Goal: Transaction & Acquisition: Purchase product/service

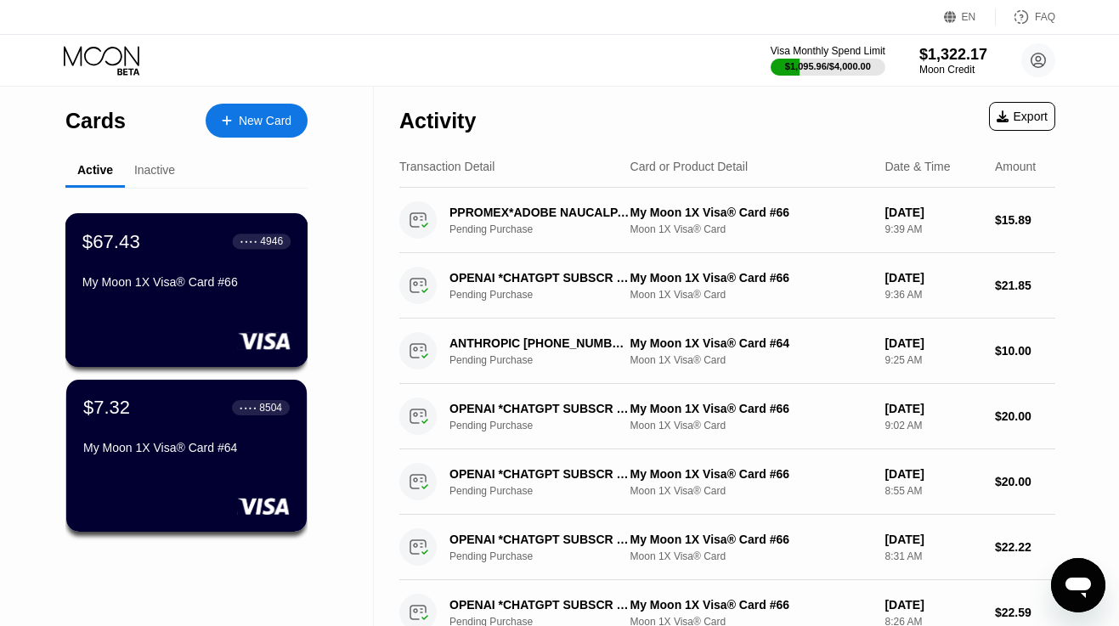
click at [180, 285] on div "My Moon 1X Visa® Card #66" at bounding box center [186, 282] width 208 height 14
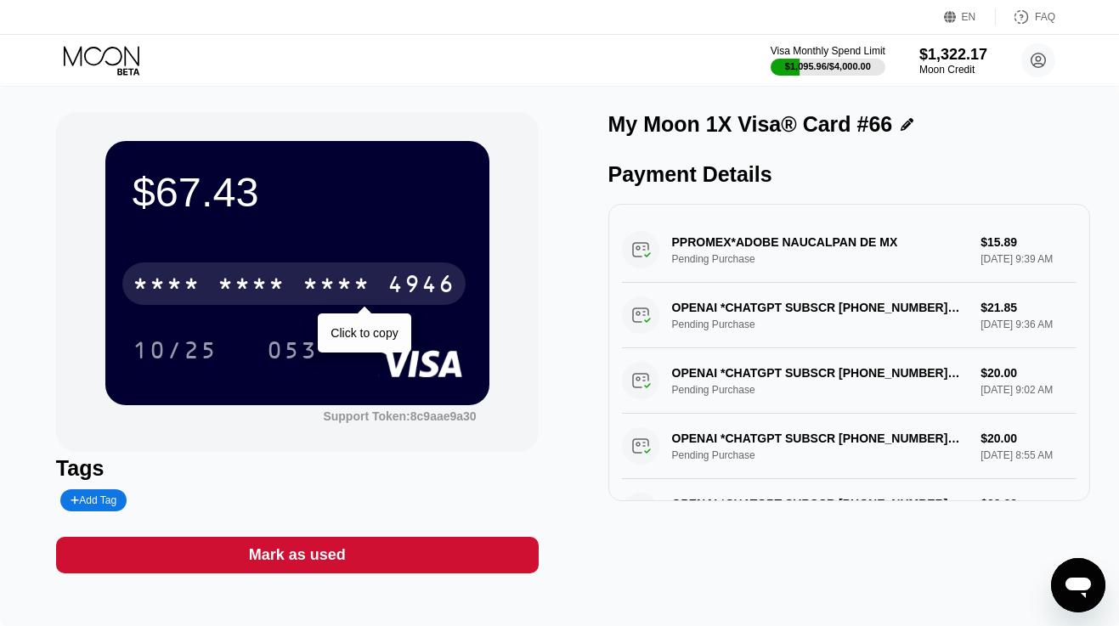
click at [180, 285] on div "* * * *" at bounding box center [167, 286] width 68 height 27
click at [180, 285] on div "4513" at bounding box center [167, 286] width 68 height 27
click at [180, 285] on div "* * * *" at bounding box center [167, 286] width 68 height 27
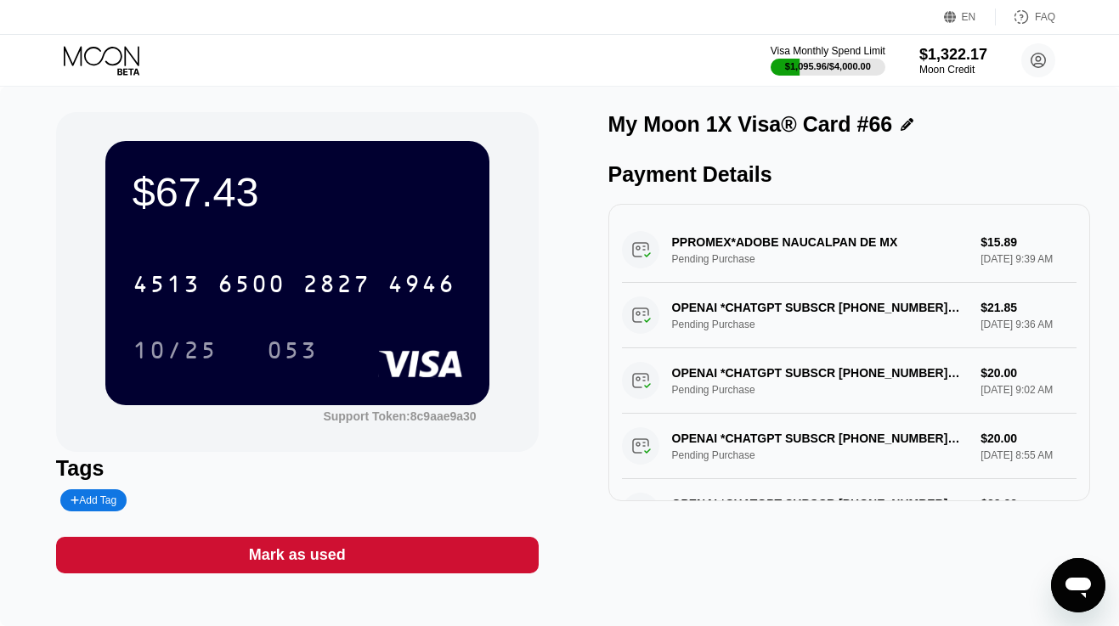
click at [101, 49] on icon at bounding box center [103, 61] width 79 height 30
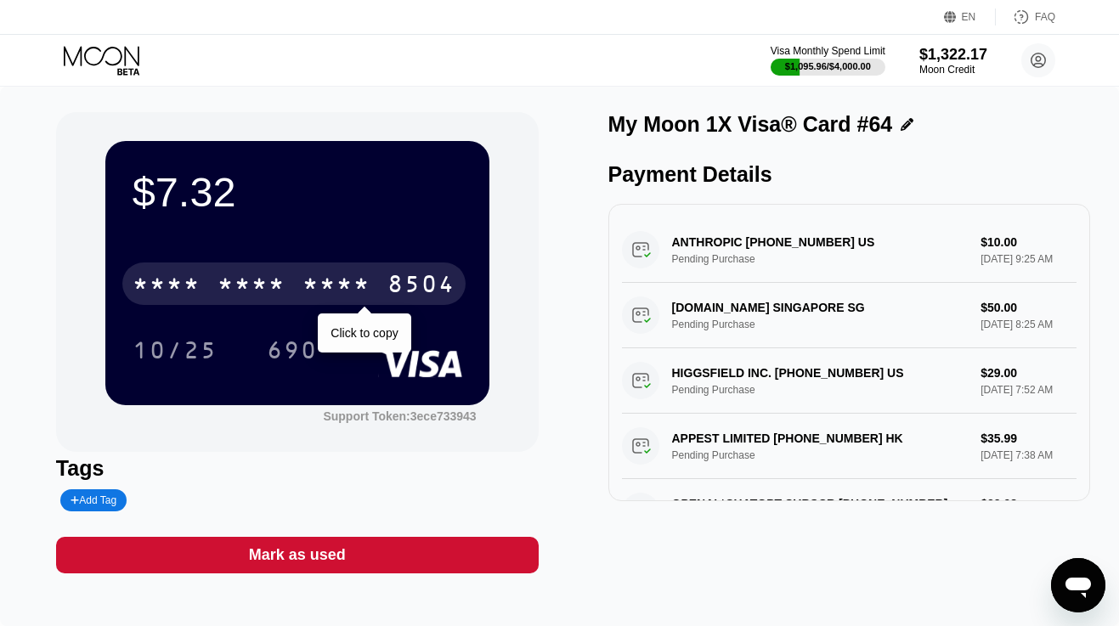
click at [263, 286] on div "* * * *" at bounding box center [252, 286] width 68 height 27
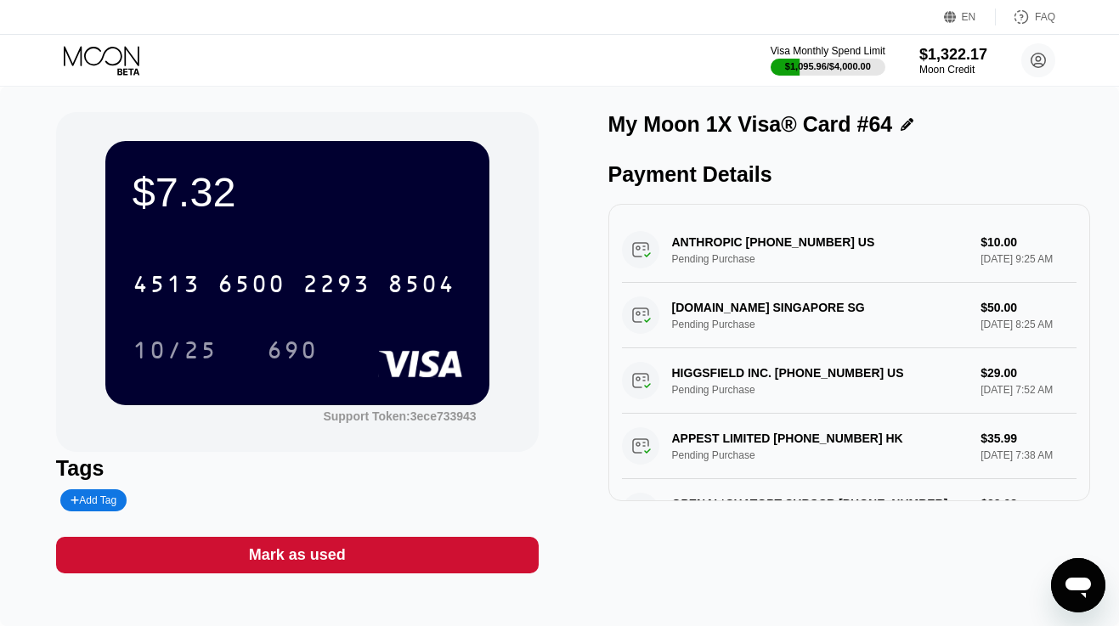
click at [362, 553] on div "Mark as used" at bounding box center [297, 555] width 483 height 37
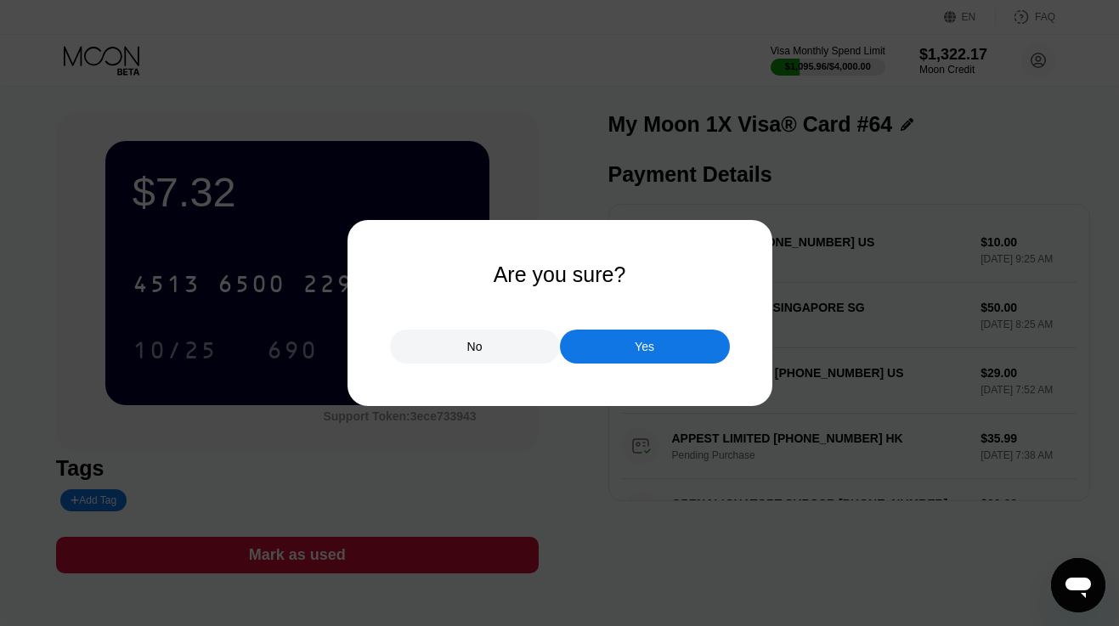
click at [664, 351] on div "Yes" at bounding box center [645, 347] width 170 height 34
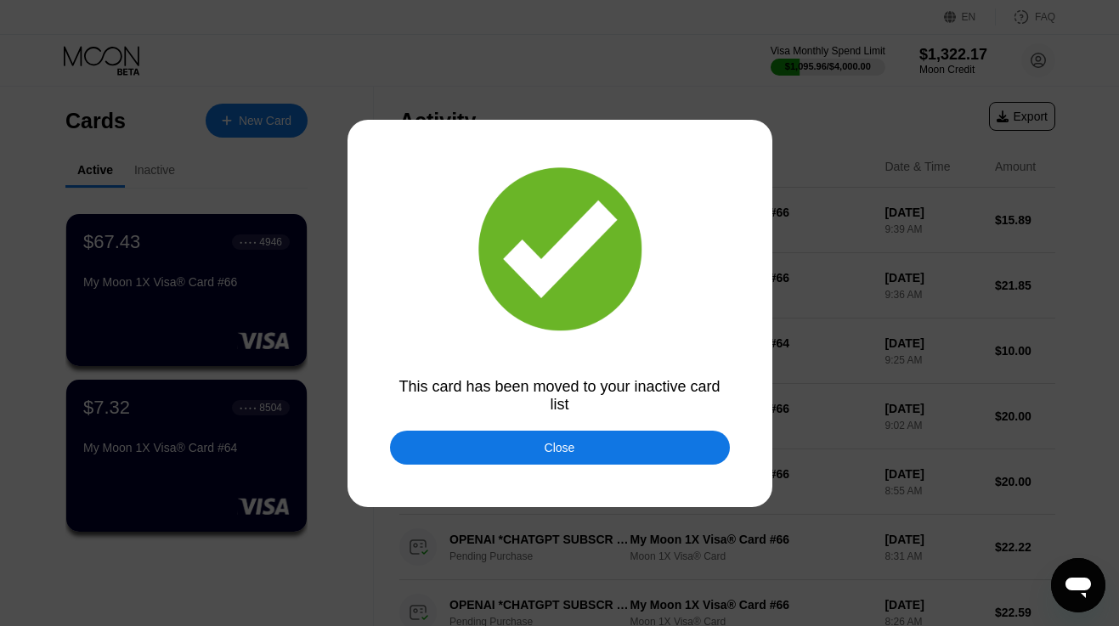
click at [528, 450] on div "Close" at bounding box center [560, 448] width 340 height 34
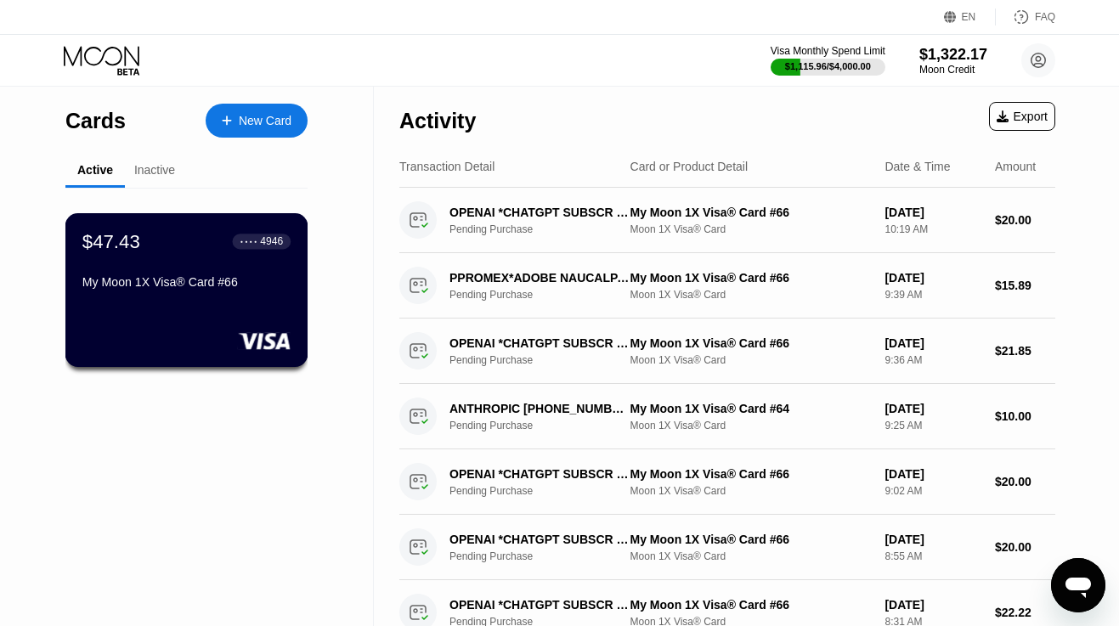
click at [235, 275] on div "$47.43 ● ● ● ● 4946 My Moon 1X Visa® Card #66" at bounding box center [186, 262] width 208 height 65
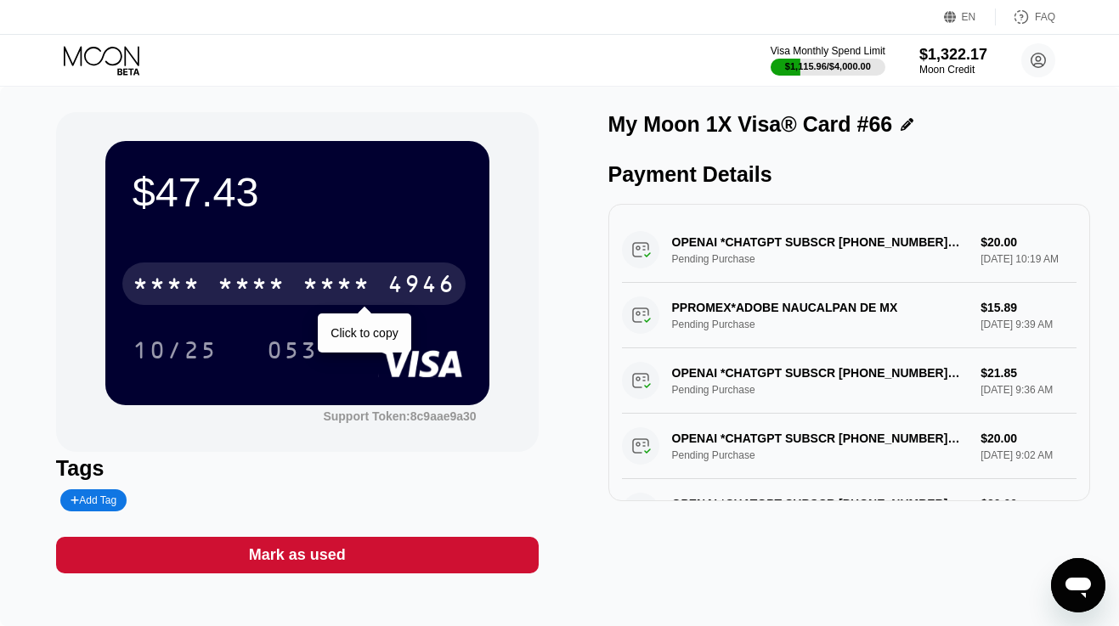
click at [248, 289] on div "* * * *" at bounding box center [252, 286] width 68 height 27
click at [248, 289] on div "6500" at bounding box center [252, 286] width 68 height 27
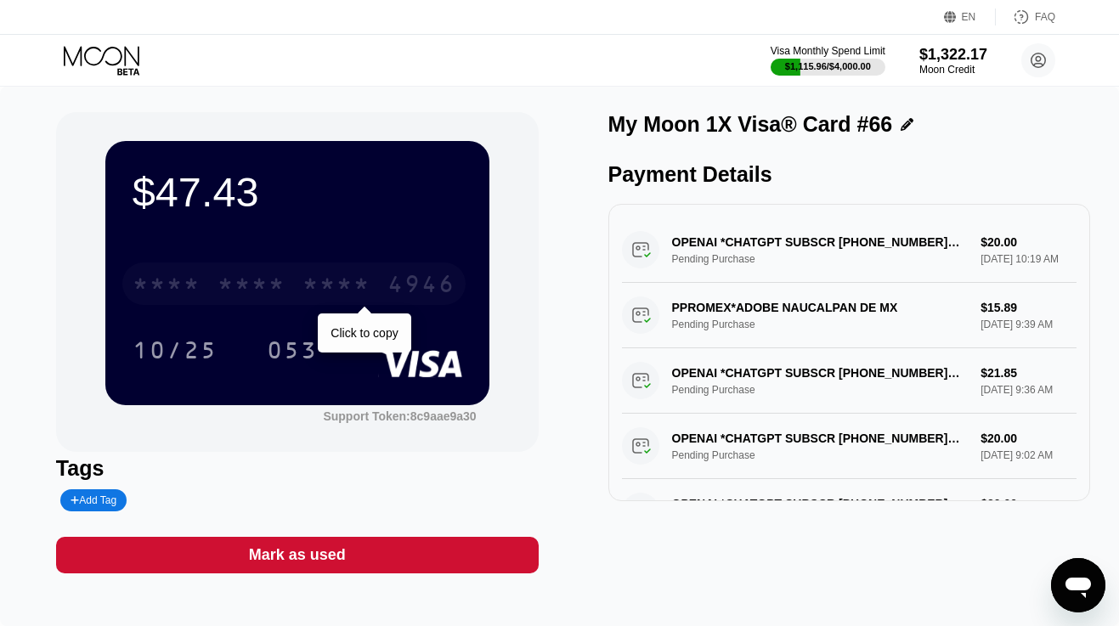
click at [255, 274] on div "* * * *" at bounding box center [252, 286] width 68 height 27
click at [365, 297] on div "2827" at bounding box center [337, 286] width 68 height 27
click at [110, 50] on icon at bounding box center [103, 61] width 79 height 30
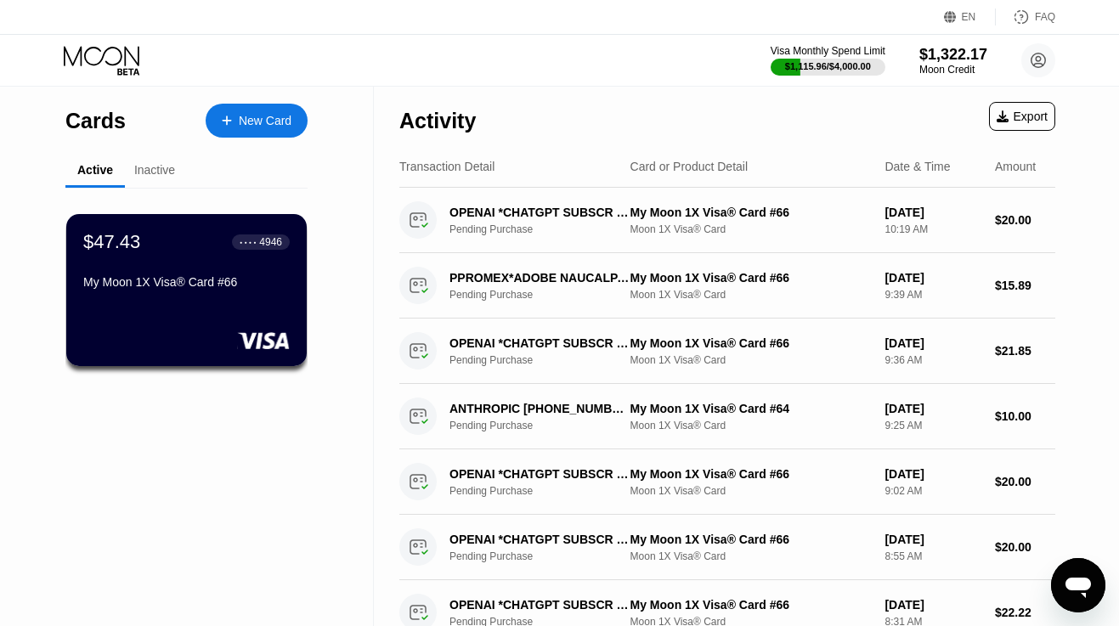
click at [291, 126] on div "New Card" at bounding box center [265, 121] width 53 height 14
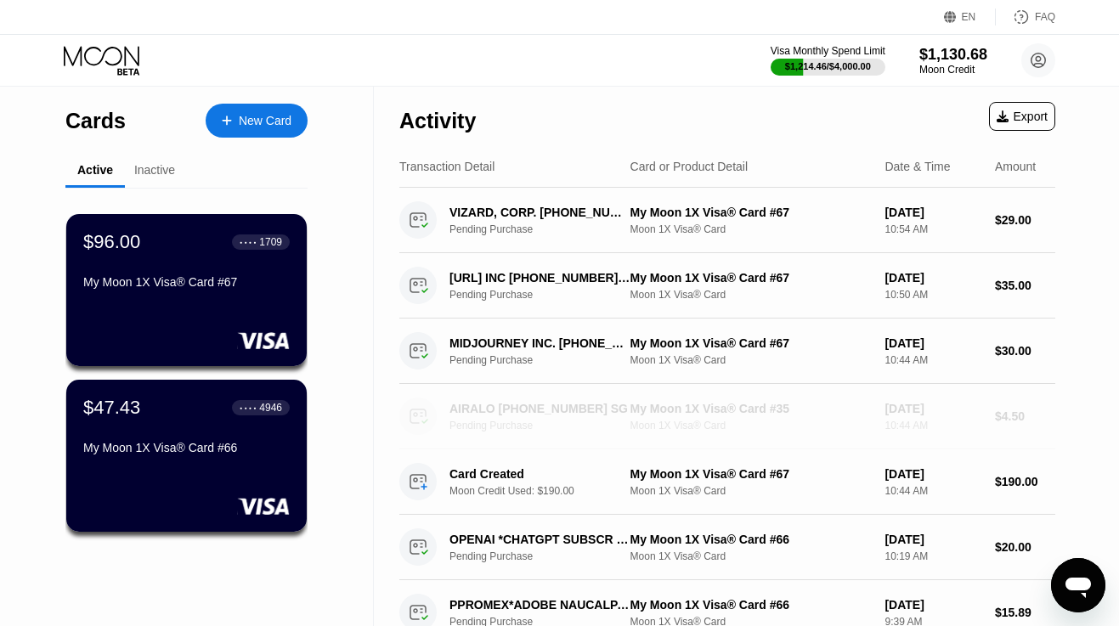
click at [493, 407] on div "AIRALO +6583029360 SG" at bounding box center [541, 409] width 182 height 14
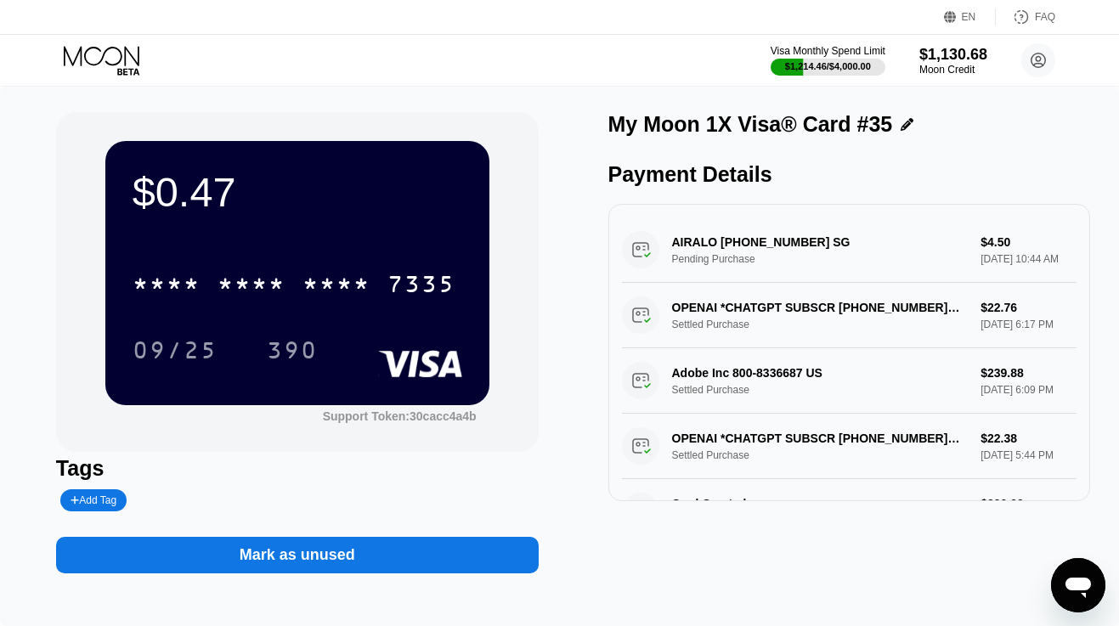
click at [109, 57] on icon at bounding box center [103, 61] width 79 height 30
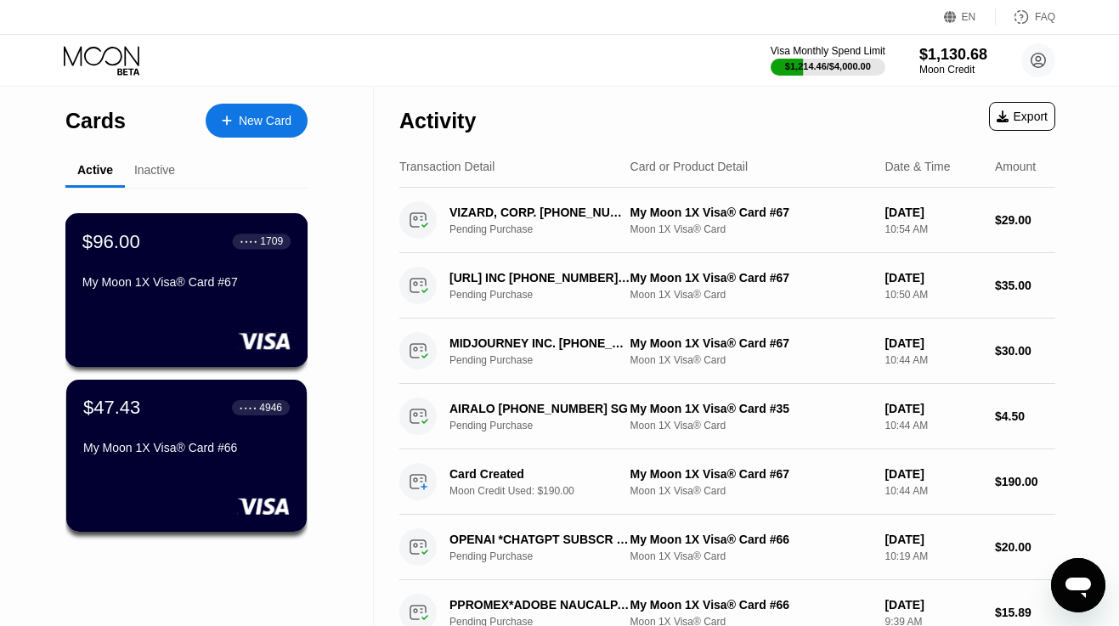
click at [197, 289] on div "My Moon 1X Visa® Card #67" at bounding box center [186, 282] width 208 height 14
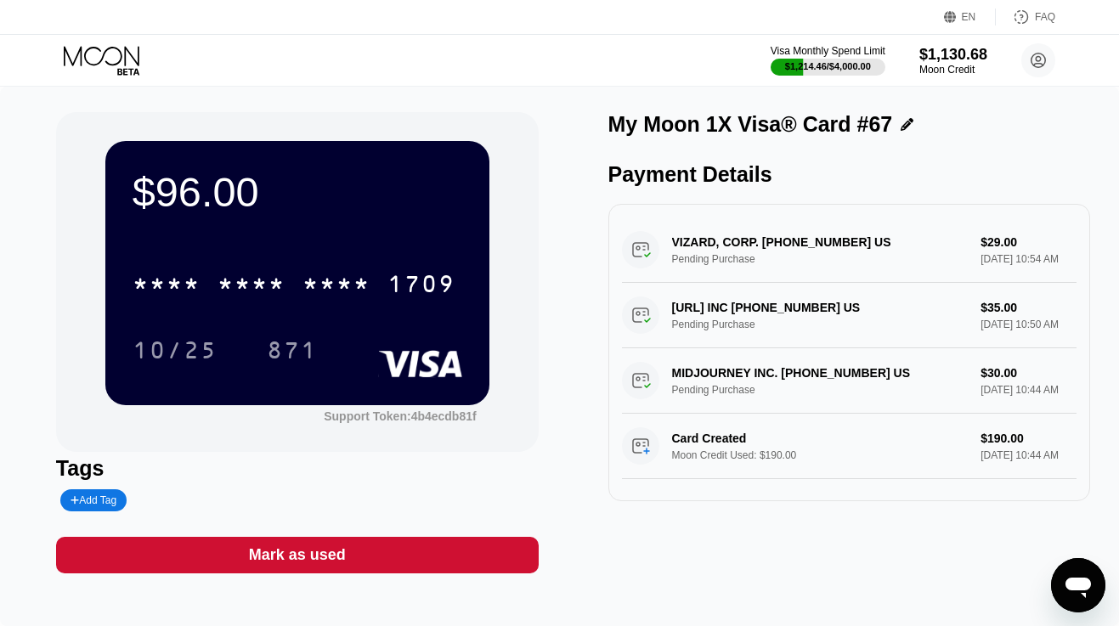
click at [422, 285] on div "1709" at bounding box center [421, 286] width 68 height 27
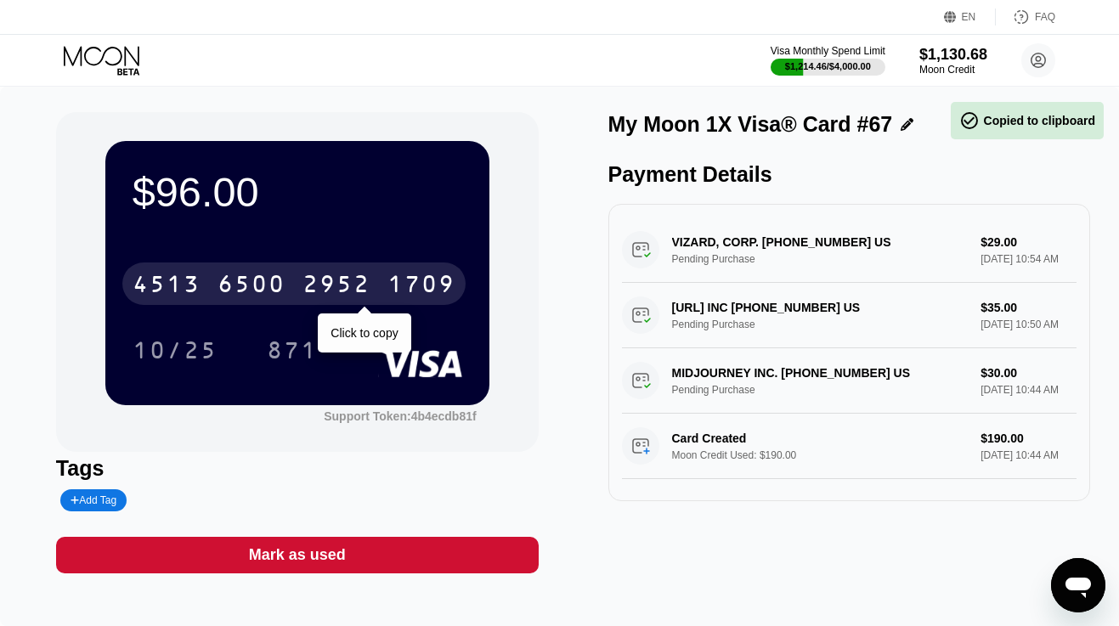
click at [386, 285] on div "4513 6500 2952 1709" at bounding box center [293, 284] width 343 height 42
click at [386, 285] on div "* * * * * * * * * * * * 1709" at bounding box center [293, 284] width 343 height 42
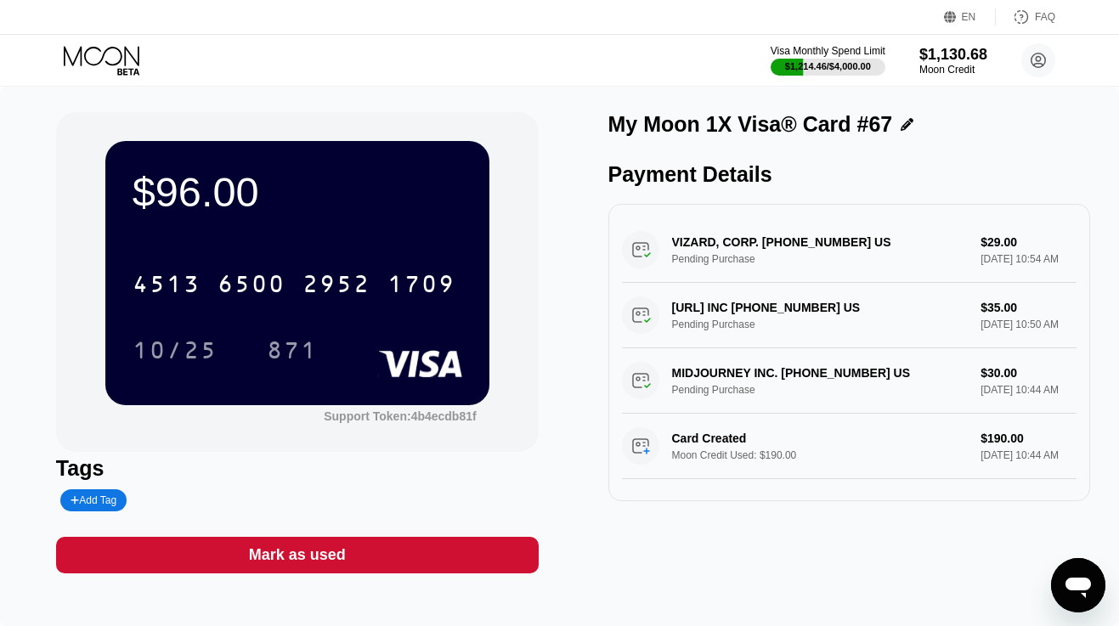
click at [112, 53] on icon at bounding box center [103, 61] width 79 height 30
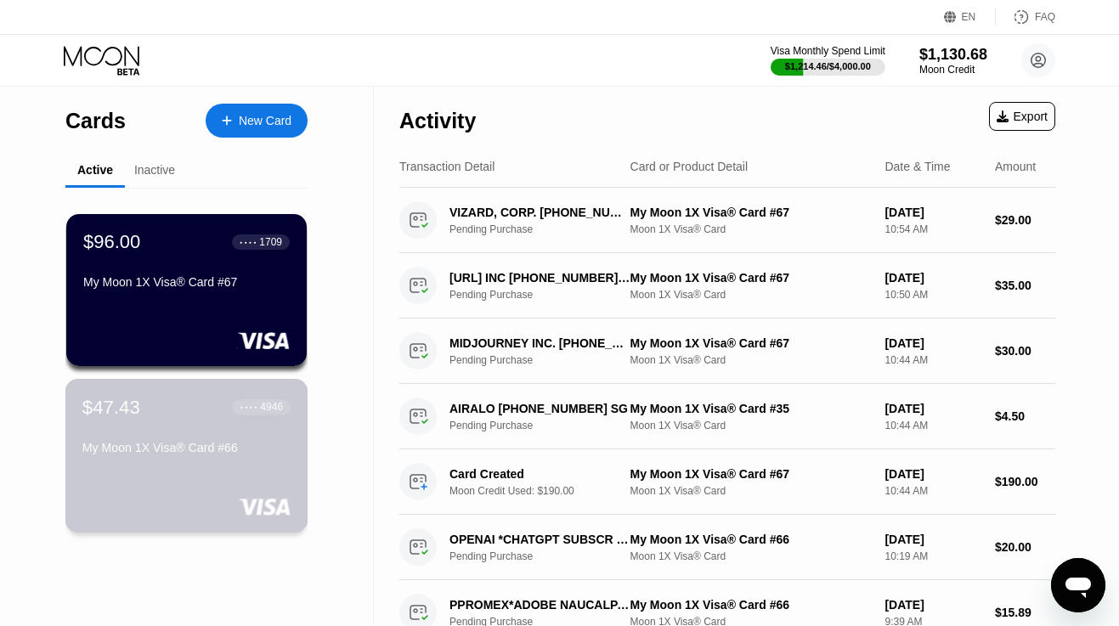
click at [157, 466] on div "$47.43 ● ● ● ● 4946 My Moon 1X Visa® Card #66" at bounding box center [186, 456] width 243 height 154
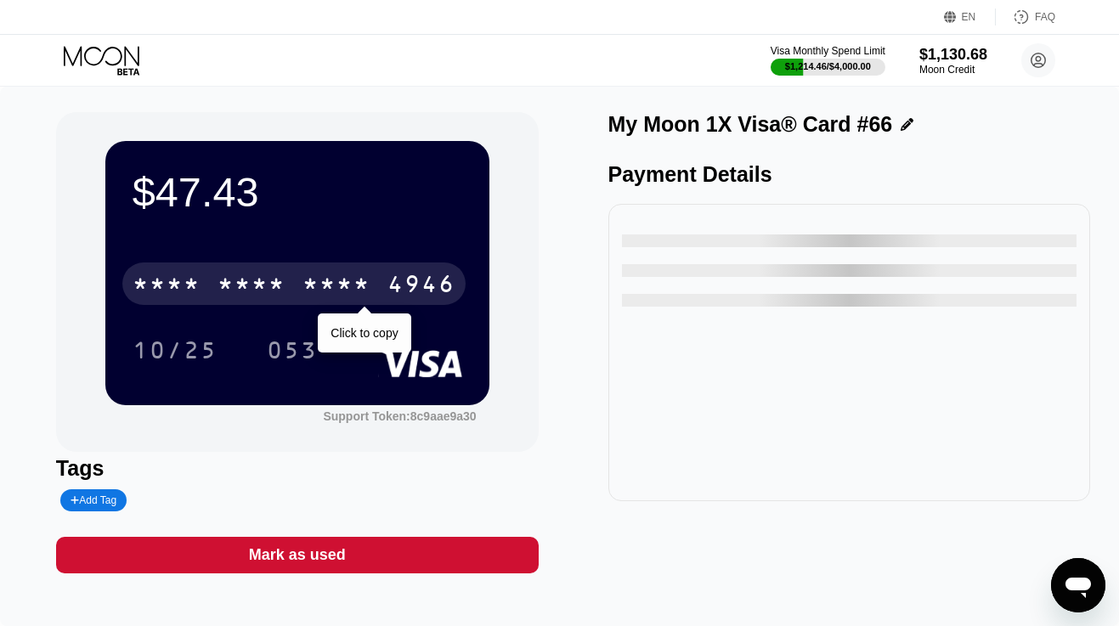
click at [304, 280] on div "* * * *" at bounding box center [337, 286] width 68 height 27
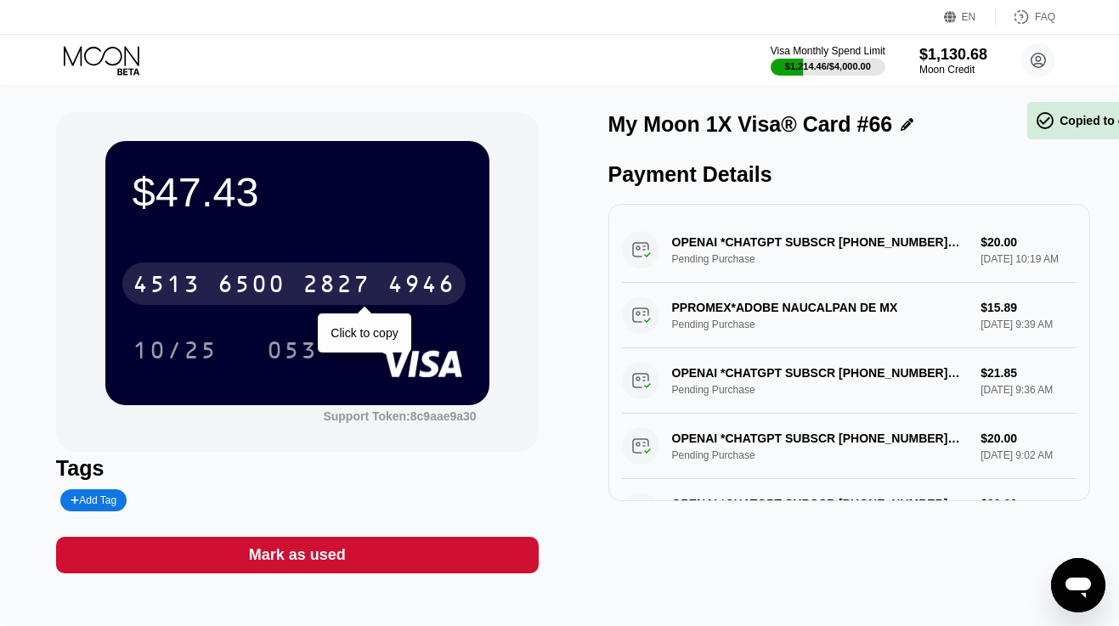
click at [304, 280] on div "2827" at bounding box center [337, 286] width 68 height 27
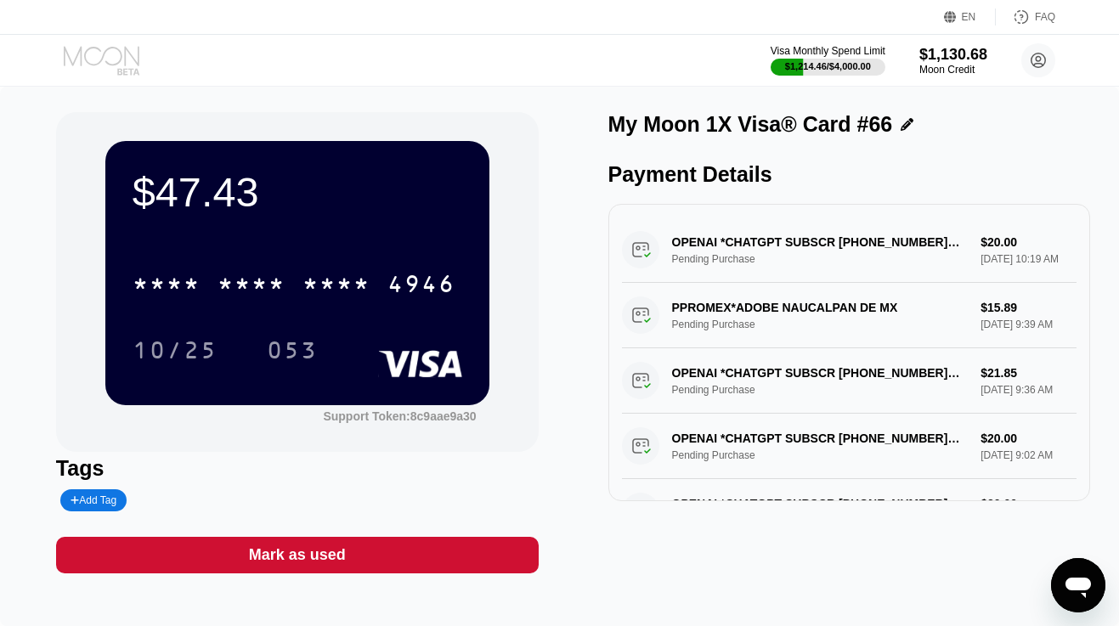
click at [122, 53] on icon at bounding box center [103, 61] width 79 height 30
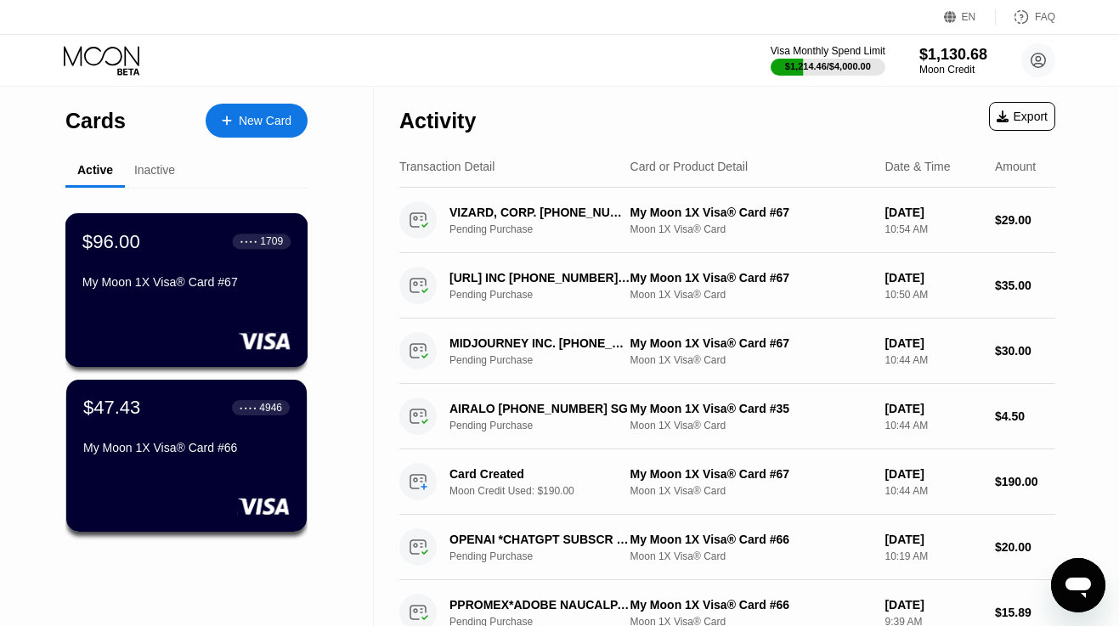
click at [173, 272] on div "$96.00 ● ● ● ● 1709 My Moon 1X Visa® Card #67" at bounding box center [186, 262] width 208 height 65
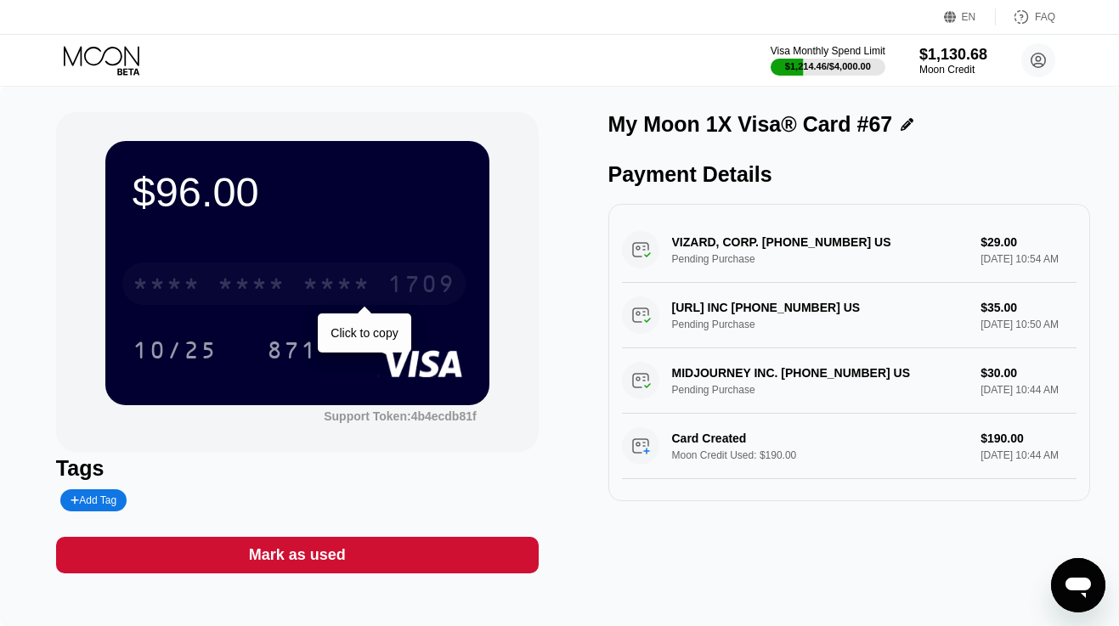
click at [396, 274] on div "1709" at bounding box center [421, 286] width 68 height 27
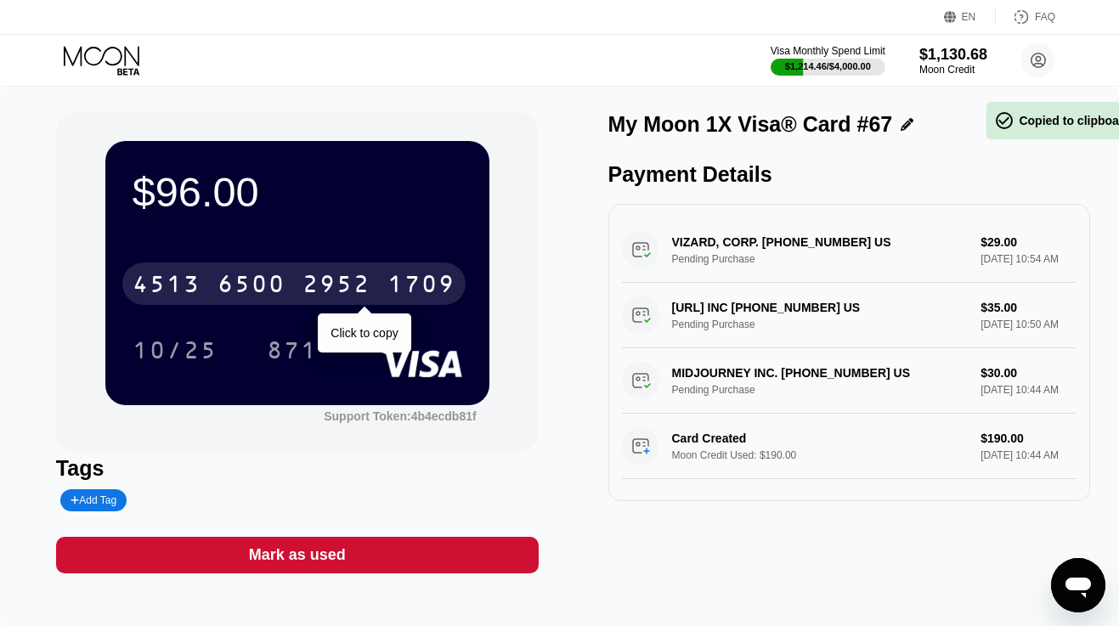
click at [396, 274] on div "1709" at bounding box center [421, 286] width 68 height 27
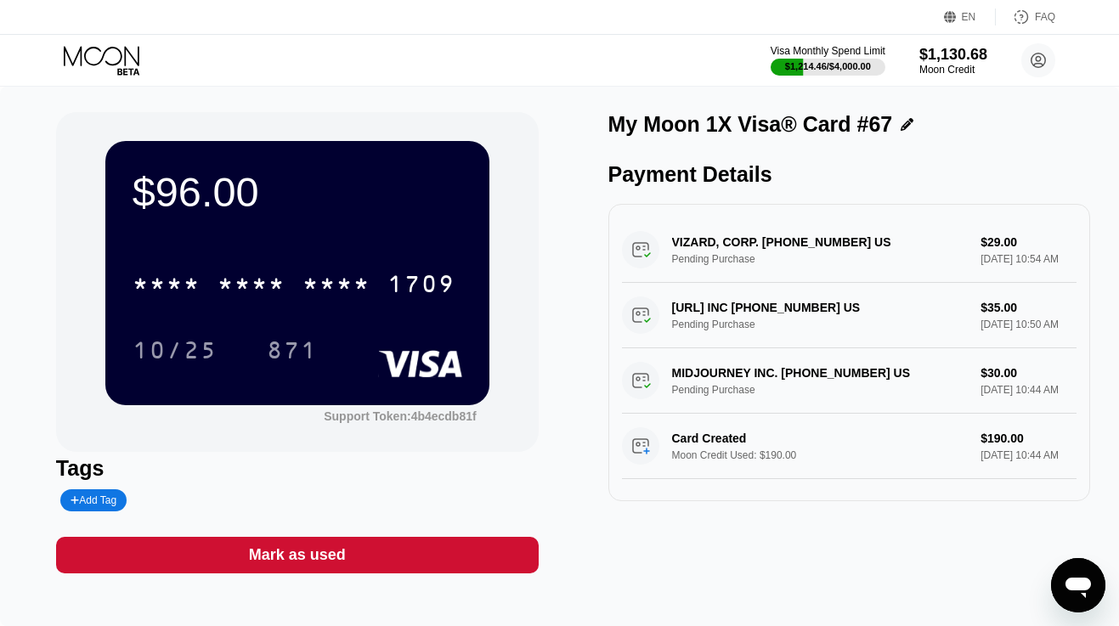
click at [122, 54] on icon at bounding box center [103, 61] width 79 height 30
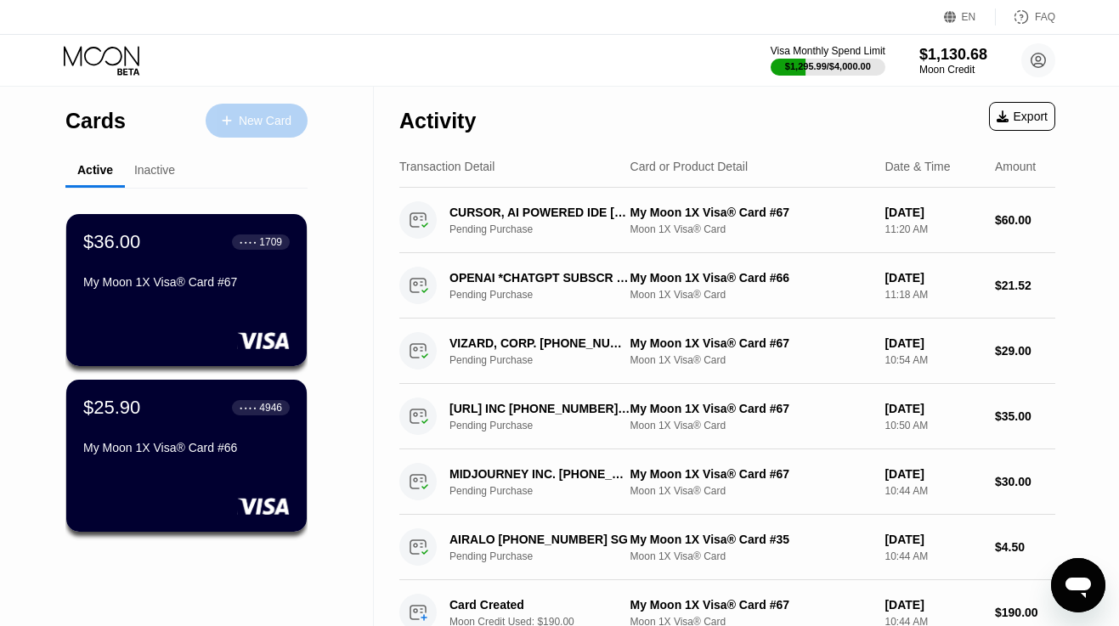
click at [243, 132] on div "New Card" at bounding box center [257, 121] width 102 height 34
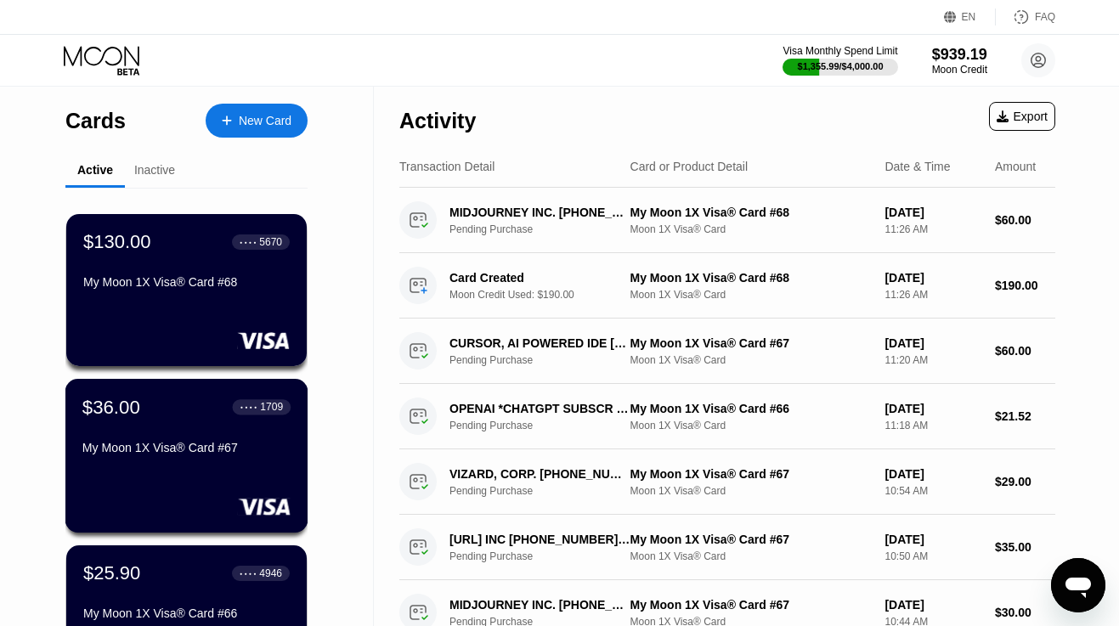
click at [147, 444] on div "My Moon 1X Visa® Card #67" at bounding box center [186, 448] width 208 height 14
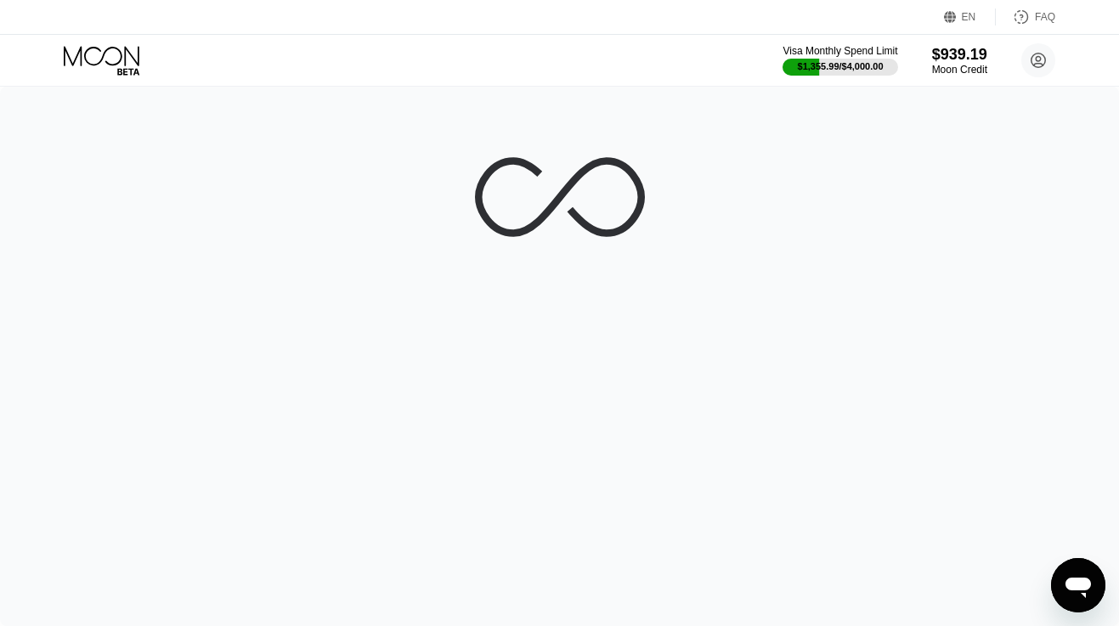
click at [108, 60] on icon at bounding box center [103, 61] width 79 height 30
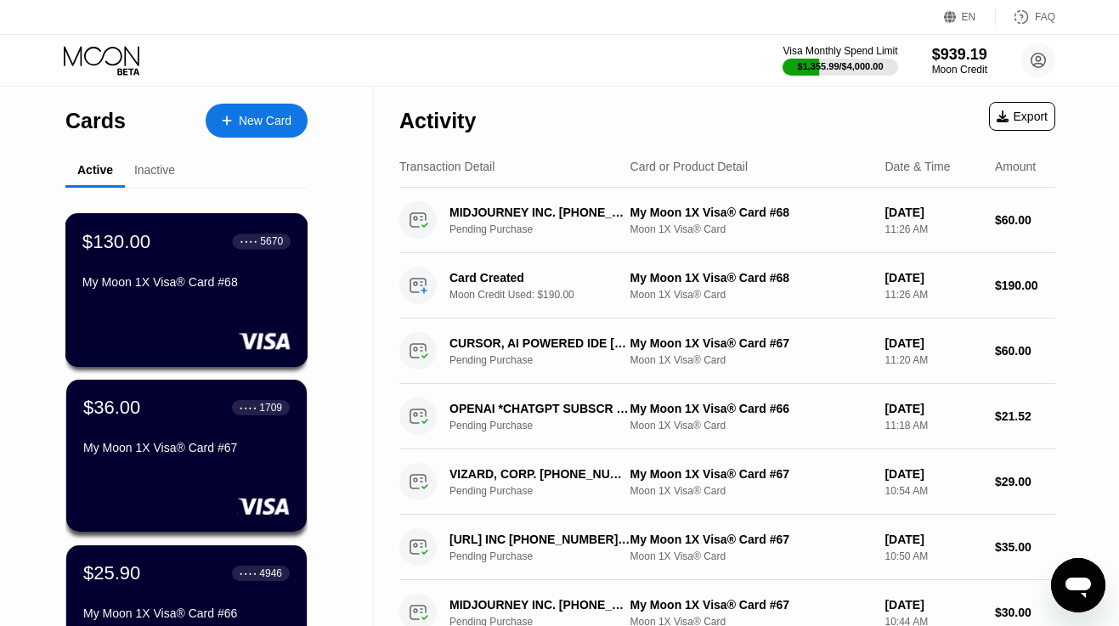
click at [128, 275] on div "$130.00 ● ● ● ● 5670 My Moon 1X Visa® Card #68" at bounding box center [186, 262] width 208 height 65
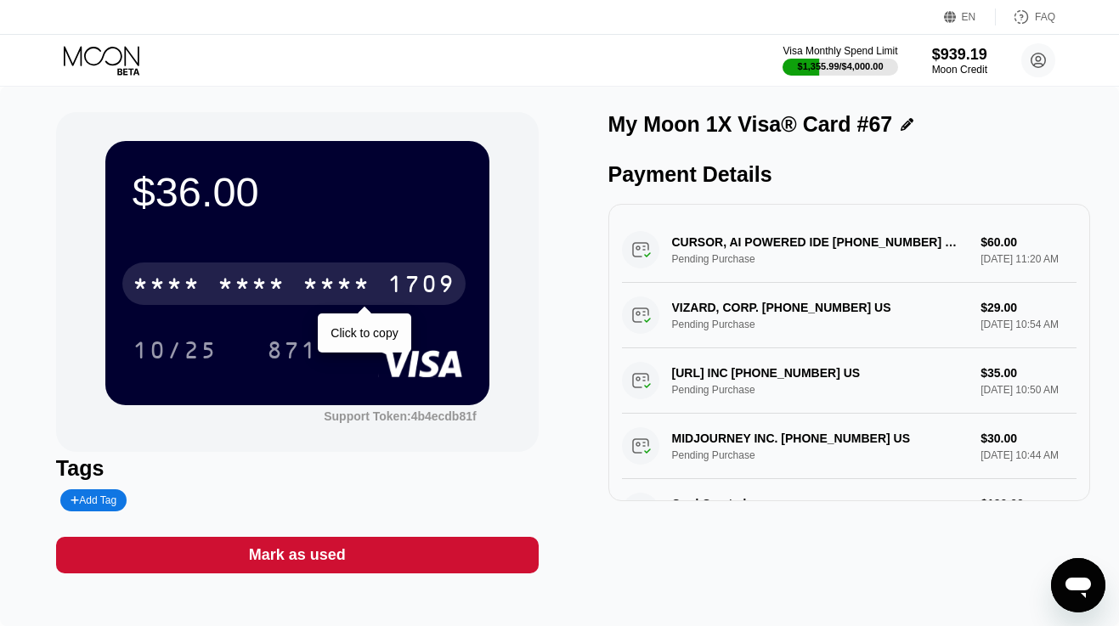
click at [259, 286] on div "* * * *" at bounding box center [252, 286] width 68 height 27
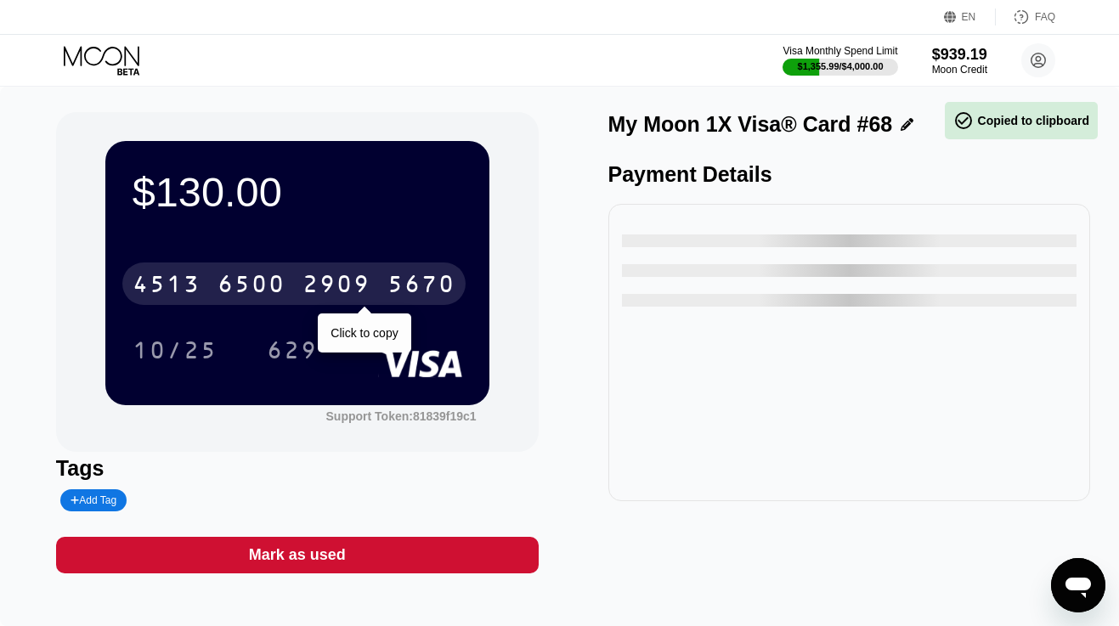
click at [259, 286] on div "6500" at bounding box center [252, 286] width 68 height 27
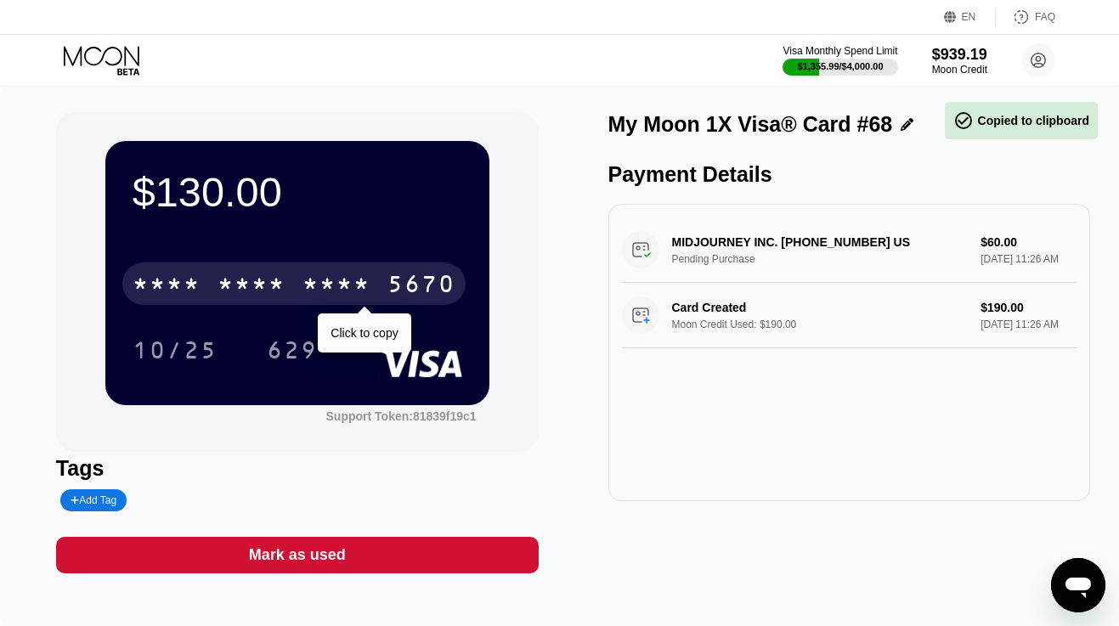
click at [275, 282] on div "* * * *" at bounding box center [252, 286] width 68 height 27
click at [387, 282] on div "5670" at bounding box center [421, 286] width 68 height 27
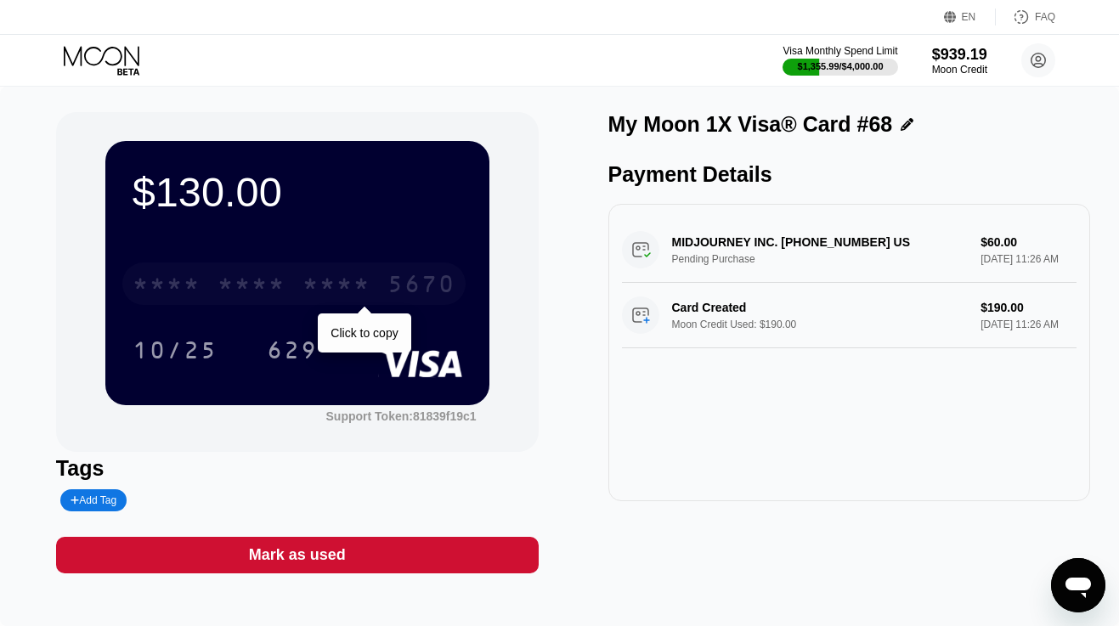
click at [334, 278] on div "* * * *" at bounding box center [337, 286] width 68 height 27
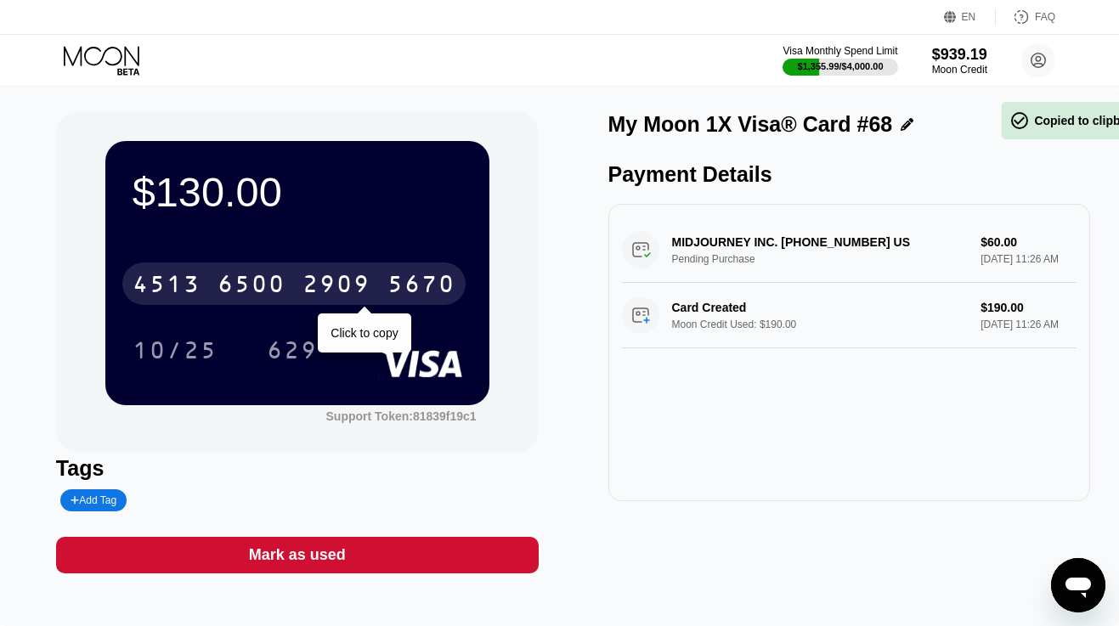
click at [334, 278] on div "2909" at bounding box center [337, 286] width 68 height 27
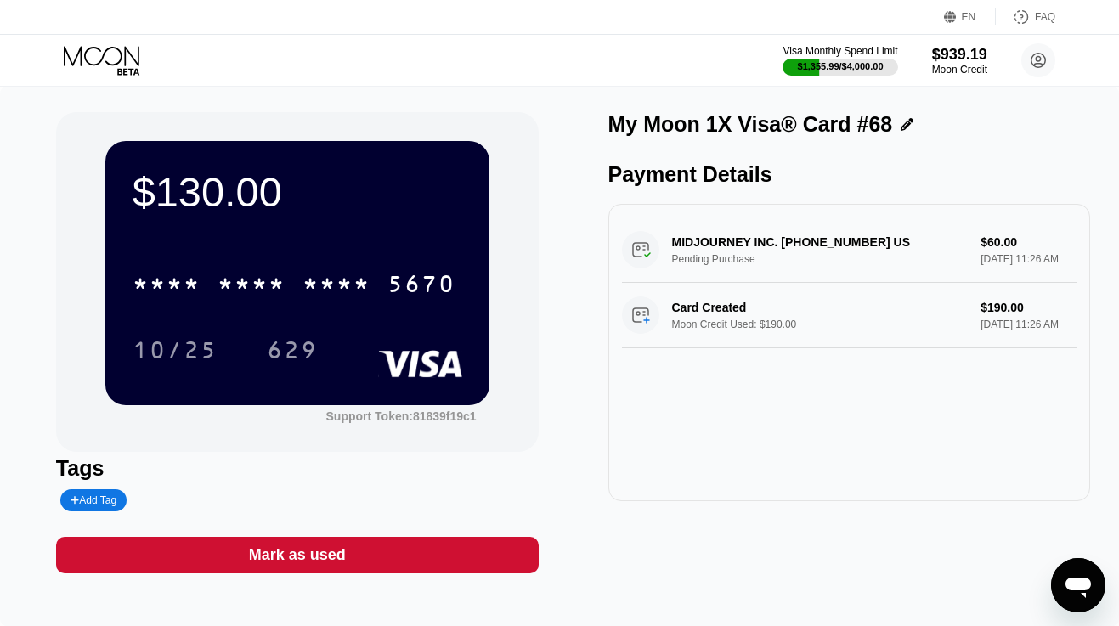
click at [100, 73] on icon at bounding box center [103, 61] width 79 height 30
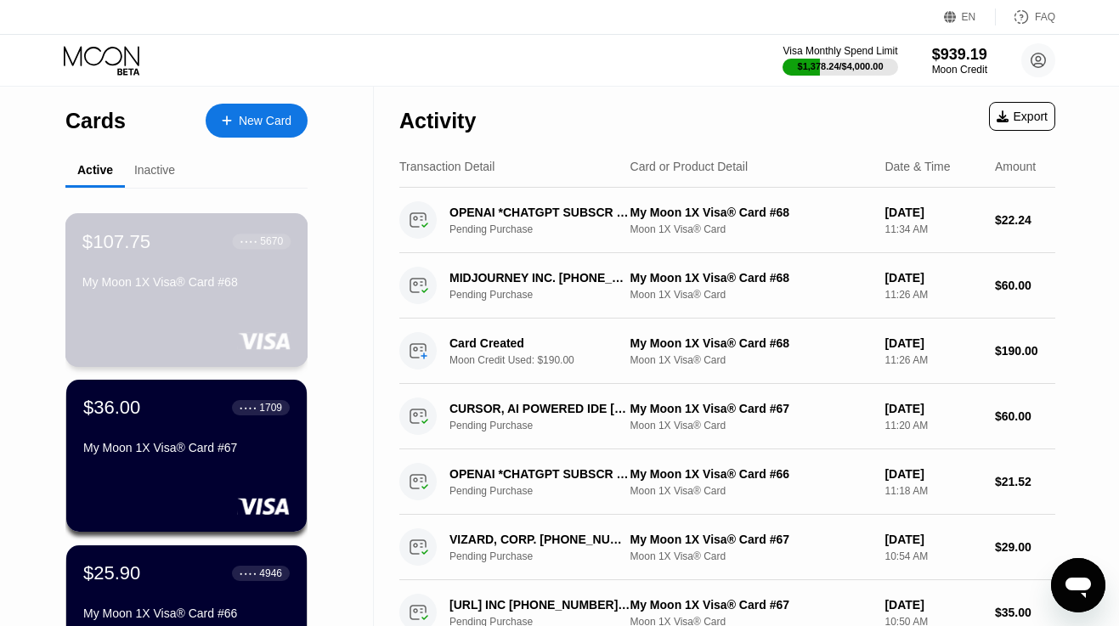
click at [212, 308] on div "$107.75 ● ● ● ● 5670 My Moon 1X Visa® Card #68" at bounding box center [186, 290] width 243 height 154
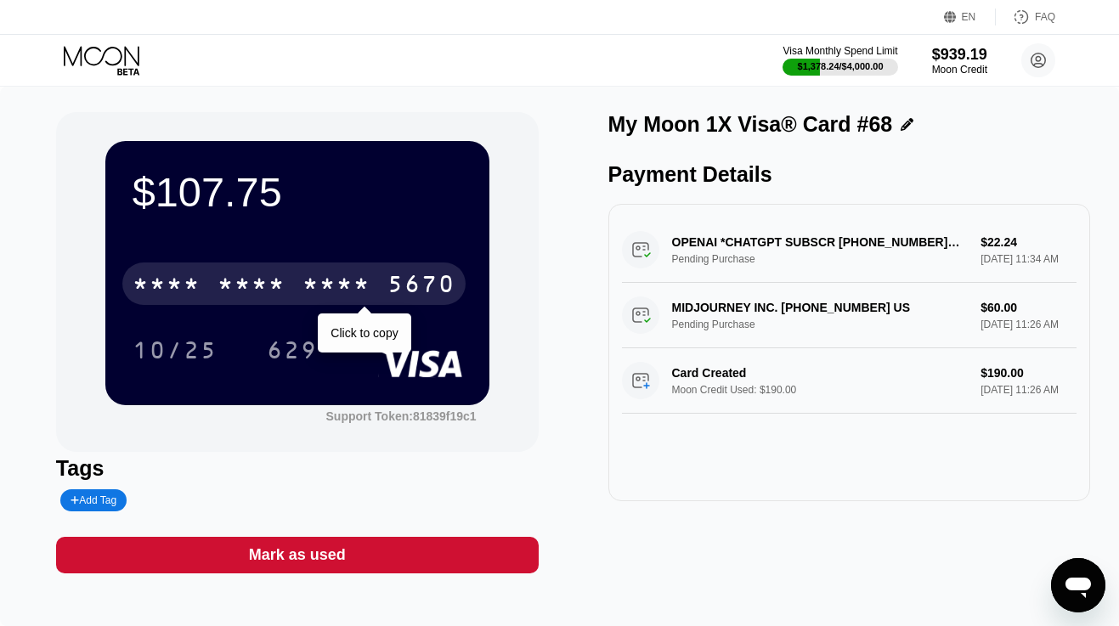
click at [339, 280] on div "* * * *" at bounding box center [337, 286] width 68 height 27
click at [339, 280] on div "2909" at bounding box center [337, 286] width 68 height 27
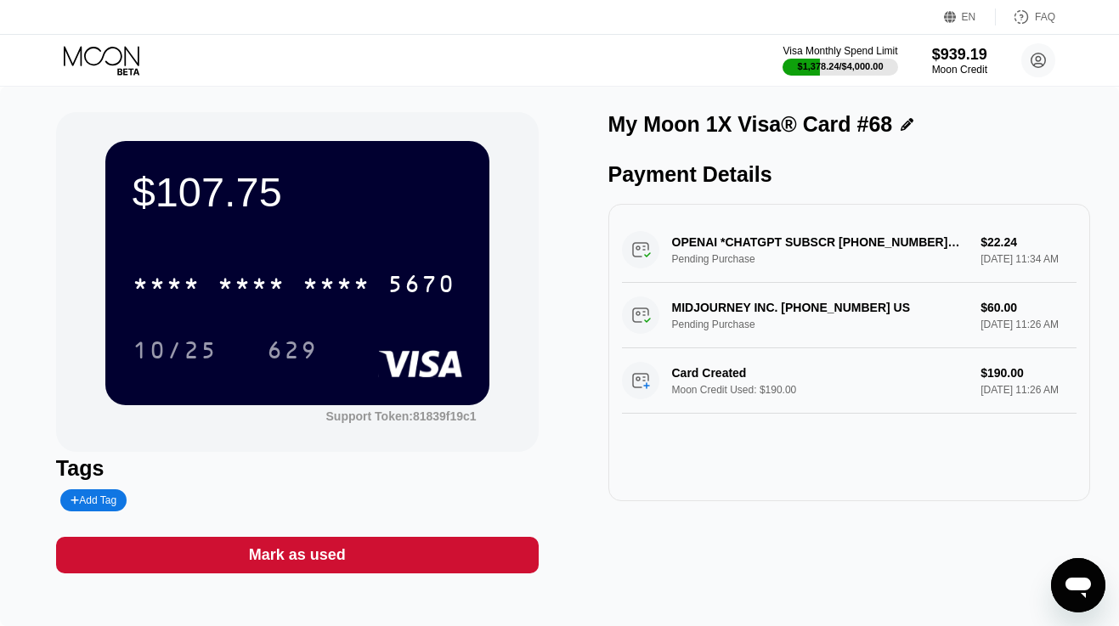
click at [96, 54] on icon at bounding box center [103, 61] width 79 height 30
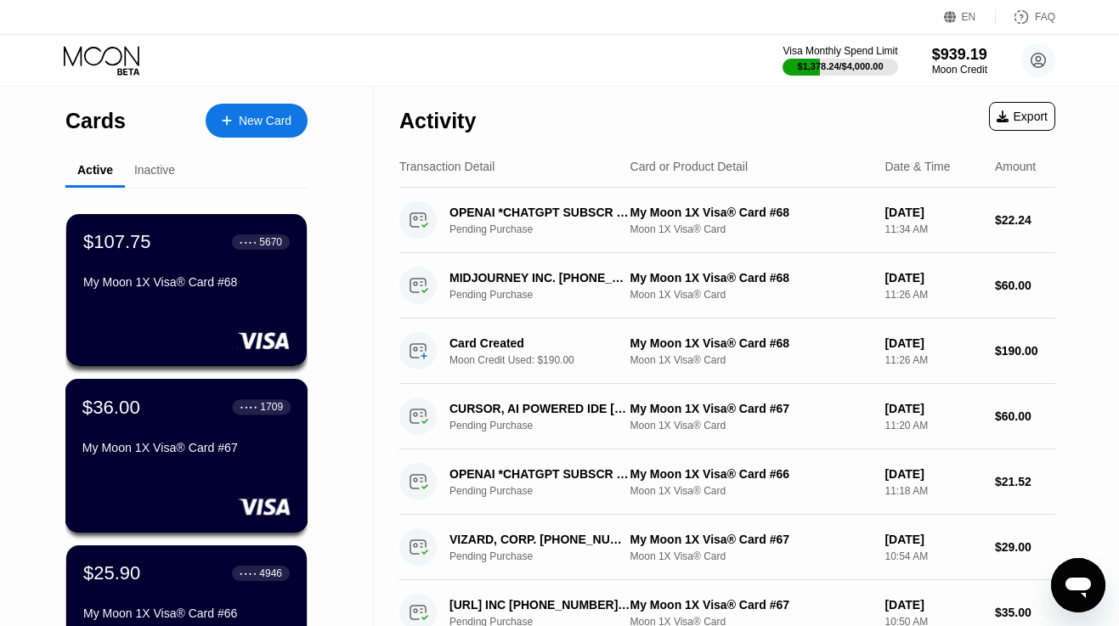
scroll to position [133, 0]
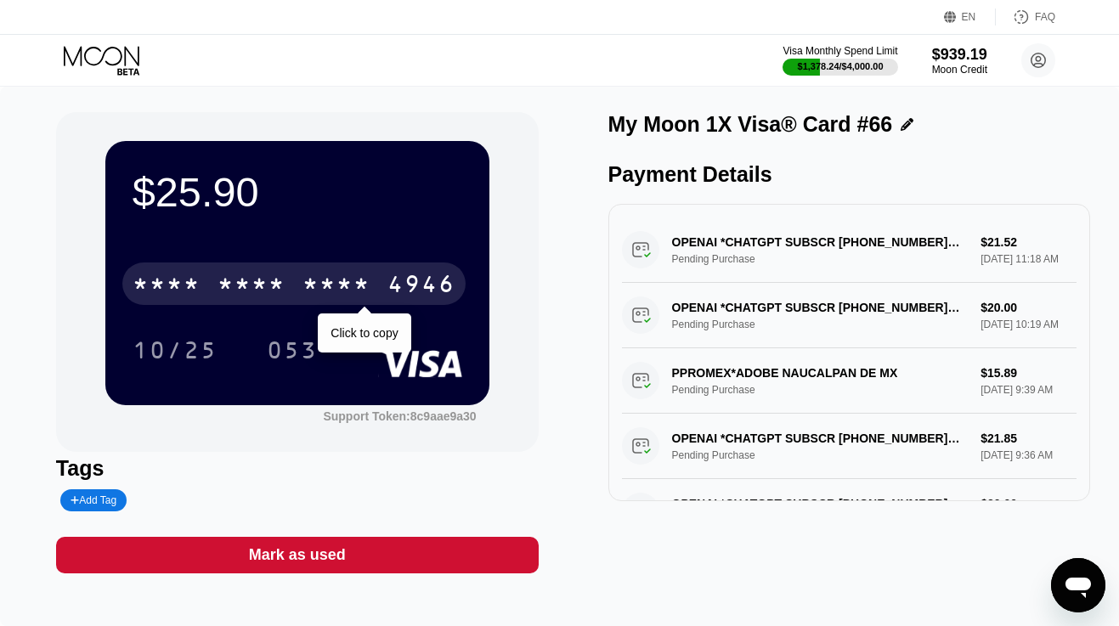
click at [254, 287] on div "* * * *" at bounding box center [252, 286] width 68 height 27
click at [254, 287] on div "6500" at bounding box center [252, 286] width 68 height 27
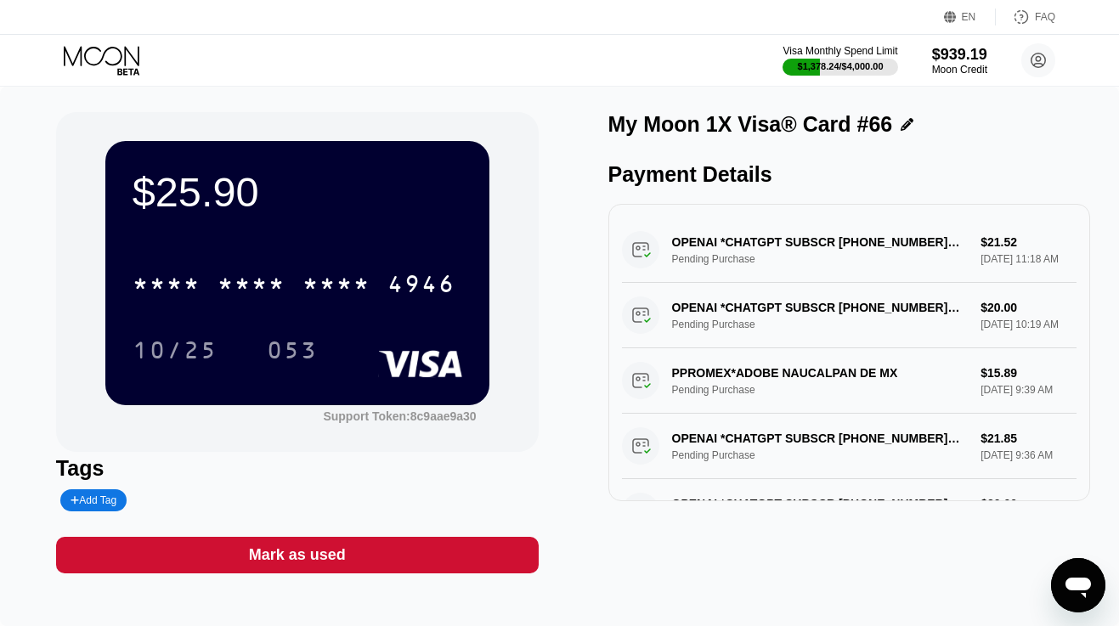
click at [106, 58] on icon at bounding box center [103, 61] width 79 height 30
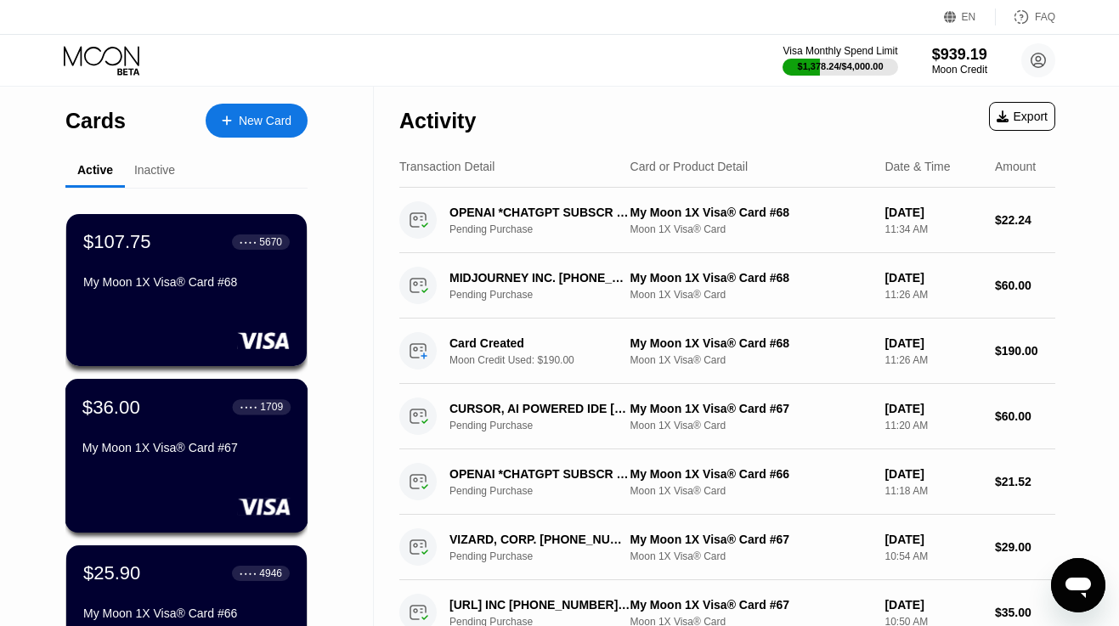
click at [150, 427] on div "$36.00 ● ● ● ● 1709 My Moon 1X Visa® Card #67" at bounding box center [186, 428] width 208 height 65
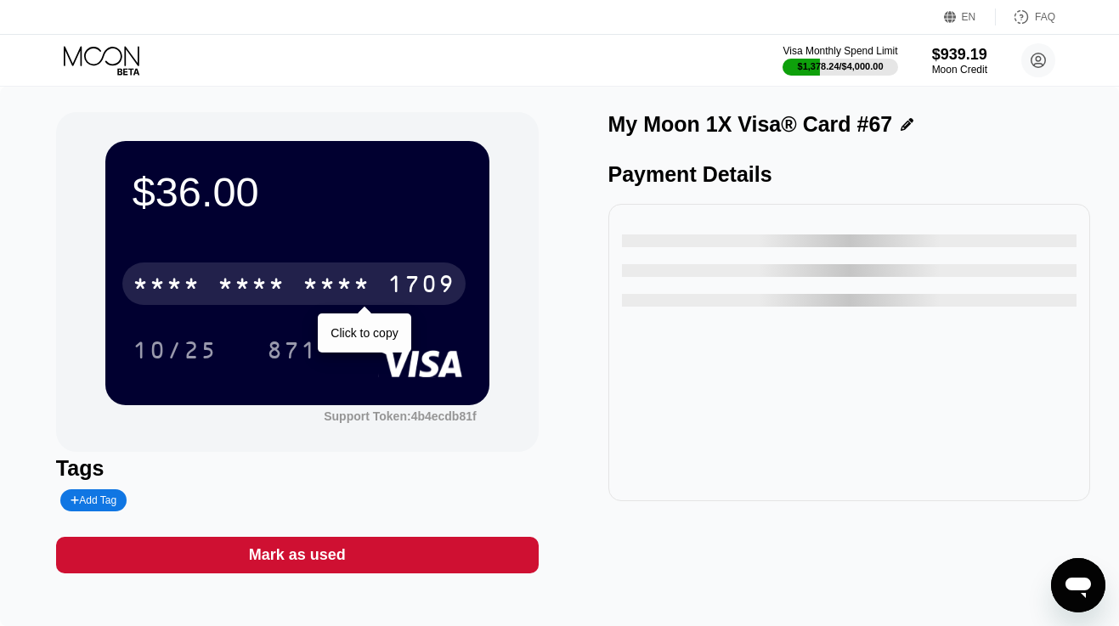
click at [282, 278] on div "* * * *" at bounding box center [252, 286] width 68 height 27
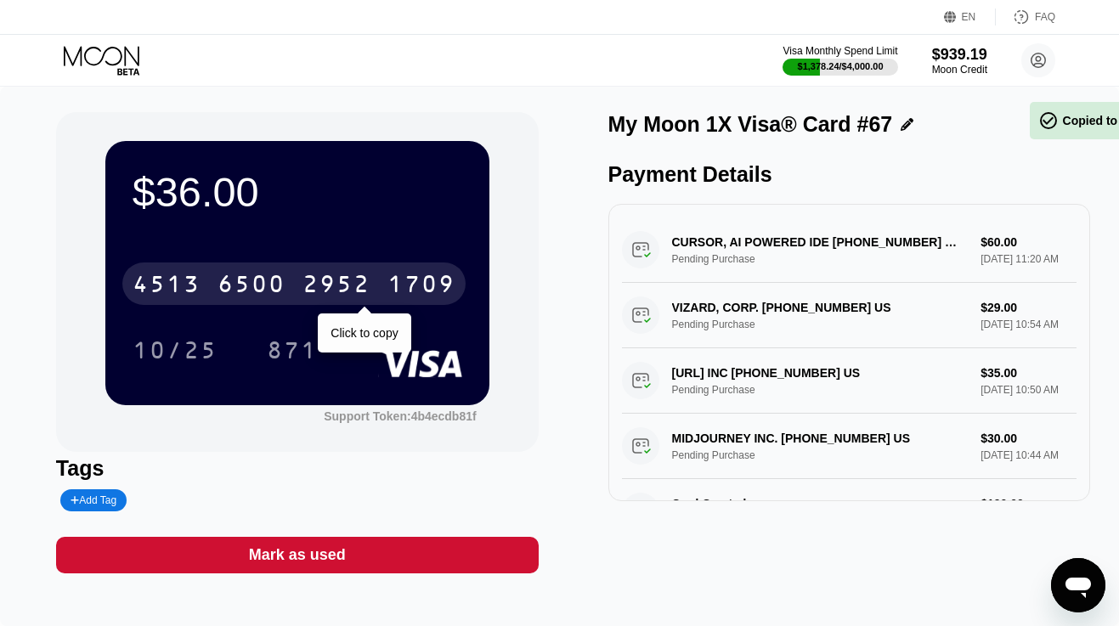
click at [282, 278] on div "6500" at bounding box center [252, 286] width 68 height 27
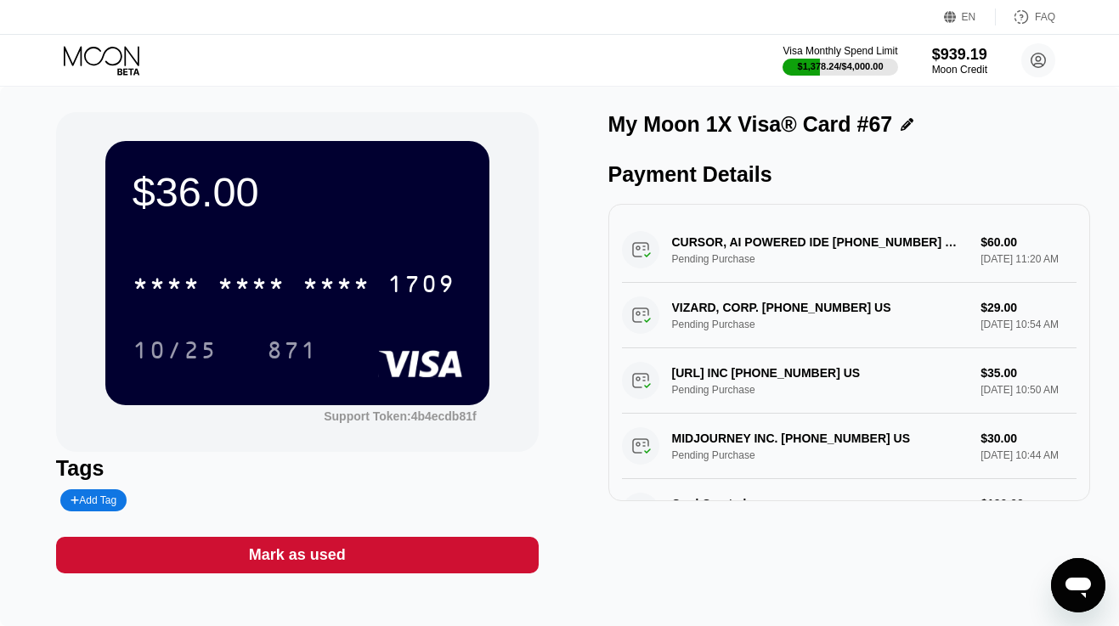
click at [113, 65] on icon at bounding box center [103, 61] width 79 height 30
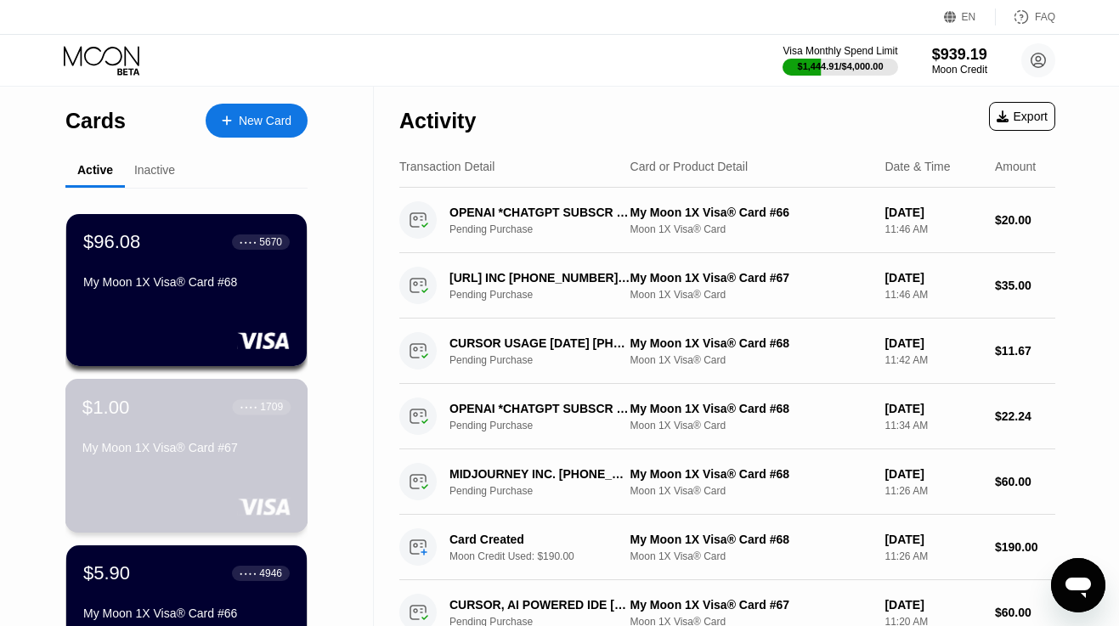
click at [170, 420] on div "$1.00 ● ● ● ● 1709 My Moon 1X Visa® Card #67" at bounding box center [186, 428] width 208 height 65
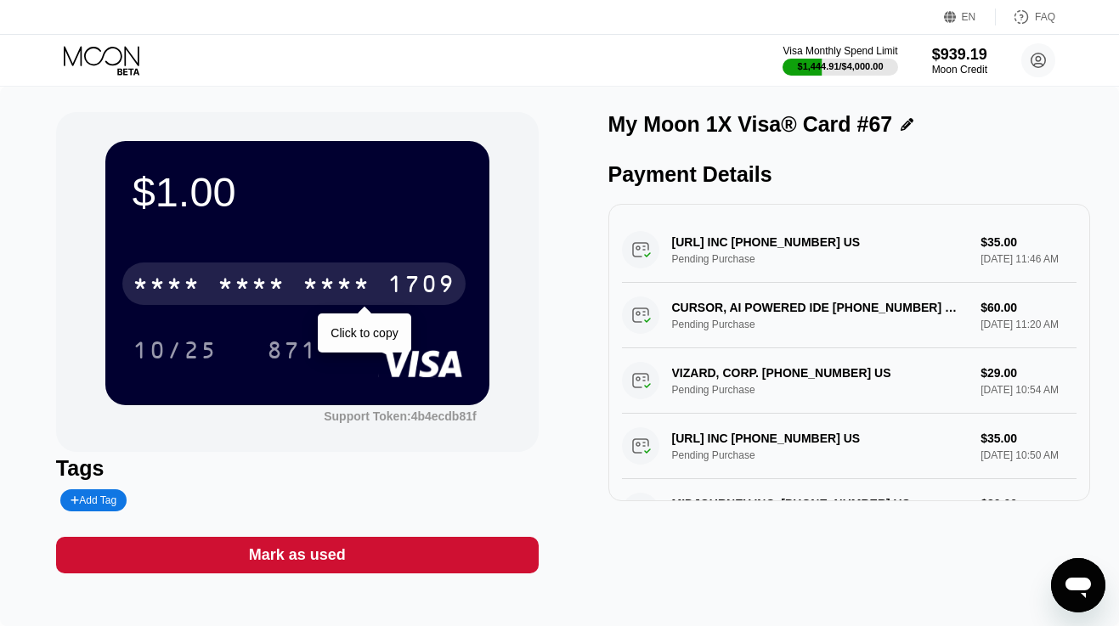
click at [222, 291] on div "* * * *" at bounding box center [252, 286] width 68 height 27
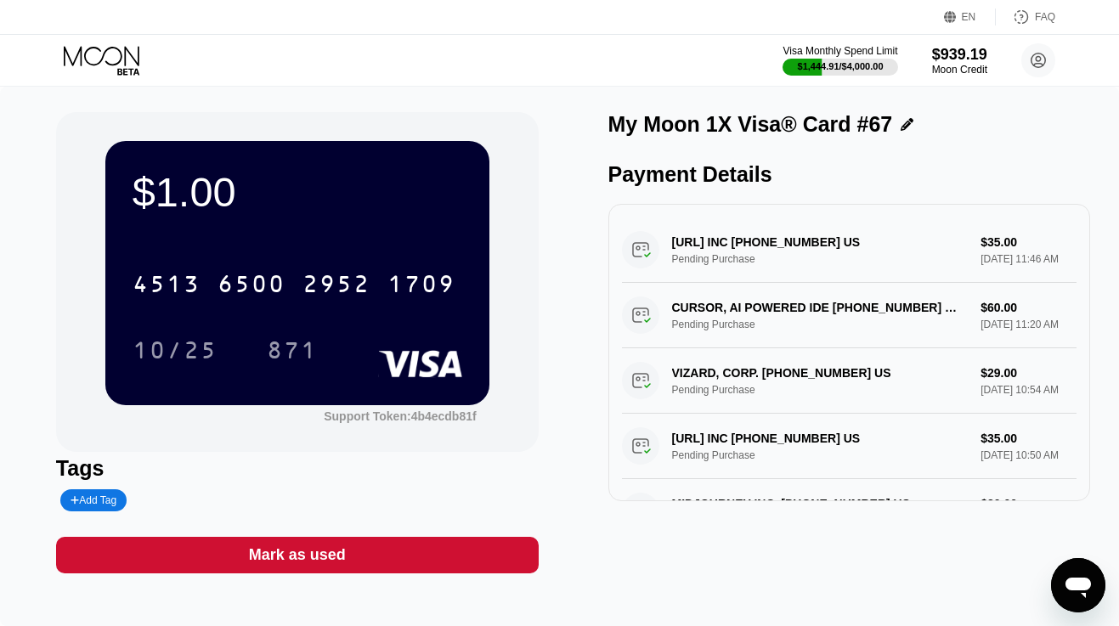
click at [353, 551] on div "Mark as used" at bounding box center [297, 555] width 483 height 37
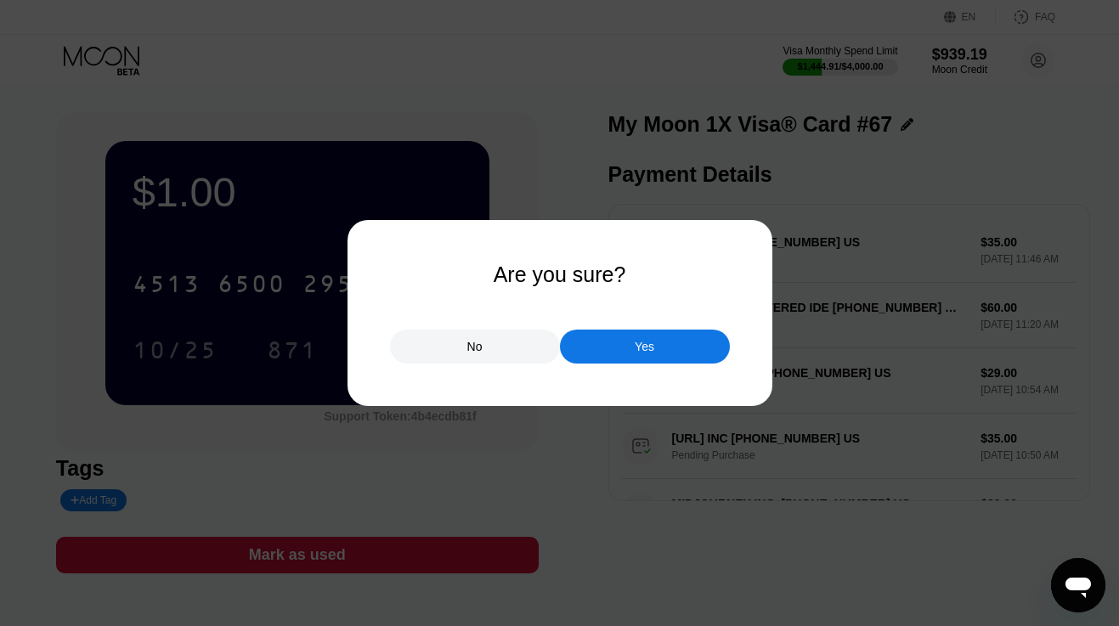
click at [591, 348] on div "Yes" at bounding box center [645, 347] width 170 height 34
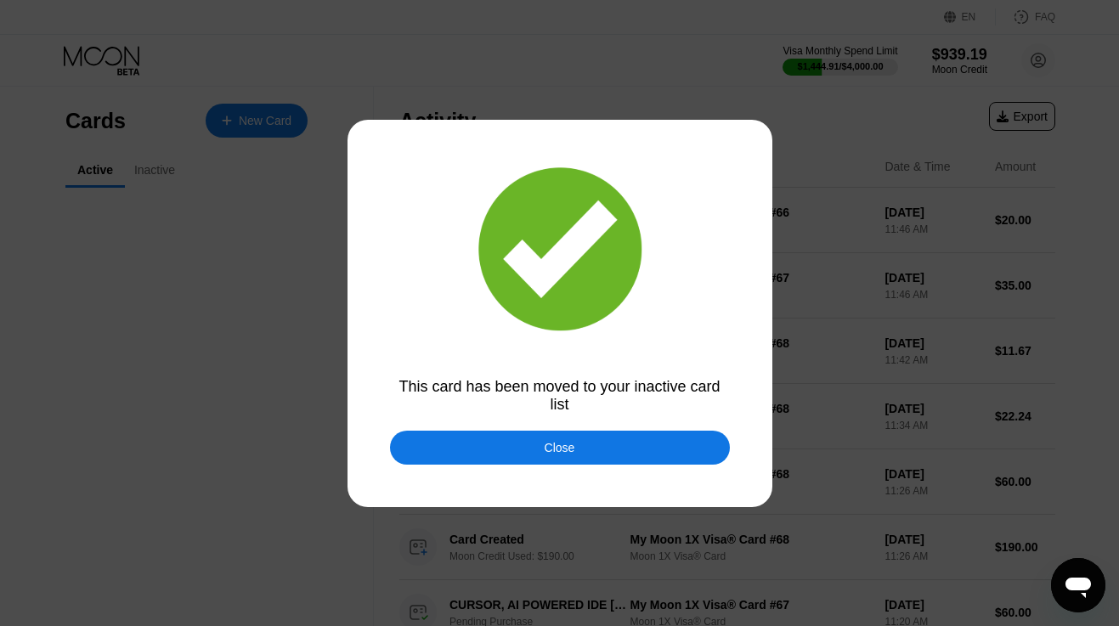
click at [419, 452] on div "Close" at bounding box center [560, 448] width 340 height 34
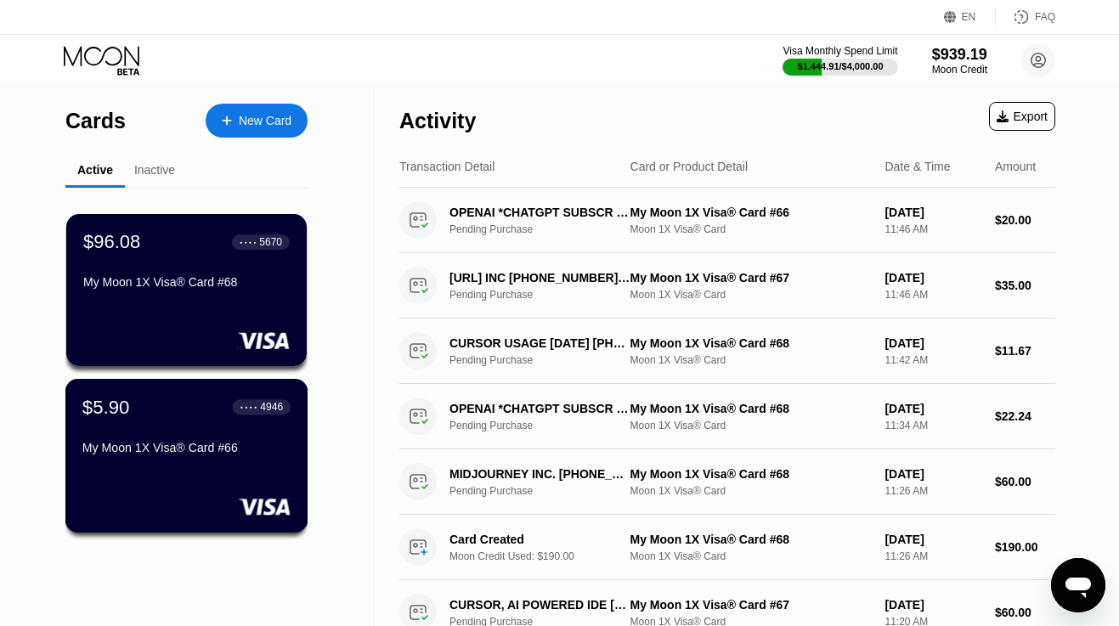
click at [167, 458] on div "My Moon 1X Visa® Card #66" at bounding box center [186, 451] width 208 height 20
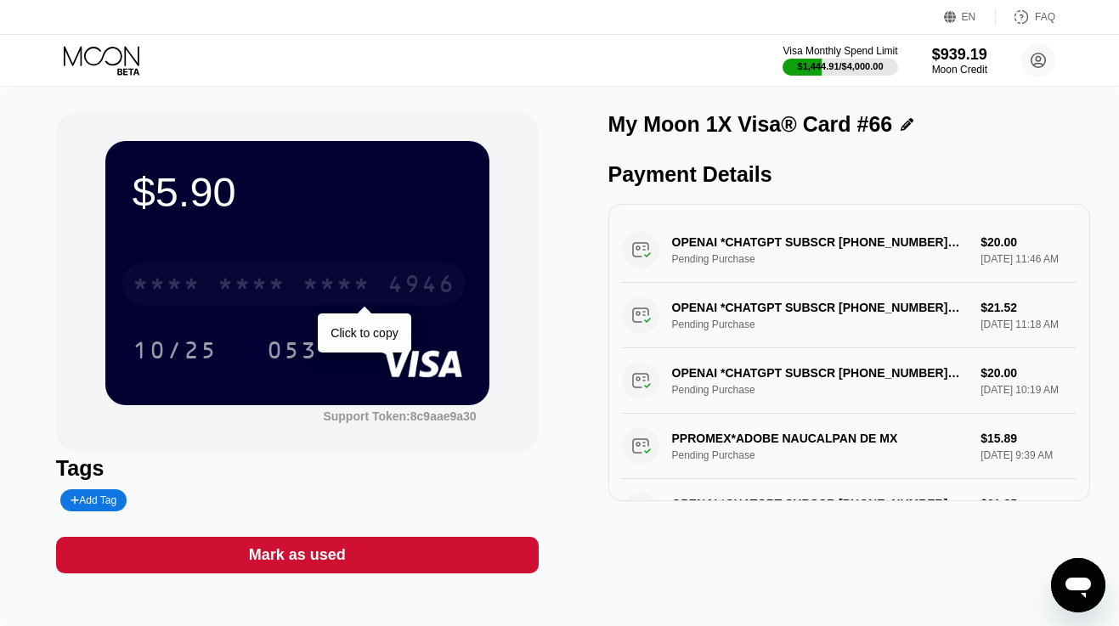
click at [226, 288] on div "* * * *" at bounding box center [252, 286] width 68 height 27
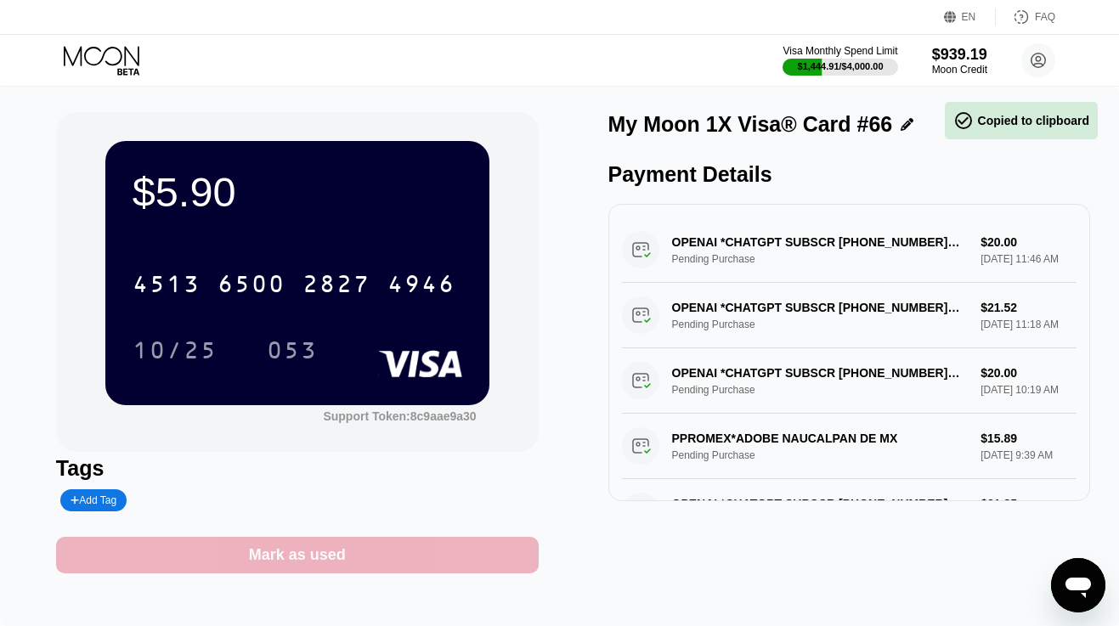
click at [283, 551] on div "Mark as used" at bounding box center [297, 556] width 97 height 20
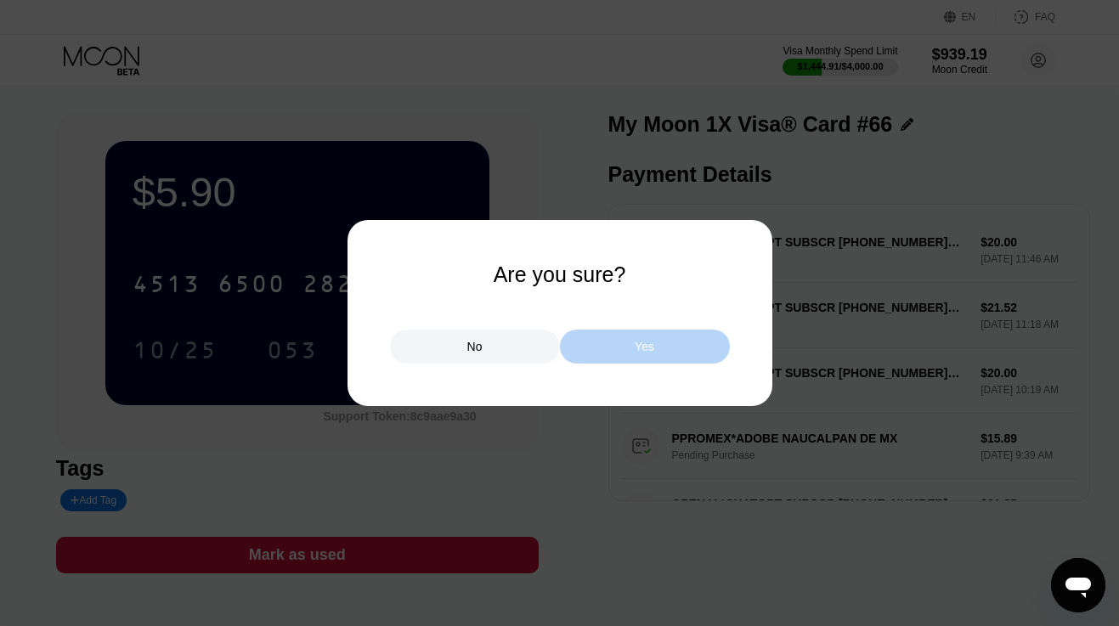
click at [636, 344] on div "Yes" at bounding box center [645, 346] width 20 height 15
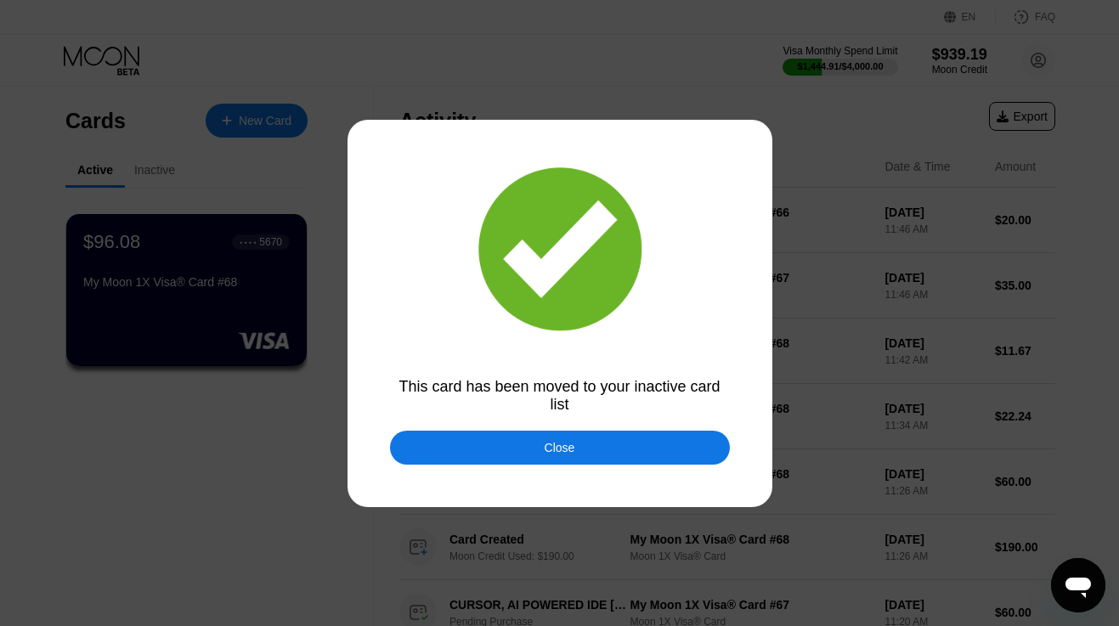
click at [496, 439] on div "Close" at bounding box center [560, 448] width 340 height 34
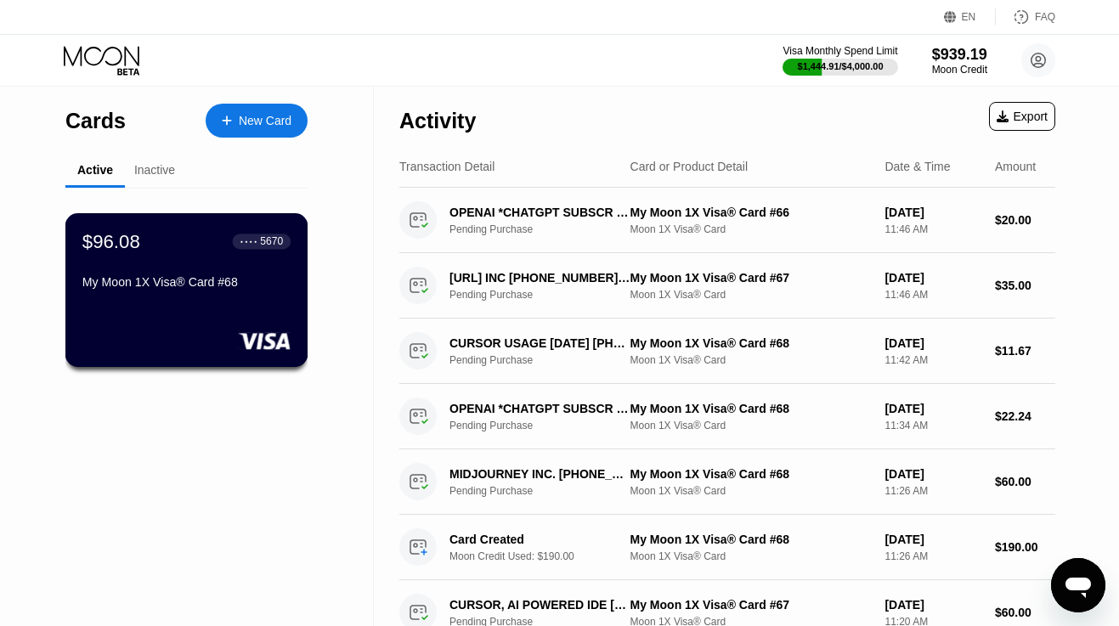
click at [157, 306] on div "$96.08 ● ● ● ● 5670 My Moon 1X Visa® Card #68" at bounding box center [186, 290] width 243 height 154
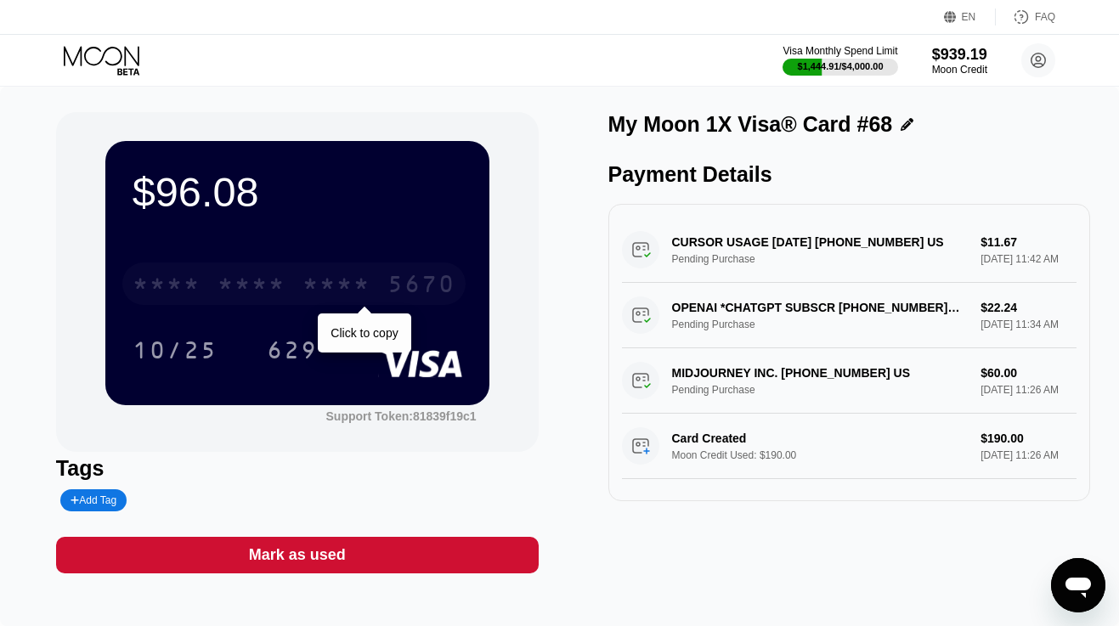
click at [267, 274] on div "* * * *" at bounding box center [252, 286] width 68 height 27
click at [267, 274] on div "6500" at bounding box center [252, 286] width 68 height 27
click at [284, 290] on div "* * * *" at bounding box center [252, 286] width 68 height 27
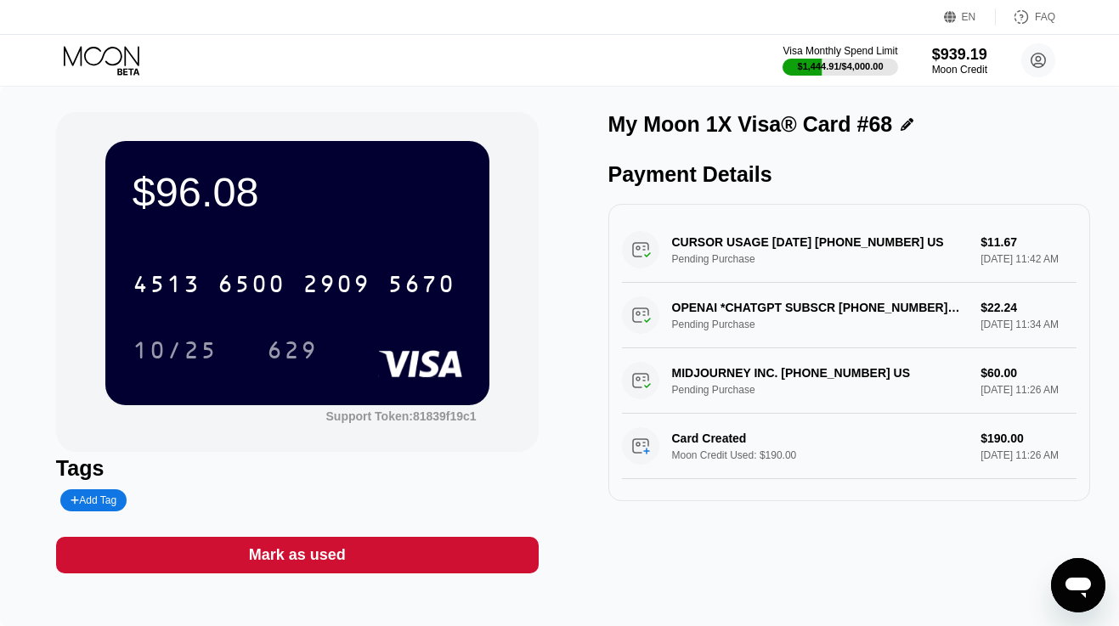
click at [114, 61] on icon at bounding box center [103, 61] width 79 height 30
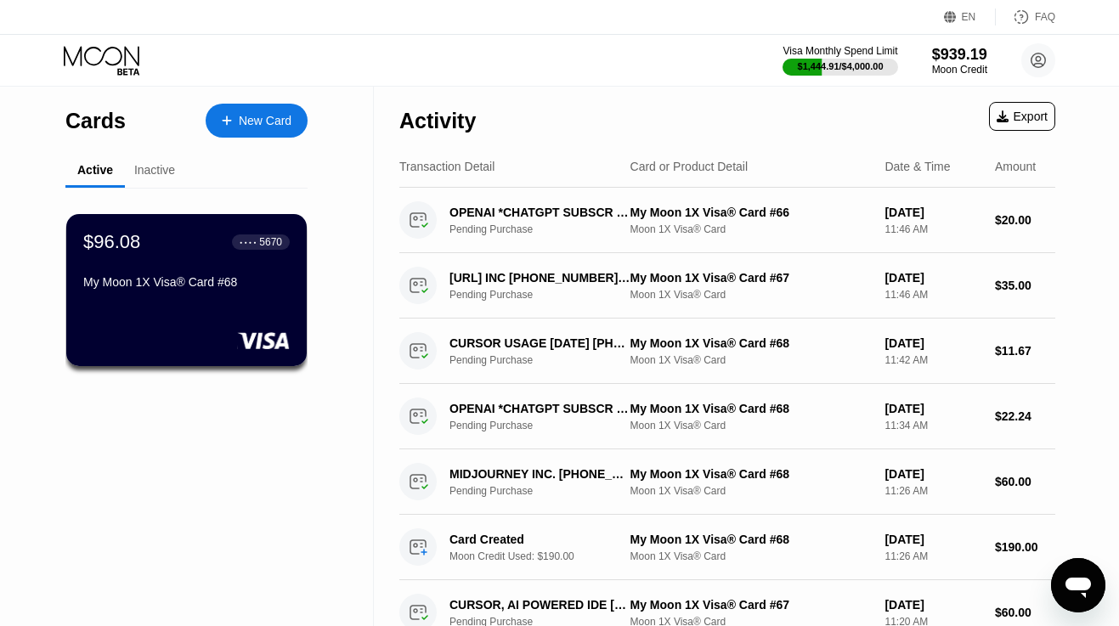
click at [265, 106] on div "New Card" at bounding box center [257, 121] width 102 height 34
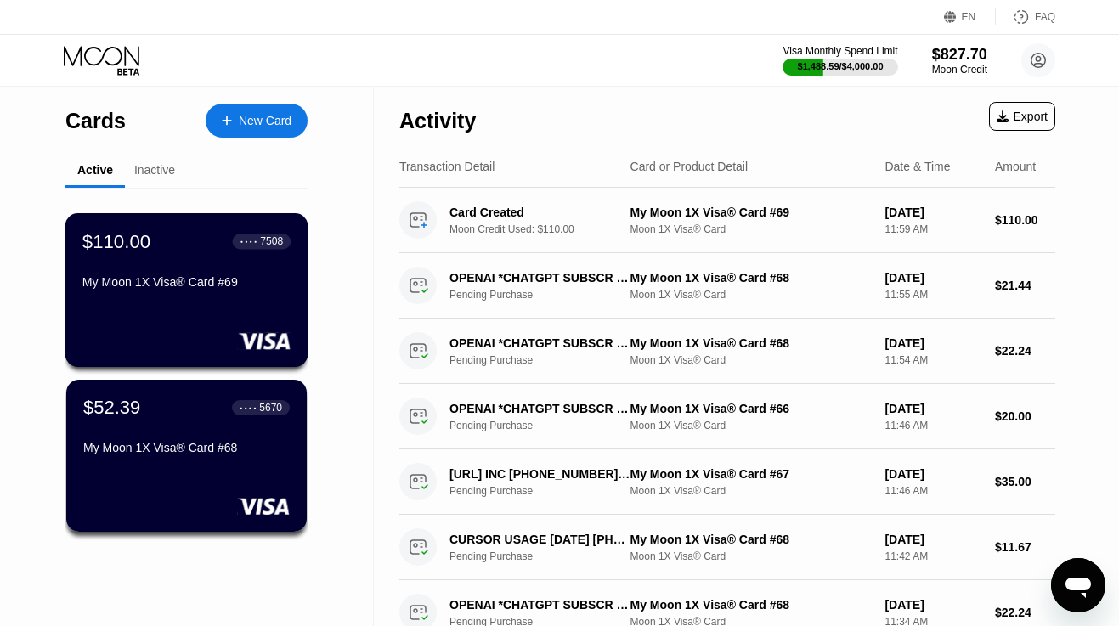
click at [192, 336] on div at bounding box center [186, 340] width 208 height 17
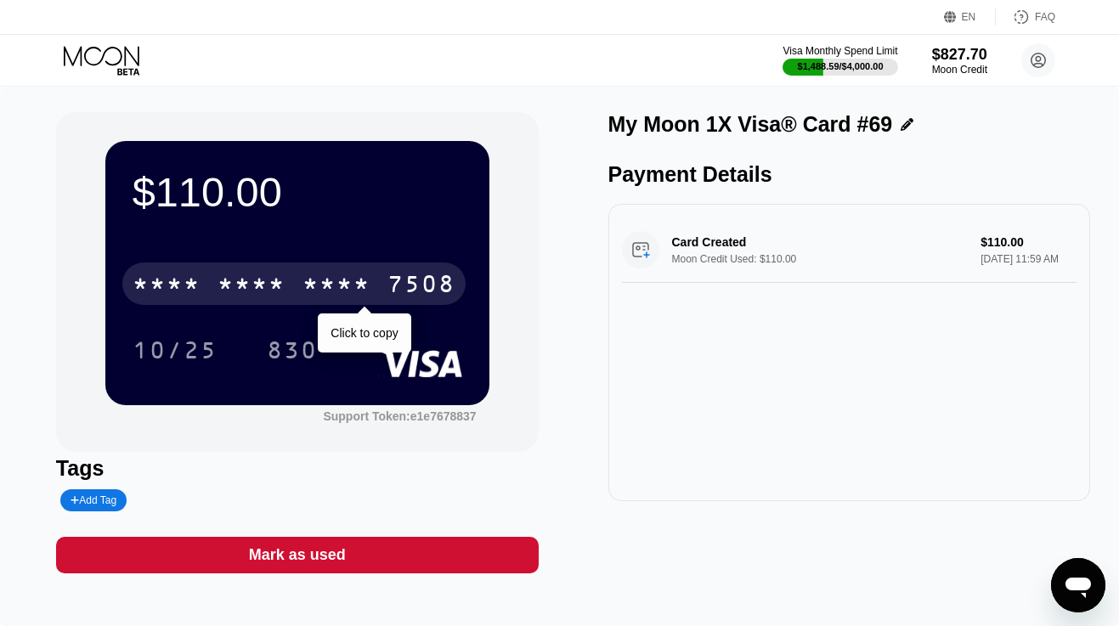
click at [242, 276] on div "* * * *" at bounding box center [252, 286] width 68 height 27
click at [242, 276] on div "6500" at bounding box center [252, 286] width 68 height 27
click at [291, 274] on div "* * * * * * * * * * * * 7508" at bounding box center [293, 284] width 343 height 42
click at [291, 274] on div "[CREDIT_CARD_NUMBER]" at bounding box center [293, 284] width 343 height 42
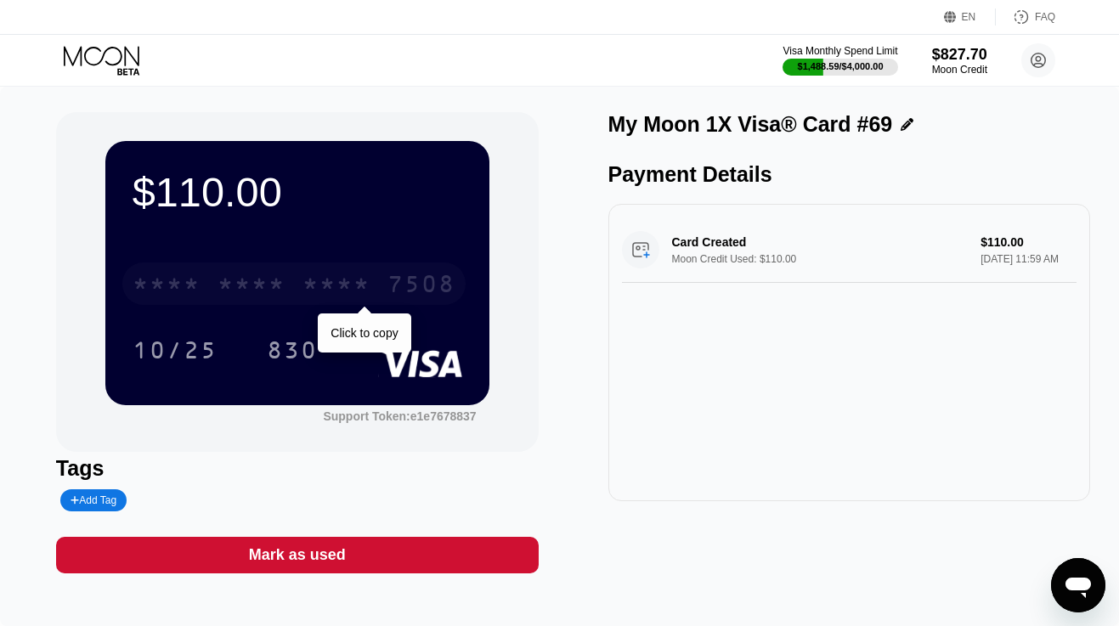
click at [330, 285] on div "* * * *" at bounding box center [337, 286] width 68 height 27
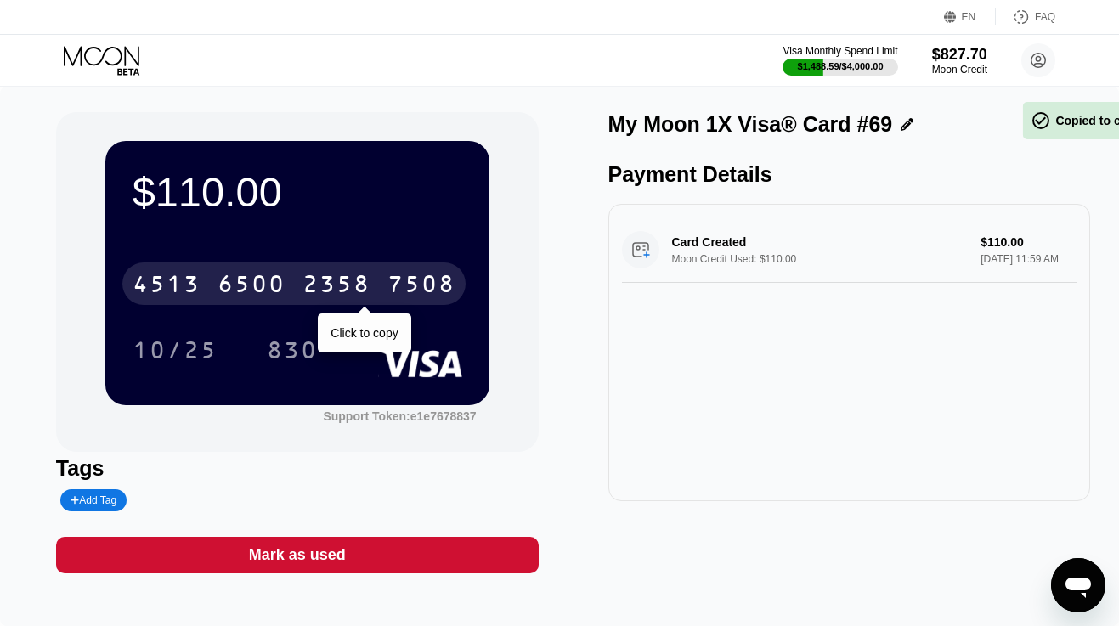
click at [330, 285] on div "2358" at bounding box center [337, 286] width 68 height 27
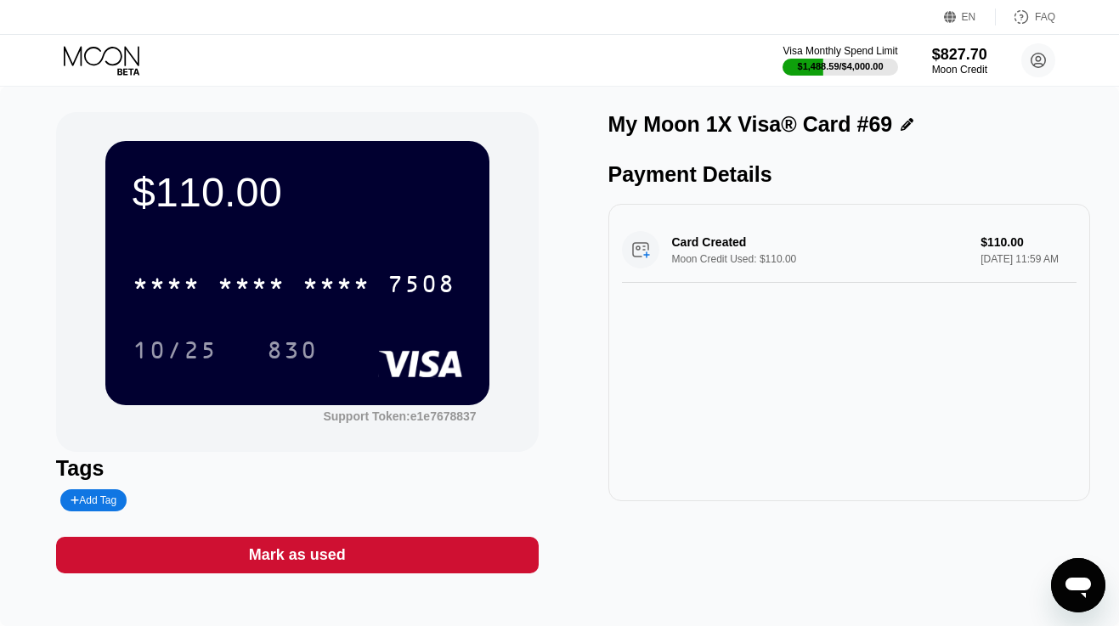
click at [124, 58] on icon at bounding box center [103, 61] width 79 height 30
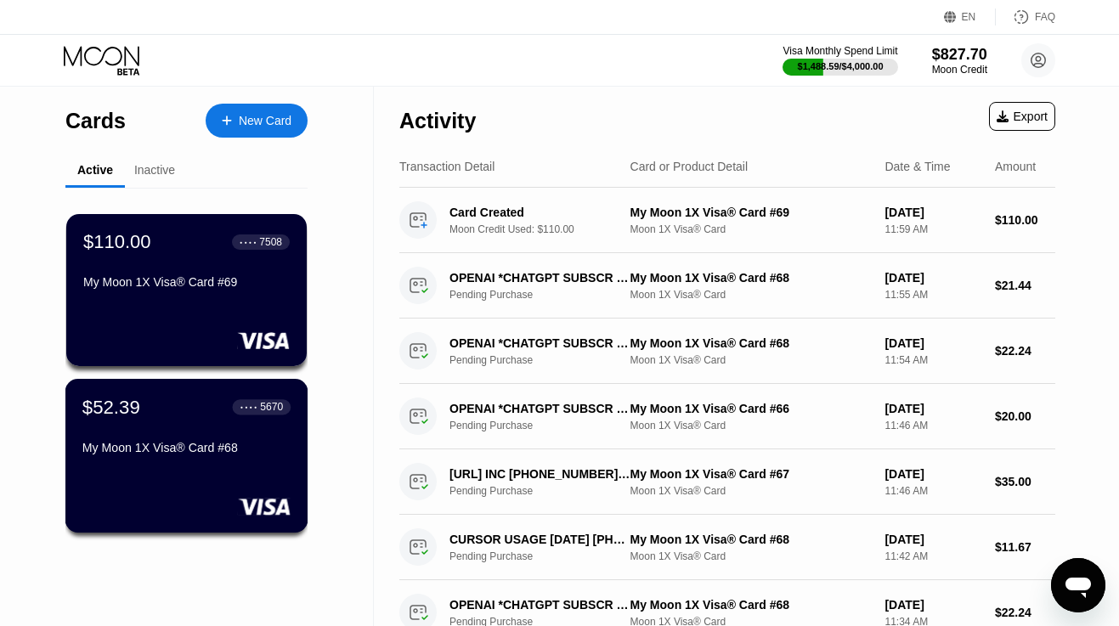
click at [196, 436] on div "$52.39 ● ● ● ● 5670 My Moon 1X Visa® Card #68" at bounding box center [186, 428] width 208 height 65
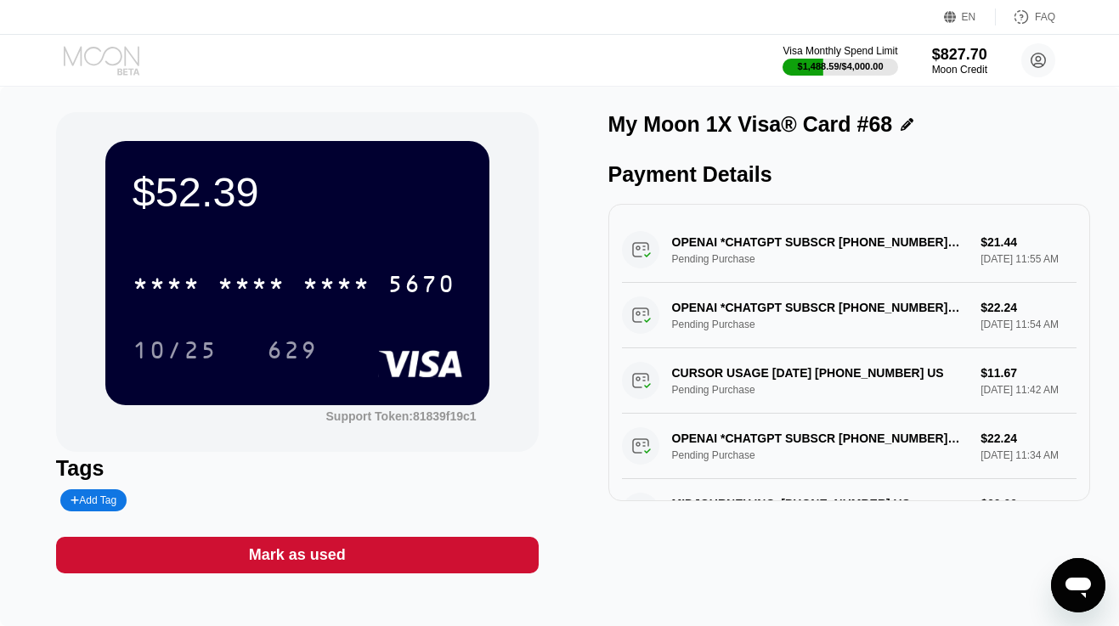
click at [110, 55] on icon at bounding box center [103, 61] width 79 height 30
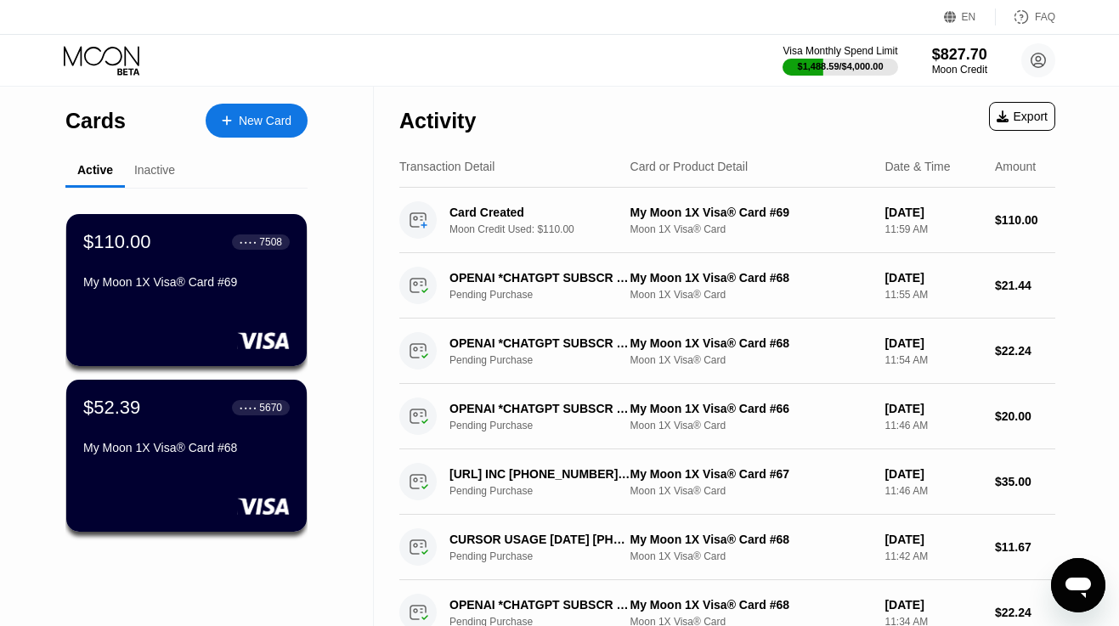
click at [246, 118] on div "New Card" at bounding box center [265, 121] width 53 height 14
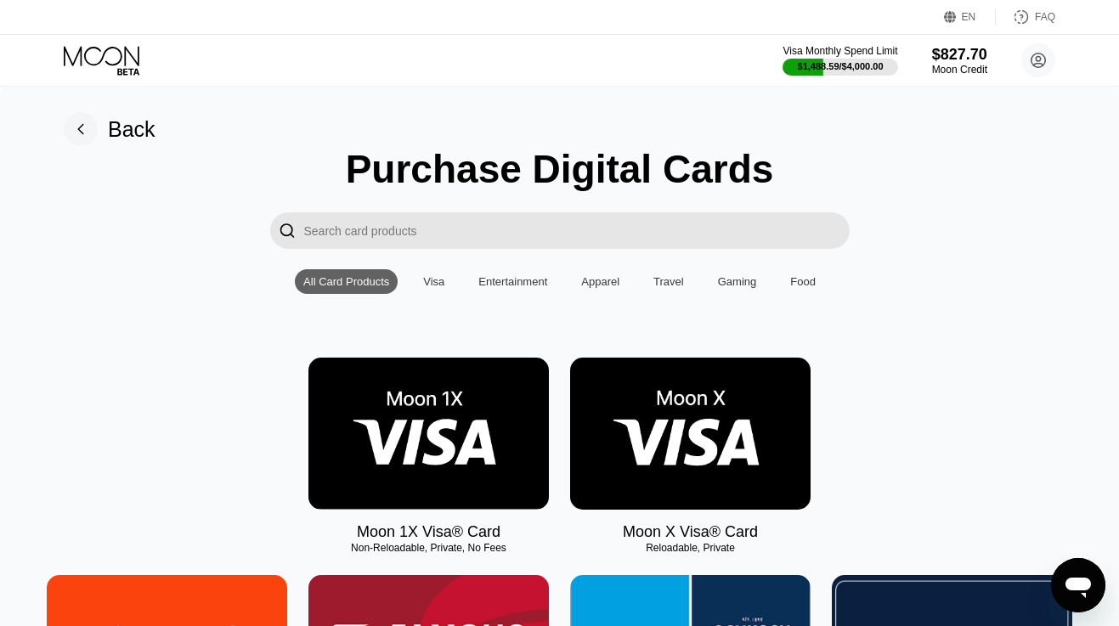
click at [420, 410] on img at bounding box center [428, 434] width 240 height 152
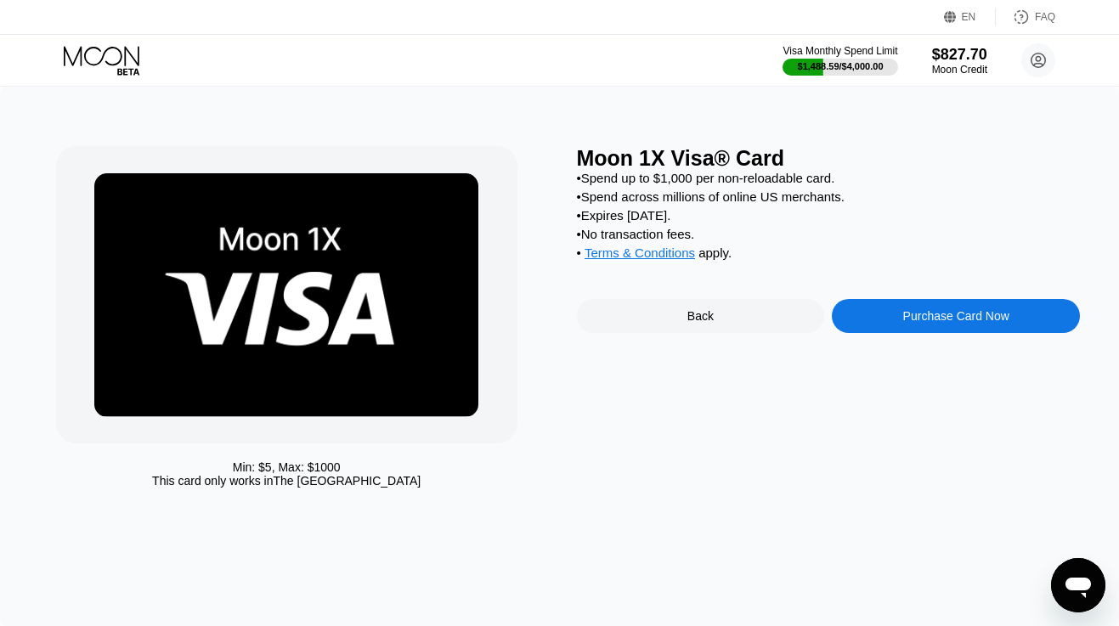
click at [931, 313] on div "Purchase Card Now" at bounding box center [956, 316] width 106 height 14
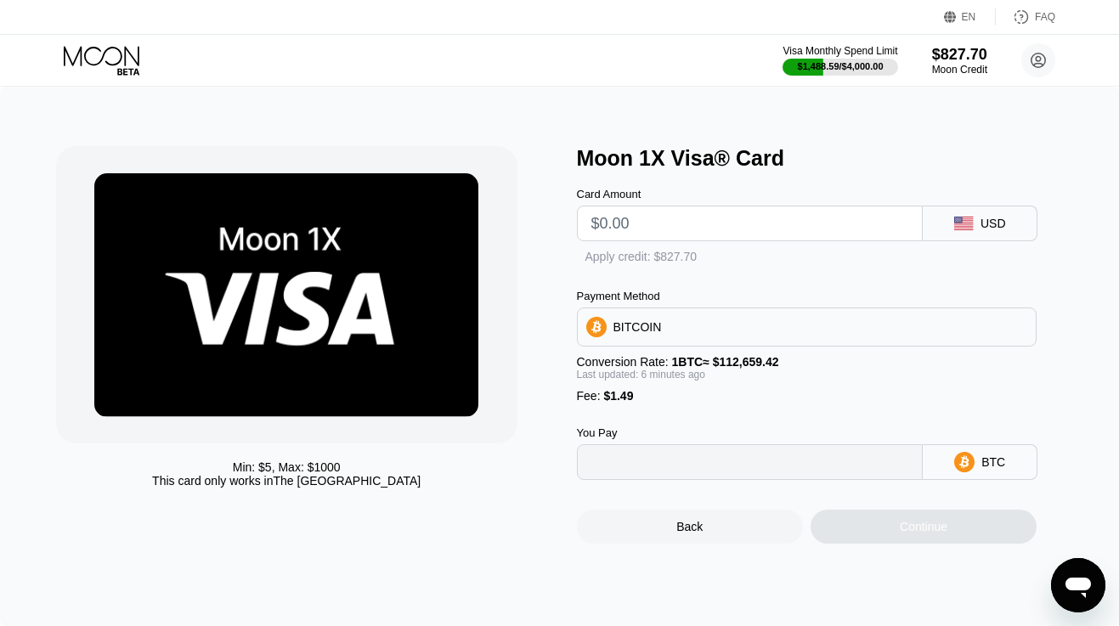
type input "0"
click at [729, 223] on input "text" at bounding box center [750, 223] width 318 height 34
type input "$19"
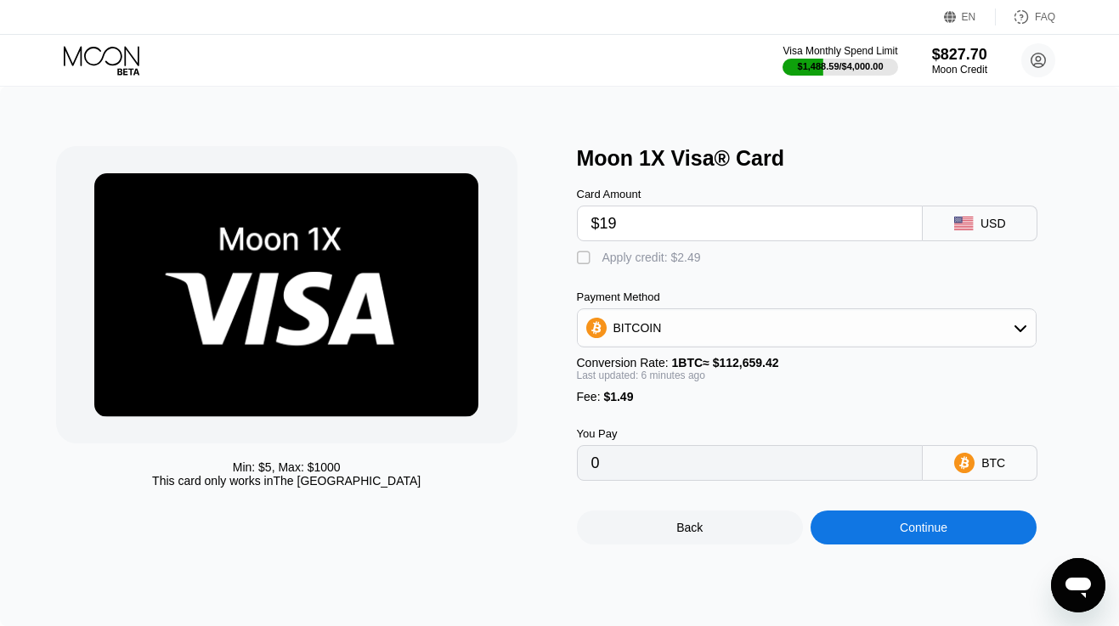
type input "0.00002209"
type input "$190"
click at [672, 257] on div "Apply credit: $191.49" at bounding box center [658, 258] width 112 height 14
type input "0"
click at [852, 531] on div "Continue" at bounding box center [924, 528] width 226 height 34
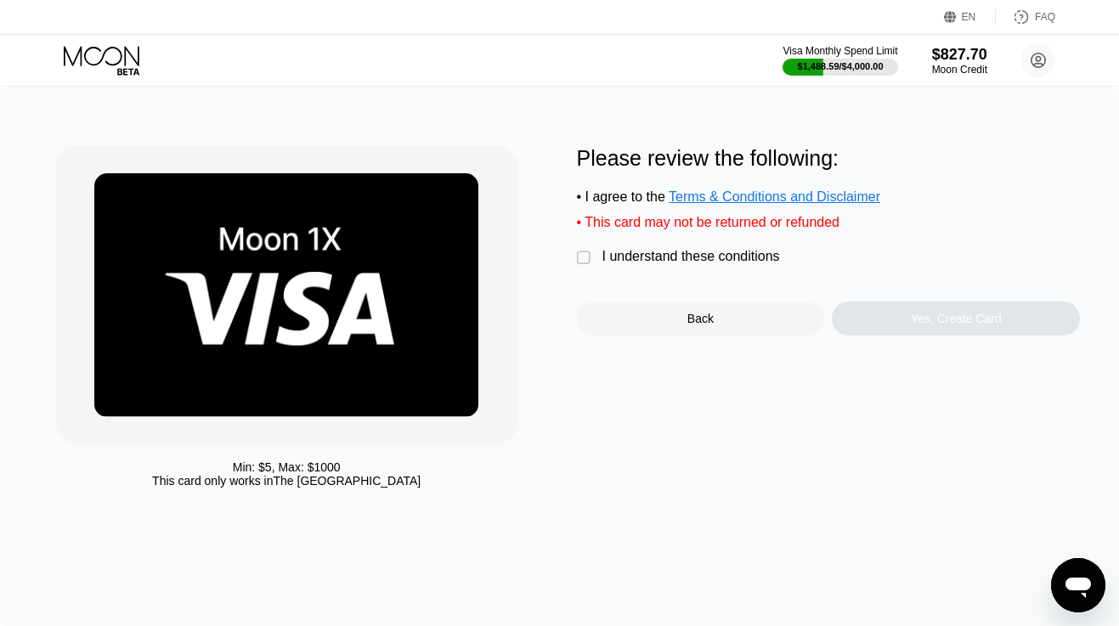
click at [700, 266] on div " I understand these conditions" at bounding box center [683, 258] width 212 height 18
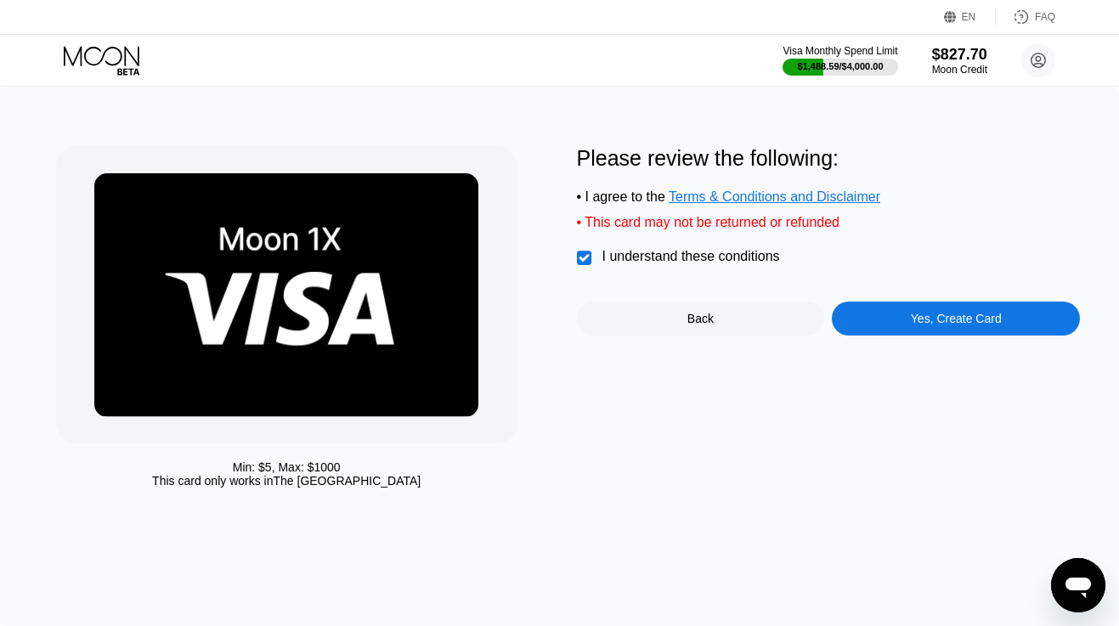
click at [889, 320] on div "Yes, Create Card" at bounding box center [956, 319] width 248 height 34
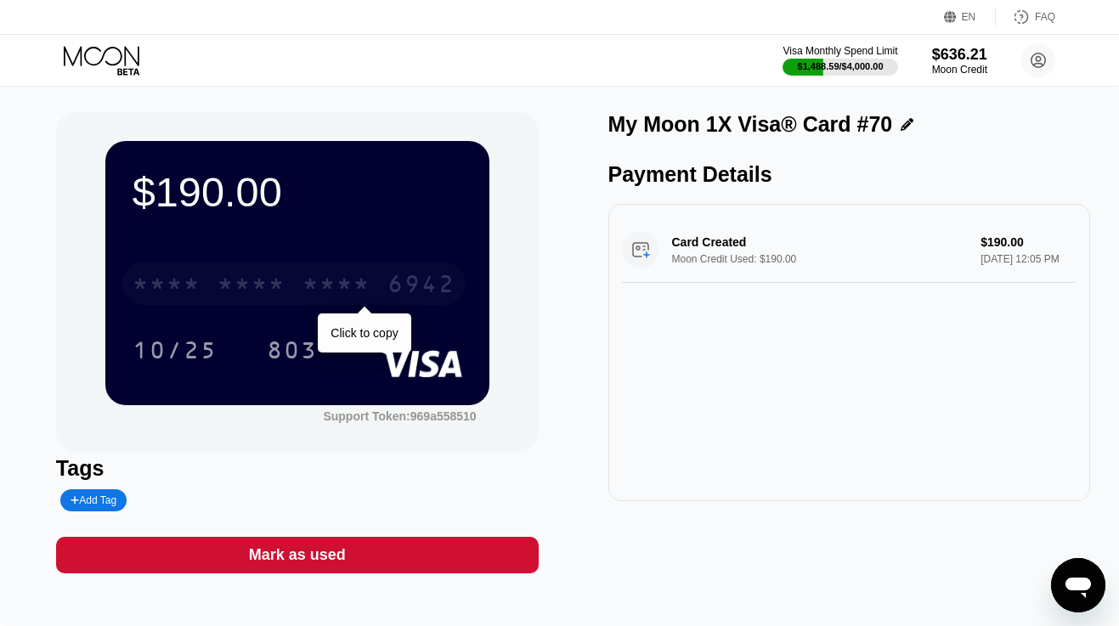
click at [307, 282] on div "* * * *" at bounding box center [337, 286] width 68 height 27
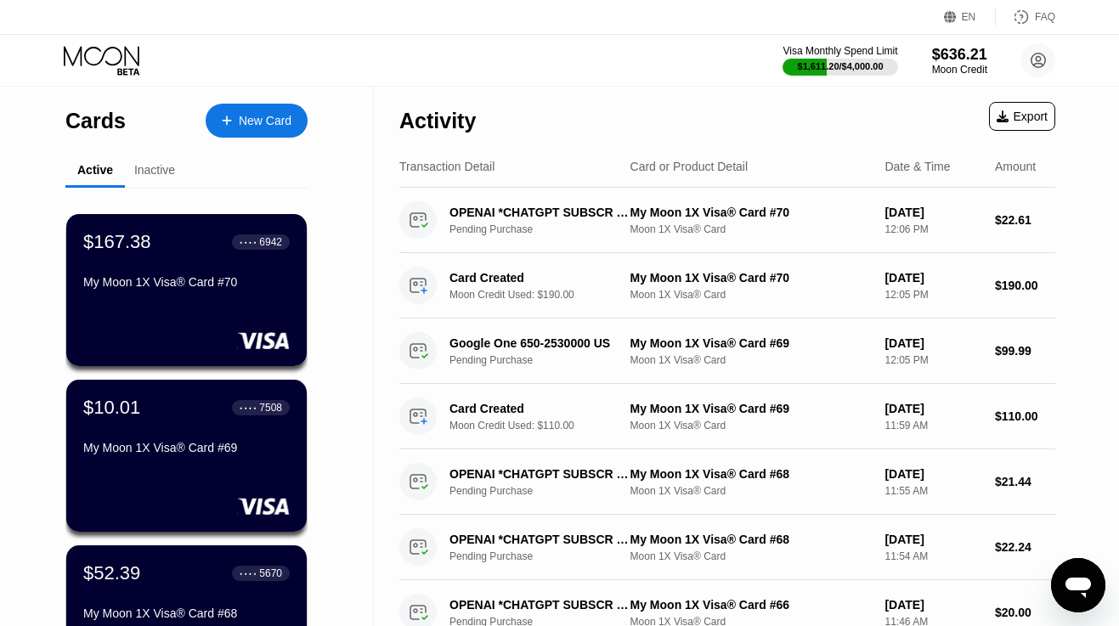
click at [89, 61] on icon at bounding box center [103, 61] width 79 height 30
click at [107, 58] on icon at bounding box center [103, 61] width 79 height 30
click at [109, 49] on icon at bounding box center [103, 61] width 79 height 30
click at [601, 114] on div "Activity Export" at bounding box center [727, 116] width 656 height 59
click at [182, 265] on div "$167.38 ● ● ● ● 6942 My Moon 1X Visa® Card #70" at bounding box center [186, 262] width 208 height 65
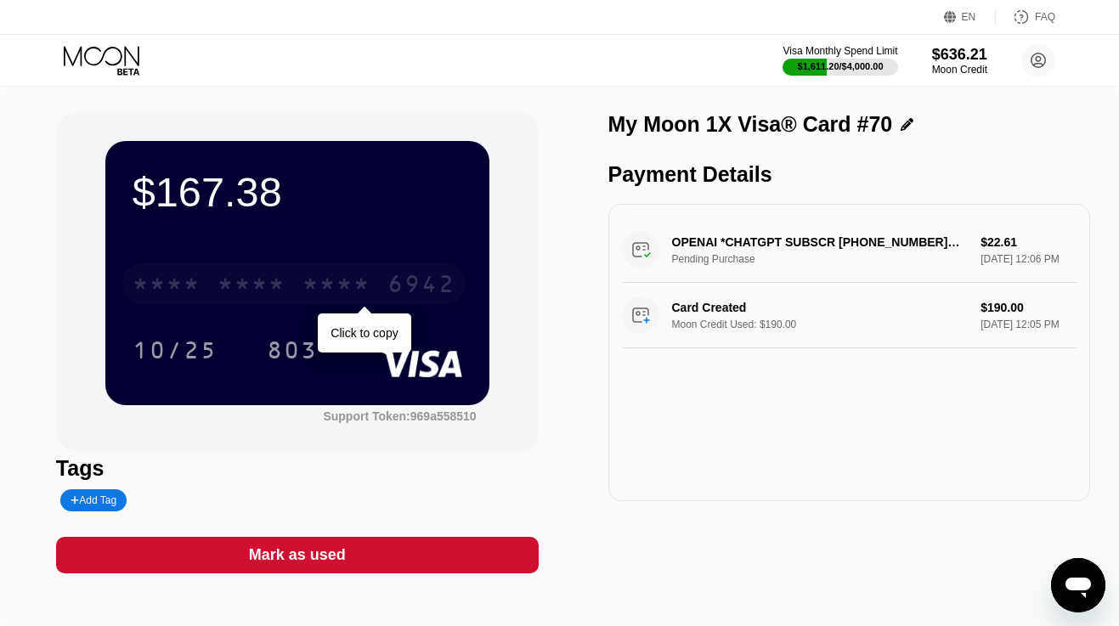
click at [265, 280] on div "* * * *" at bounding box center [252, 286] width 68 height 27
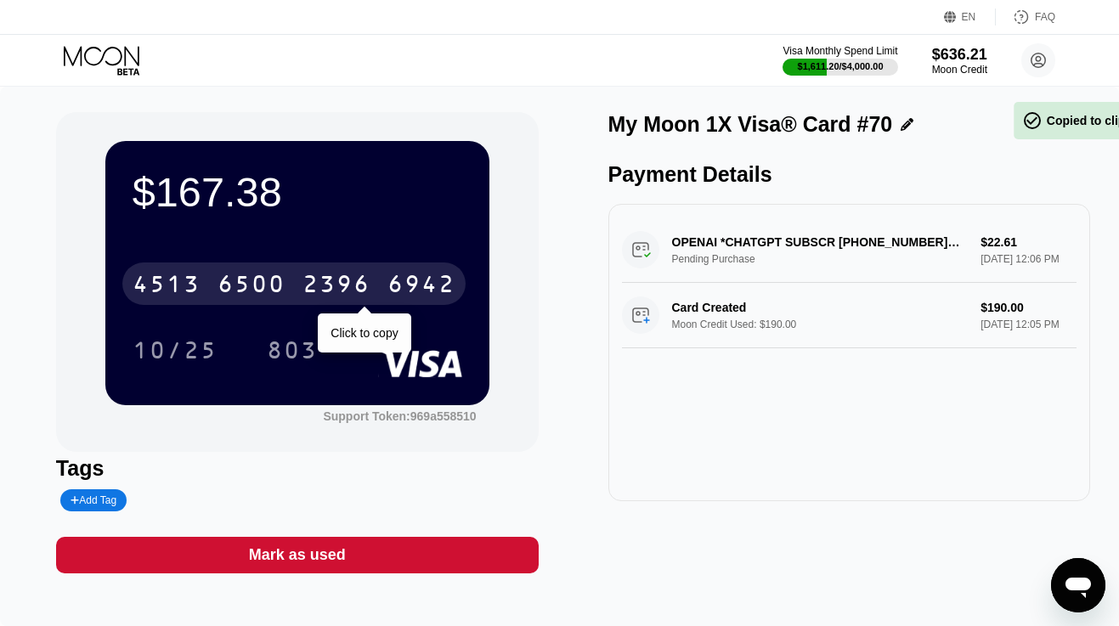
click at [265, 280] on div "6500" at bounding box center [252, 286] width 68 height 27
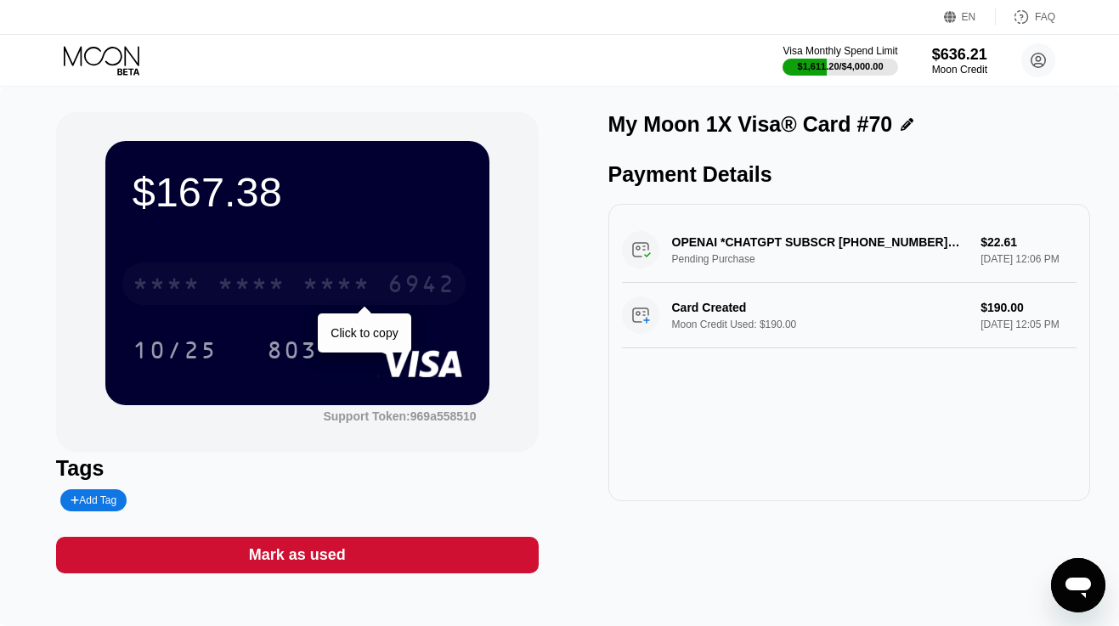
click at [212, 272] on div "* * * * * * * * * * * * 6942" at bounding box center [293, 284] width 343 height 42
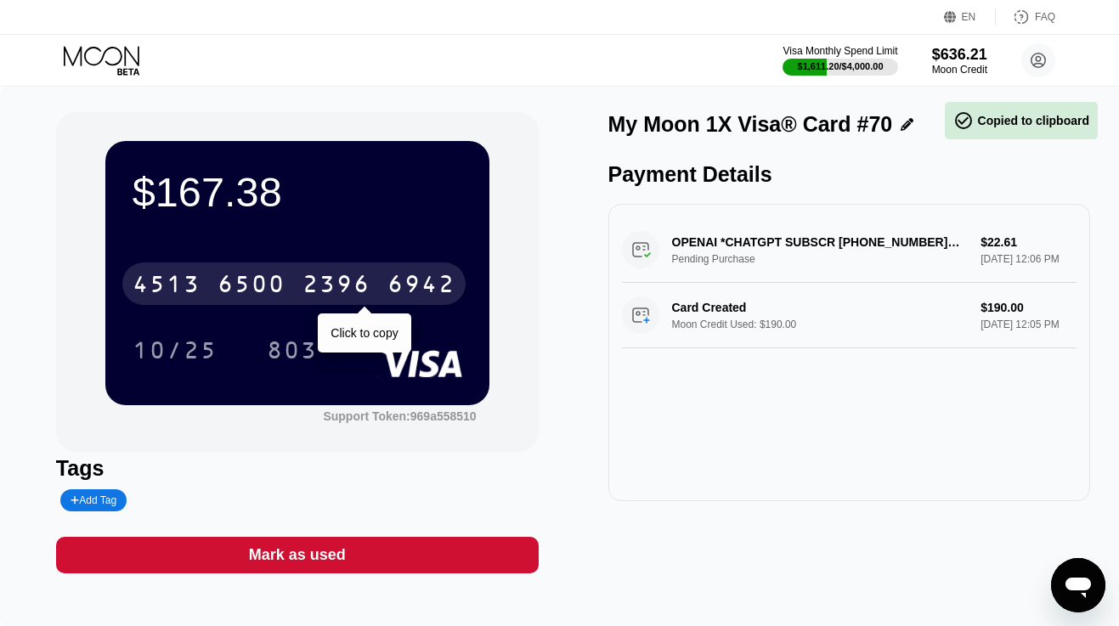
click at [284, 269] on div "[CREDIT_CARD_NUMBER]" at bounding box center [293, 284] width 343 height 42
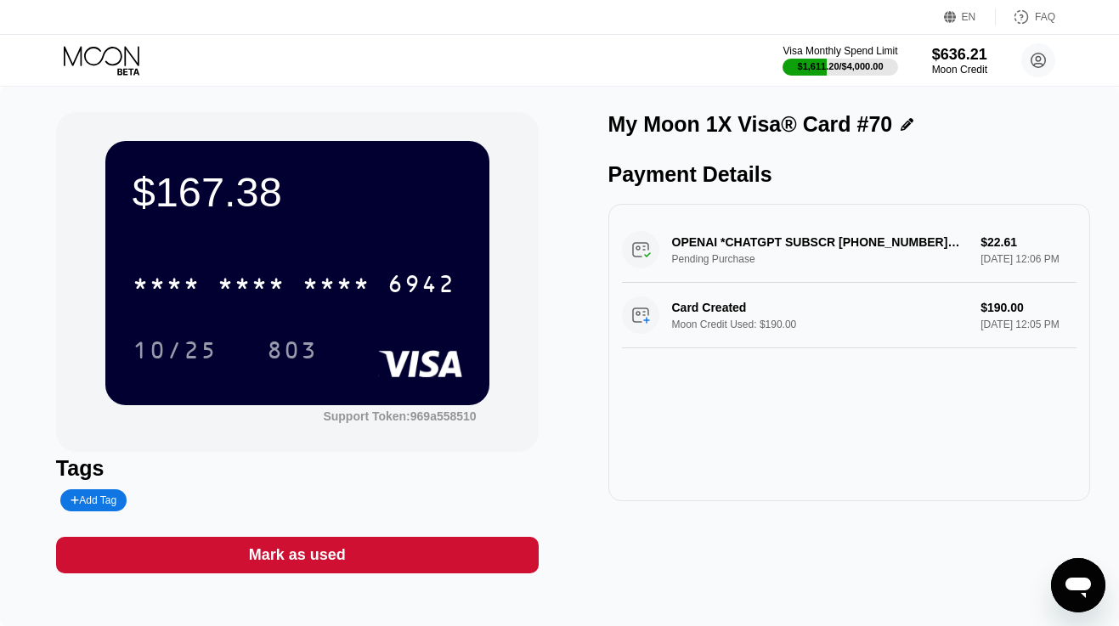
click at [124, 57] on icon at bounding box center [103, 61] width 79 height 30
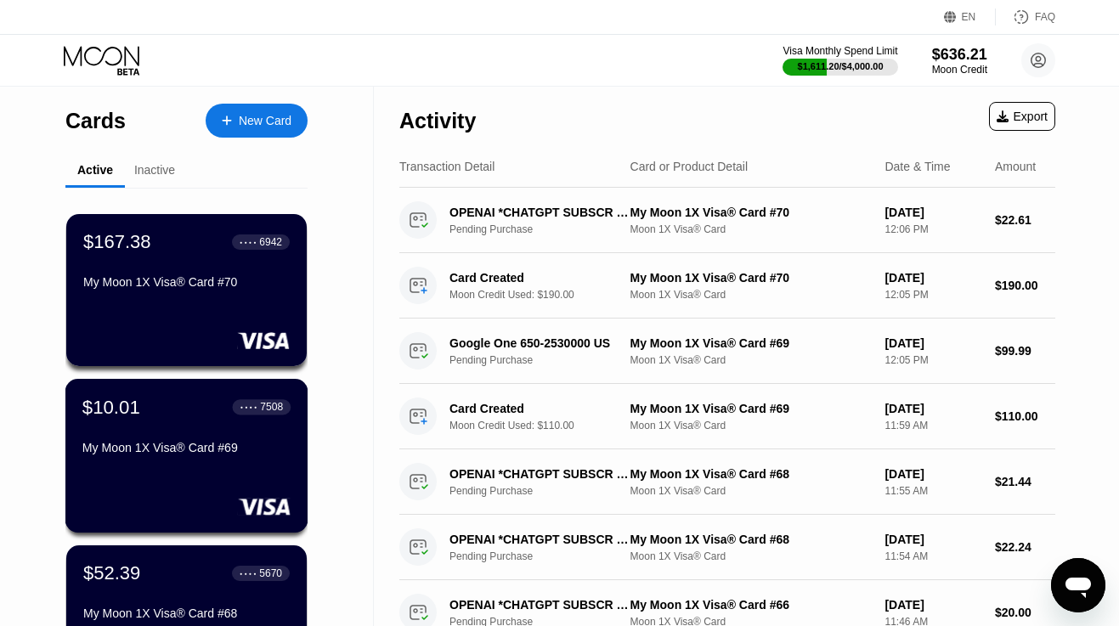
click at [166, 439] on div "$10.01 ● ● ● ● 7508 My Moon 1X Visa® Card #69" at bounding box center [186, 428] width 208 height 65
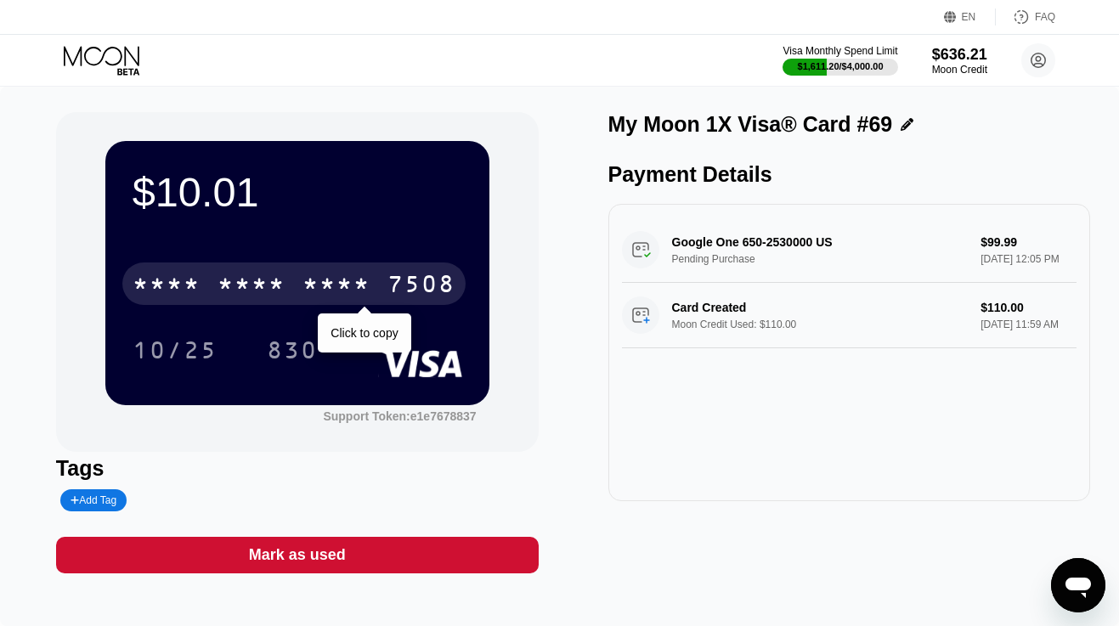
click at [286, 274] on div "* * * * * * * * * * * * 7508" at bounding box center [293, 284] width 343 height 42
click at [286, 274] on div "4513 6500 2358 7508" at bounding box center [293, 284] width 343 height 42
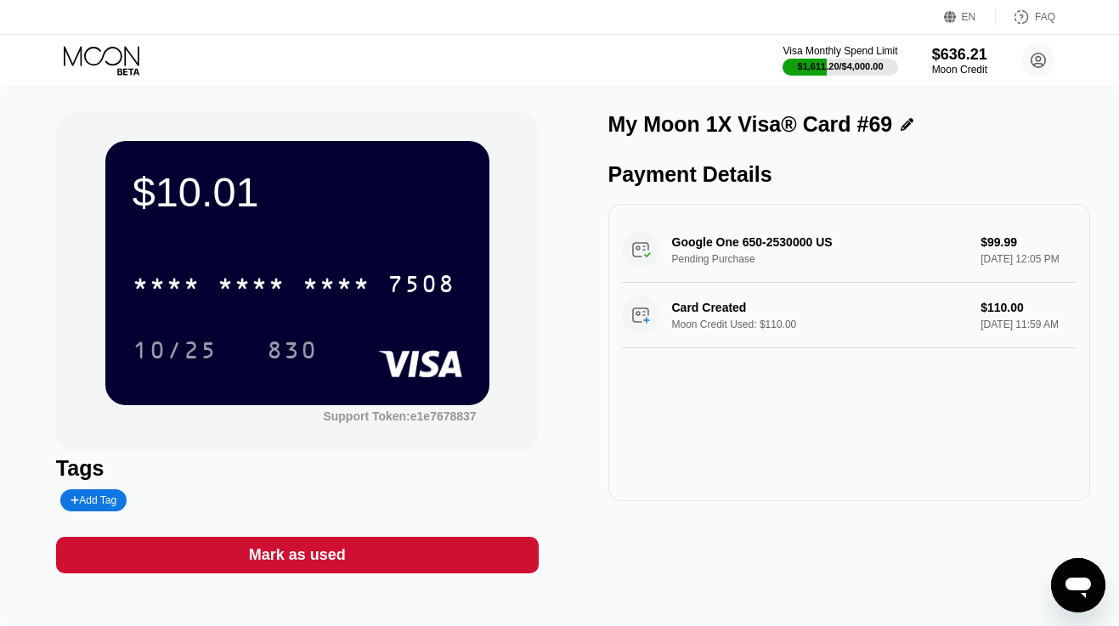
click at [117, 62] on icon at bounding box center [103, 61] width 79 height 30
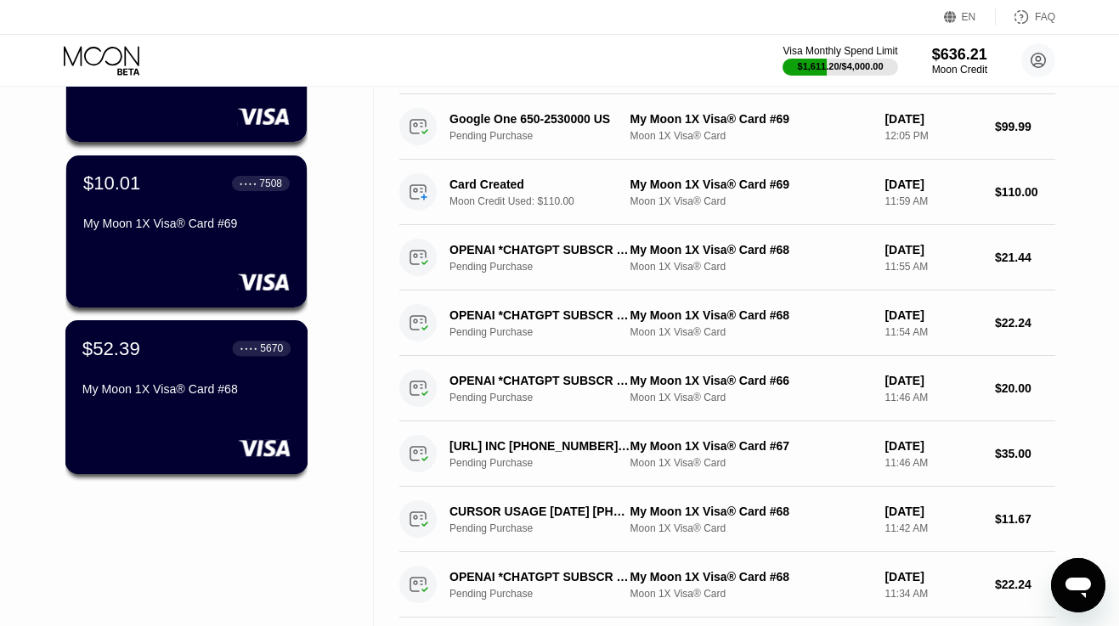
scroll to position [263, 0]
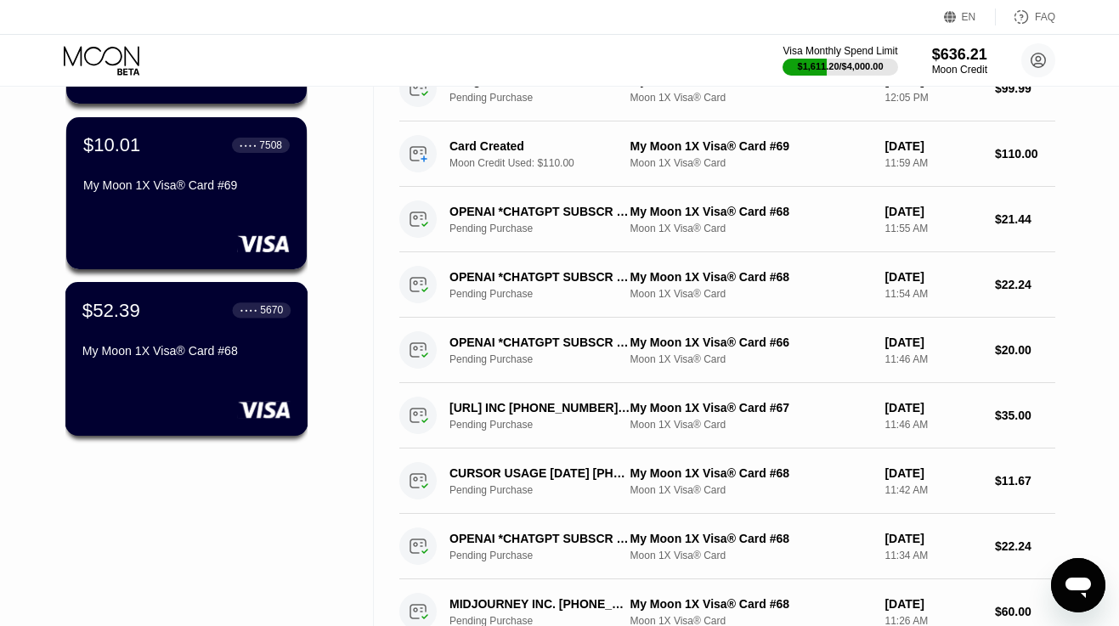
click at [141, 394] on div "$52.39 ● ● ● ● 5670 My Moon 1X Visa® Card #68" at bounding box center [186, 359] width 243 height 154
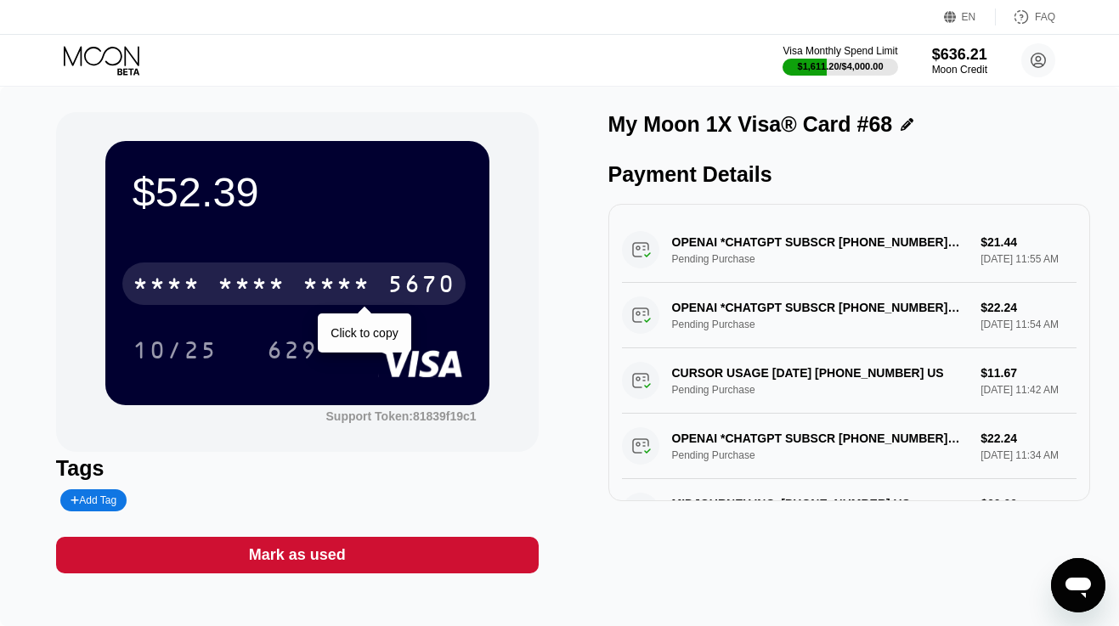
click at [242, 263] on div "* * * * * * * * * * * * 5670" at bounding box center [293, 284] width 343 height 42
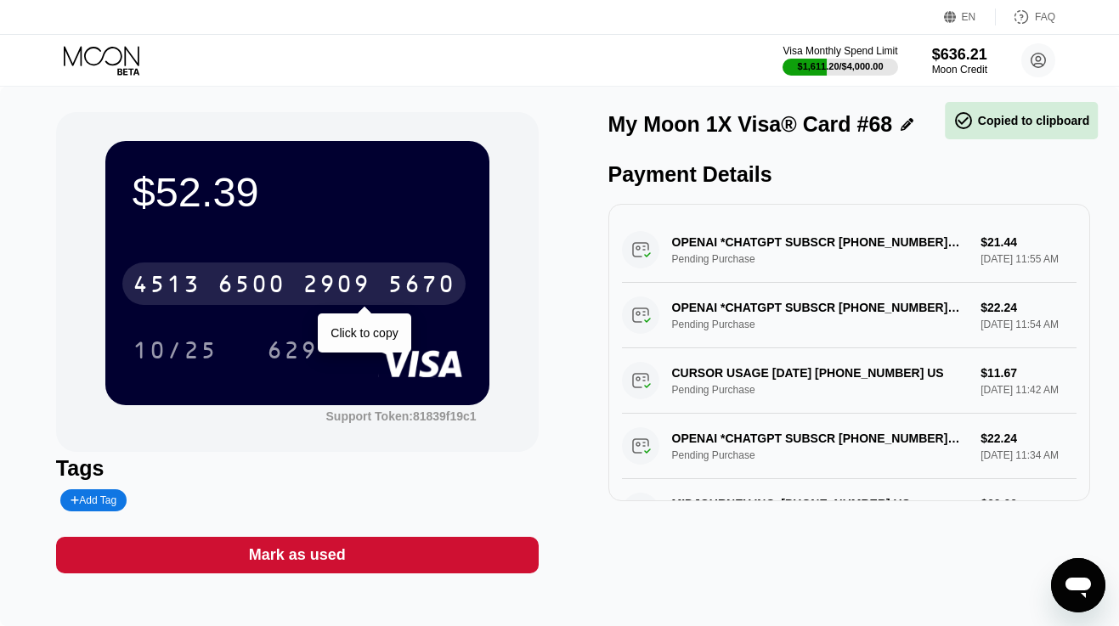
click at [245, 280] on div "6500" at bounding box center [252, 286] width 68 height 27
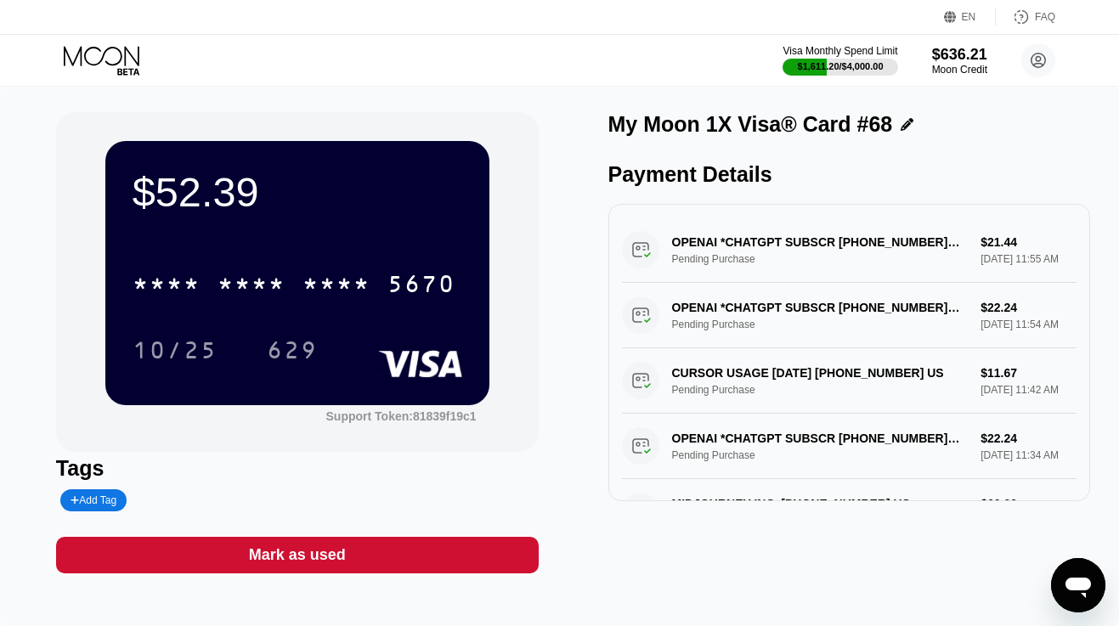
click at [96, 53] on icon at bounding box center [103, 61] width 79 height 30
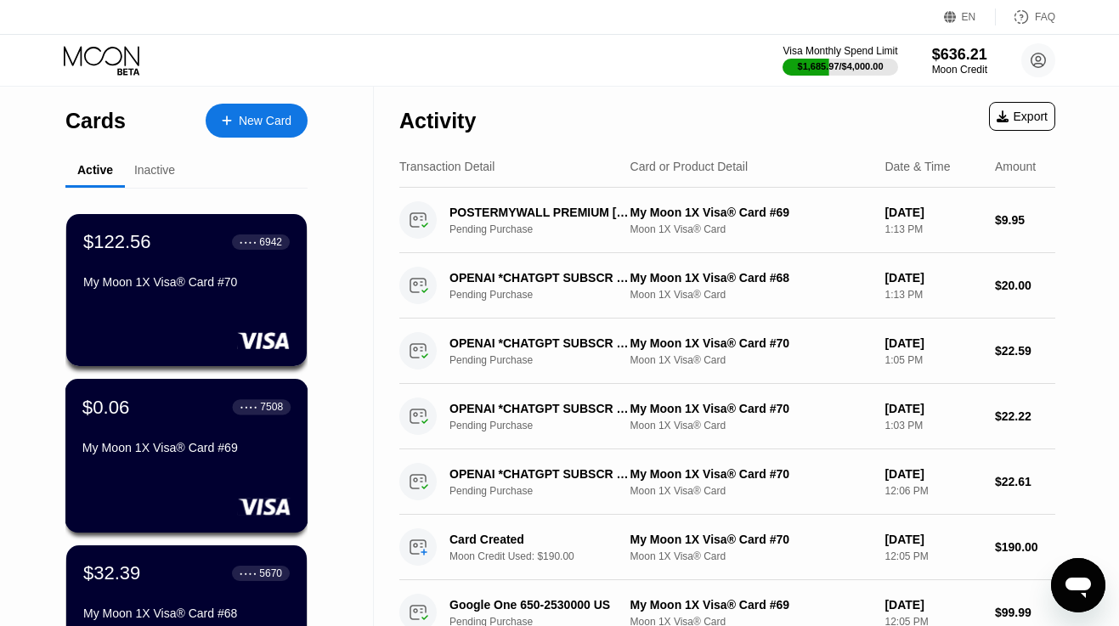
click at [177, 444] on div "My Moon 1X Visa® Card #69" at bounding box center [186, 448] width 208 height 14
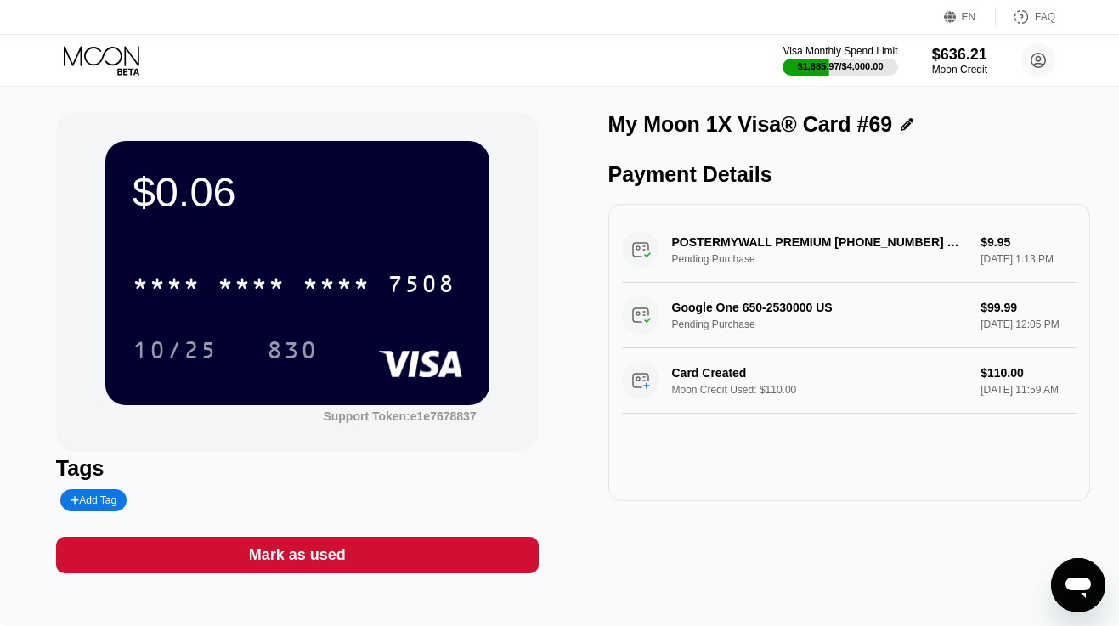
click at [292, 559] on div "Mark as used" at bounding box center [297, 556] width 97 height 20
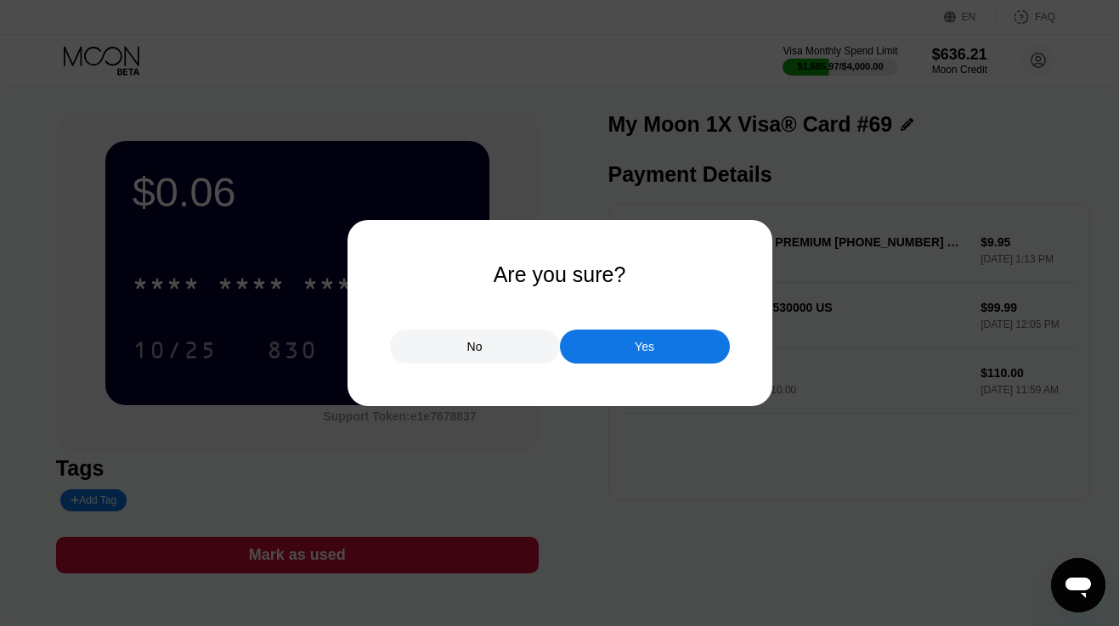
click at [619, 342] on div "Yes" at bounding box center [645, 347] width 170 height 34
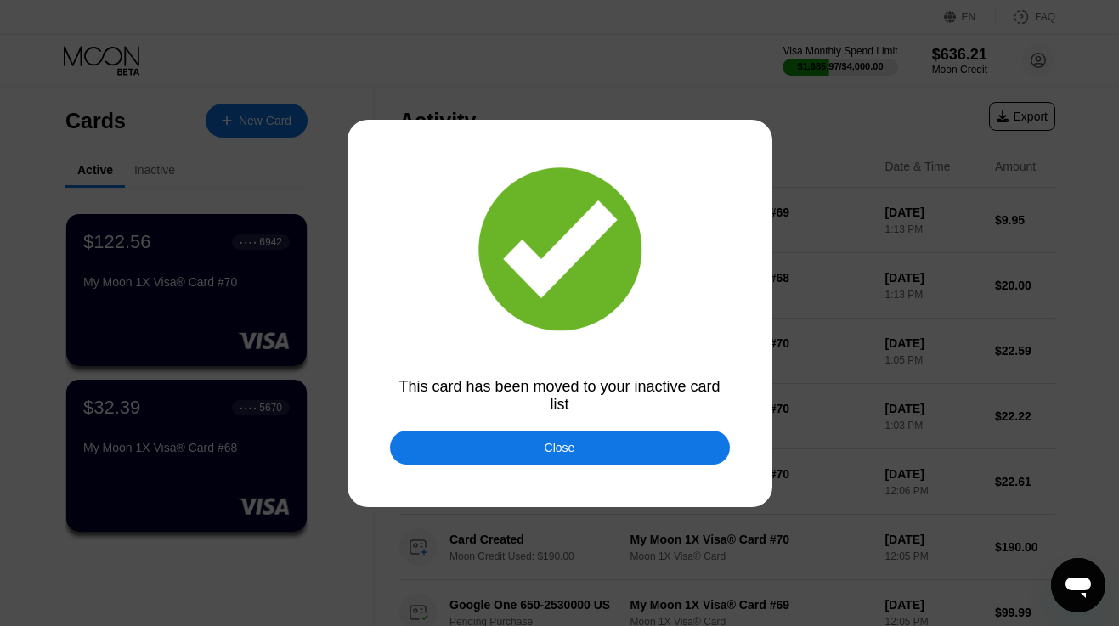
click at [444, 439] on div "Close" at bounding box center [560, 448] width 340 height 34
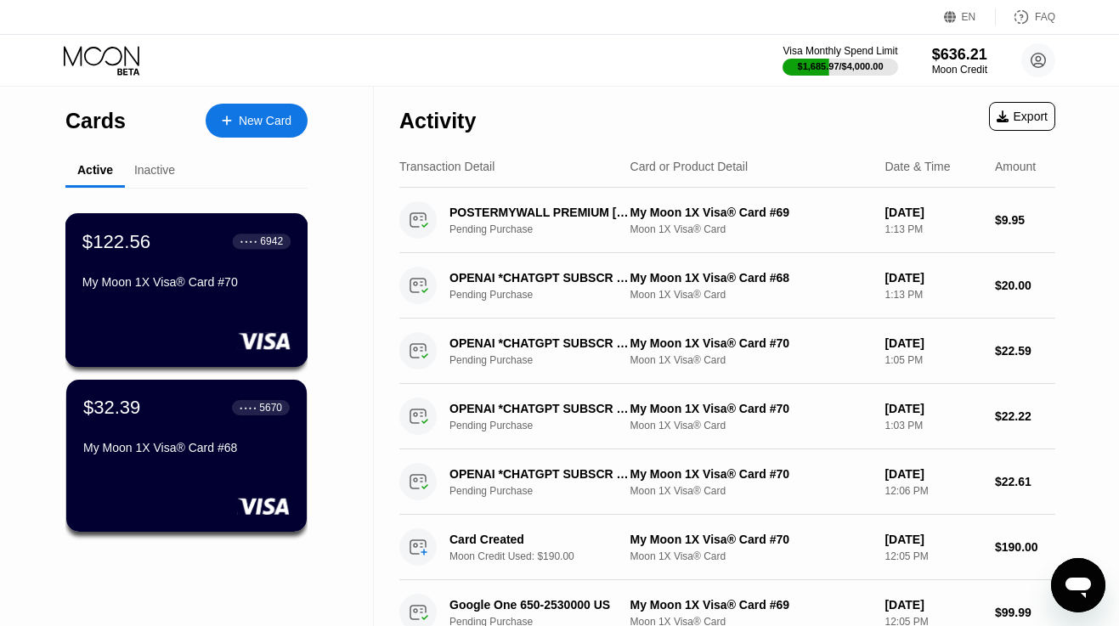
click at [233, 308] on div "$122.56 ● ● ● ● 6942 My Moon 1X Visa® Card #70" at bounding box center [186, 290] width 243 height 154
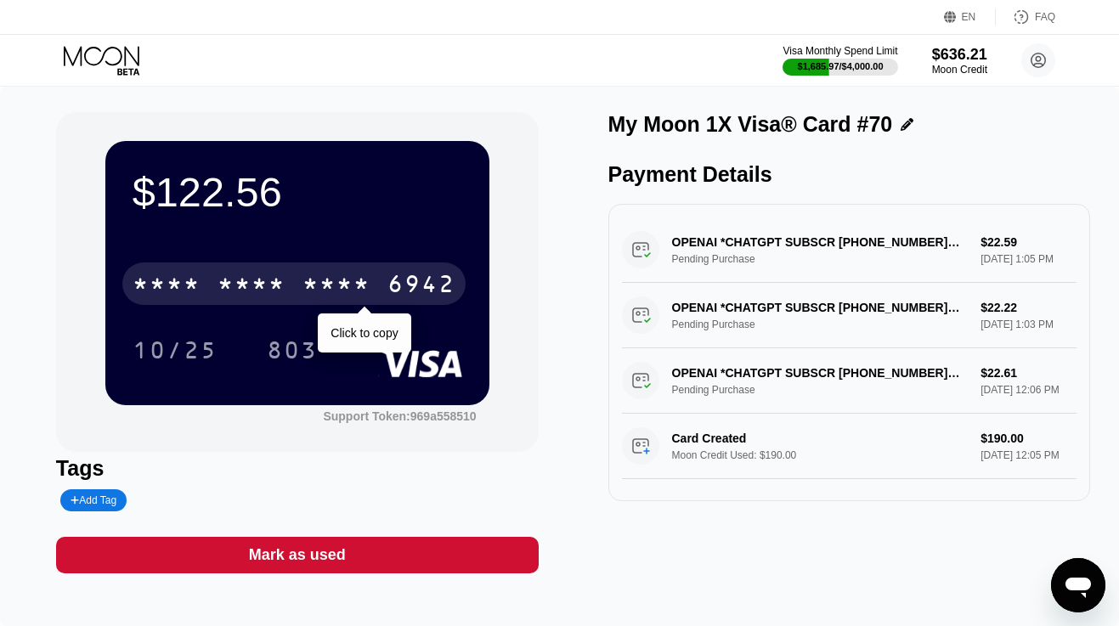
click at [259, 282] on div "* * * *" at bounding box center [252, 286] width 68 height 27
click at [105, 59] on icon at bounding box center [103, 61] width 79 height 30
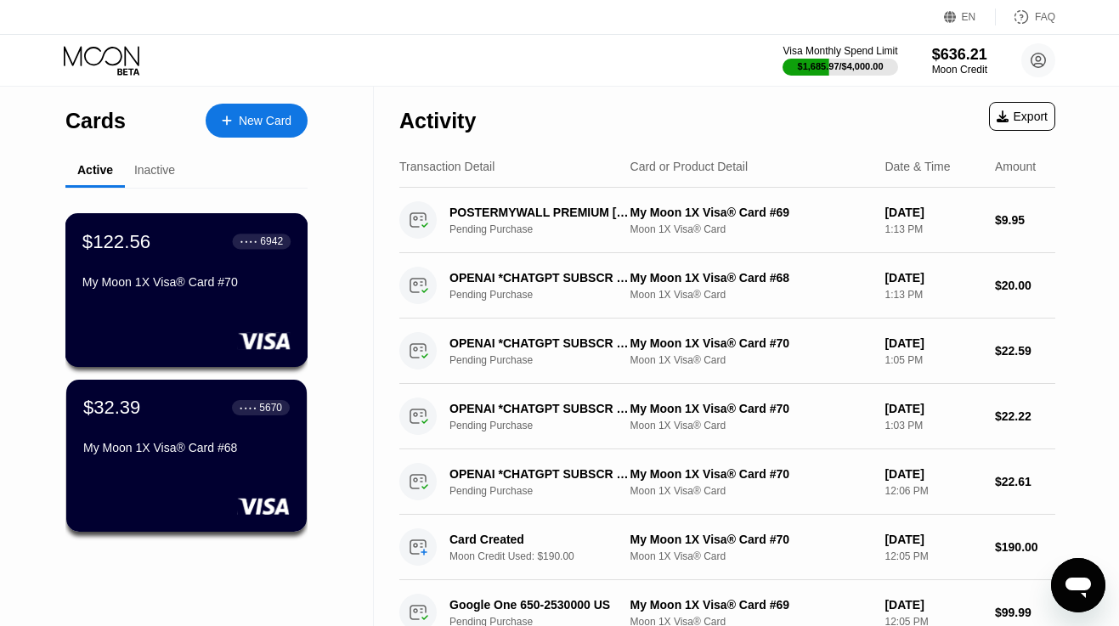
scroll to position [31, 0]
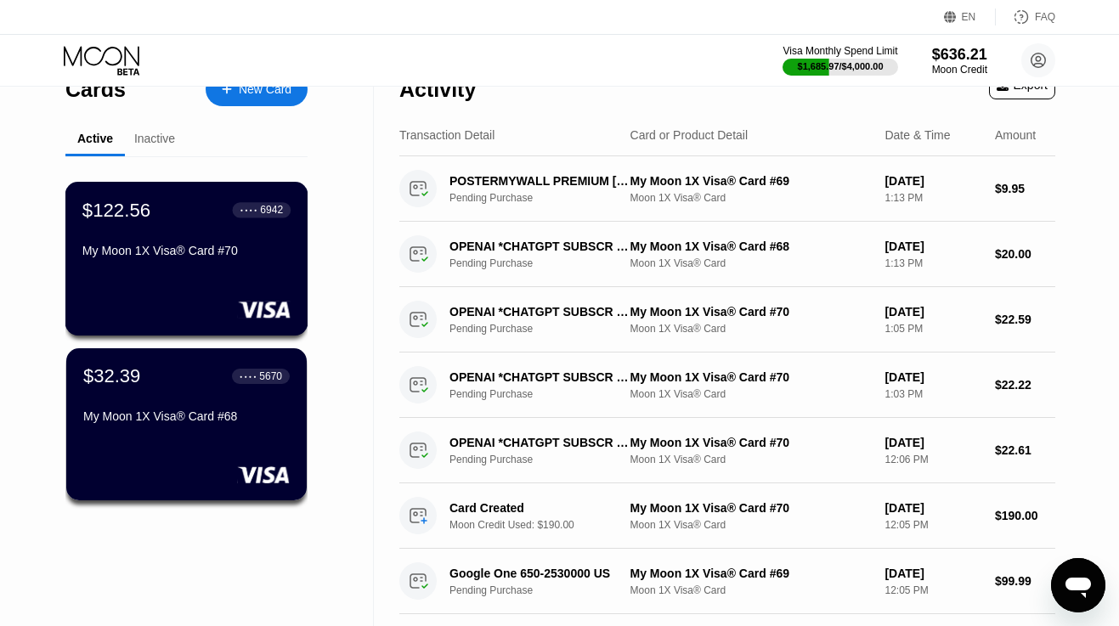
click at [149, 251] on div "My Moon 1X Visa® Card #70" at bounding box center [186, 251] width 208 height 14
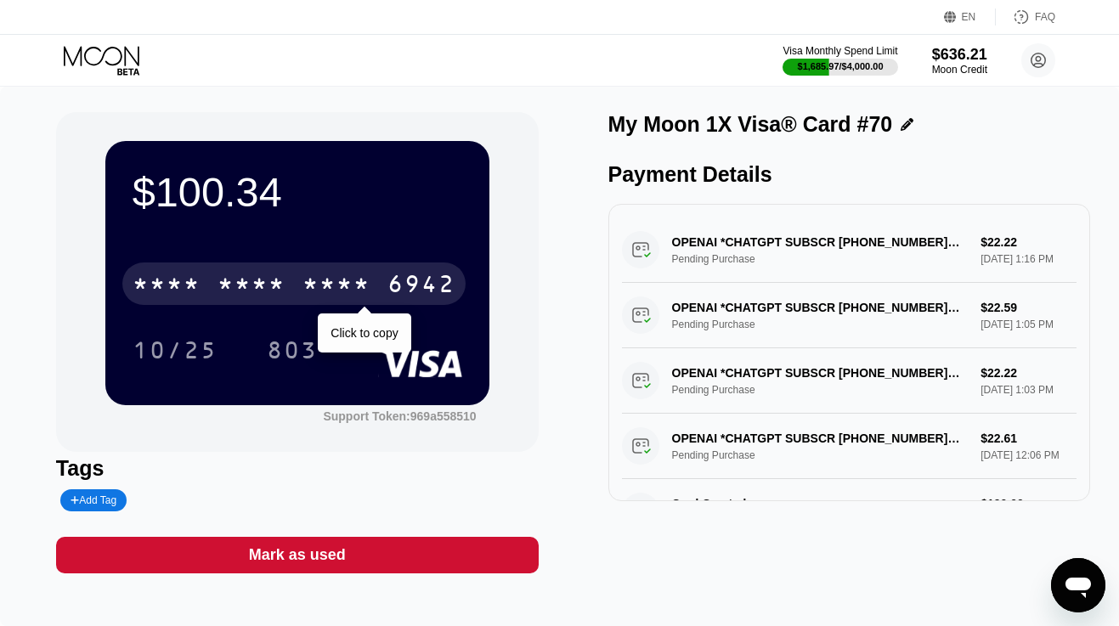
click at [327, 292] on div "* * * *" at bounding box center [337, 286] width 68 height 27
click at [327, 292] on div "2396" at bounding box center [337, 286] width 68 height 27
click at [257, 271] on div "* * * * * * * * * * * * 6942" at bounding box center [293, 284] width 343 height 42
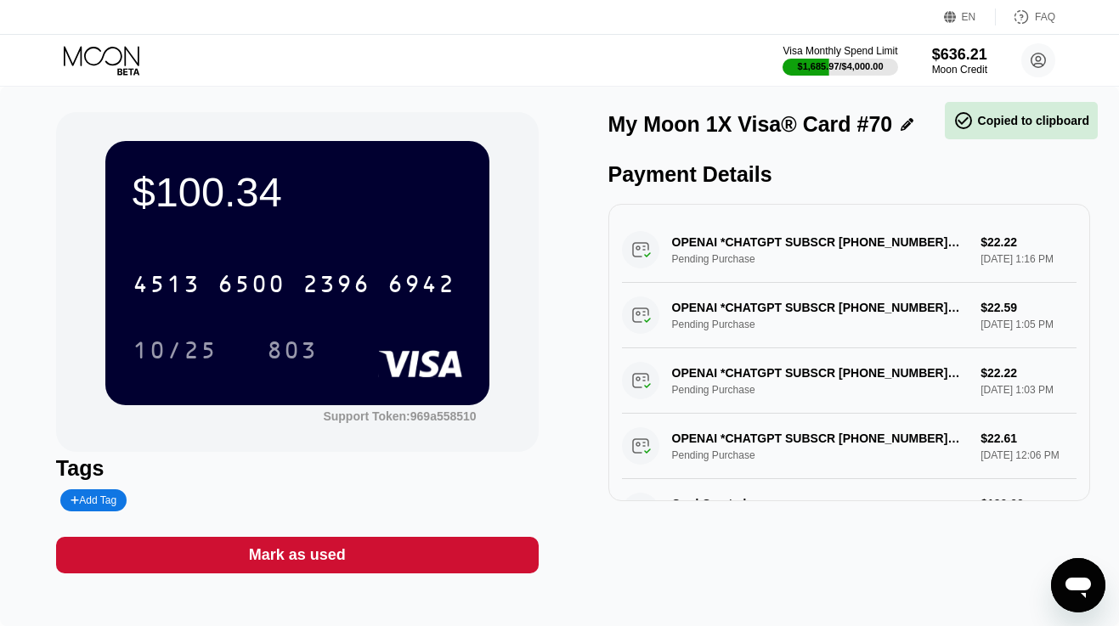
click at [117, 61] on icon at bounding box center [103, 61] width 79 height 30
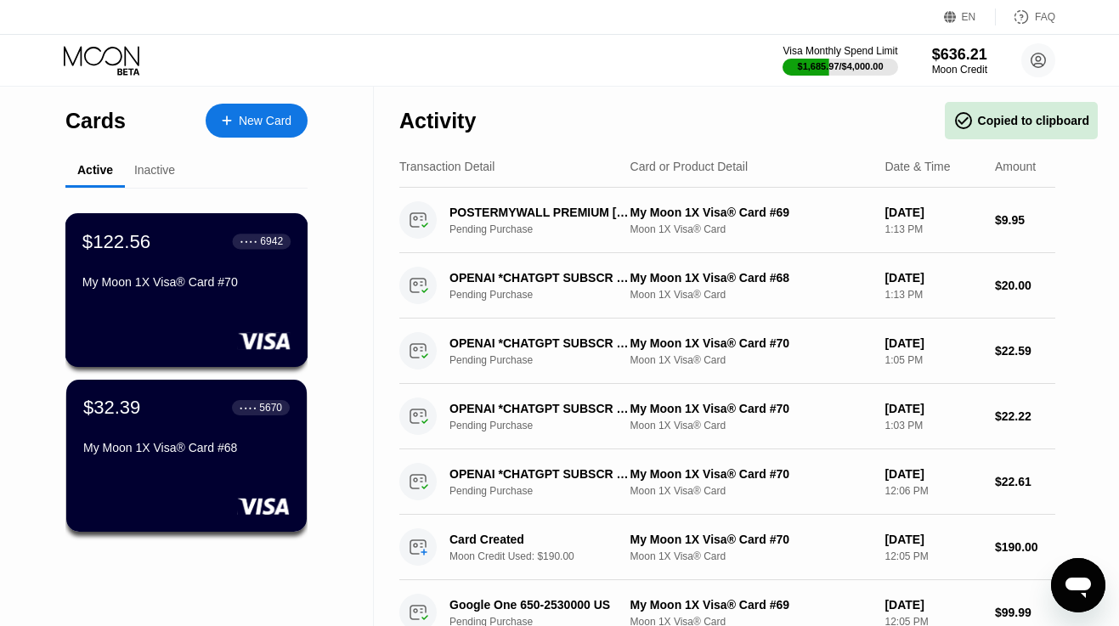
click at [185, 296] on div "My Moon 1X Visa® Card #70" at bounding box center [186, 285] width 208 height 20
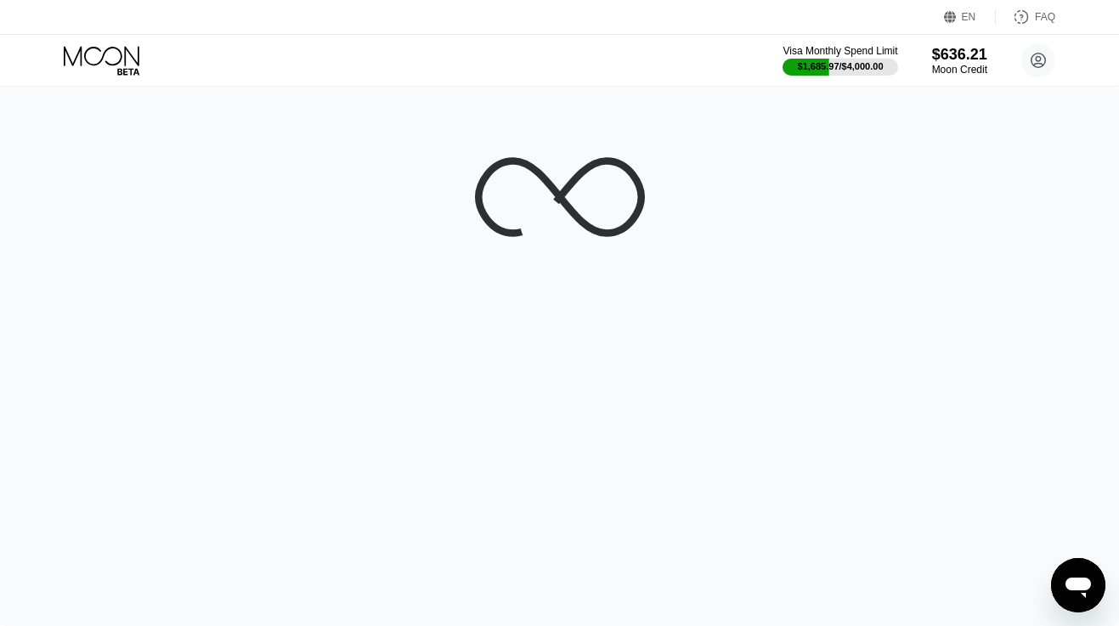
click at [109, 48] on icon at bounding box center [102, 56] width 76 height 20
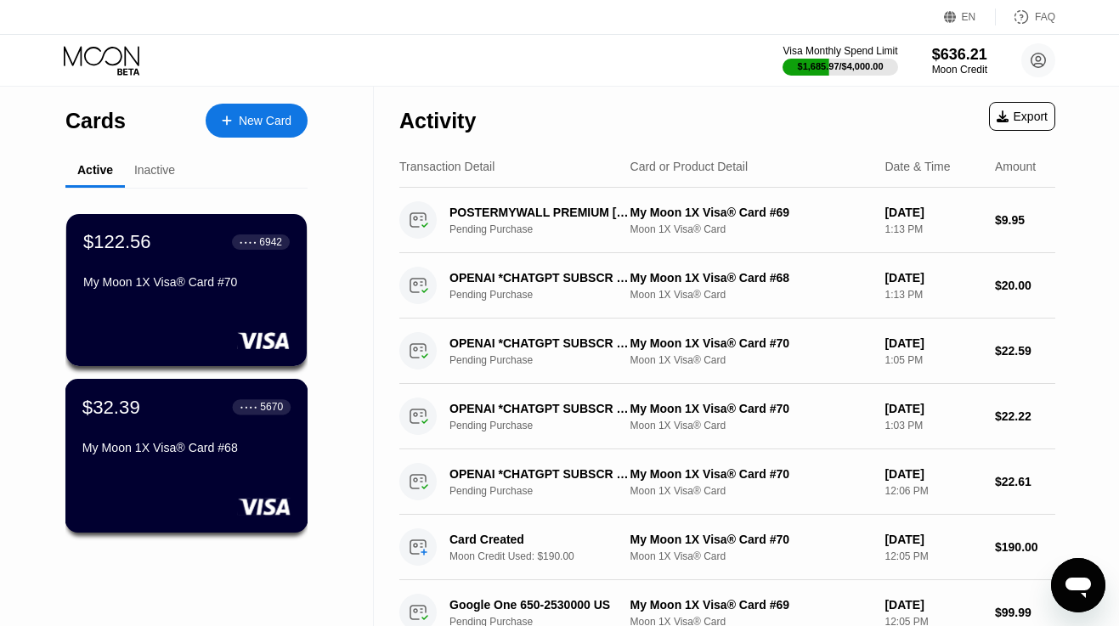
click at [152, 423] on div "$32.39 ● ● ● ● 5670 My Moon 1X Visa® Card #68" at bounding box center [186, 428] width 208 height 65
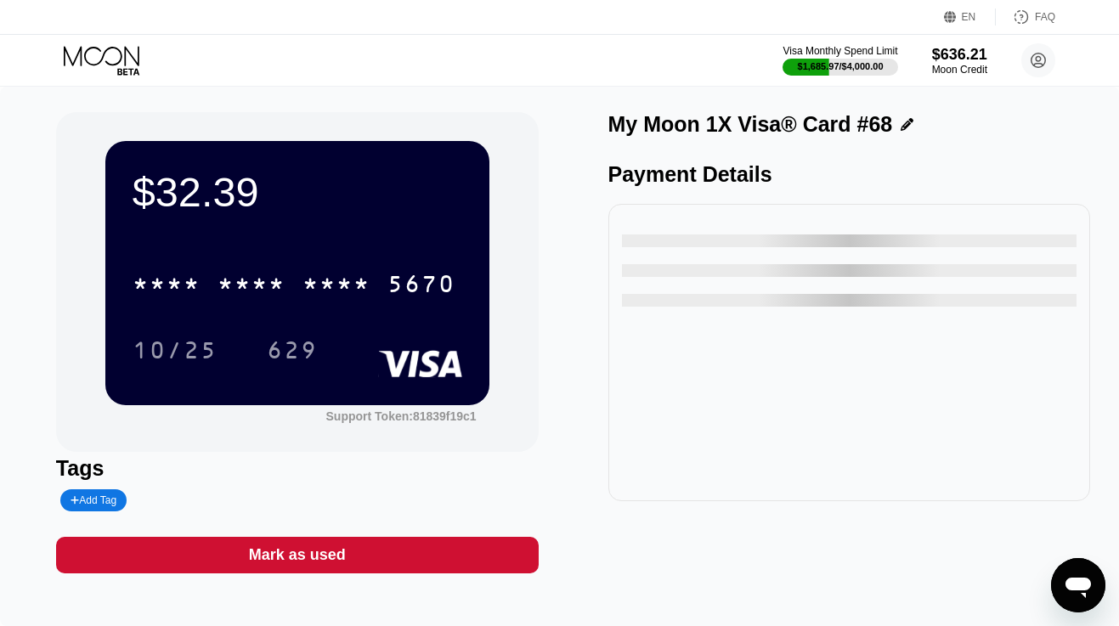
click at [127, 64] on icon at bounding box center [103, 61] width 79 height 30
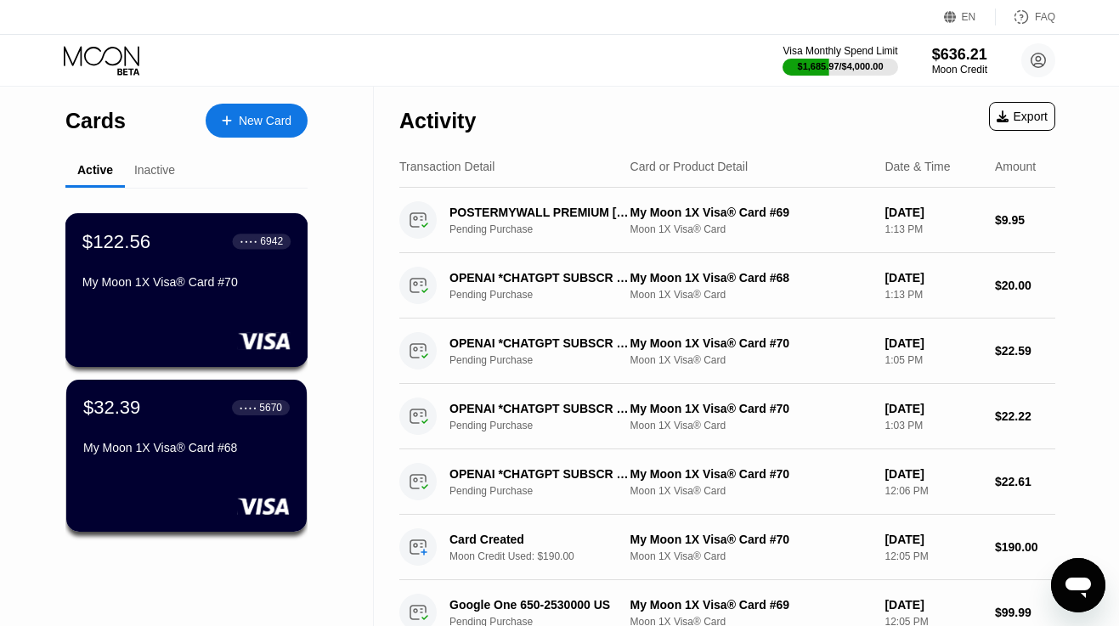
click at [135, 265] on div "$122.56 ● ● ● ● 6942 My Moon 1X Visa® Card #70" at bounding box center [186, 262] width 208 height 65
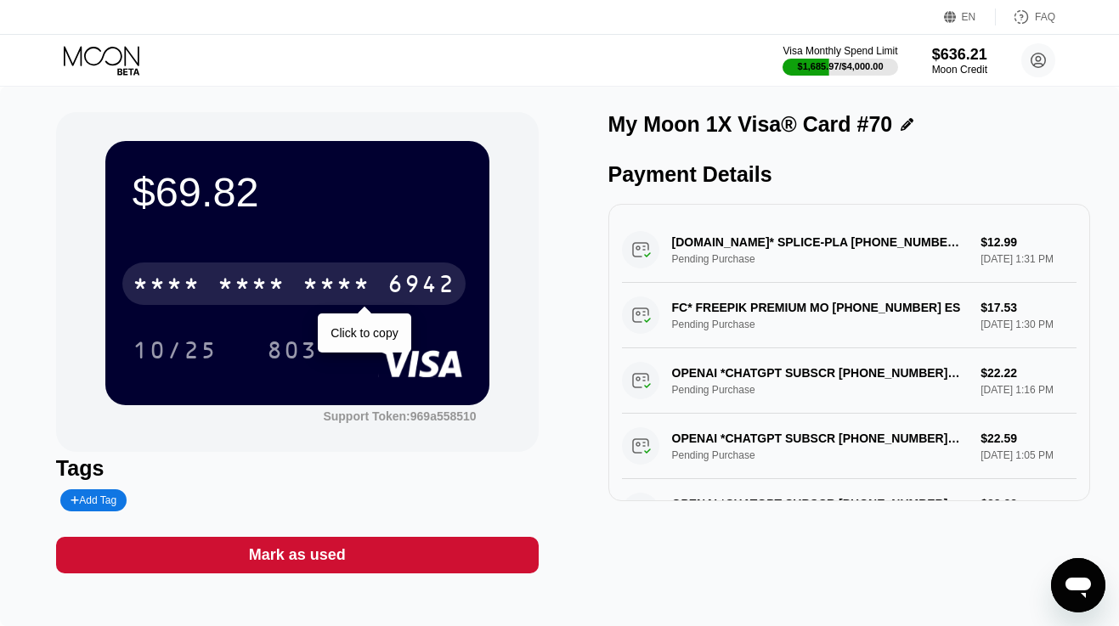
click at [282, 280] on div "* * * *" at bounding box center [252, 286] width 68 height 27
click at [282, 280] on div "6500" at bounding box center [252, 286] width 68 height 27
click at [244, 279] on div "* * * *" at bounding box center [252, 286] width 68 height 27
click at [119, 55] on icon at bounding box center [103, 61] width 79 height 30
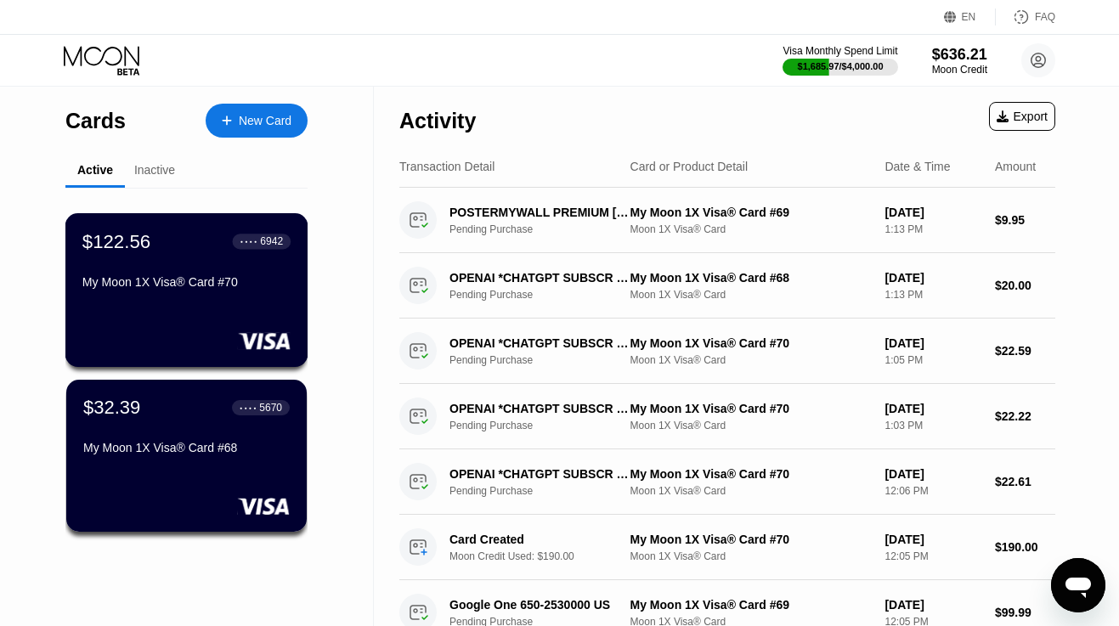
click at [159, 445] on div "My Moon 1X Visa® Card #68" at bounding box center [186, 448] width 206 height 14
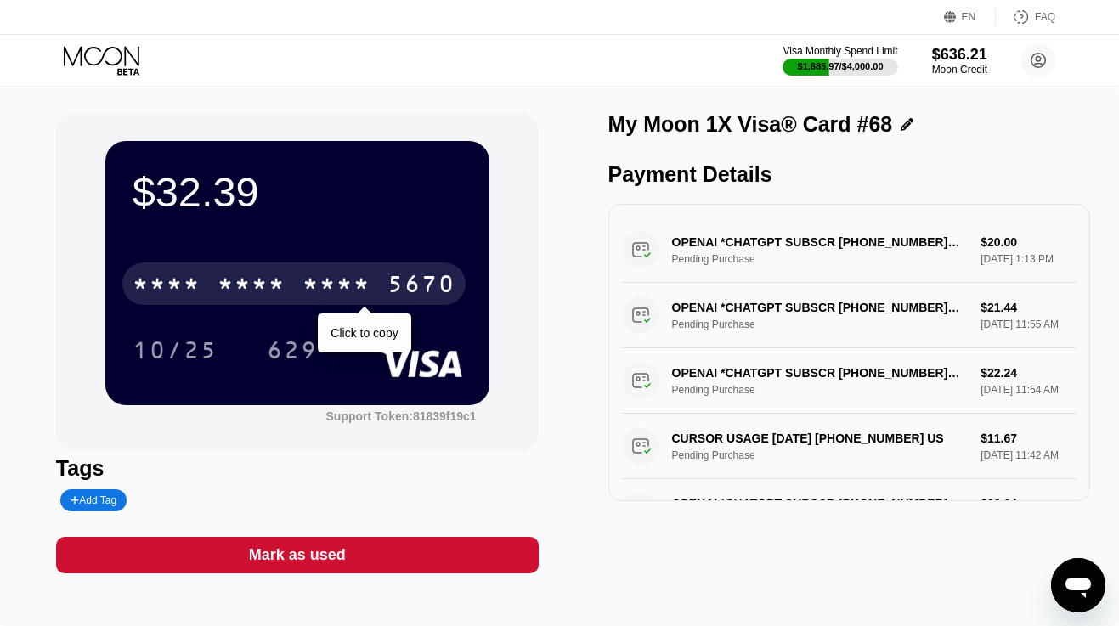
click at [328, 282] on div "* * * *" at bounding box center [337, 286] width 68 height 27
click at [328, 282] on div "2909" at bounding box center [337, 286] width 68 height 27
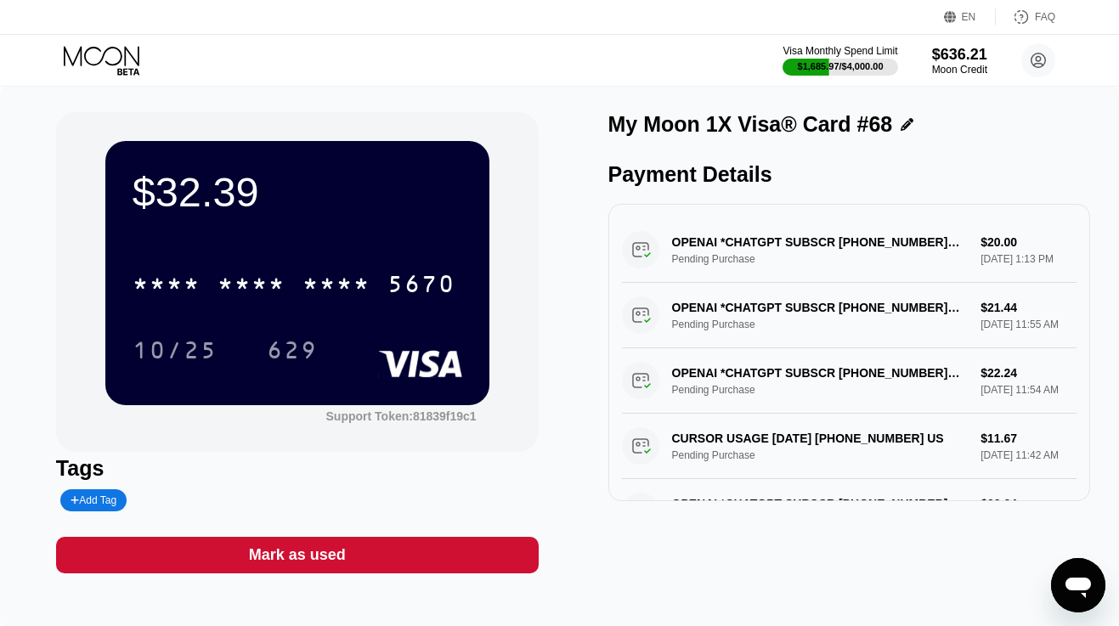
click at [112, 59] on icon at bounding box center [103, 61] width 79 height 30
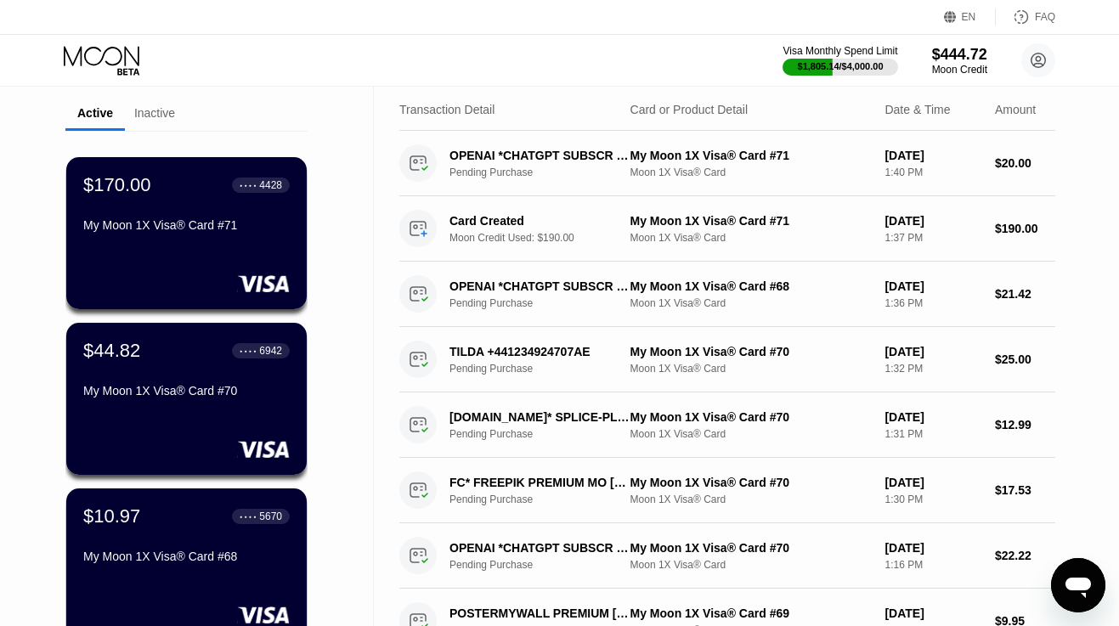
scroll to position [57, 0]
click at [169, 238] on div "My Moon 1X Visa® Card #71" at bounding box center [186, 228] width 208 height 20
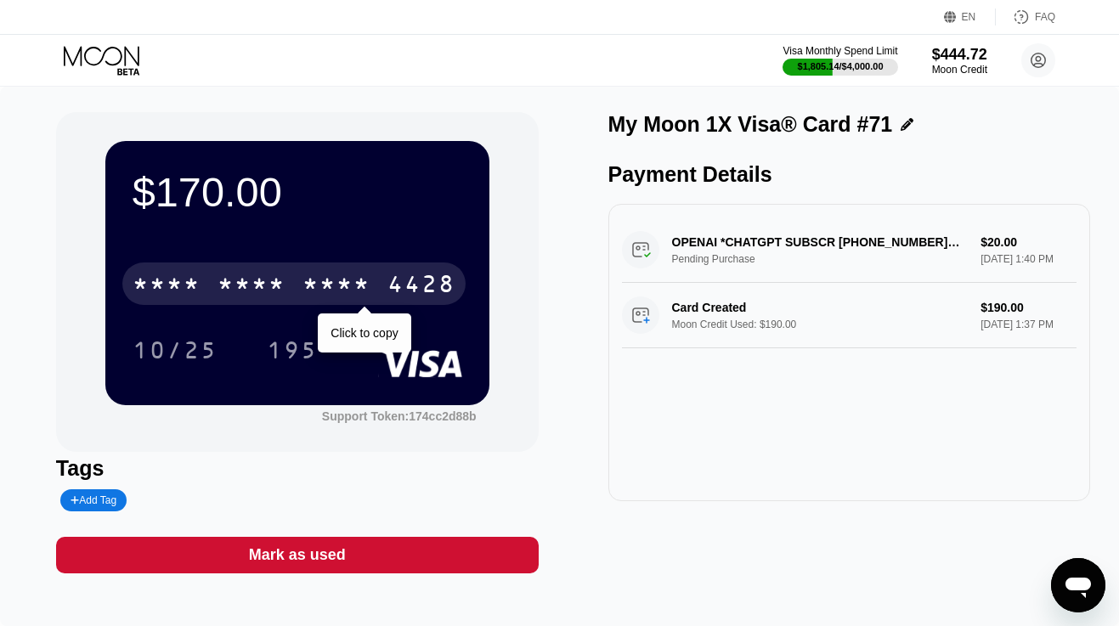
click at [210, 276] on div "* * * * * * * * * * * * 4428" at bounding box center [293, 284] width 343 height 42
click at [210, 276] on div "[CREDIT_CARD_NUMBER]" at bounding box center [293, 284] width 343 height 42
click at [210, 276] on div "* * * * * * * * * * * * 4428" at bounding box center [293, 284] width 343 height 42
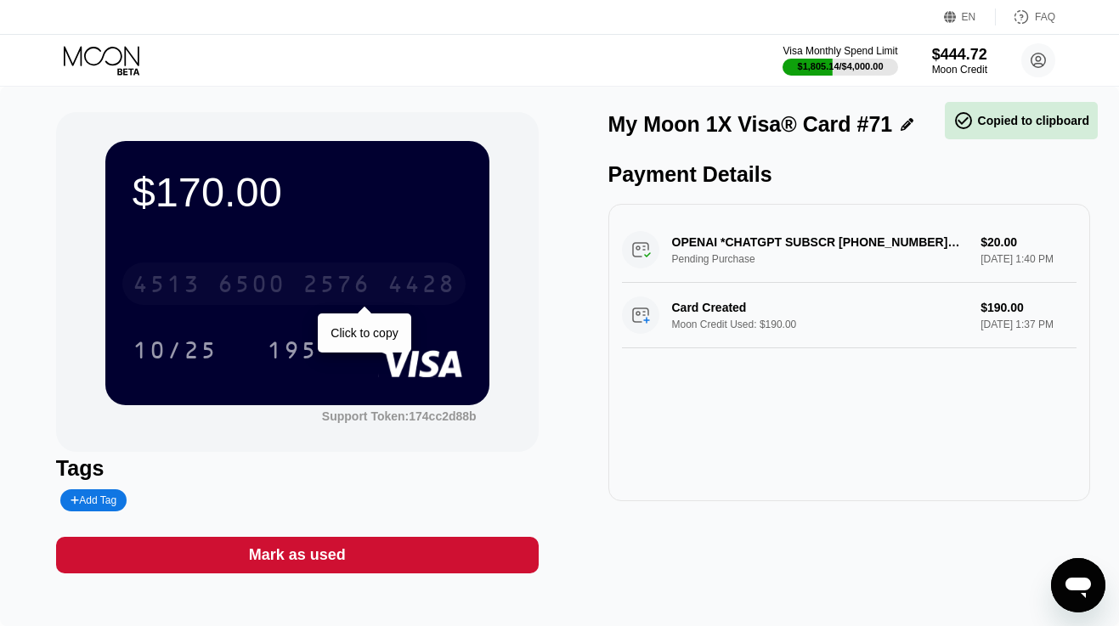
click at [210, 276] on div "[CREDIT_CARD_NUMBER]" at bounding box center [293, 284] width 343 height 42
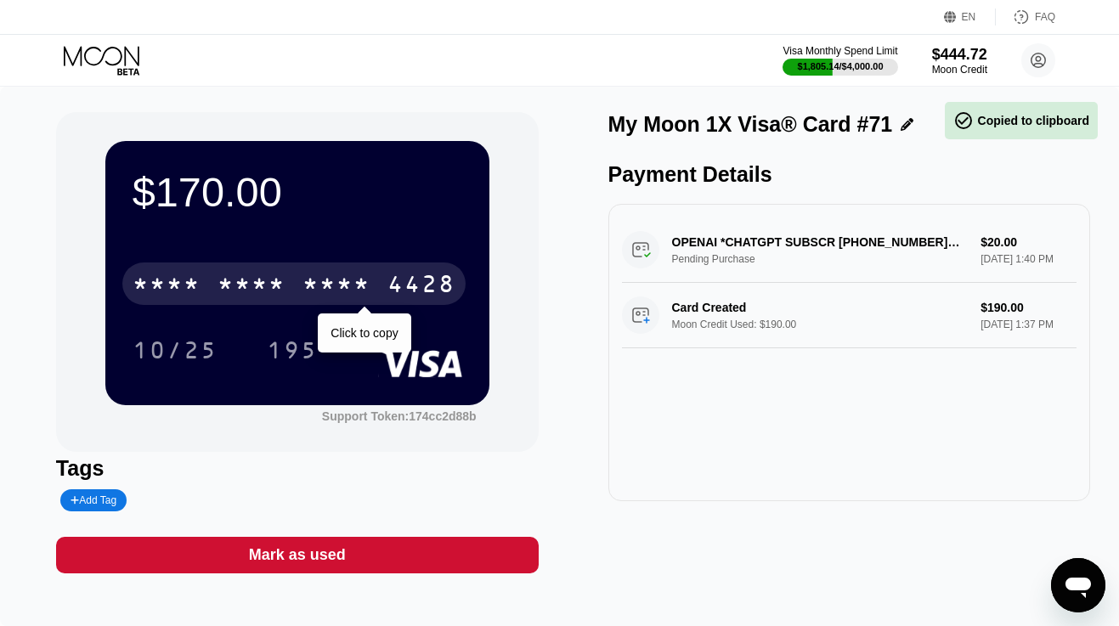
click at [210, 276] on div "* * * * * * * * * * * * 4428" at bounding box center [293, 284] width 343 height 42
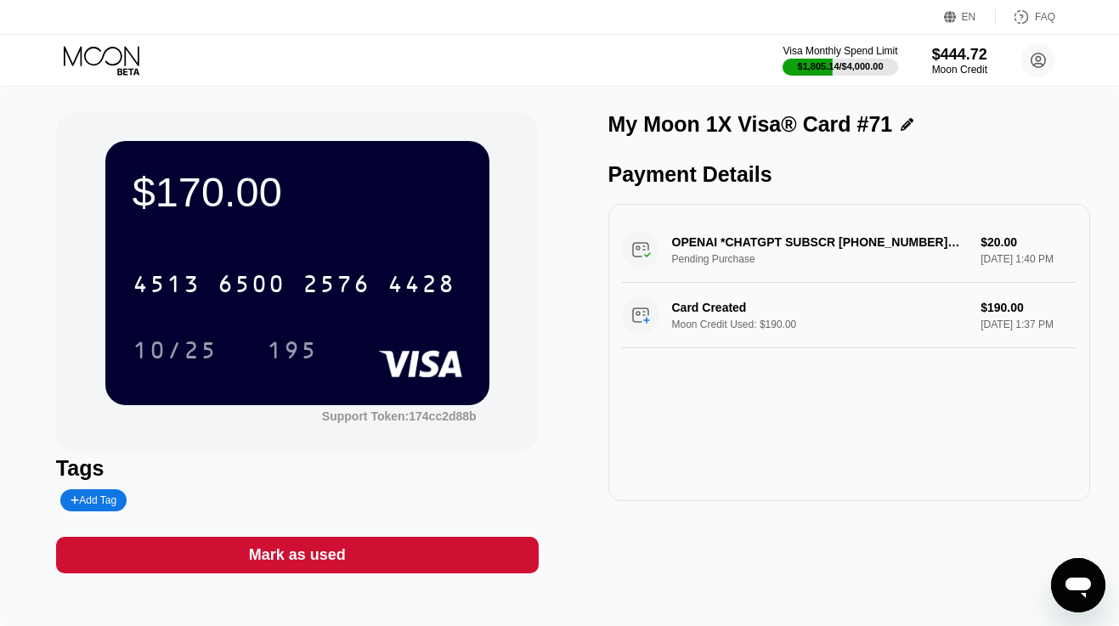
click at [127, 52] on icon at bounding box center [103, 61] width 79 height 30
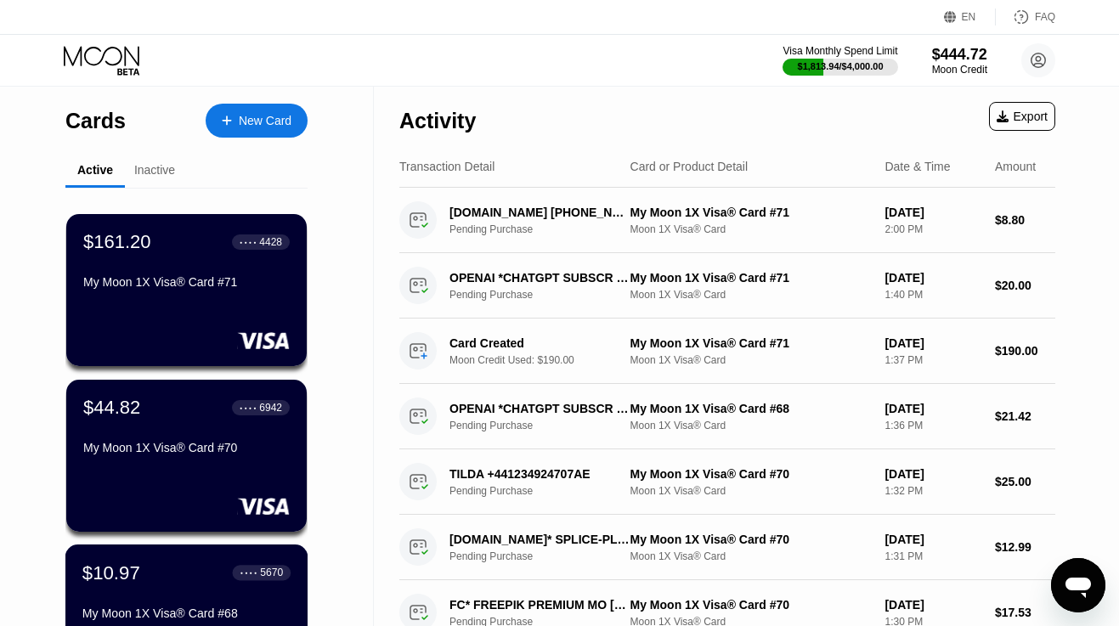
click at [180, 579] on div "$10.97 ● ● ● ● 5670" at bounding box center [186, 573] width 208 height 22
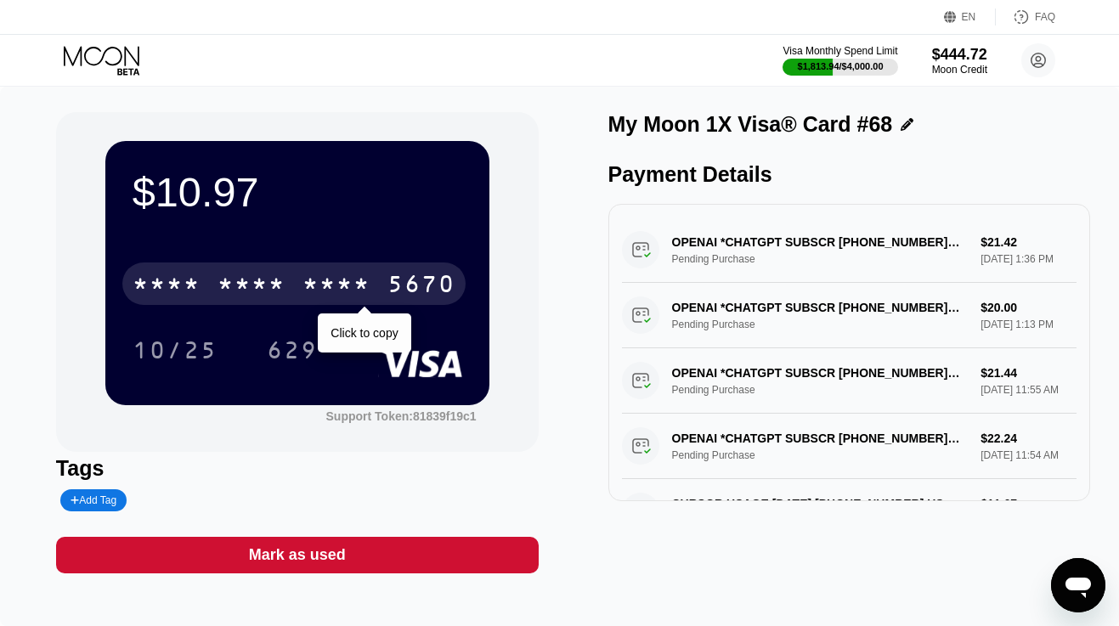
click at [297, 285] on div "* * * * * * * * * * * * 5670" at bounding box center [293, 284] width 343 height 42
click at [297, 285] on div "4513 6500 2909 5670" at bounding box center [293, 284] width 343 height 42
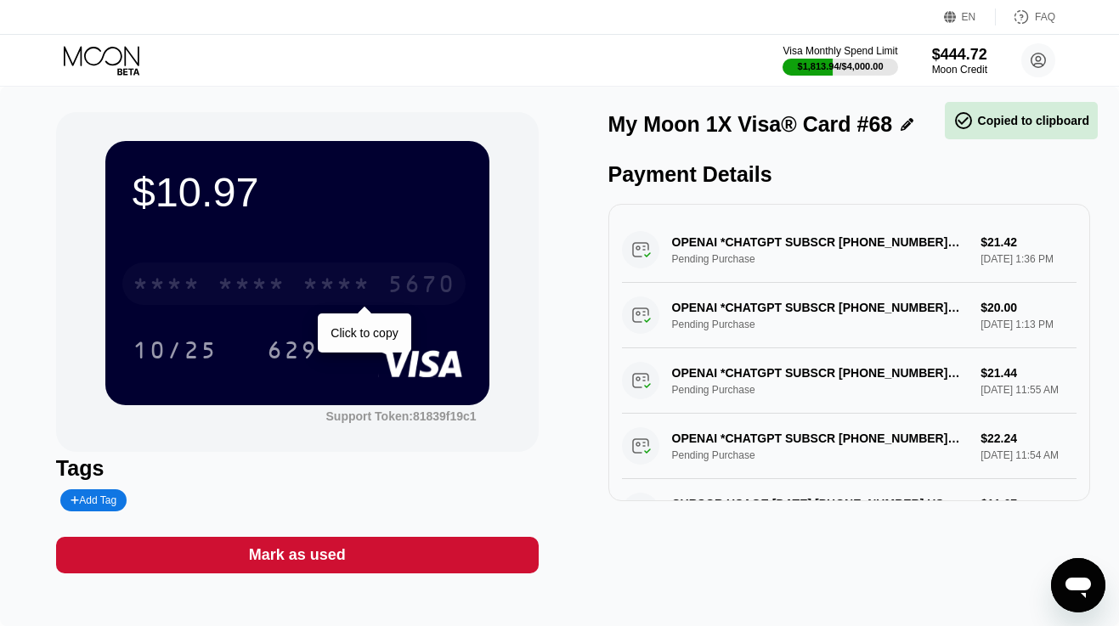
click at [297, 285] on div "* * * * * * * * * * * * 5670" at bounding box center [293, 284] width 343 height 42
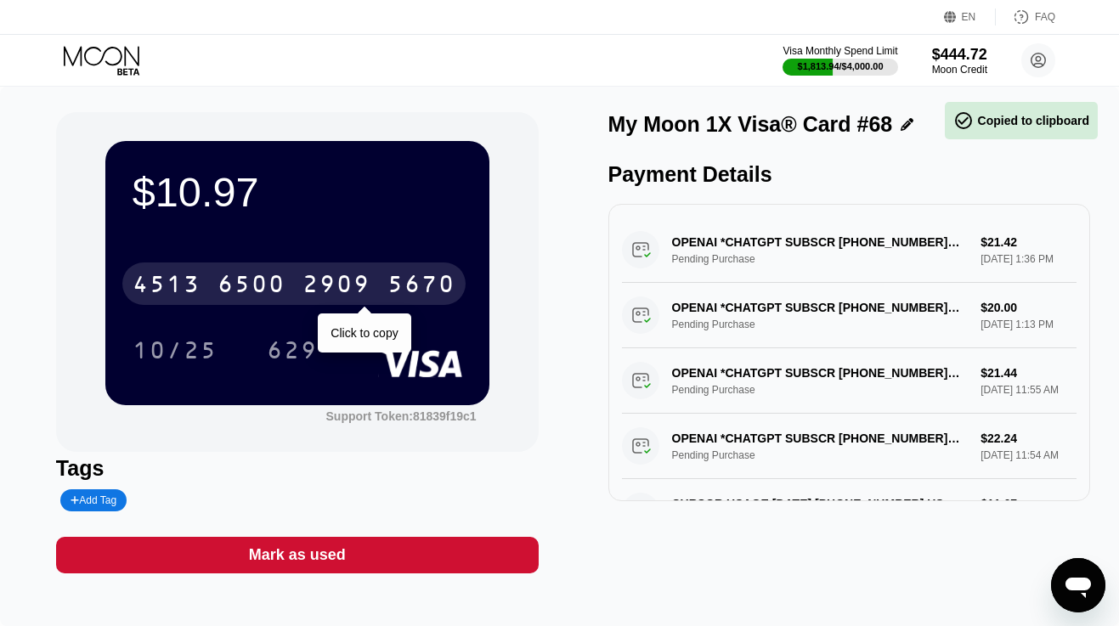
click at [451, 287] on div "5670" at bounding box center [421, 286] width 68 height 27
click at [286, 287] on div "6500" at bounding box center [252, 286] width 68 height 27
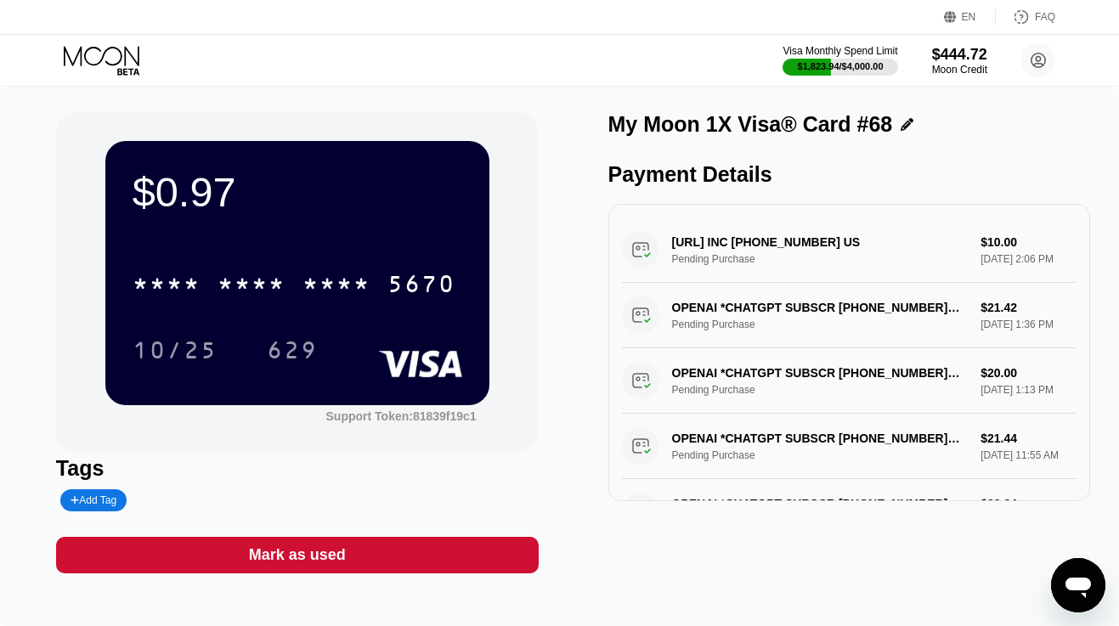
click at [306, 549] on div "Mark as used" at bounding box center [297, 556] width 97 height 20
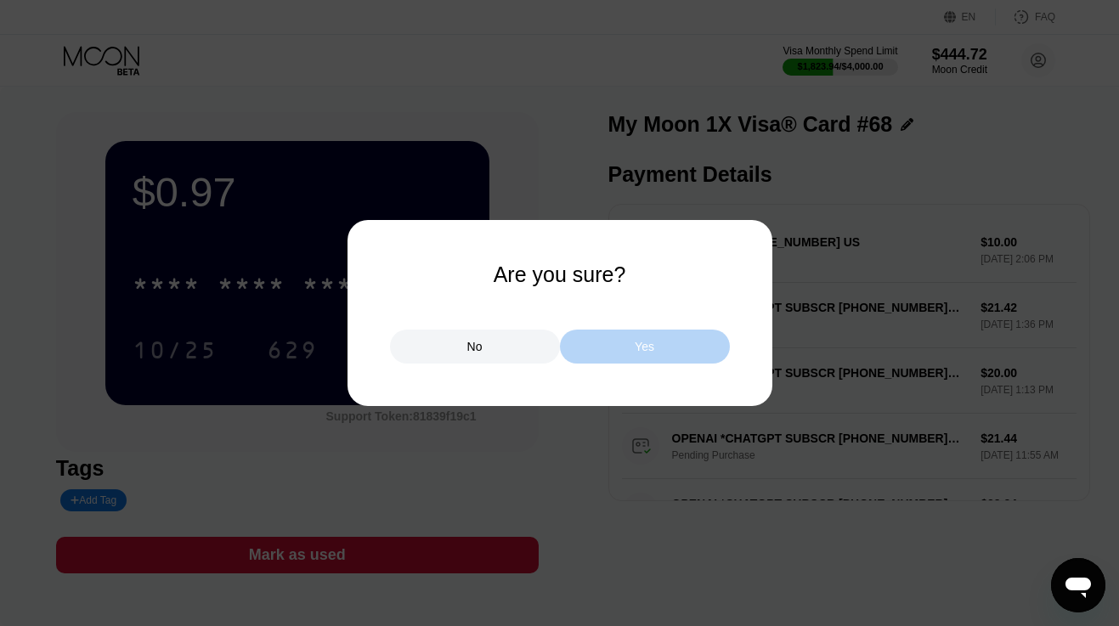
click at [614, 353] on div "Yes" at bounding box center [645, 347] width 170 height 34
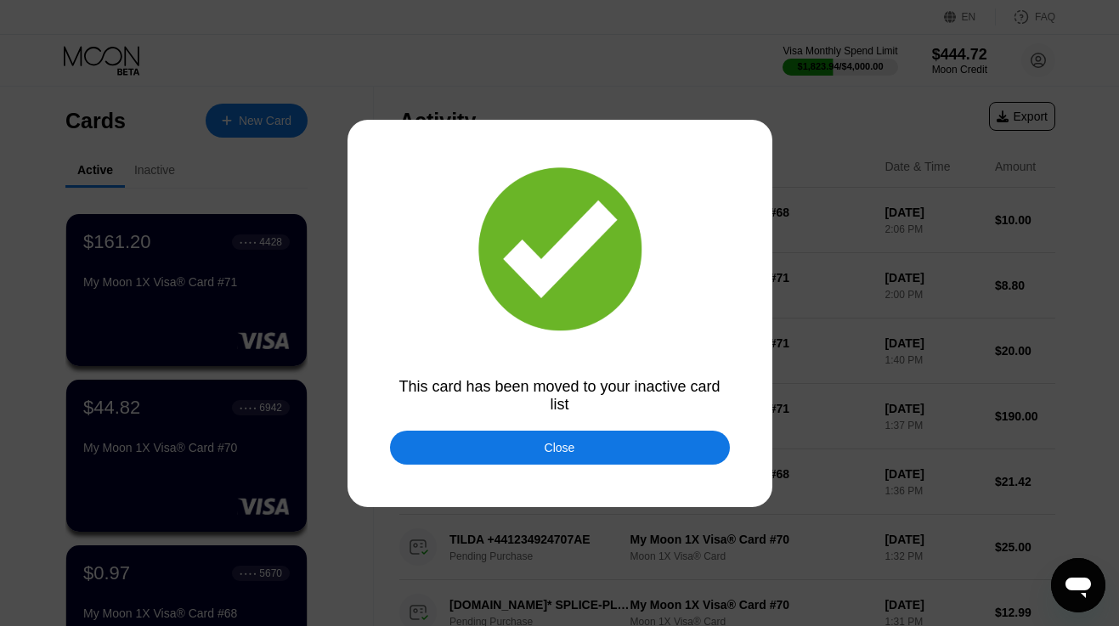
click at [564, 450] on div "Close" at bounding box center [560, 448] width 31 height 14
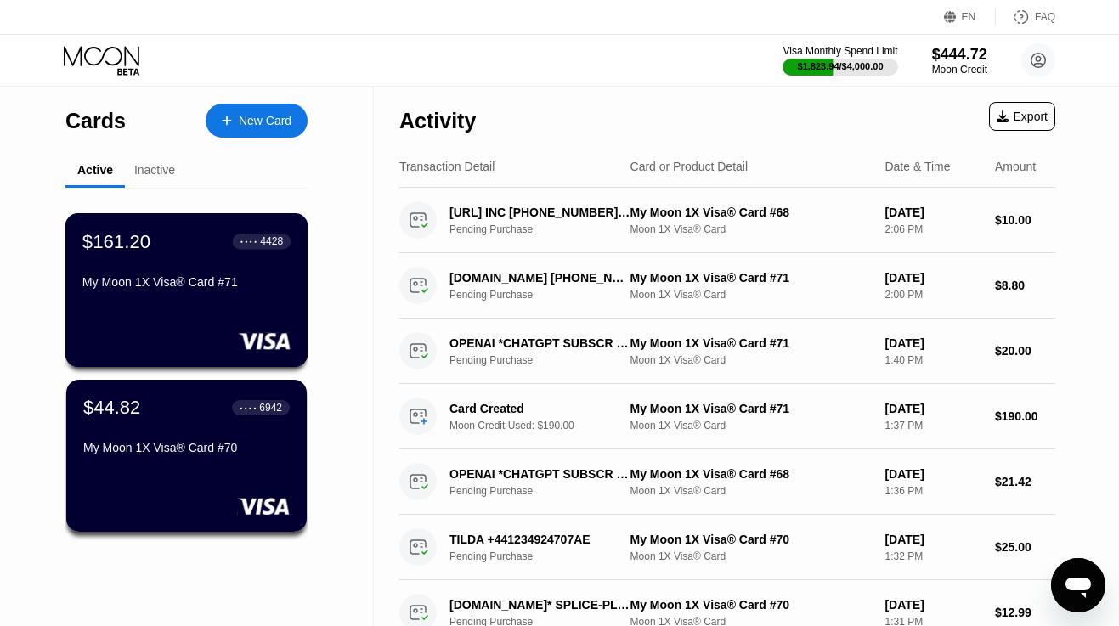
click at [206, 320] on div "$161.20 ● ● ● ● 4428 My Moon 1X Visa® Card #71" at bounding box center [186, 290] width 243 height 154
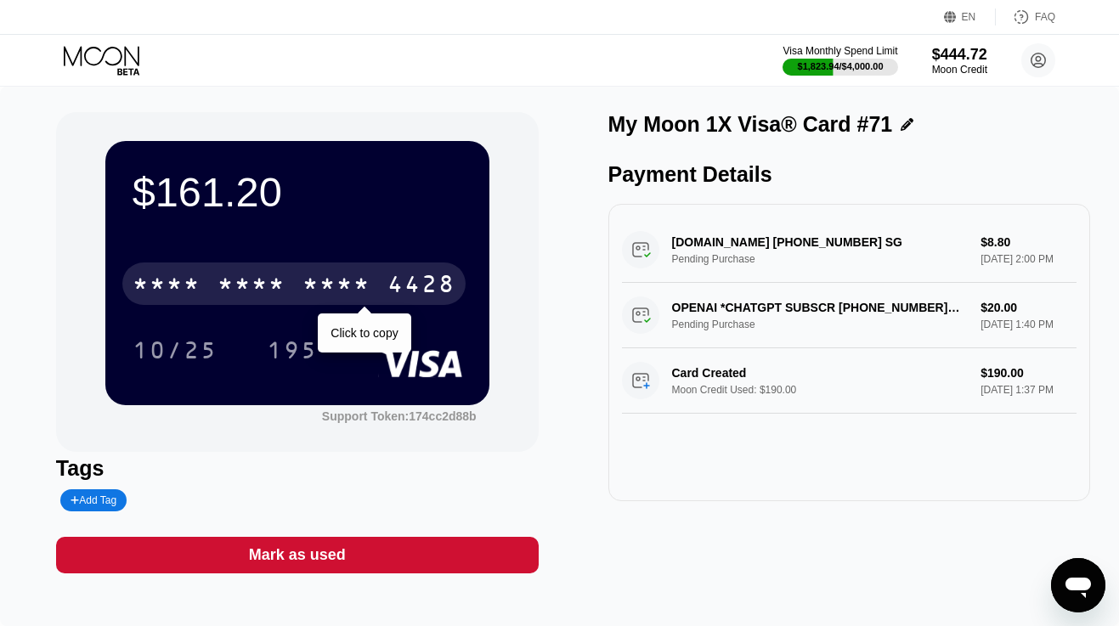
click at [293, 280] on div "* * * * * * * * * * * * 4428" at bounding box center [293, 284] width 343 height 42
click at [293, 280] on div "[CREDIT_CARD_NUMBER]" at bounding box center [293, 284] width 343 height 42
click at [202, 285] on div "* * * * * * * * * * * * 4428" at bounding box center [293, 284] width 343 height 42
click at [202, 285] on div "[CREDIT_CARD_NUMBER]" at bounding box center [293, 284] width 343 height 42
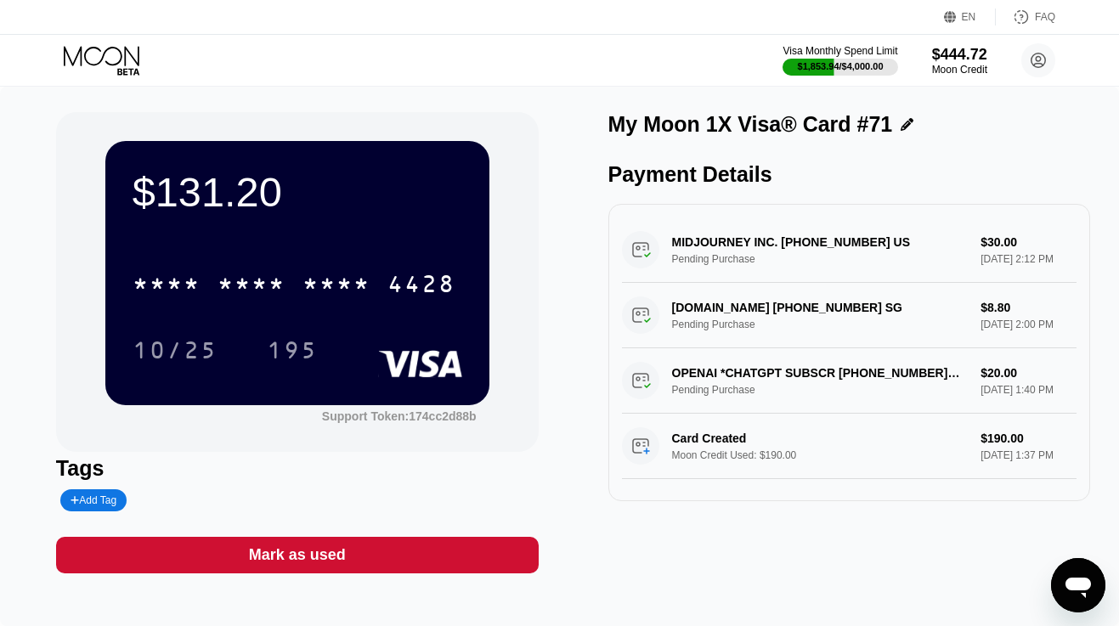
click at [119, 59] on icon at bounding box center [103, 61] width 79 height 30
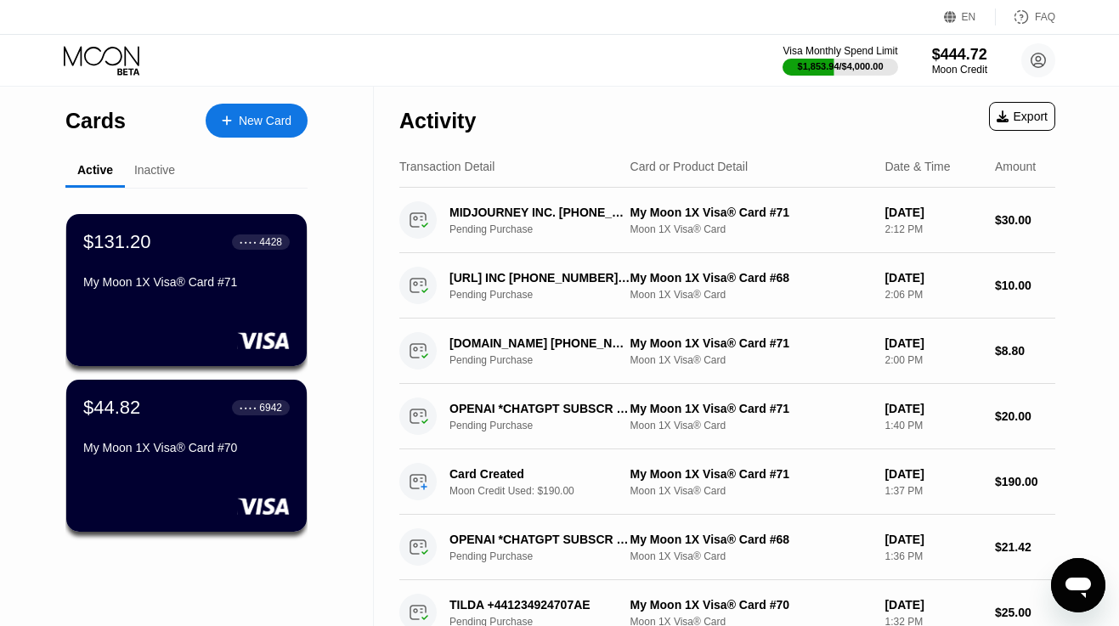
click at [106, 51] on icon at bounding box center [102, 56] width 76 height 20
click at [243, 308] on div "$131.20 ● ● ● ● 4428 My Moon 1X Visa® Card #71" at bounding box center [186, 290] width 243 height 154
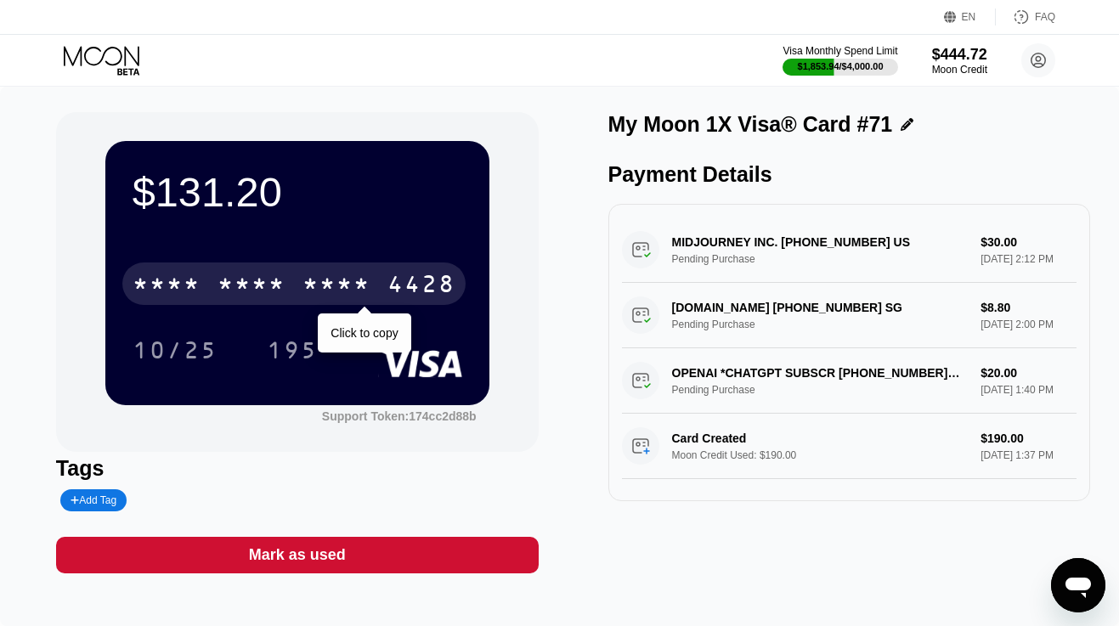
click at [295, 277] on div "* * * * * * * * * * * * 4428" at bounding box center [293, 284] width 343 height 42
click at [295, 277] on div "[CREDIT_CARD_NUMBER]" at bounding box center [293, 284] width 343 height 42
click at [295, 277] on div "* * * * * * * * * * * * 4428" at bounding box center [293, 284] width 343 height 42
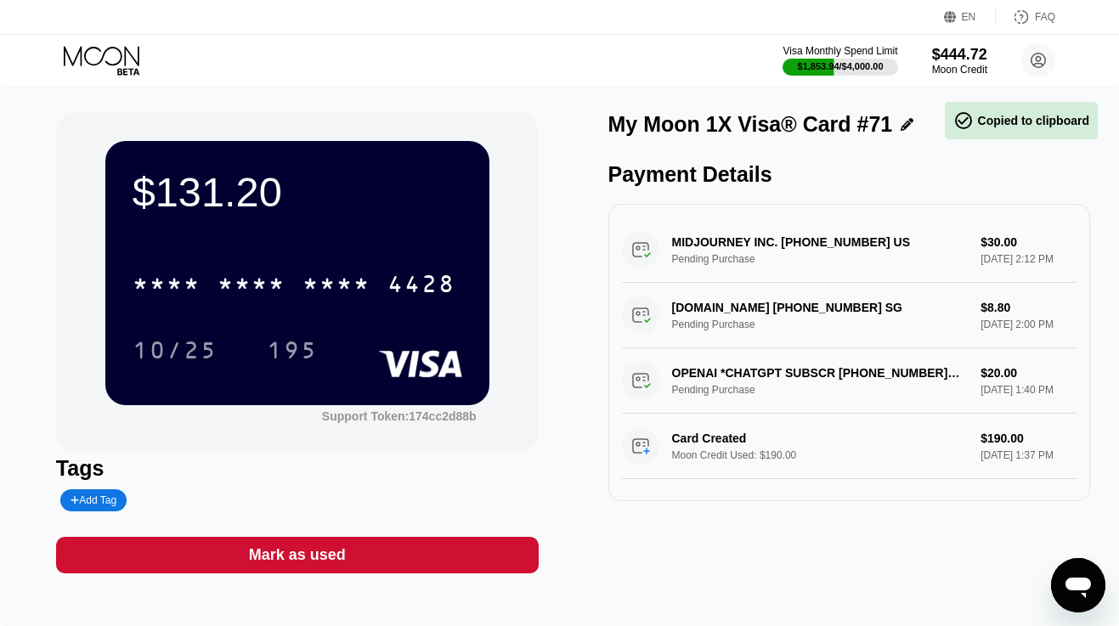
click at [415, 298] on div "4428" at bounding box center [421, 286] width 68 height 27
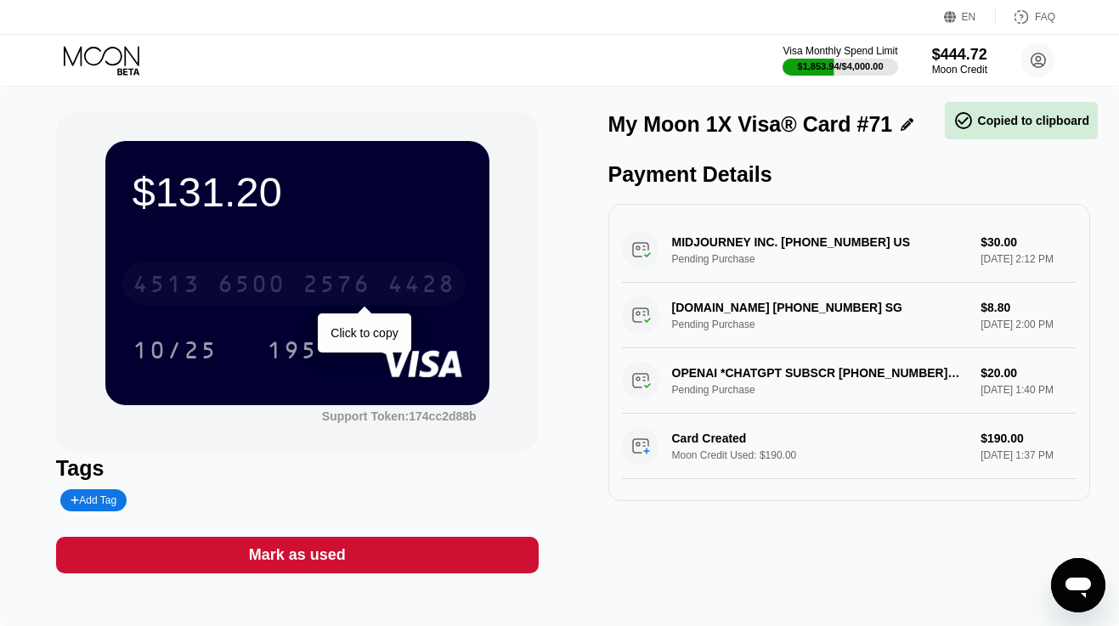
click at [421, 278] on div "4428" at bounding box center [421, 286] width 68 height 27
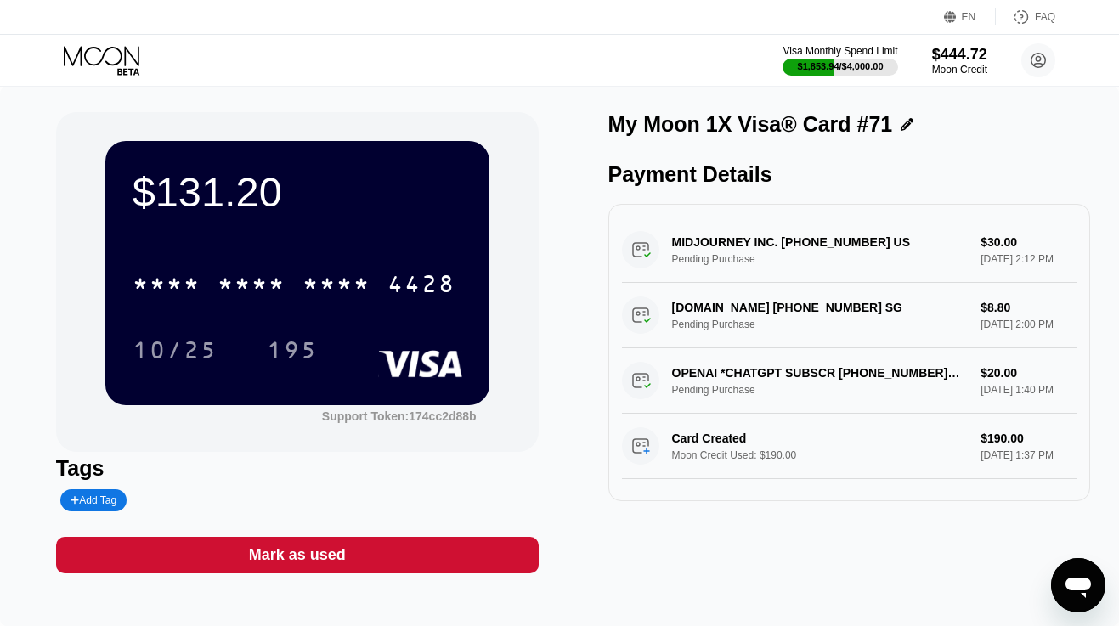
click at [108, 65] on icon at bounding box center [103, 61] width 79 height 30
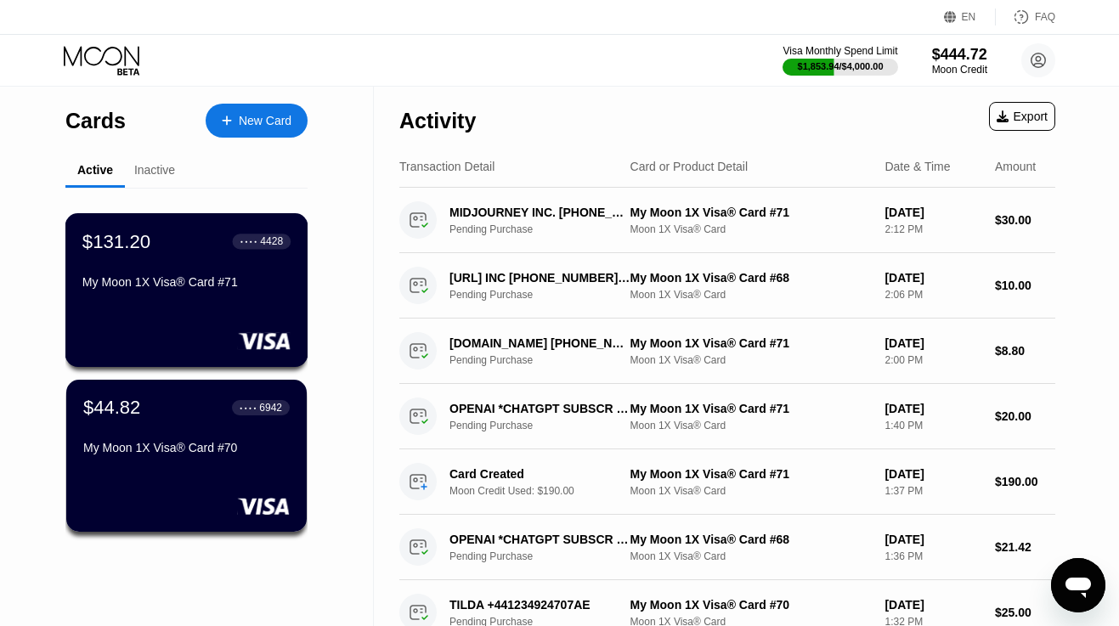
click at [193, 314] on div "$131.20 ● ● ● ● 4428 My Moon 1X Visa® Card #71" at bounding box center [186, 290] width 243 height 154
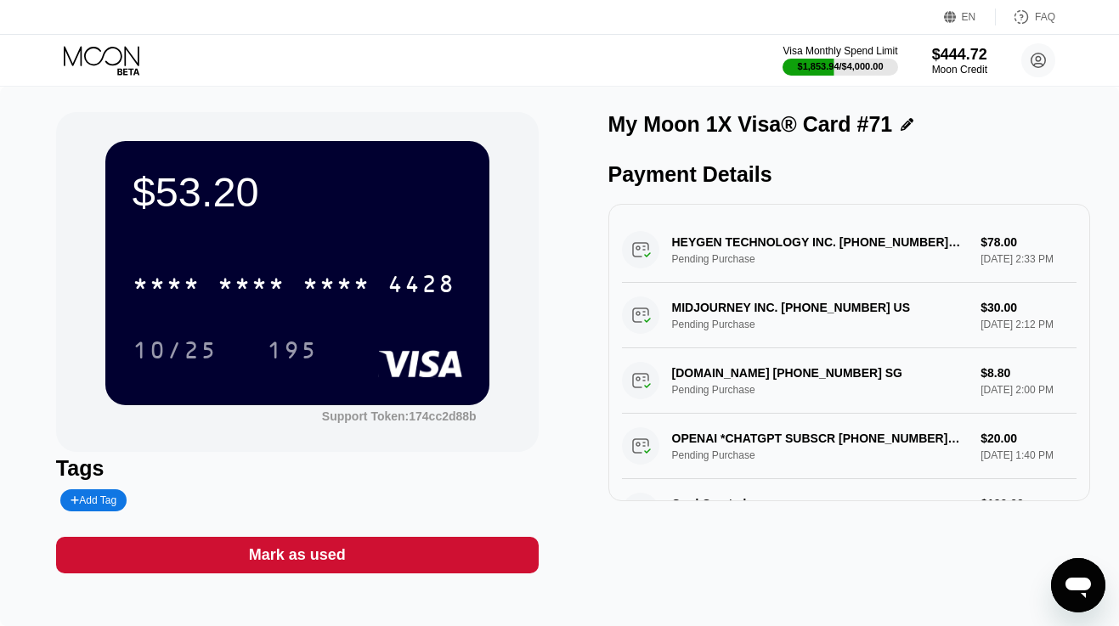
click at [99, 56] on icon at bounding box center [103, 61] width 79 height 30
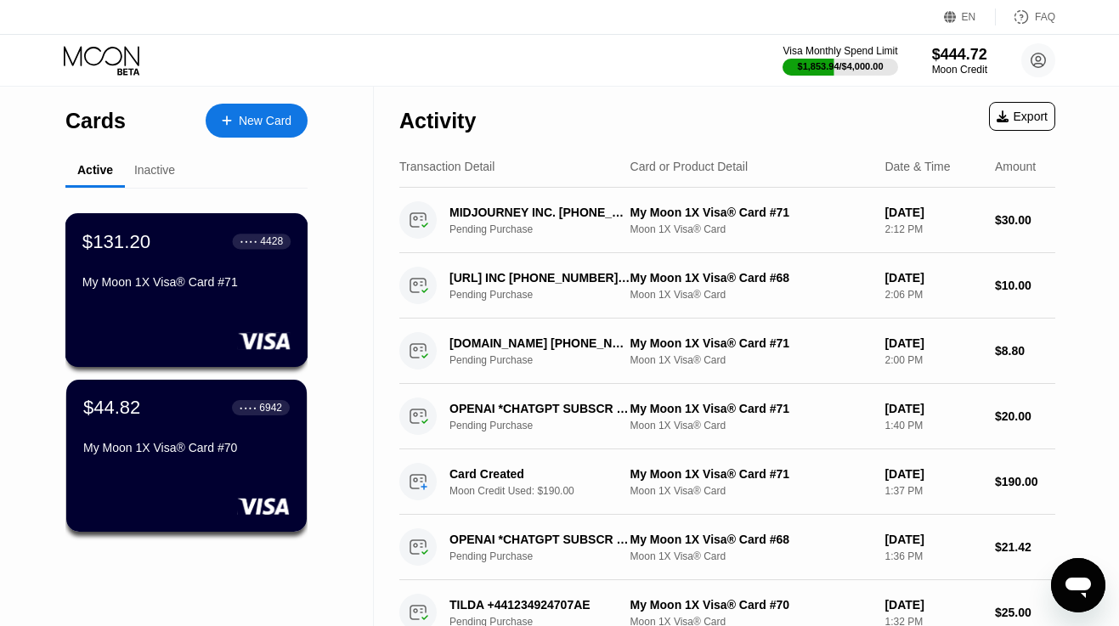
click at [211, 342] on div at bounding box center [186, 340] width 208 height 17
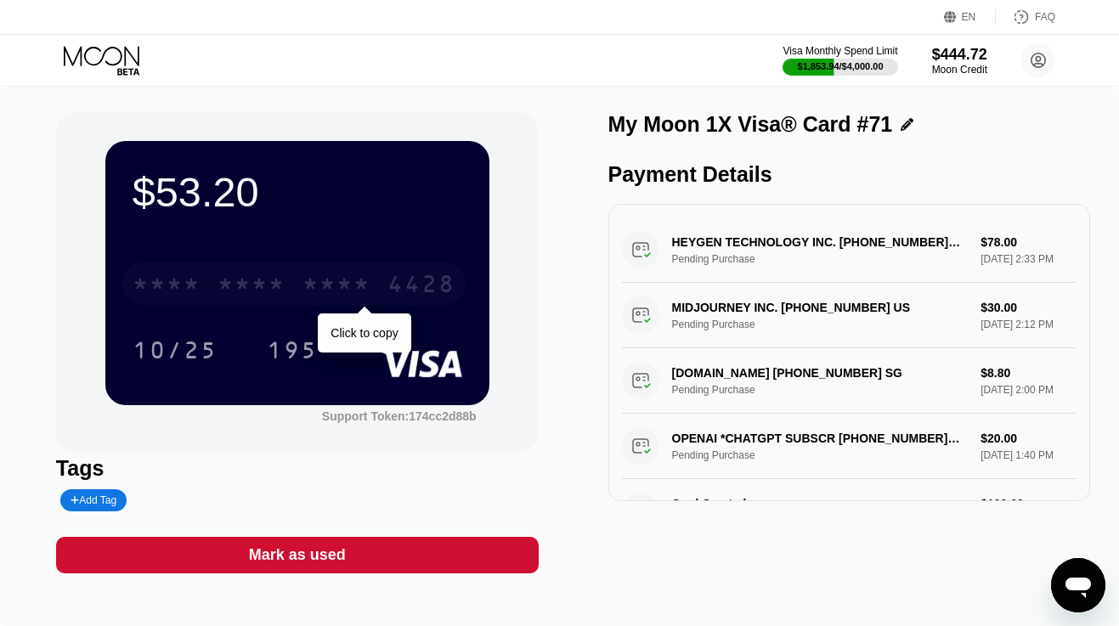
click at [307, 272] on div "* * * * * * * * * * * * 4428" at bounding box center [293, 284] width 343 height 42
click at [307, 272] on div "4513 6500 2576 4428" at bounding box center [293, 284] width 343 height 42
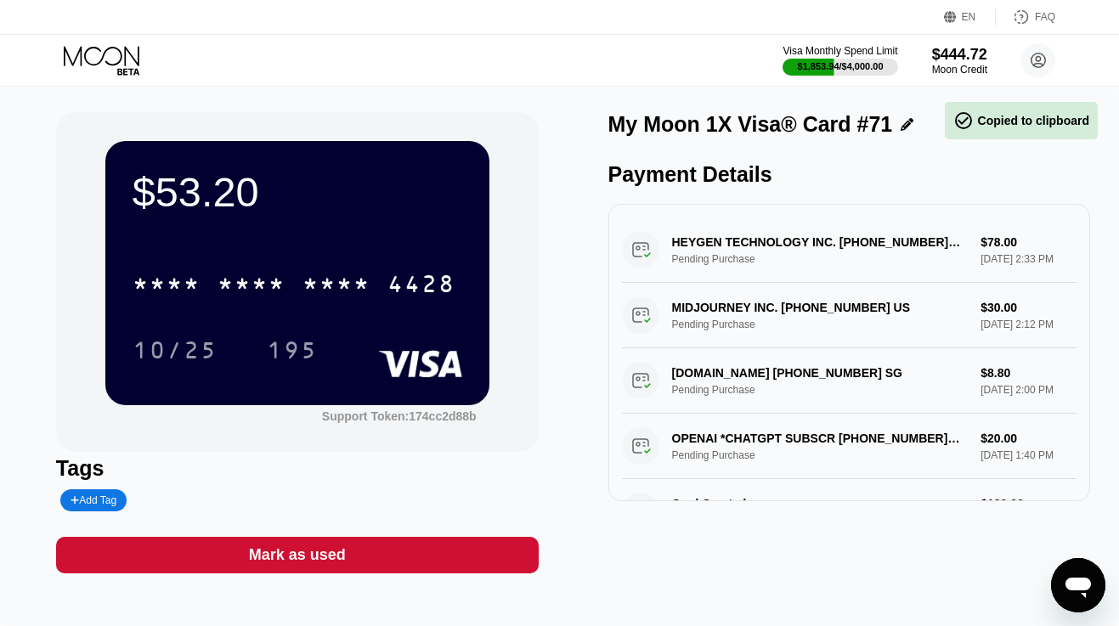
click at [96, 56] on icon at bounding box center [103, 61] width 79 height 30
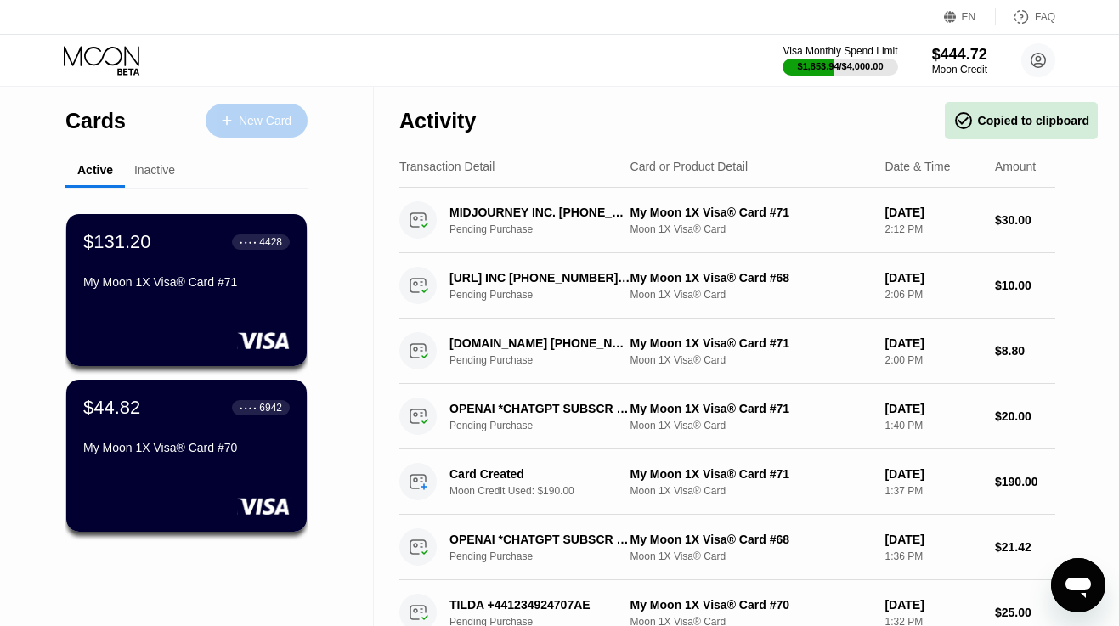
click at [272, 127] on div "New Card" at bounding box center [265, 121] width 53 height 14
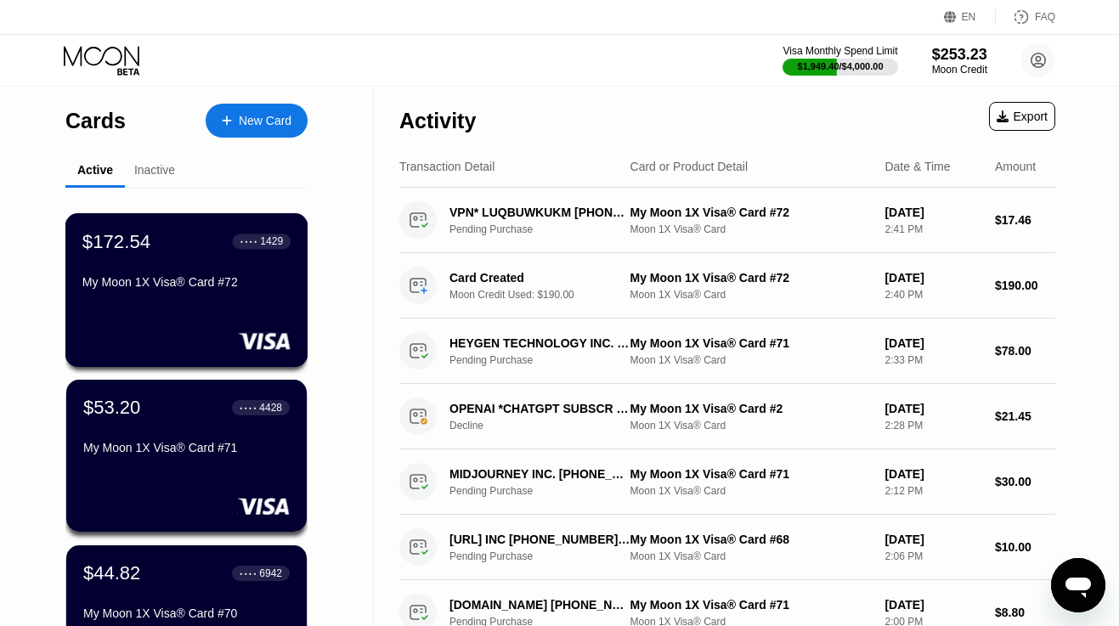
click at [199, 280] on div "My Moon 1X Visa® Card #72" at bounding box center [186, 282] width 208 height 14
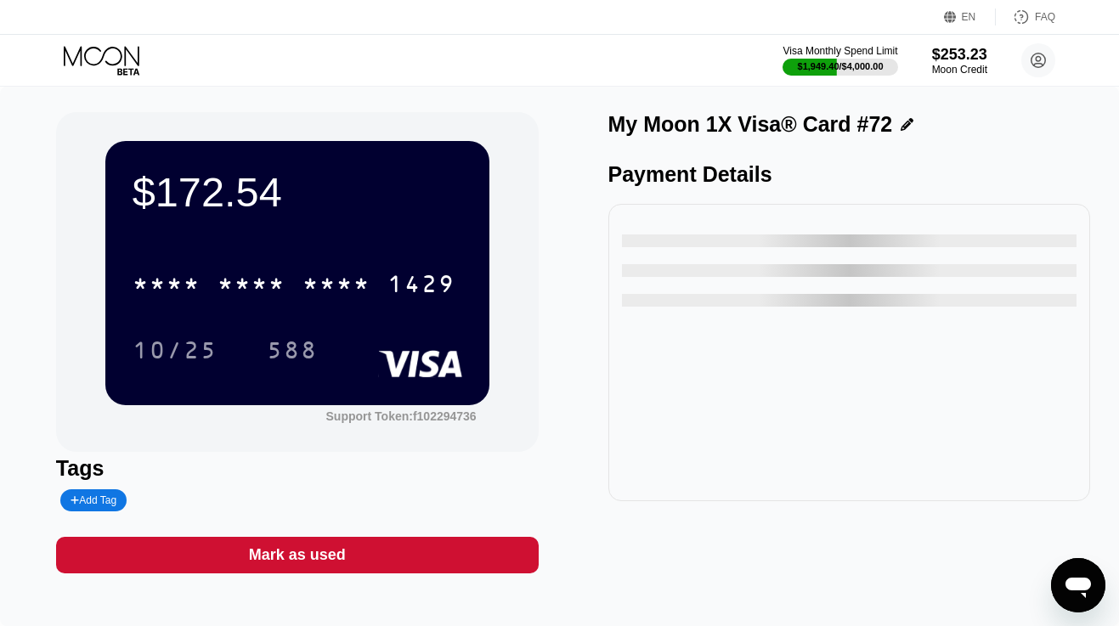
click at [103, 54] on icon at bounding box center [103, 61] width 79 height 30
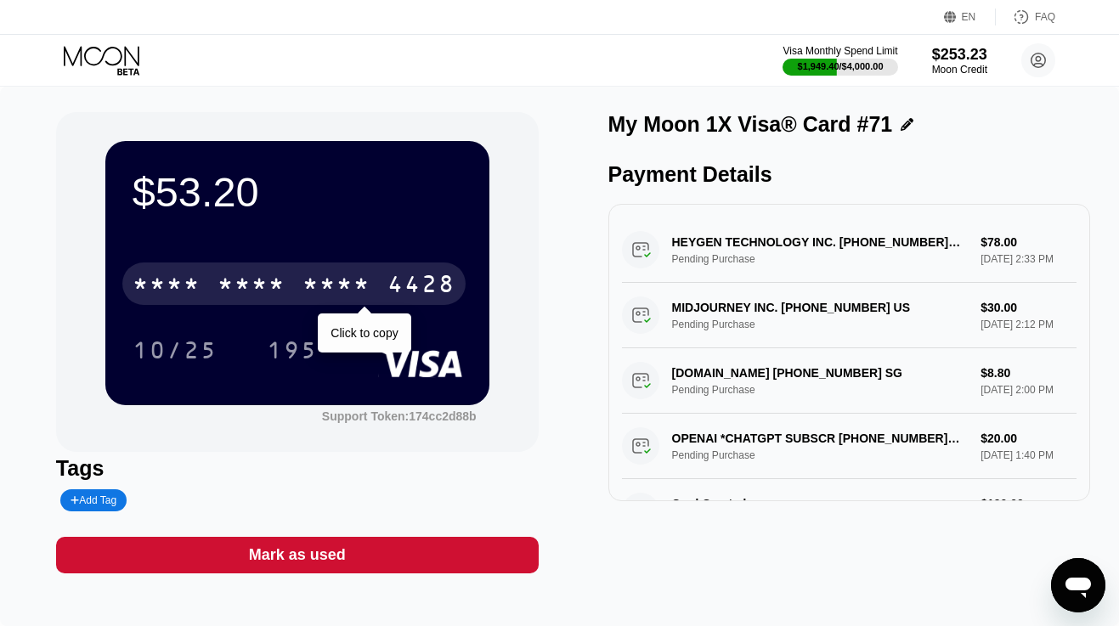
click at [273, 281] on div "* * * *" at bounding box center [252, 286] width 68 height 27
click at [273, 281] on div "6500" at bounding box center [252, 286] width 68 height 27
click at [124, 48] on icon at bounding box center [103, 61] width 79 height 30
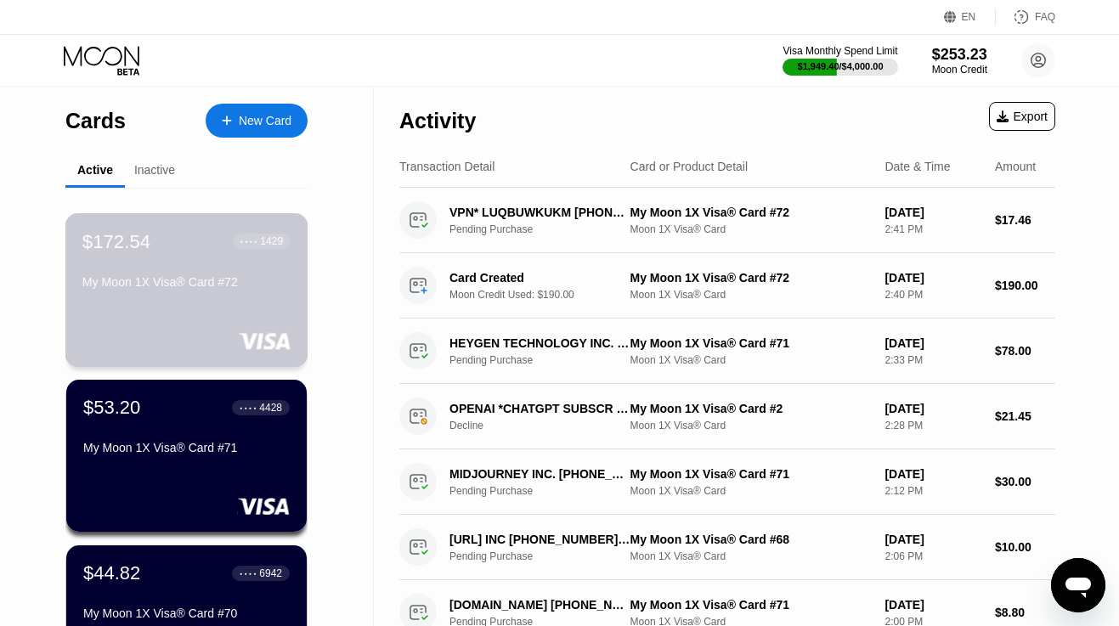
click at [163, 308] on div "$172.54 ● ● ● ● 1429 My Moon 1X Visa® Card #72" at bounding box center [186, 290] width 243 height 154
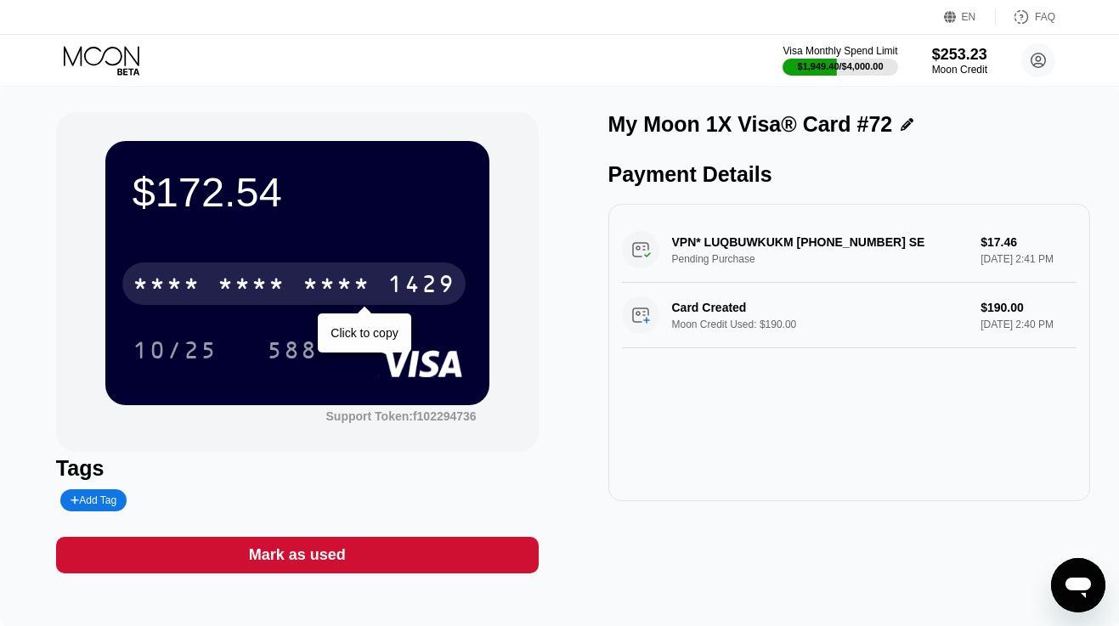
click at [256, 277] on div "* * * *" at bounding box center [252, 286] width 68 height 27
click at [256, 277] on div "6500" at bounding box center [252, 286] width 68 height 27
click at [336, 299] on div "* * * *" at bounding box center [337, 286] width 68 height 27
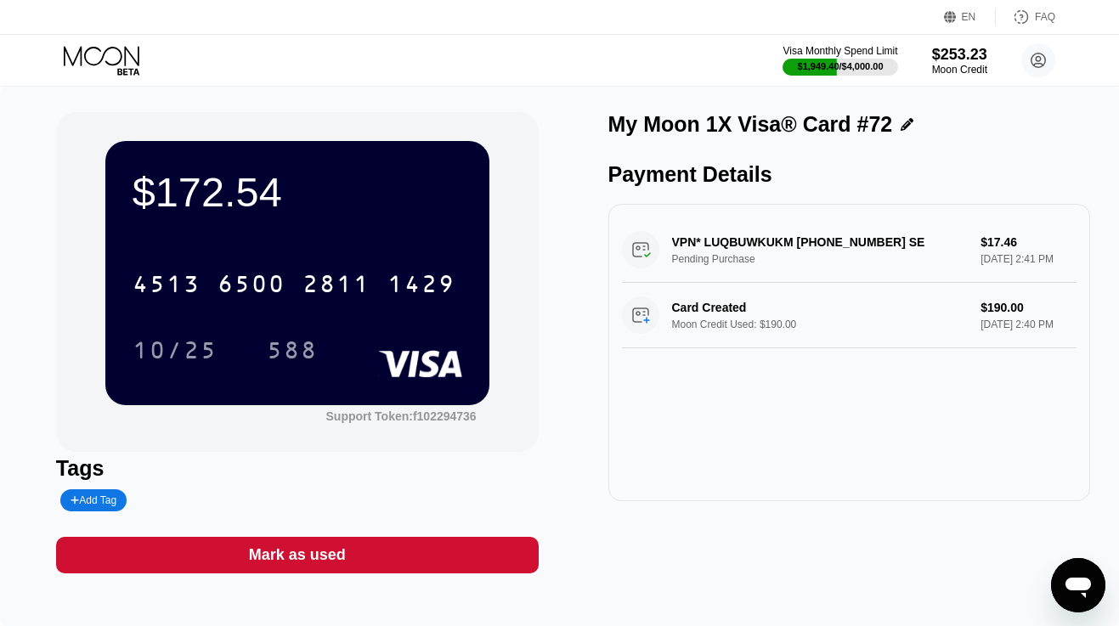
click at [102, 53] on icon at bounding box center [103, 61] width 79 height 30
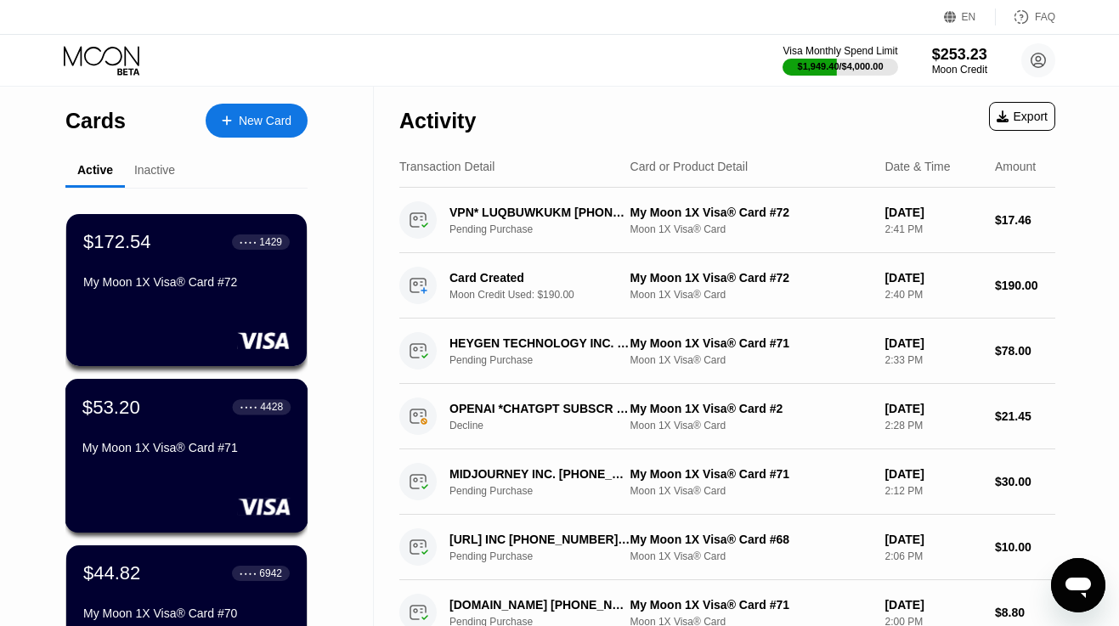
click at [134, 443] on div "My Moon 1X Visa® Card #71" at bounding box center [186, 448] width 208 height 14
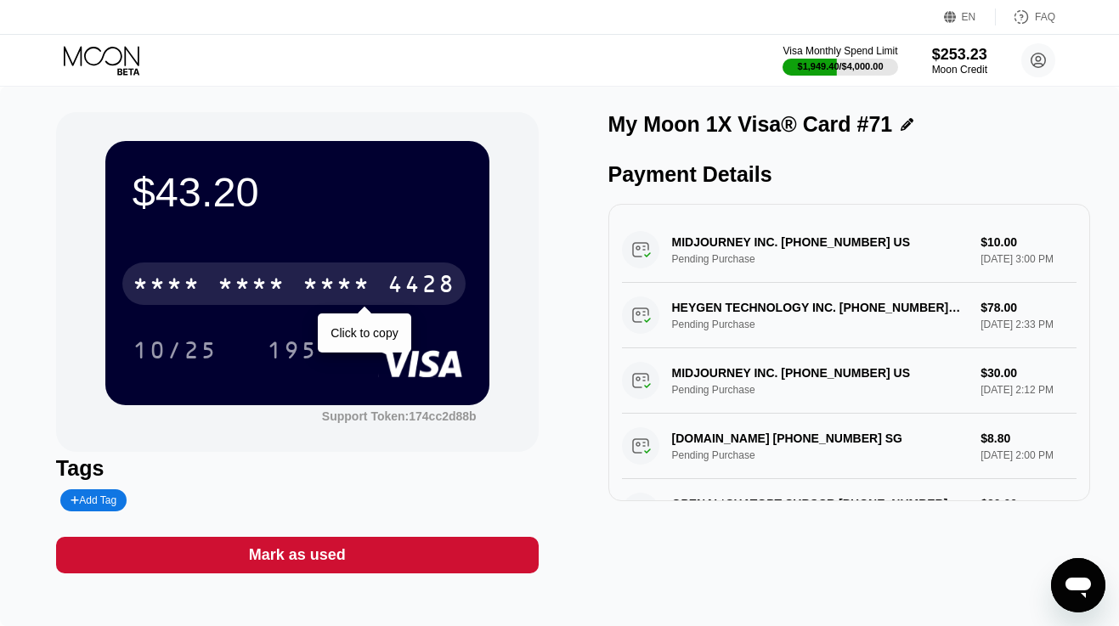
click at [306, 273] on div "* * * *" at bounding box center [337, 286] width 68 height 27
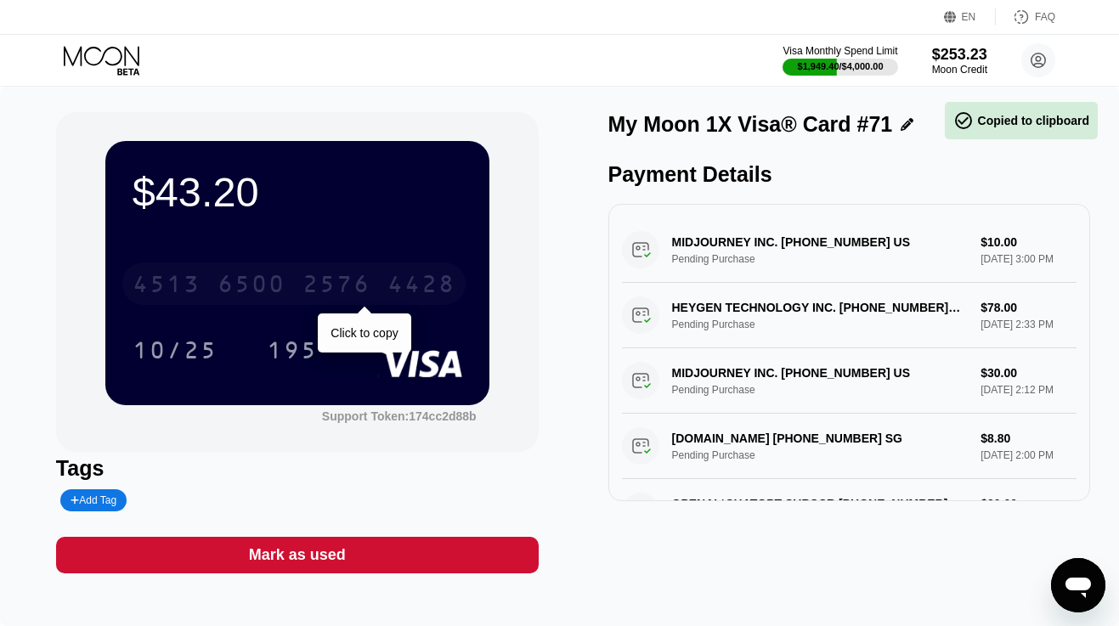
click at [288, 275] on div "4513 6500 2576 4428" at bounding box center [293, 284] width 343 height 42
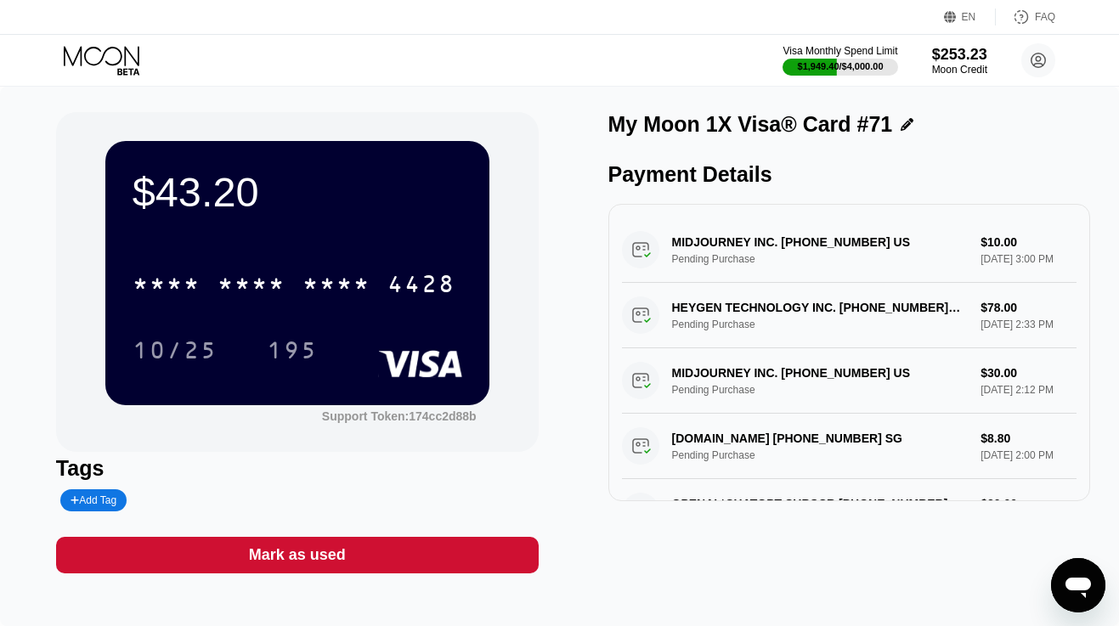
click at [80, 62] on icon at bounding box center [103, 61] width 79 height 30
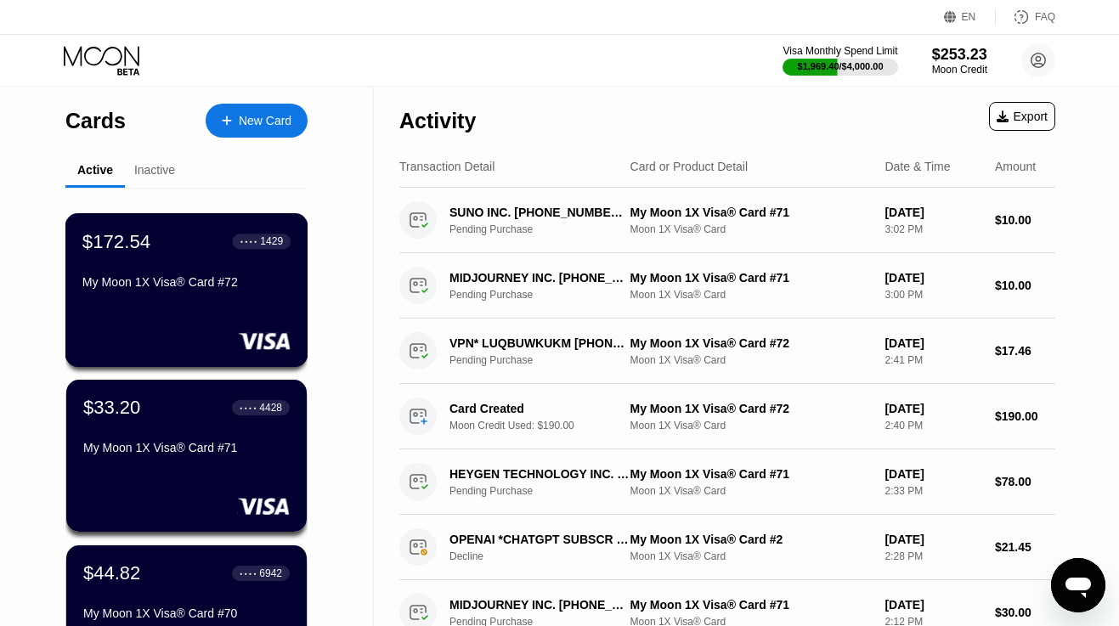
click at [229, 282] on div "My Moon 1X Visa® Card #72" at bounding box center [186, 282] width 208 height 14
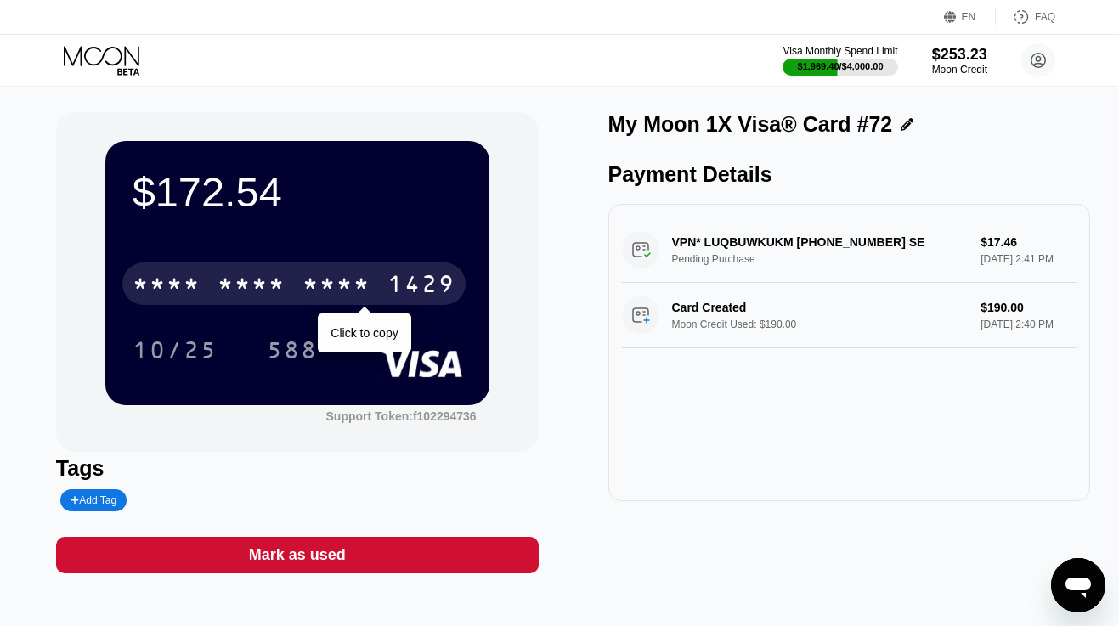
click at [245, 271] on div "* * * * * * * * * * * * 1429" at bounding box center [293, 284] width 343 height 42
click at [245, 271] on div "[CREDIT_CARD_NUMBER]" at bounding box center [293, 284] width 343 height 42
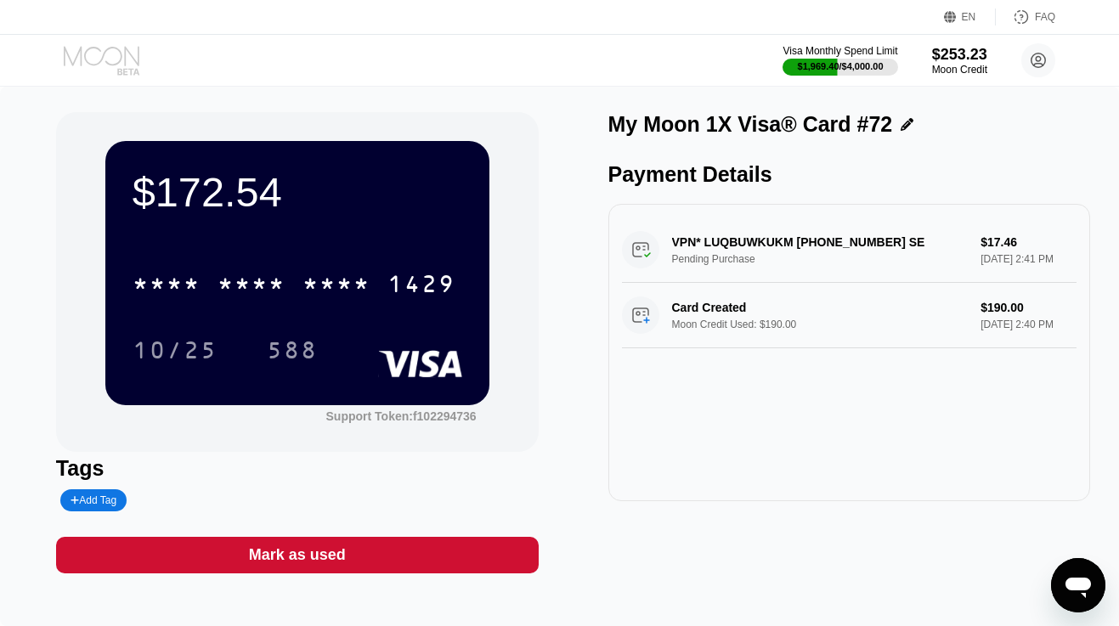
click at [123, 59] on icon at bounding box center [103, 61] width 79 height 30
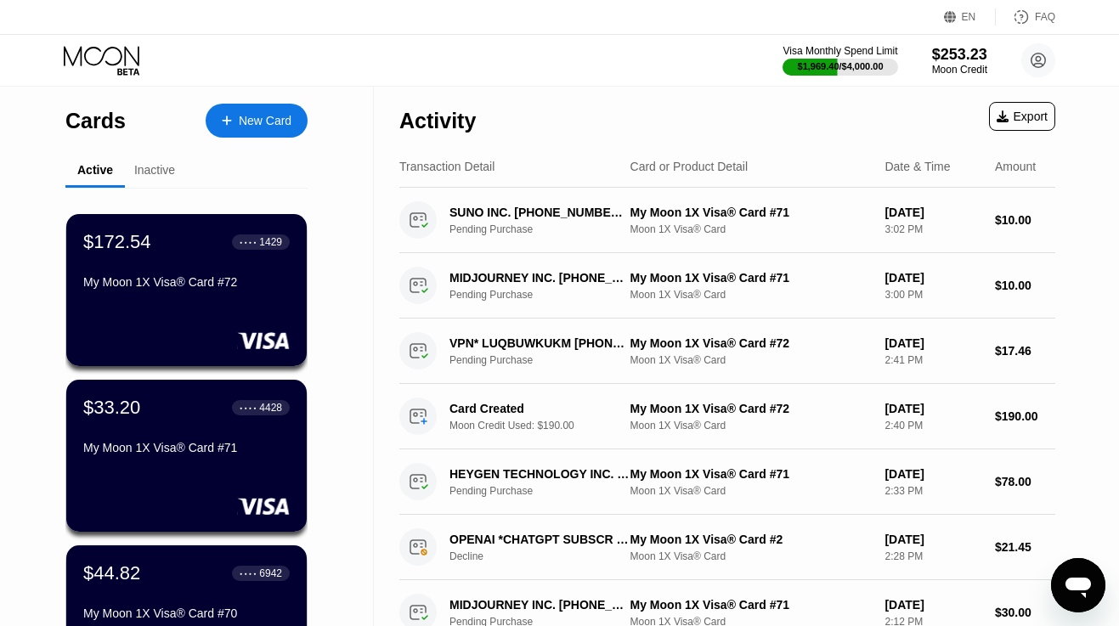
click at [121, 51] on icon at bounding box center [102, 56] width 76 height 20
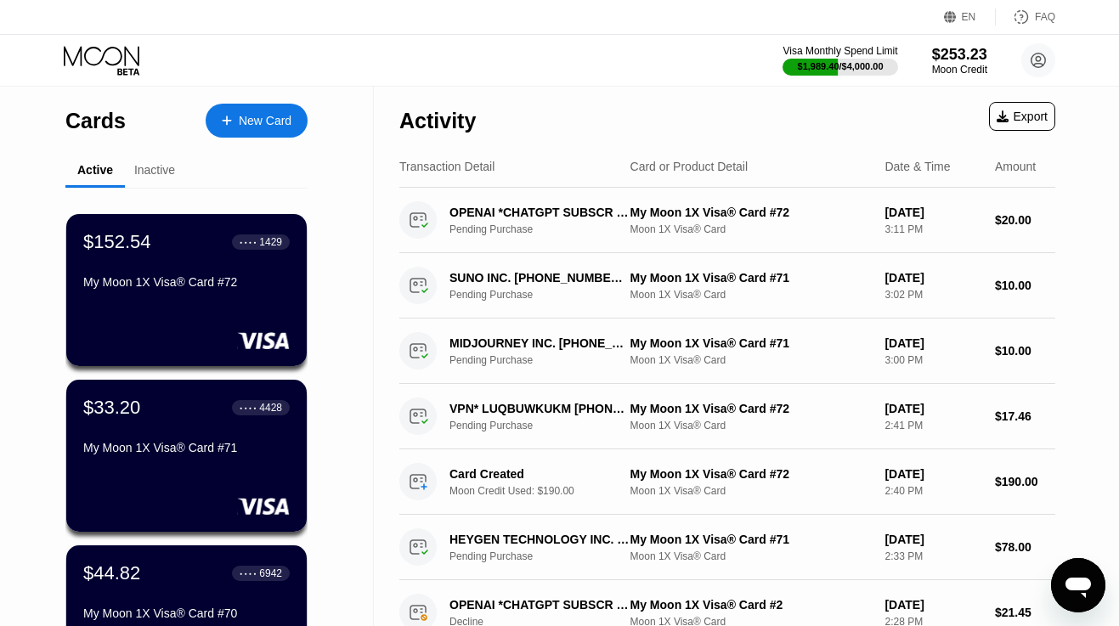
click at [236, 128] on div "New Card" at bounding box center [257, 121] width 102 height 34
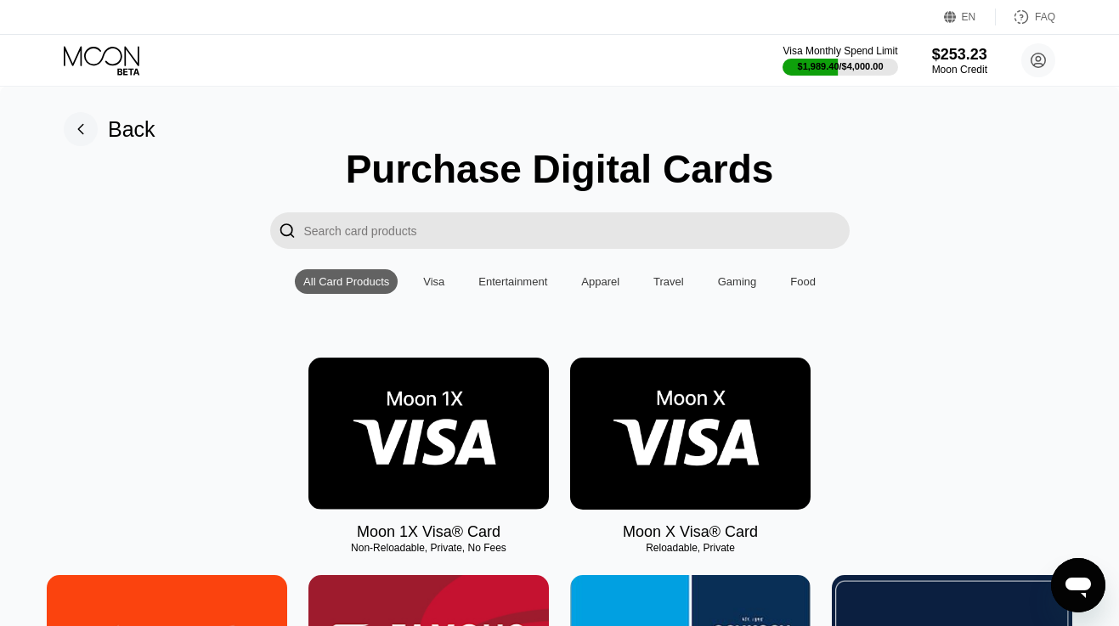
click at [376, 427] on img at bounding box center [428, 434] width 240 height 152
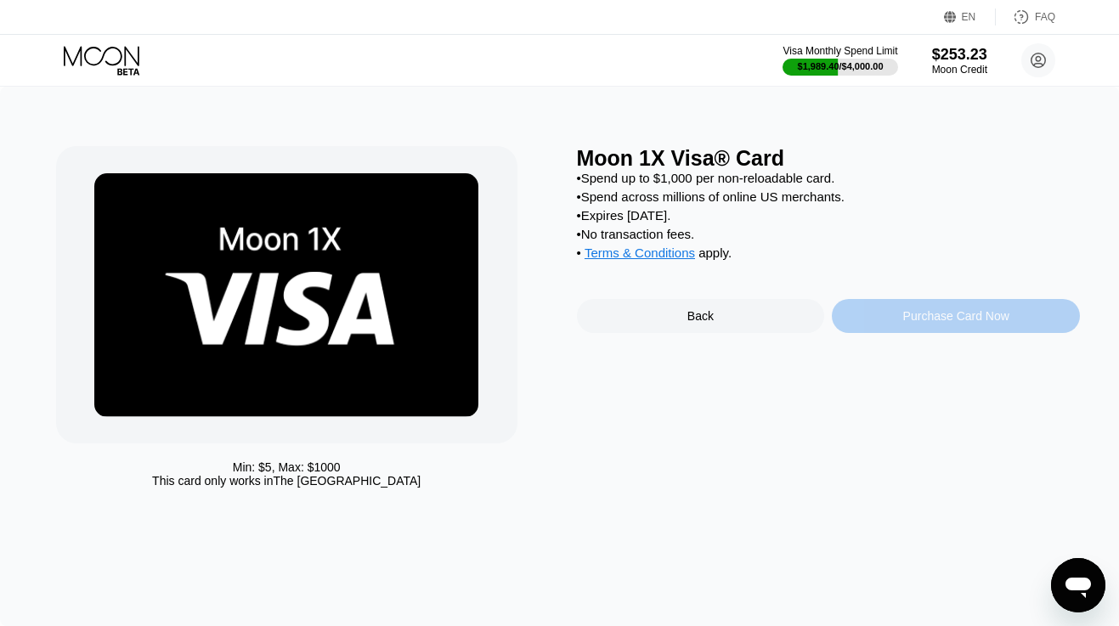
click at [905, 320] on div "Purchase Card Now" at bounding box center [956, 316] width 106 height 14
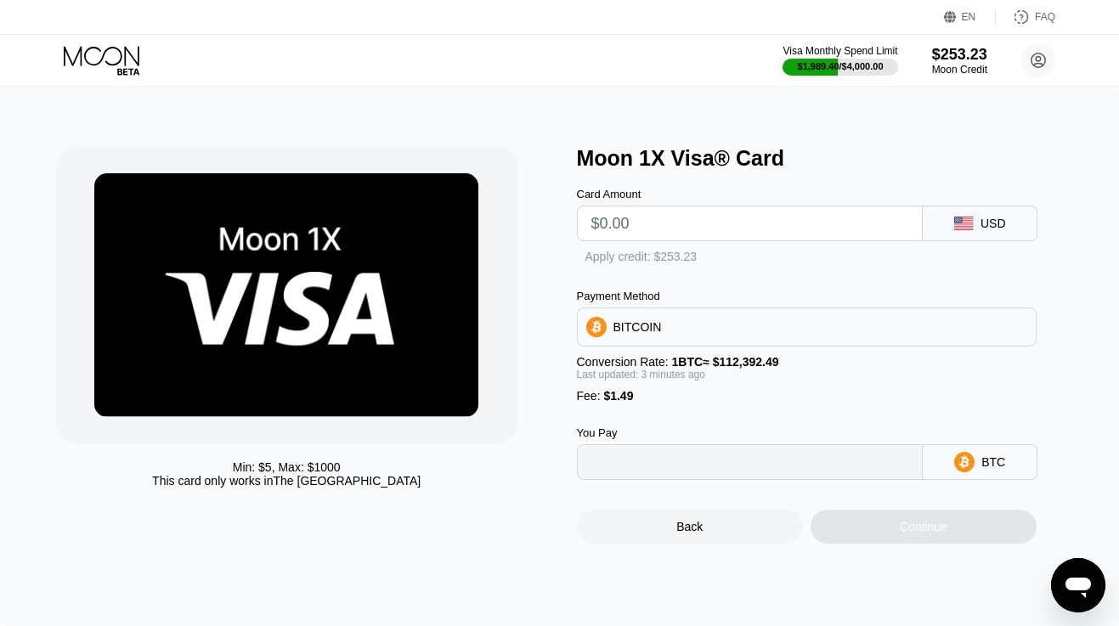
type input "0"
click at [649, 223] on input "text" at bounding box center [750, 223] width 318 height 34
type input "$2"
type input "0.00003106"
type input "$22"
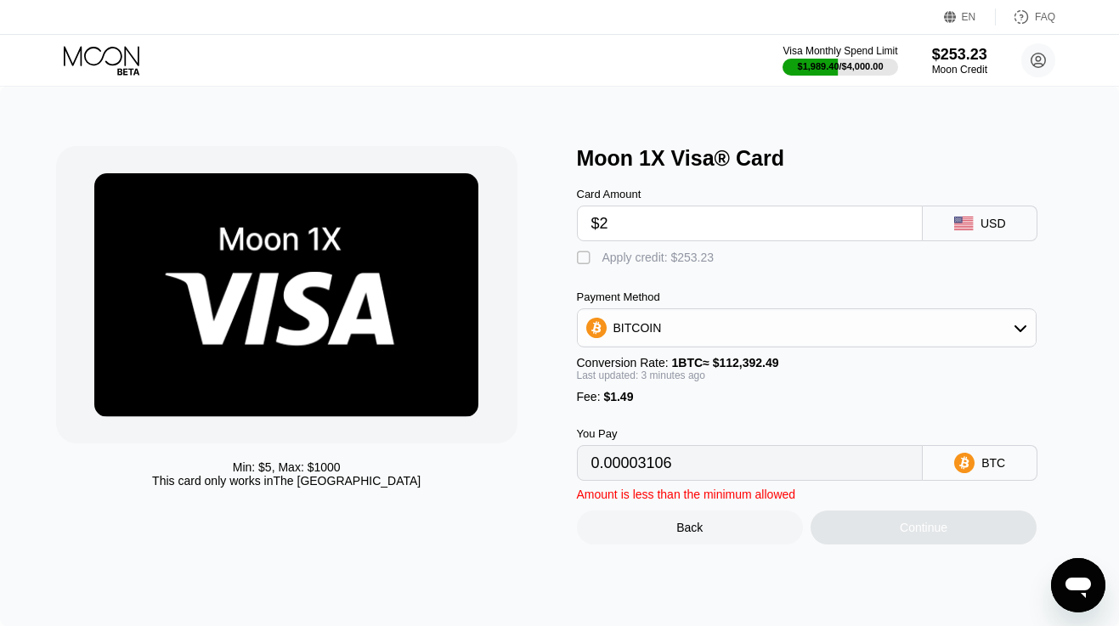
type input "0.00020900"
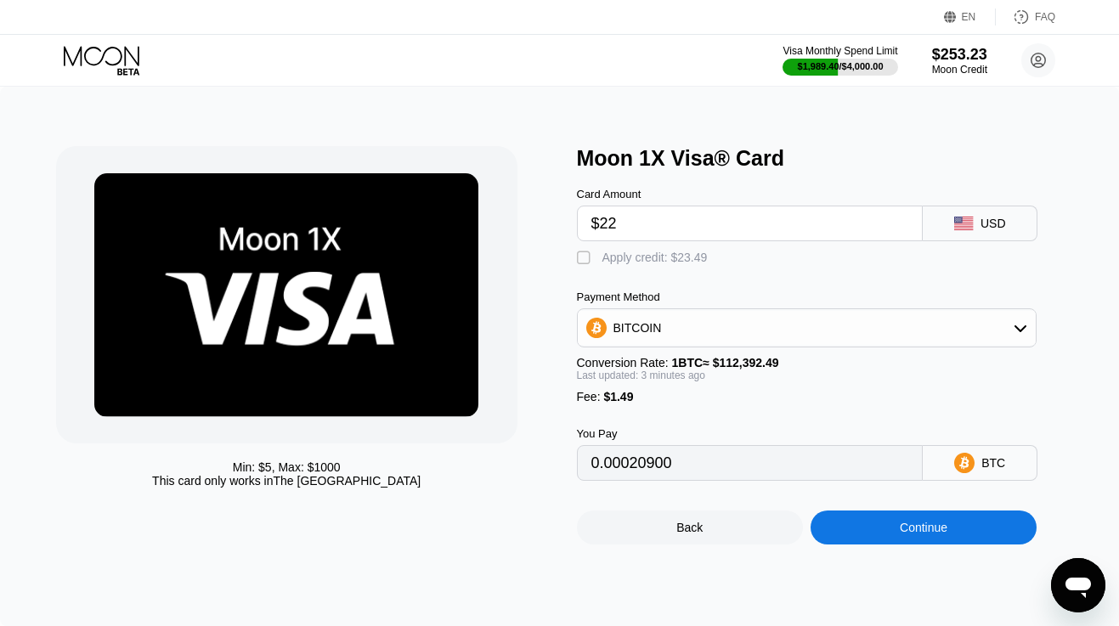
type input "$223"
type input "0.00199738"
type input "$223"
click at [650, 256] on div "Apply credit: $224.49" at bounding box center [658, 258] width 112 height 14
type input "0"
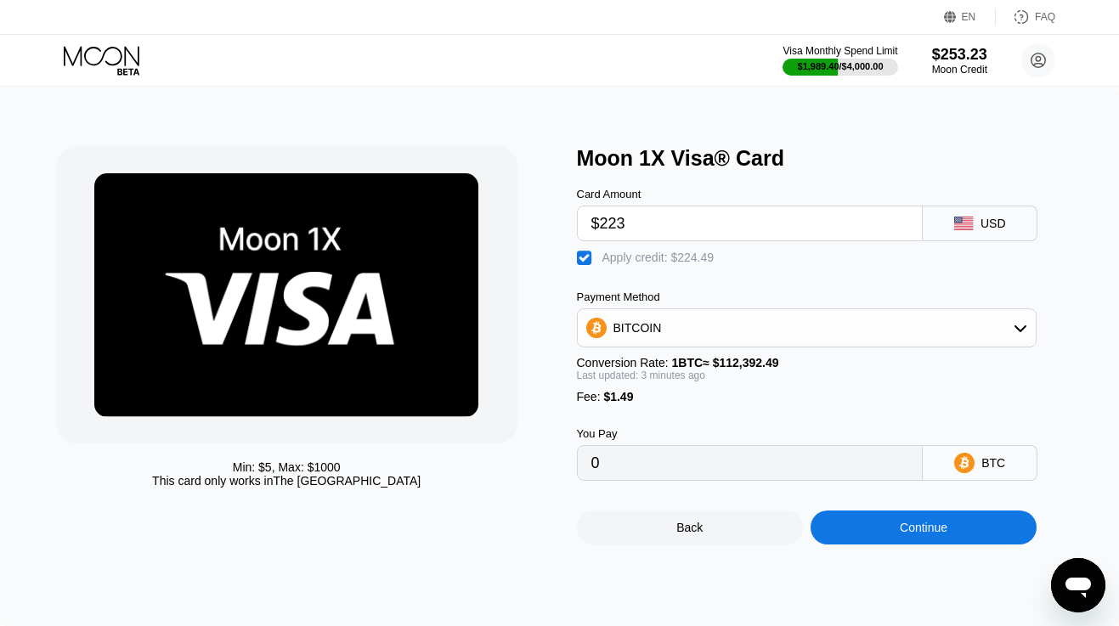
click at [858, 532] on div "Continue" at bounding box center [924, 528] width 226 height 34
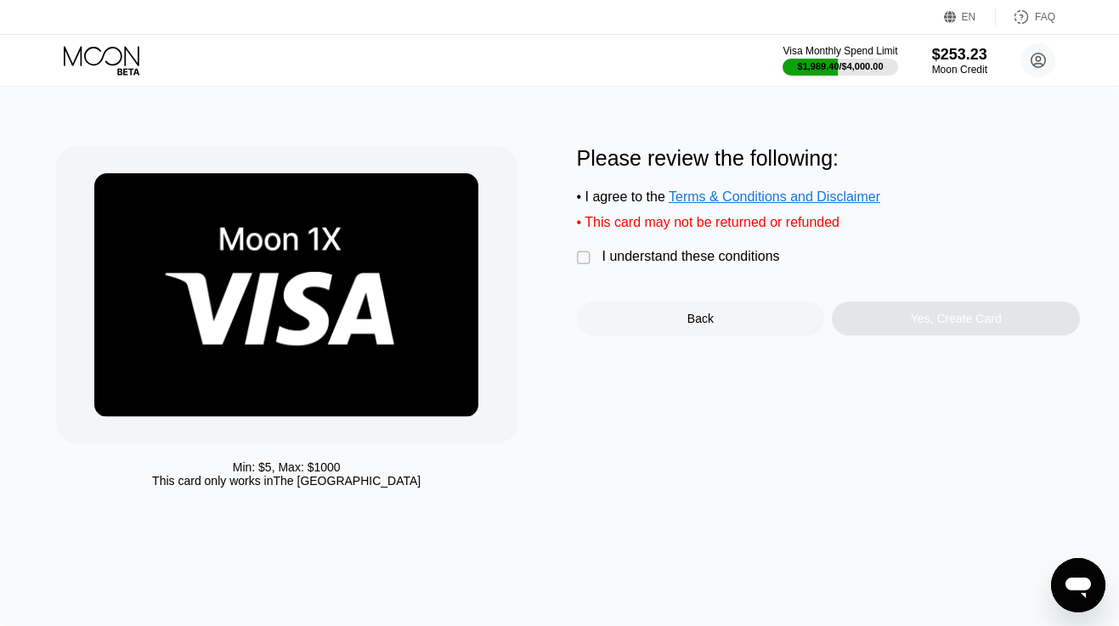
click at [734, 263] on div "I understand these conditions" at bounding box center [691, 256] width 178 height 15
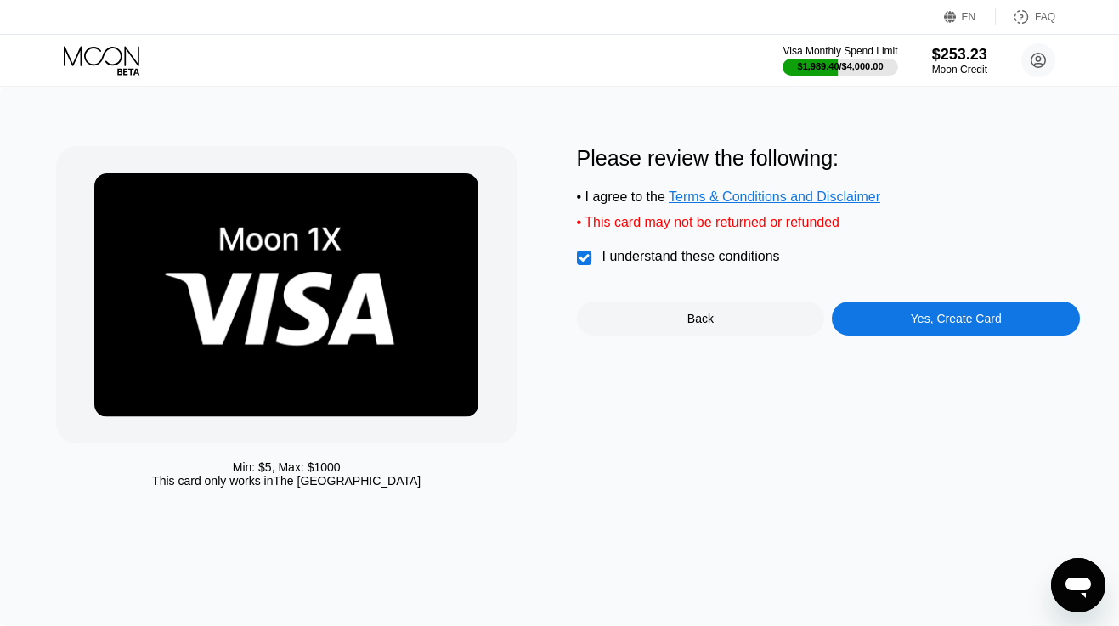
click at [878, 303] on div "Yes, Create Card" at bounding box center [956, 319] width 248 height 34
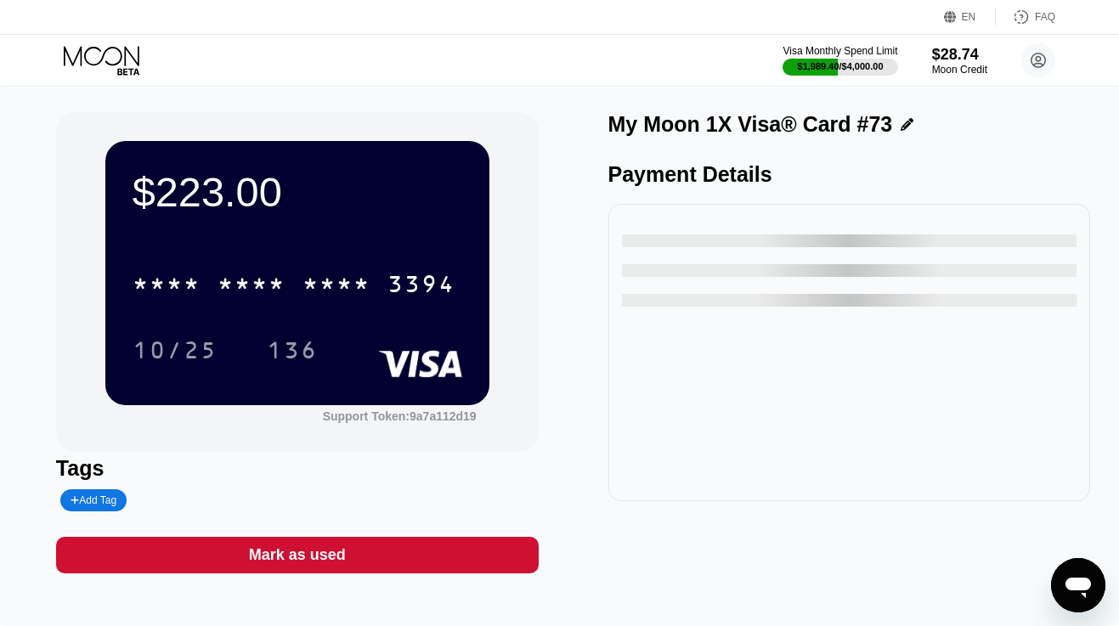
click at [337, 287] on div "* * * *" at bounding box center [337, 286] width 68 height 27
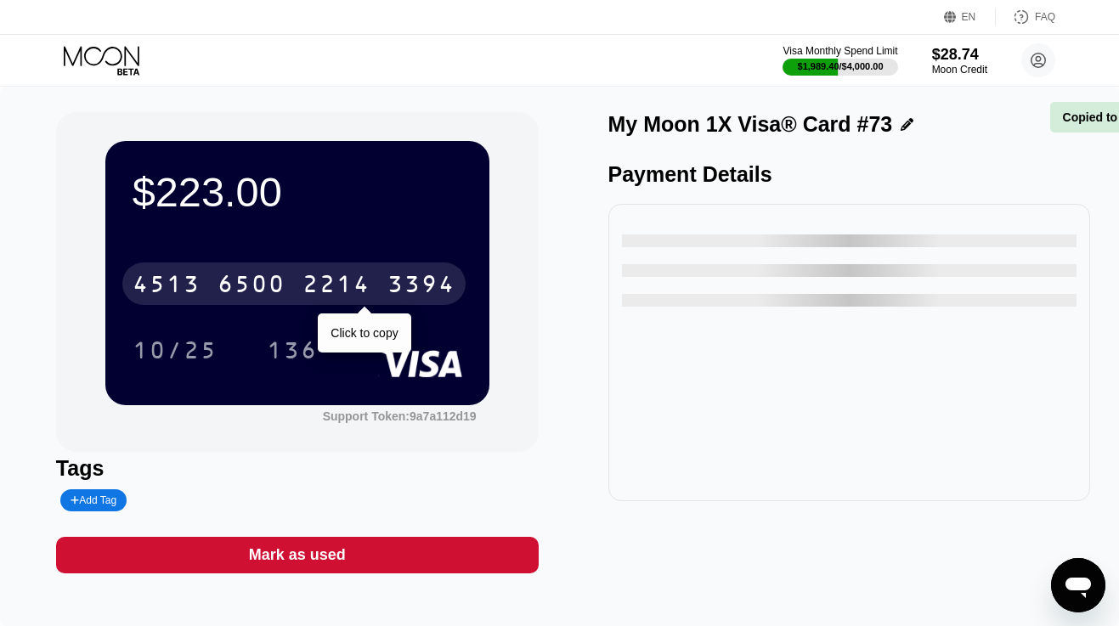
click at [312, 284] on div "2214" at bounding box center [337, 286] width 68 height 27
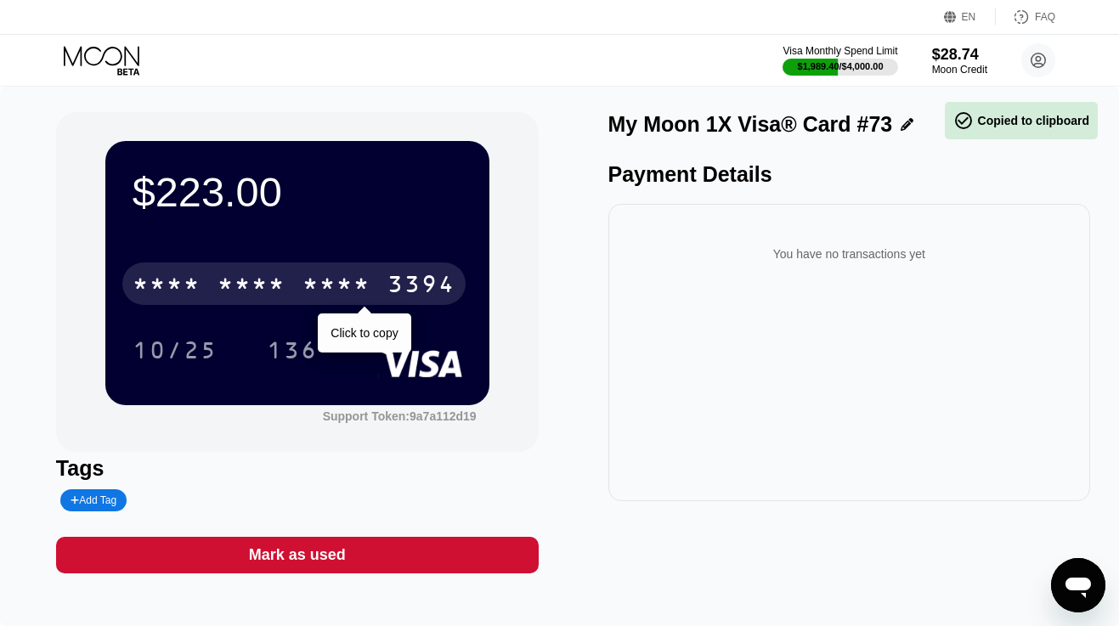
click at [312, 284] on div "* * * *" at bounding box center [337, 286] width 68 height 27
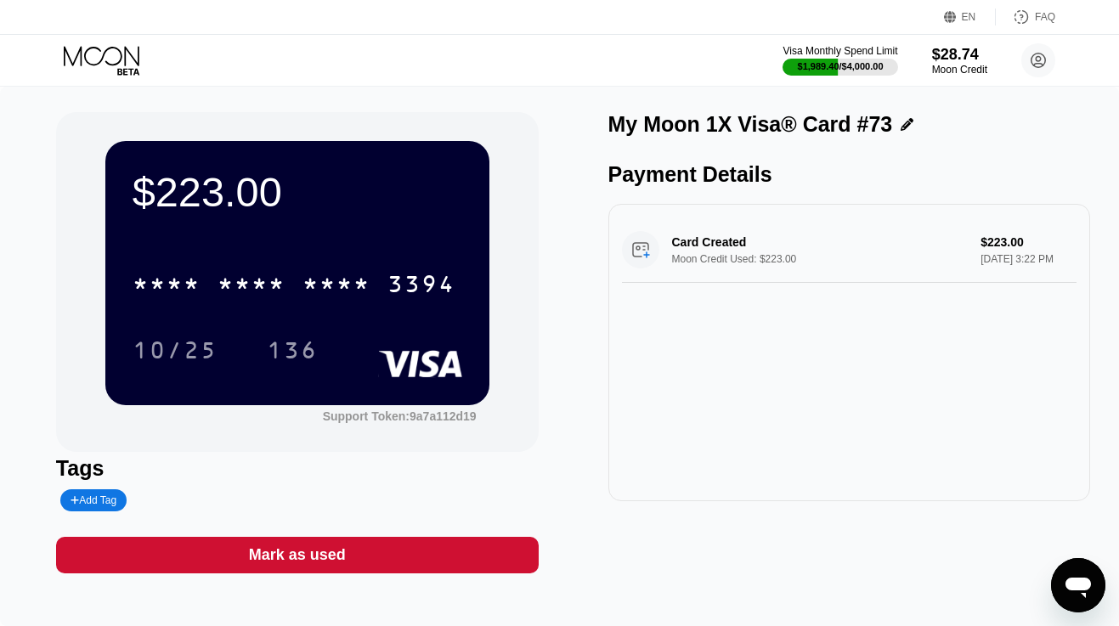
click at [76, 53] on icon at bounding box center [103, 61] width 79 height 30
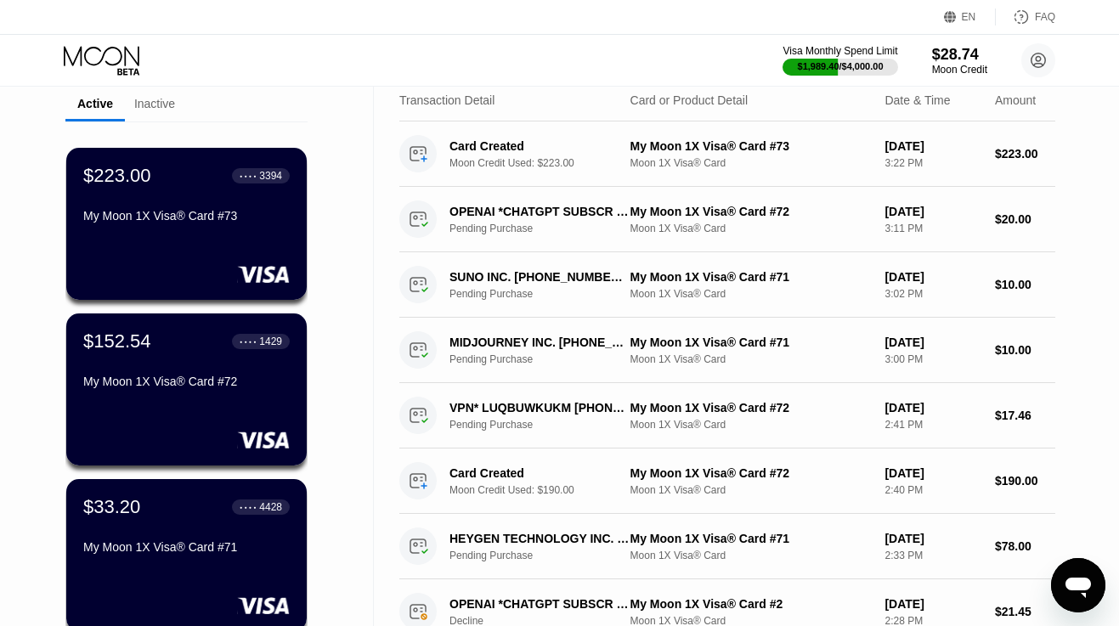
scroll to position [75, 0]
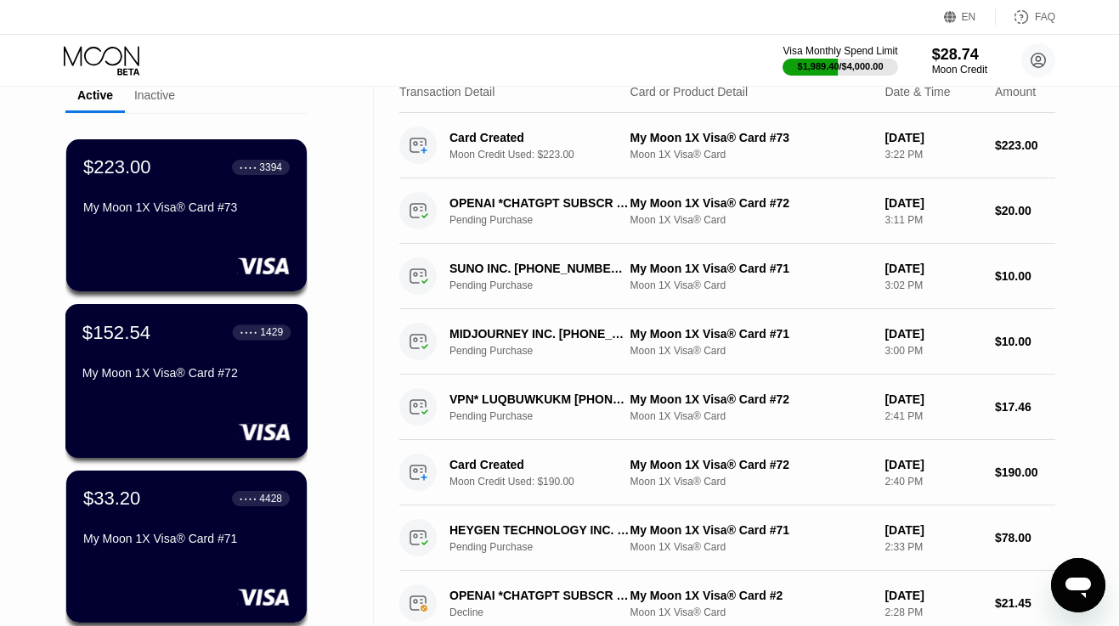
click at [144, 389] on div "$152.54 ● ● ● ● 1429 My Moon 1X Visa® Card #72" at bounding box center [186, 381] width 243 height 154
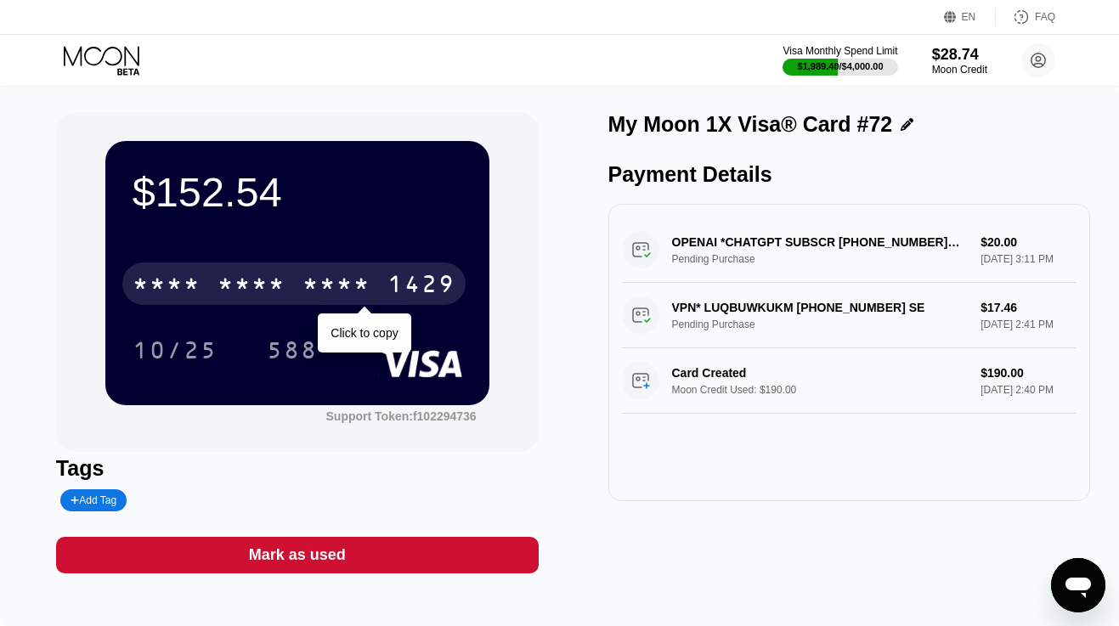
click at [309, 281] on div "* * * *" at bounding box center [337, 286] width 68 height 27
click at [309, 281] on div "2811" at bounding box center [337, 286] width 68 height 27
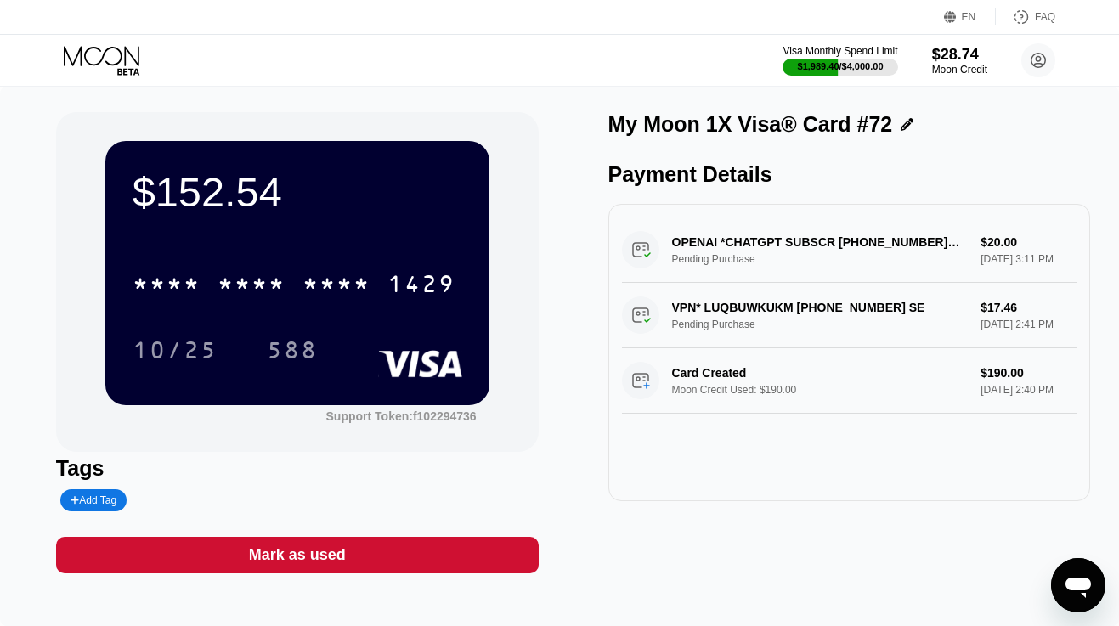
click at [105, 46] on icon at bounding box center [103, 61] width 79 height 30
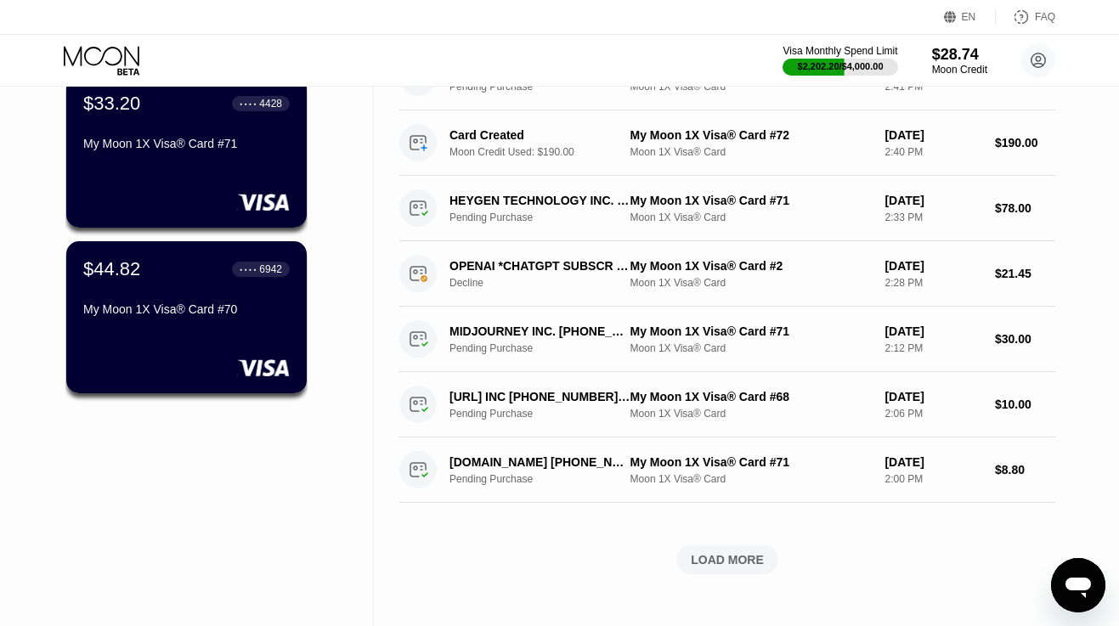
scroll to position [469, 0]
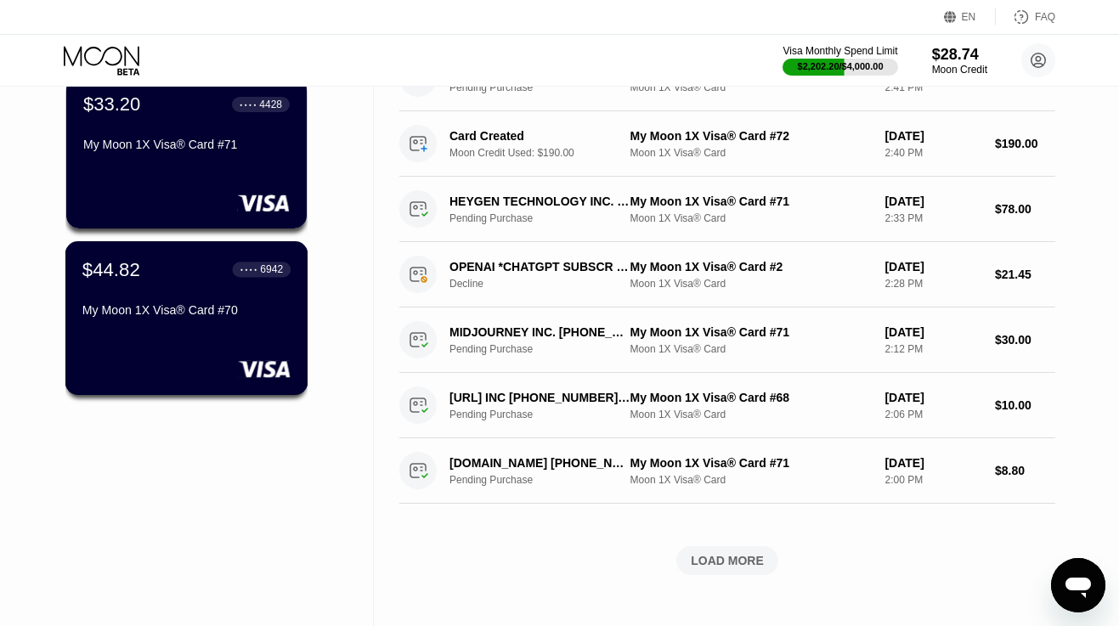
click at [124, 343] on div "$44.82 ● ● ● ● 6942 My Moon 1X Visa® Card #70" at bounding box center [186, 318] width 243 height 154
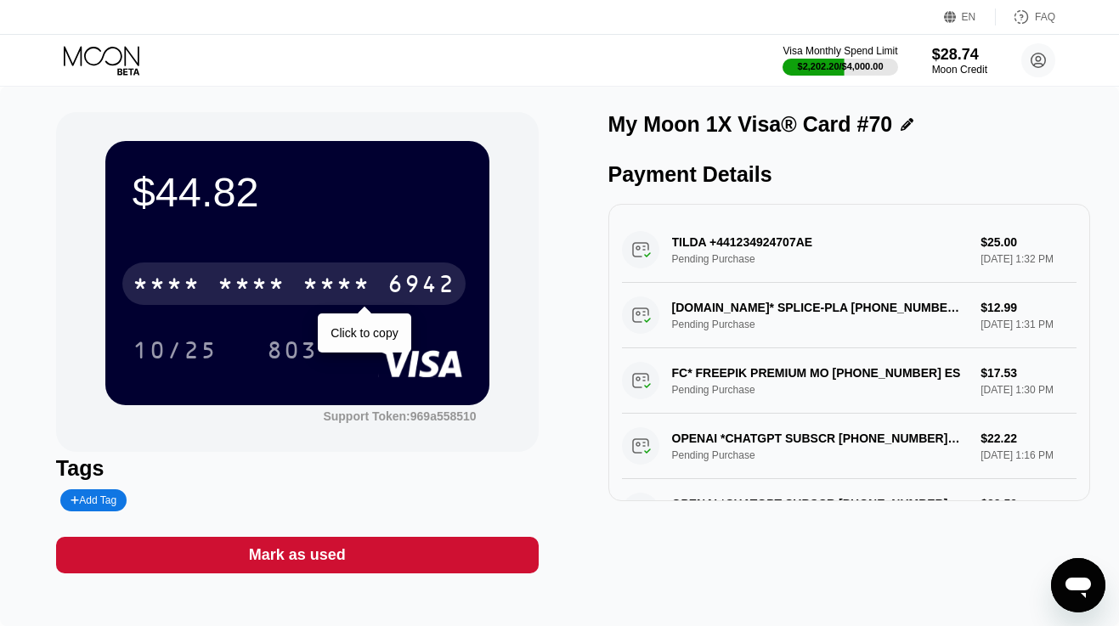
click at [372, 297] on div "* * * * * * * * * * * * 6942" at bounding box center [293, 284] width 343 height 42
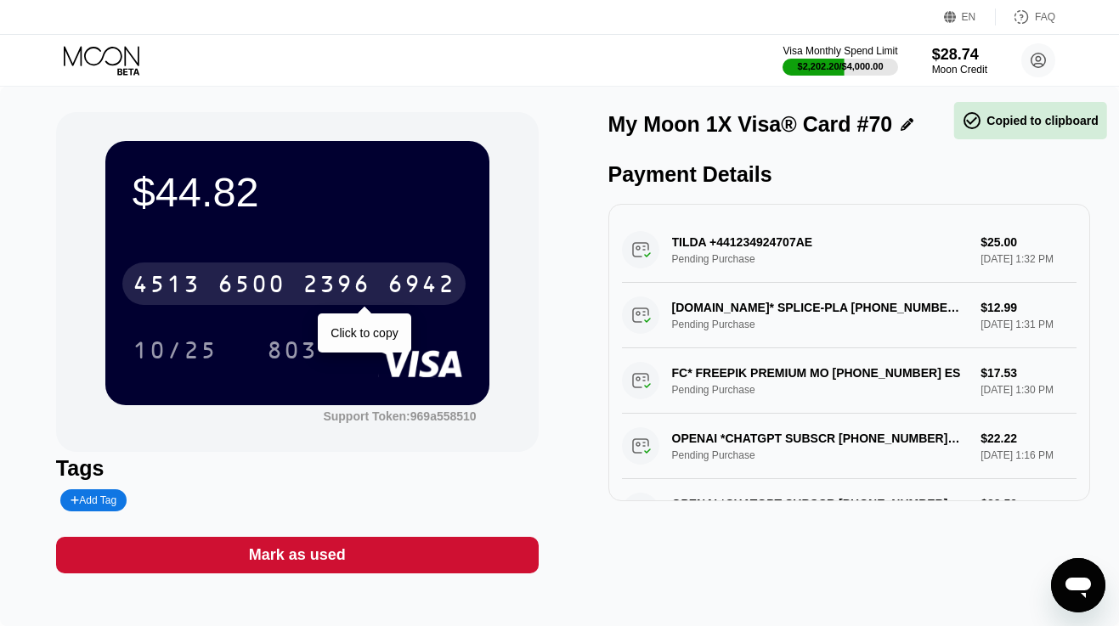
click at [357, 291] on div "2396" at bounding box center [337, 286] width 68 height 27
click at [357, 291] on div "* * * *" at bounding box center [337, 286] width 68 height 27
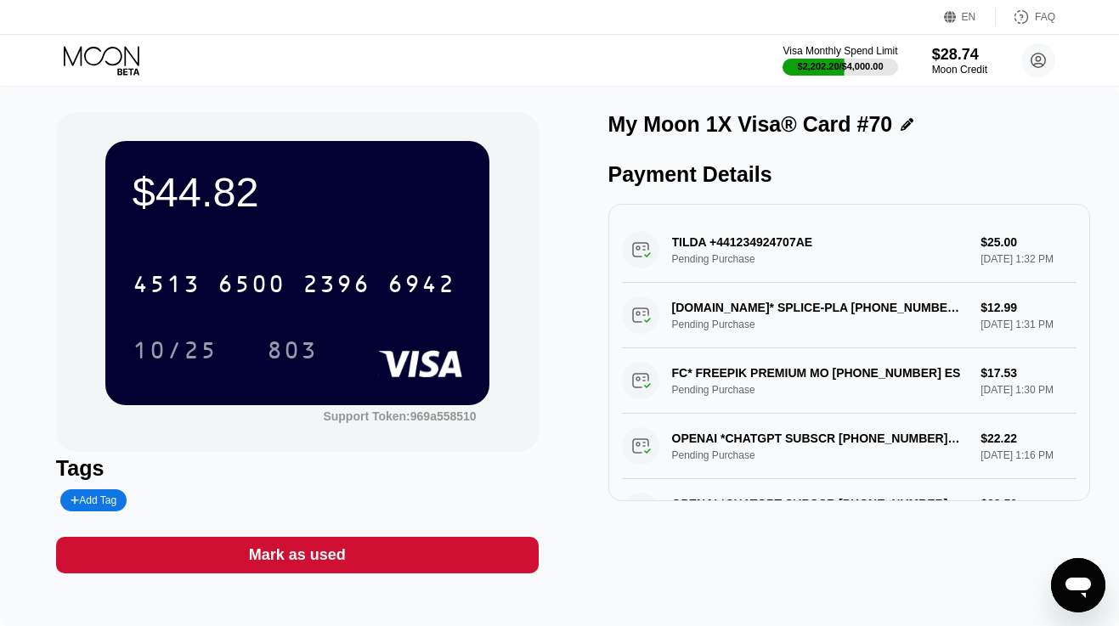
click at [86, 59] on icon at bounding box center [102, 56] width 76 height 20
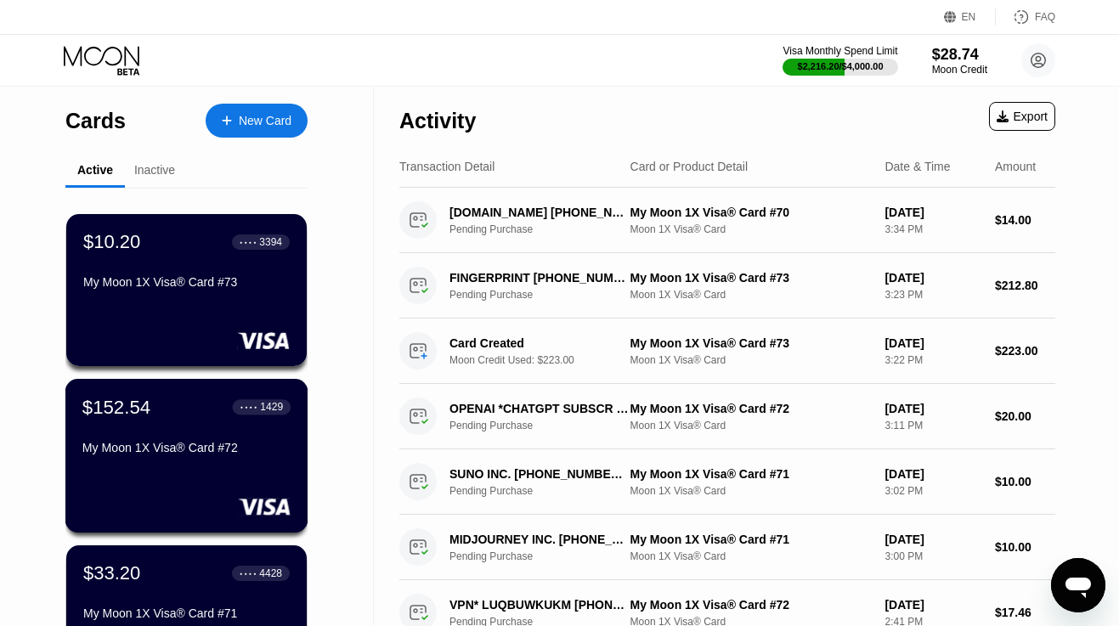
click at [141, 444] on div "My Moon 1X Visa® Card #72" at bounding box center [186, 448] width 208 height 14
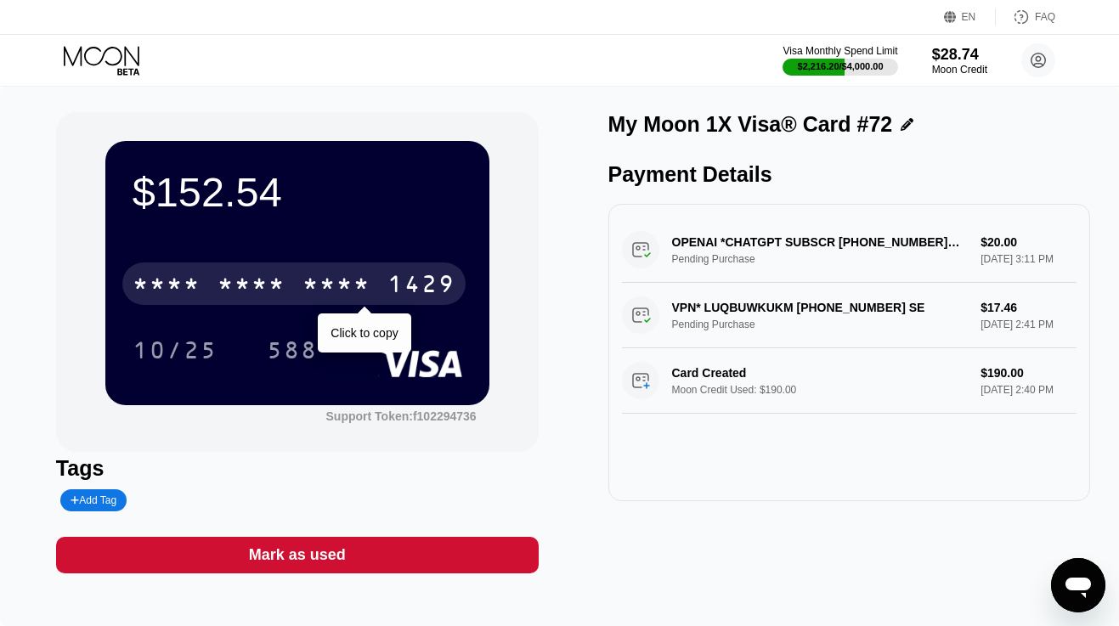
click at [280, 275] on div "* * * *" at bounding box center [252, 286] width 68 height 27
click at [303, 275] on div "2811" at bounding box center [337, 286] width 68 height 27
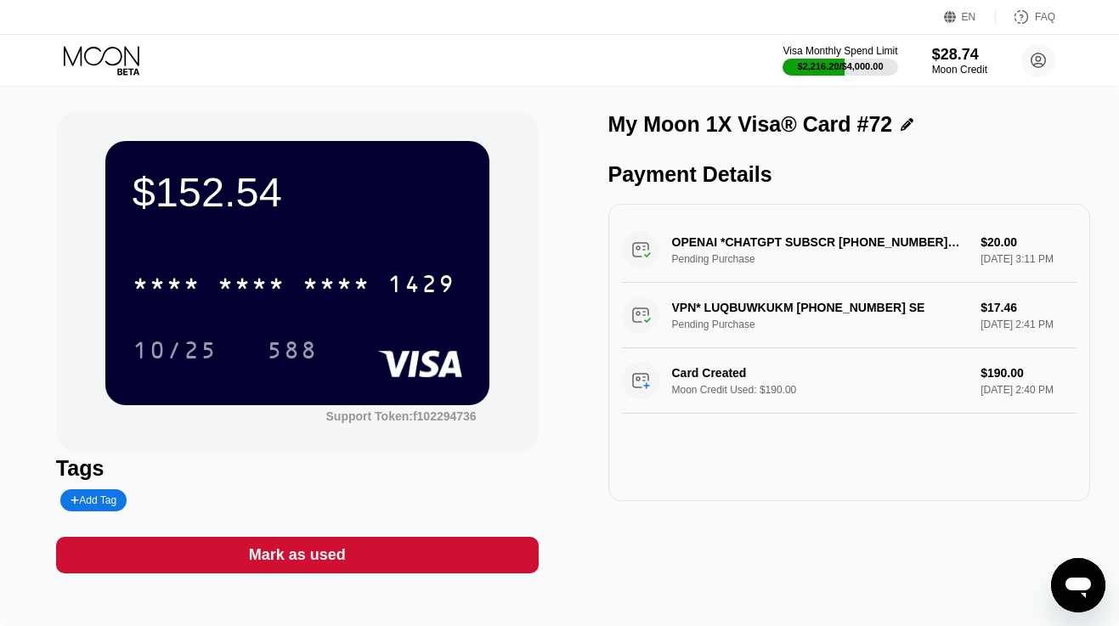
click at [103, 54] on icon at bounding box center [103, 61] width 79 height 30
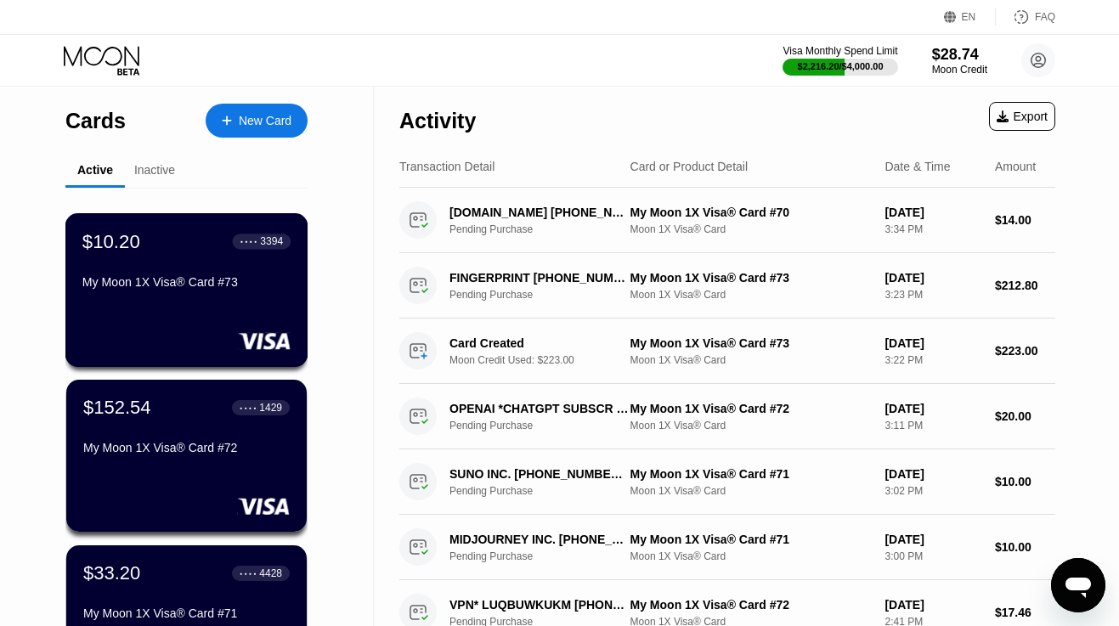
click at [167, 256] on div "$10.20 ● ● ● ● 3394 My Moon 1X Visa® Card #73" at bounding box center [186, 262] width 208 height 65
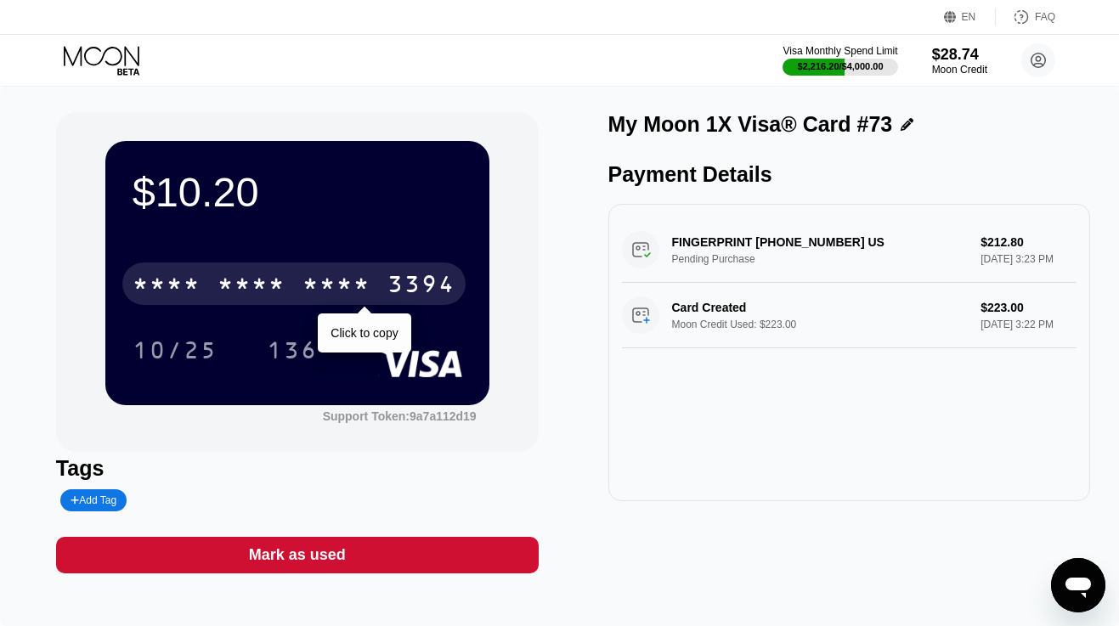
click at [217, 270] on div "* * * * * * * * * * * * 3394" at bounding box center [293, 284] width 343 height 42
click at [217, 270] on div "4513 6500 2214 3394" at bounding box center [293, 284] width 343 height 42
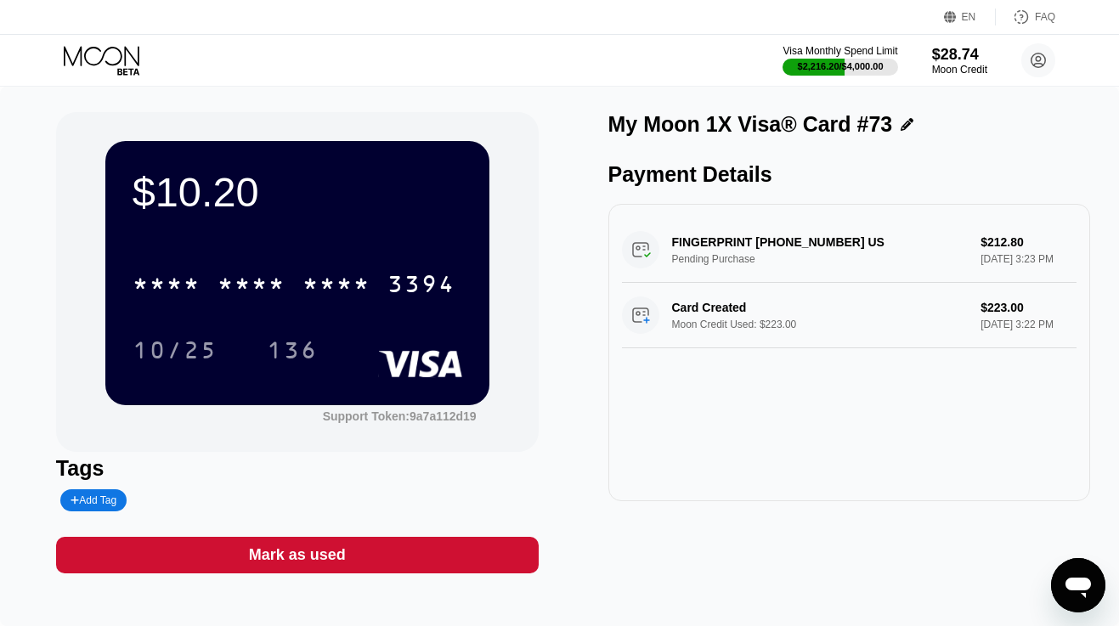
click at [117, 57] on icon at bounding box center [103, 61] width 79 height 30
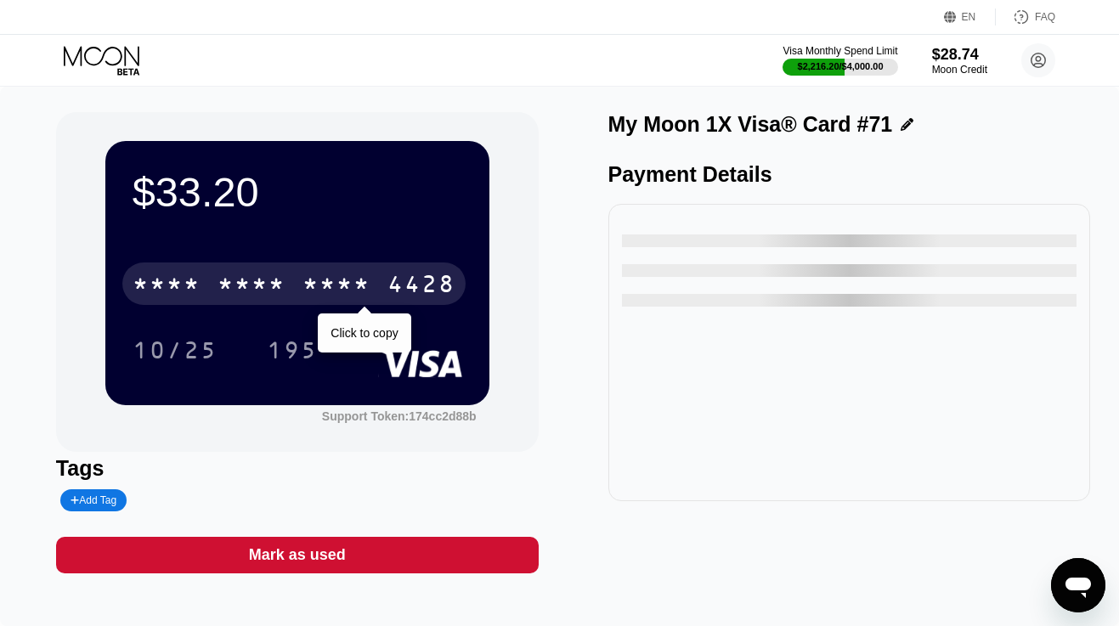
click at [362, 277] on div "* * * *" at bounding box center [337, 286] width 68 height 27
click at [362, 277] on div "2576" at bounding box center [337, 286] width 68 height 27
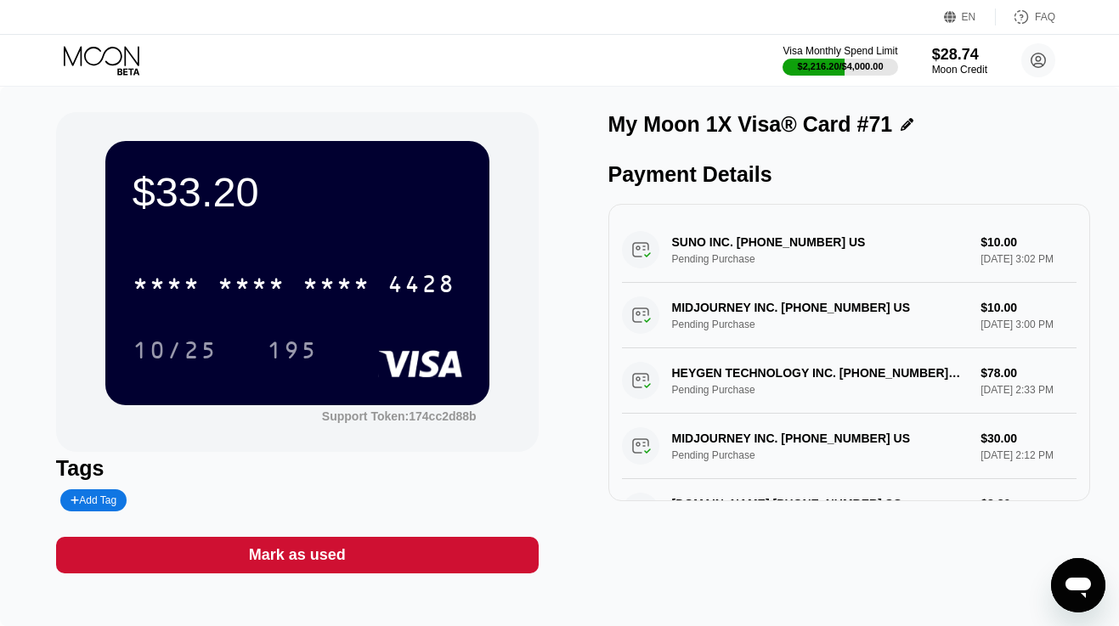
click at [98, 43] on div "Visa Monthly Spend Limit $2,216.20 / $4,000.00 $28.74 Moon Credit nikkflasse@pr…" at bounding box center [559, 60] width 1119 height 51
click at [99, 56] on icon at bounding box center [103, 61] width 79 height 30
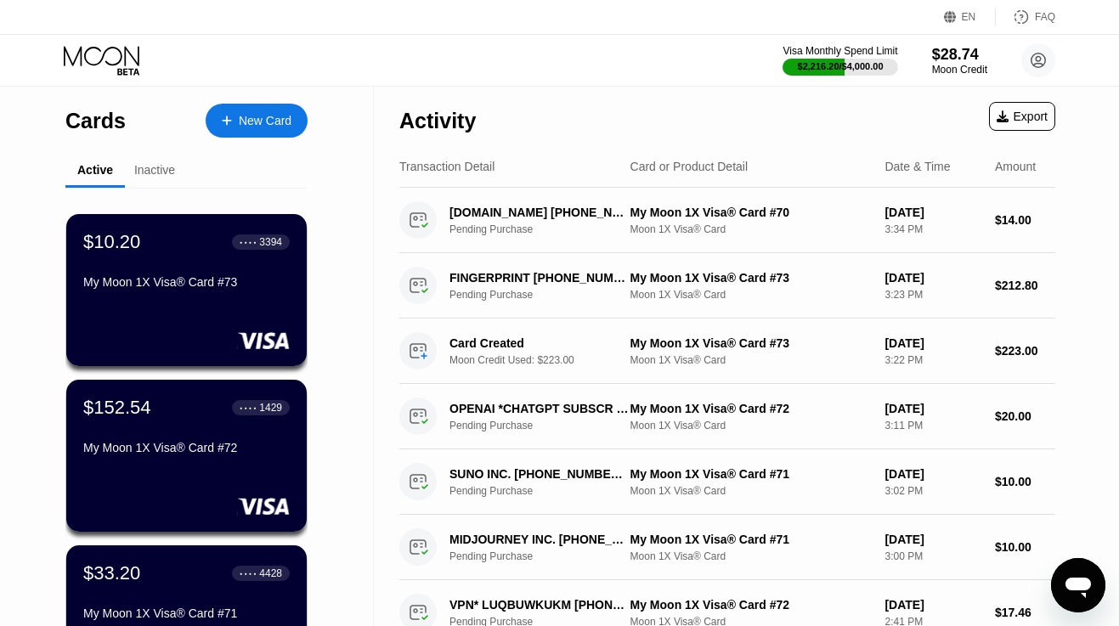
click at [169, 450] on div "My Moon 1X Visa® Card #72" at bounding box center [186, 448] width 206 height 14
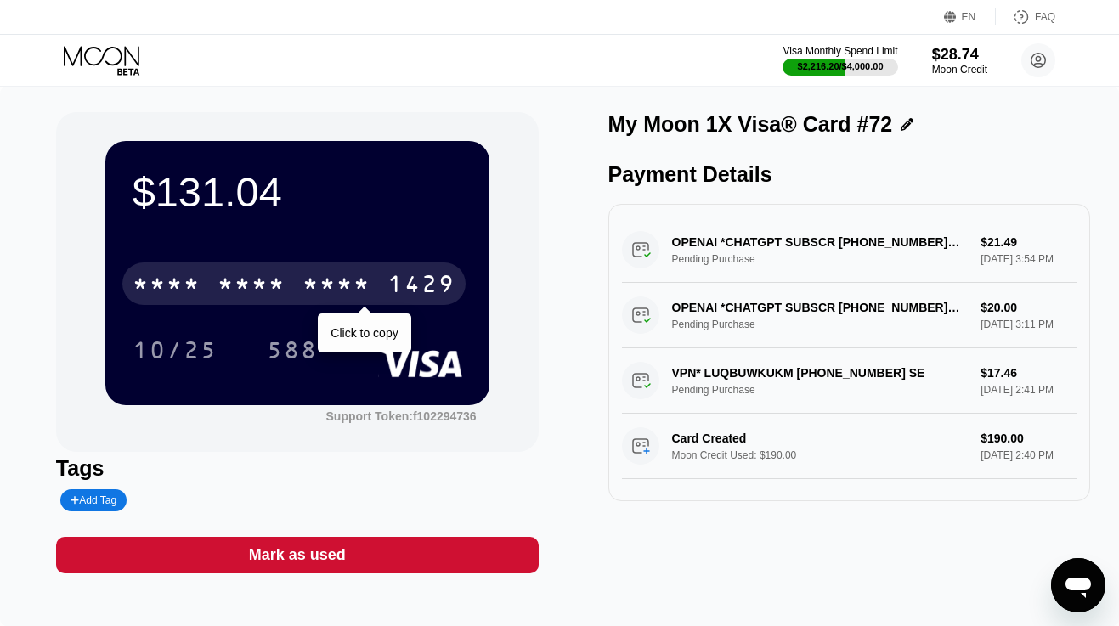
click at [286, 282] on div "* * * *" at bounding box center [252, 286] width 68 height 27
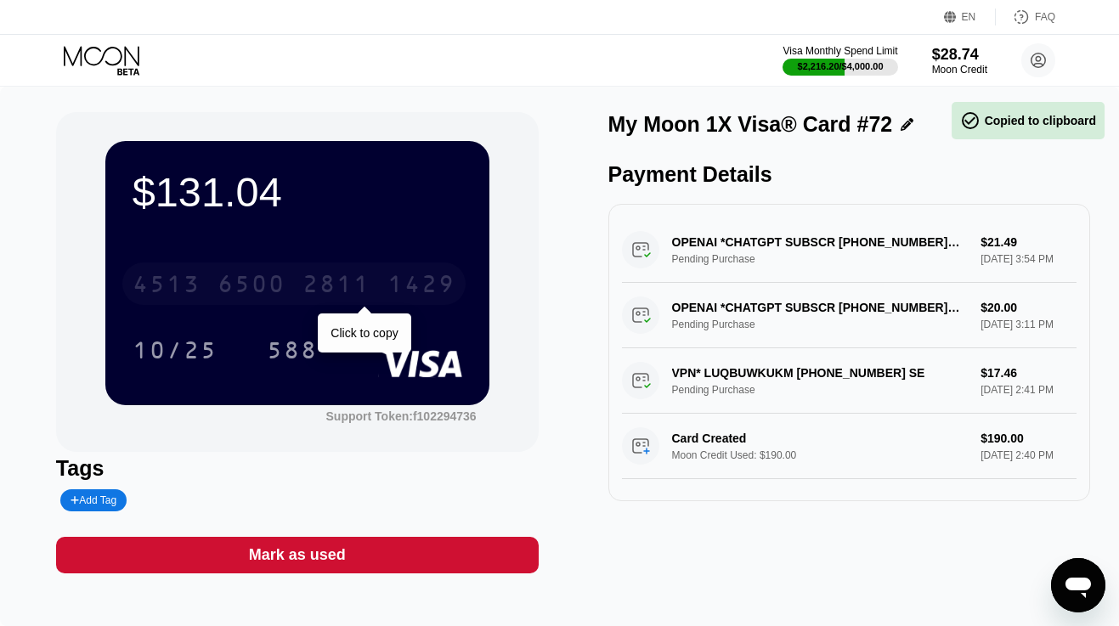
click at [286, 282] on div "6500" at bounding box center [252, 286] width 68 height 27
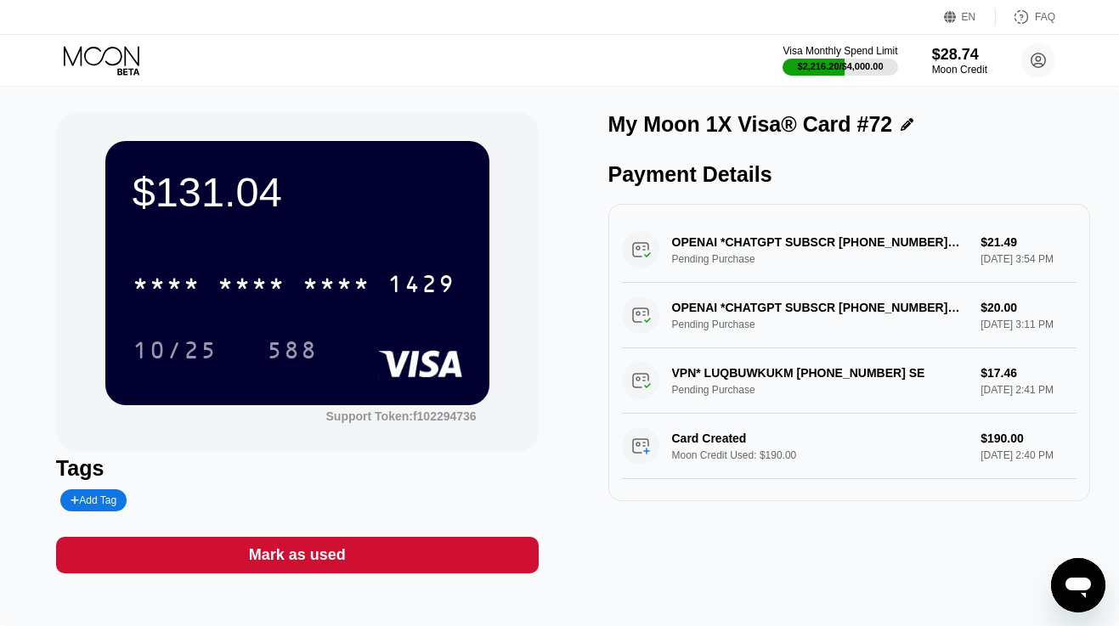
click at [107, 59] on icon at bounding box center [103, 61] width 79 height 30
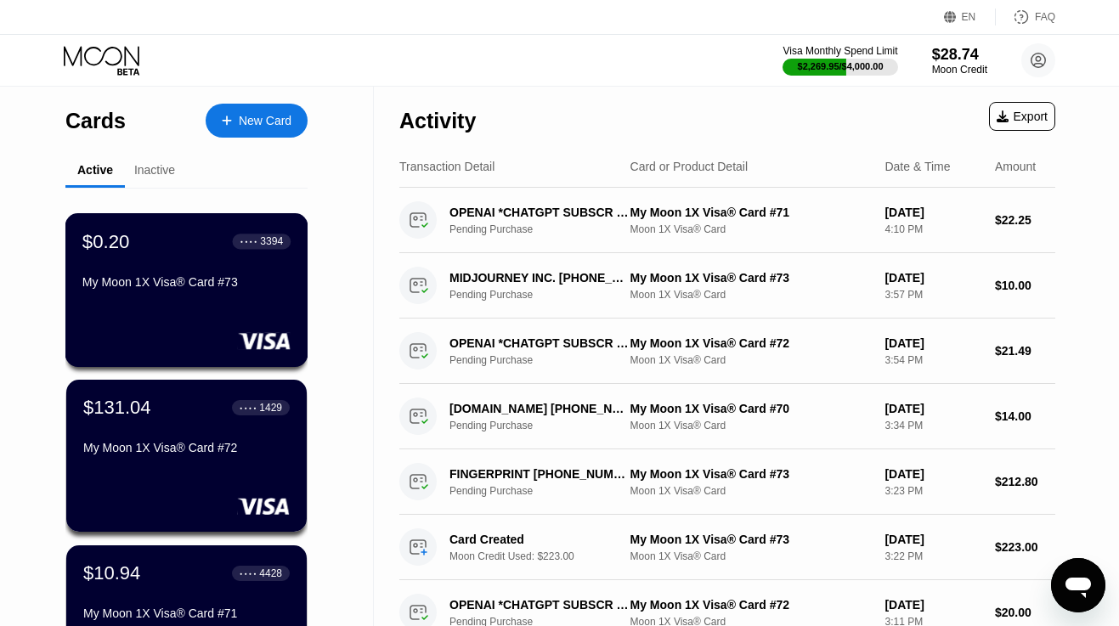
click at [172, 296] on div "My Moon 1X Visa® Card #73" at bounding box center [186, 285] width 208 height 20
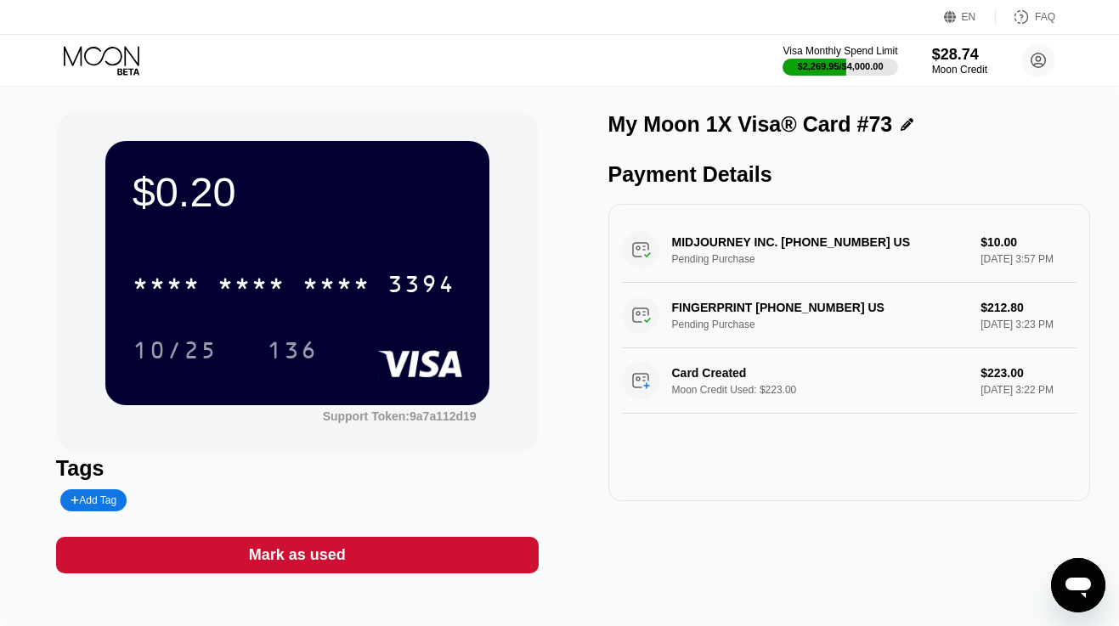
click at [338, 554] on div "Mark as used" at bounding box center [297, 556] width 97 height 20
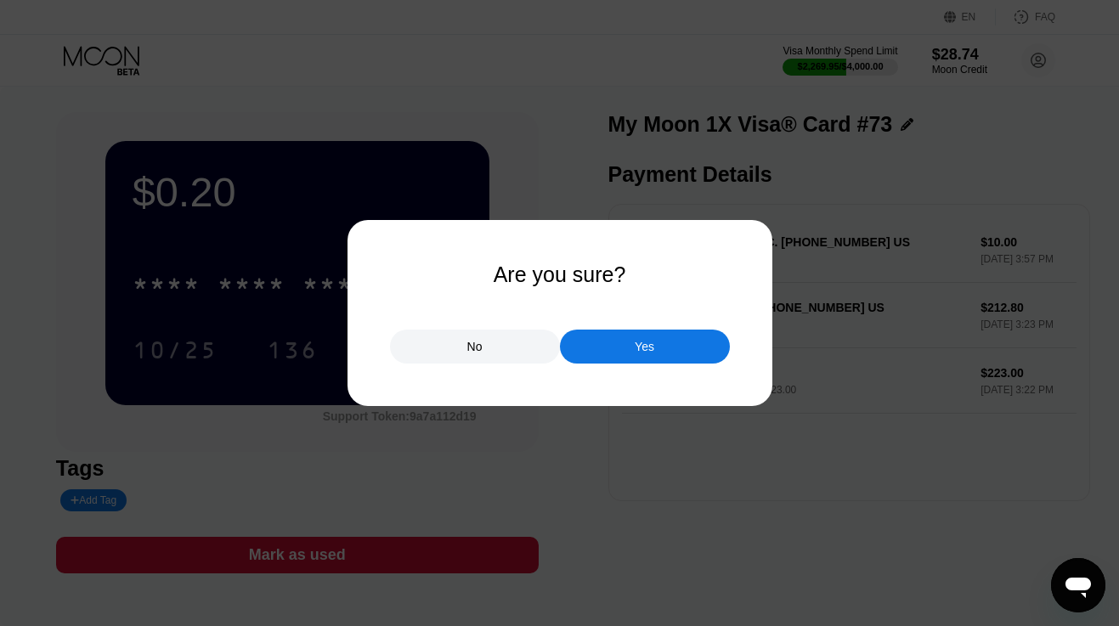
click at [643, 341] on div "Yes" at bounding box center [645, 346] width 20 height 15
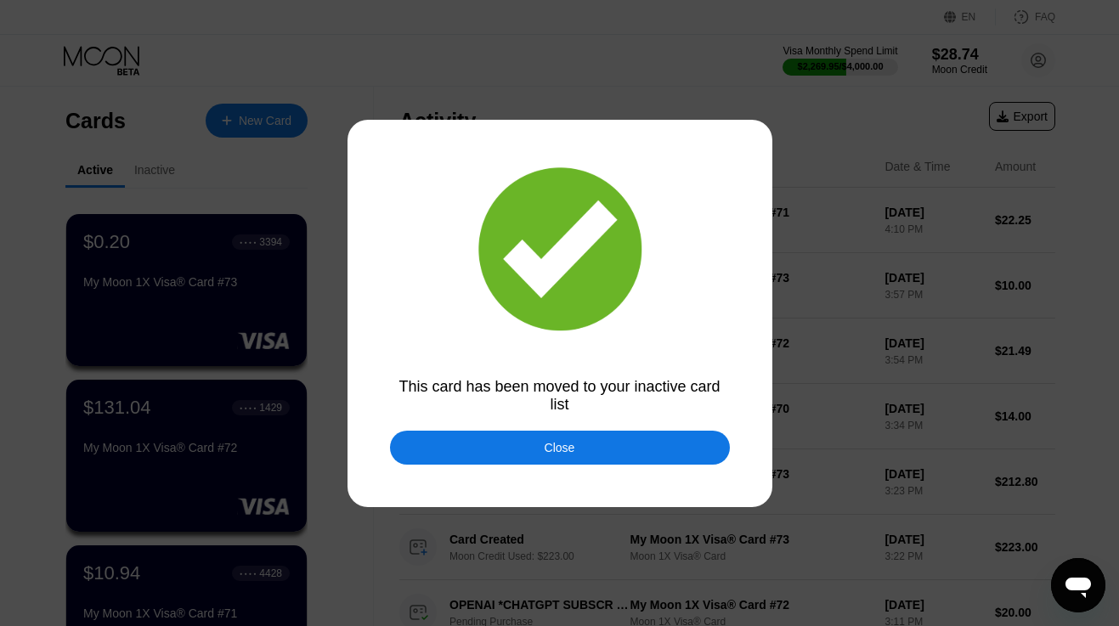
click at [533, 444] on div "Close" at bounding box center [560, 448] width 340 height 34
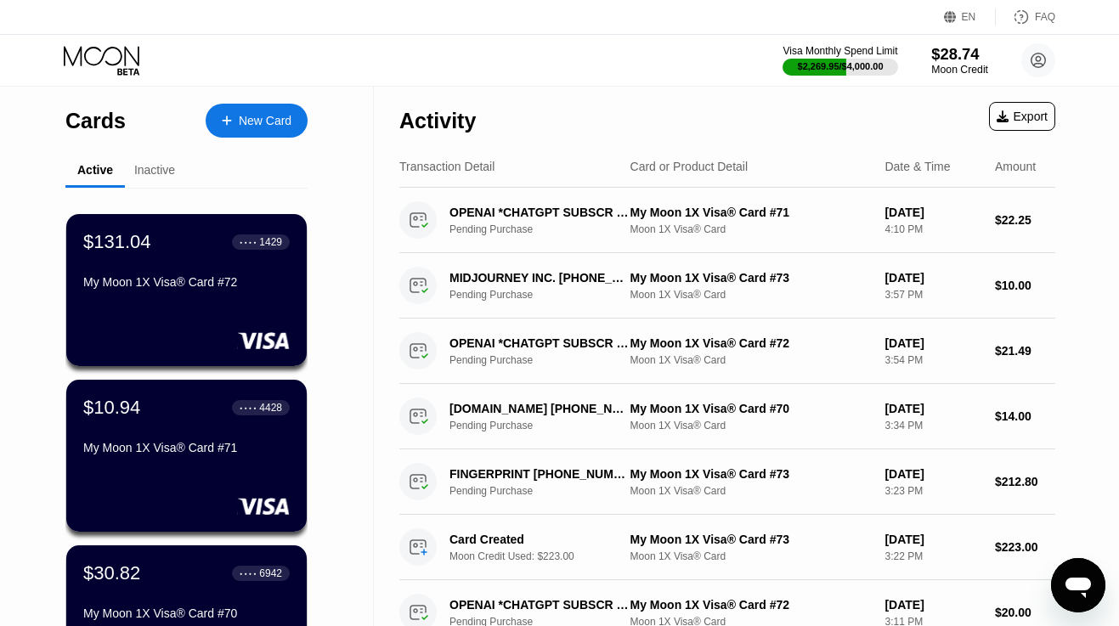
click at [966, 67] on div "Moon Credit" at bounding box center [959, 70] width 57 height 12
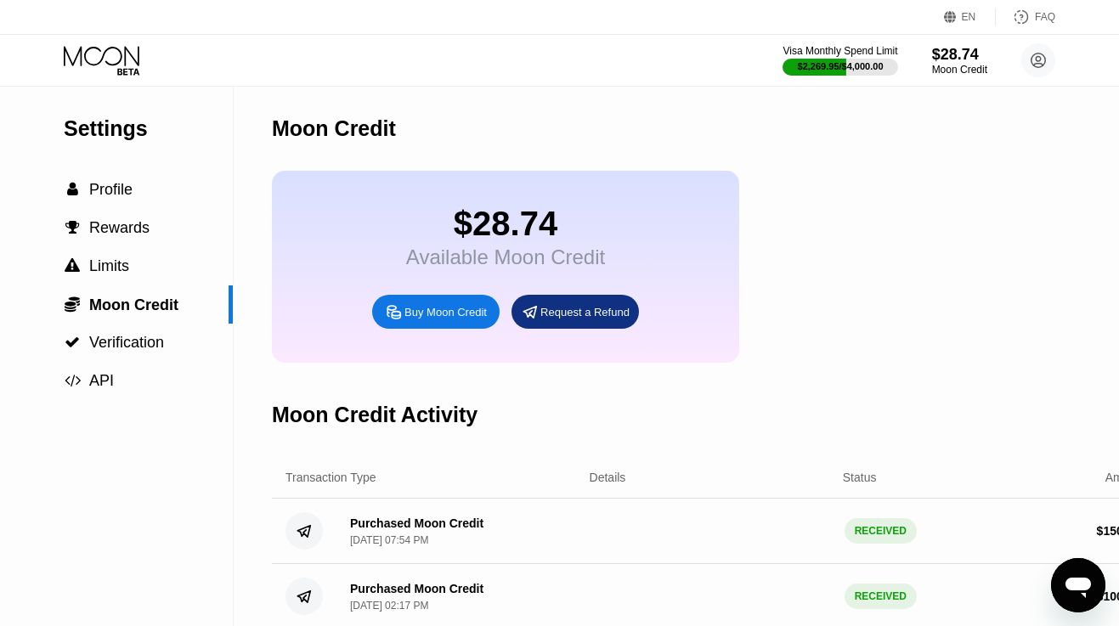
click at [126, 61] on icon at bounding box center [102, 56] width 76 height 20
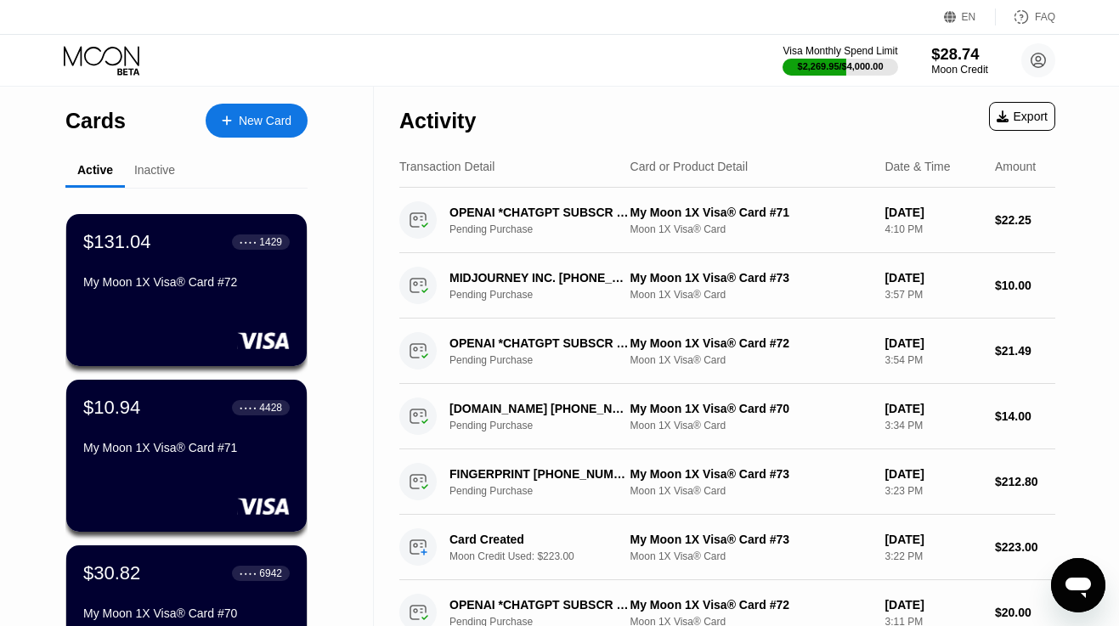
click at [958, 54] on div "$28.74" at bounding box center [959, 54] width 57 height 18
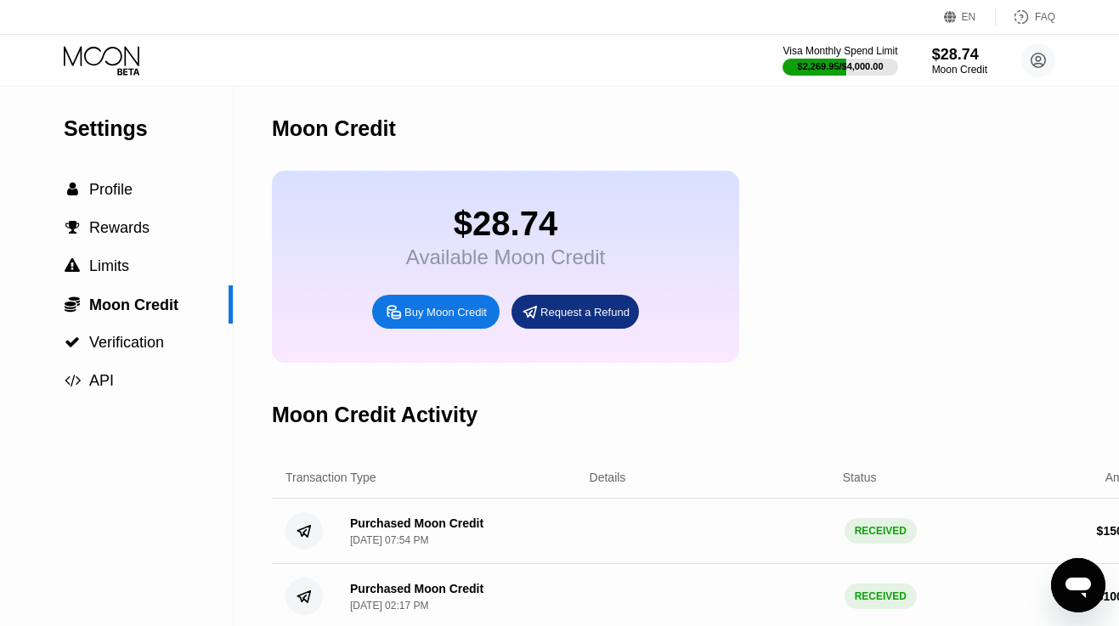
click at [453, 310] on div "Buy Moon Credit" at bounding box center [445, 312] width 82 height 14
type input "0"
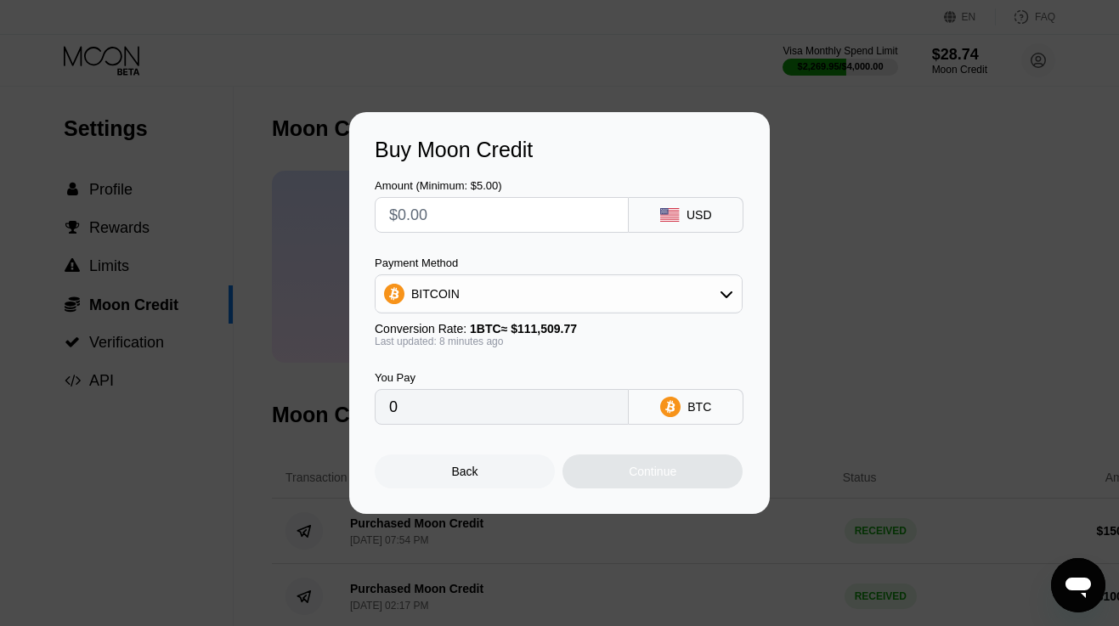
click at [487, 218] on input "text" at bounding box center [501, 215] width 225 height 34
type input "$1"
type input "0.00000896"
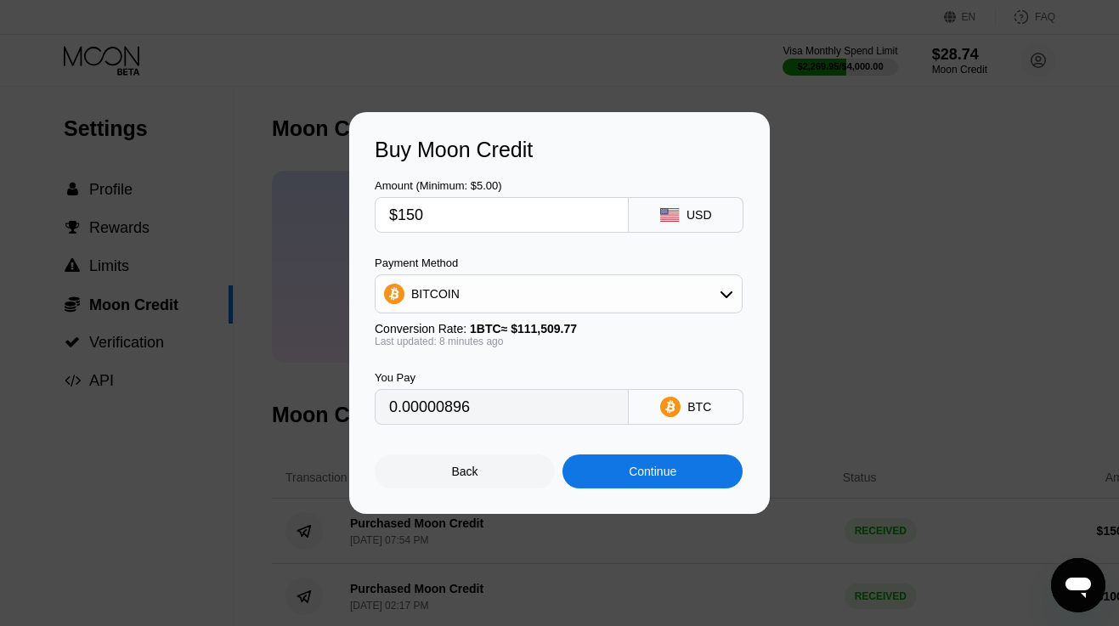
type input "$1500"
type input "0.01343679"
type input "$1500"
click at [483, 281] on div "BITCOIN" at bounding box center [559, 294] width 366 height 34
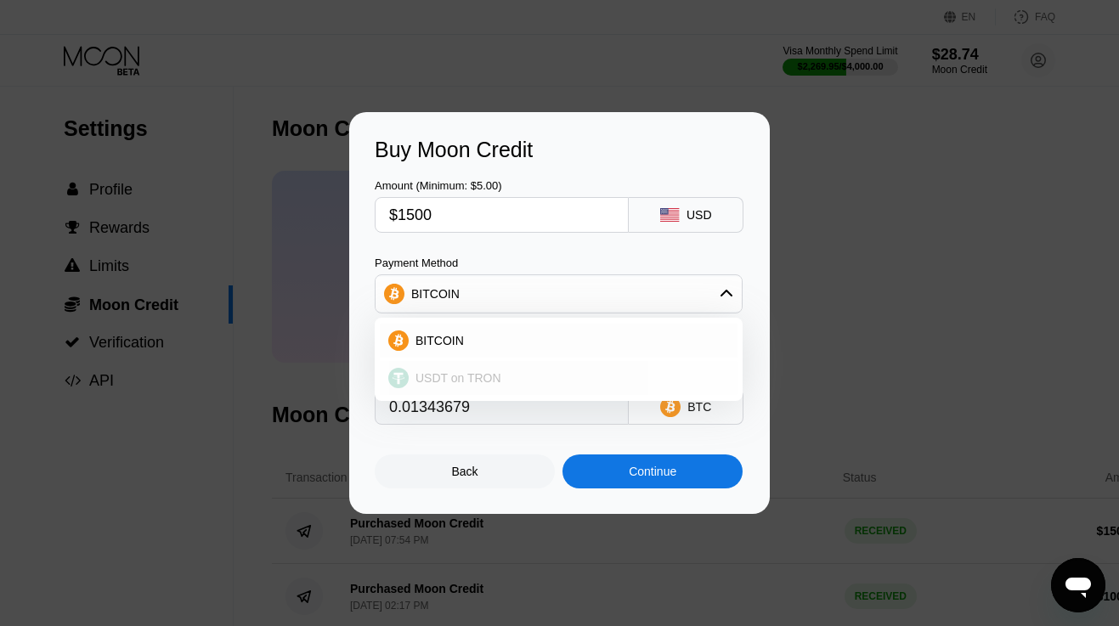
click at [467, 378] on span "USDT on TRON" at bounding box center [459, 378] width 86 height 14
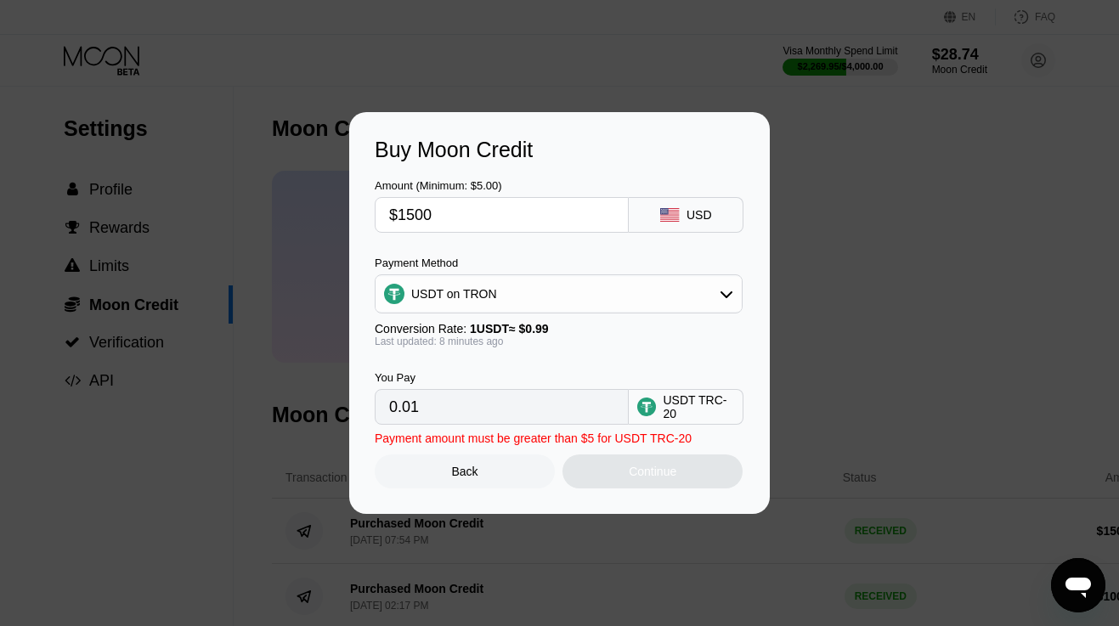
type input "1515.15"
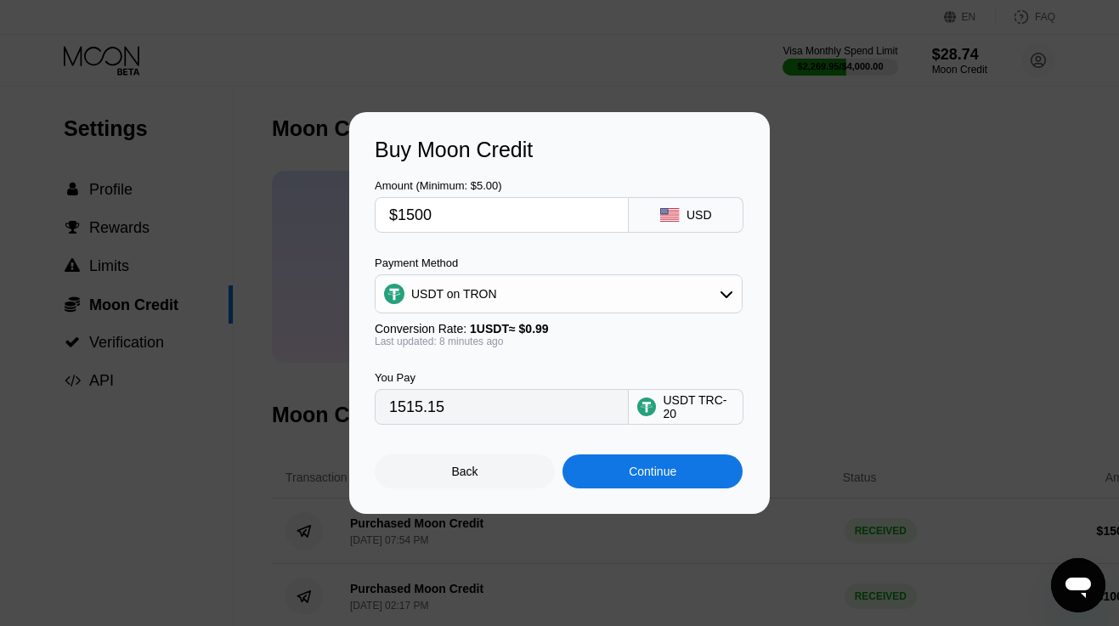
click at [604, 487] on div "Continue" at bounding box center [653, 472] width 180 height 34
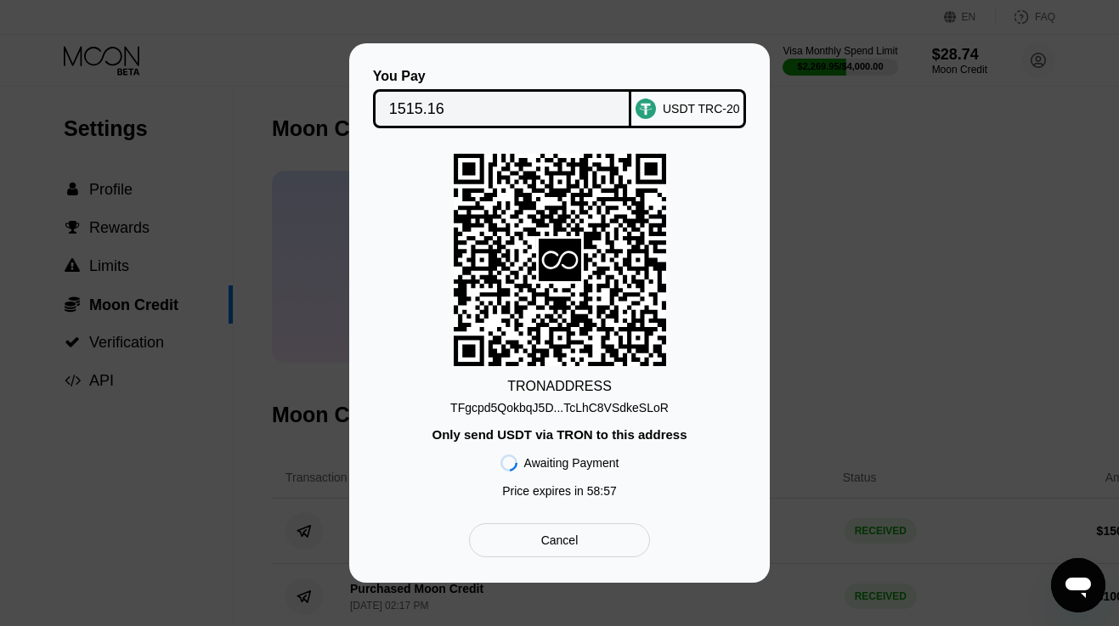
click at [563, 409] on div "TFgcpd5QokbqJ5D...TcLhC8VSdkeSLoR" at bounding box center [559, 408] width 218 height 14
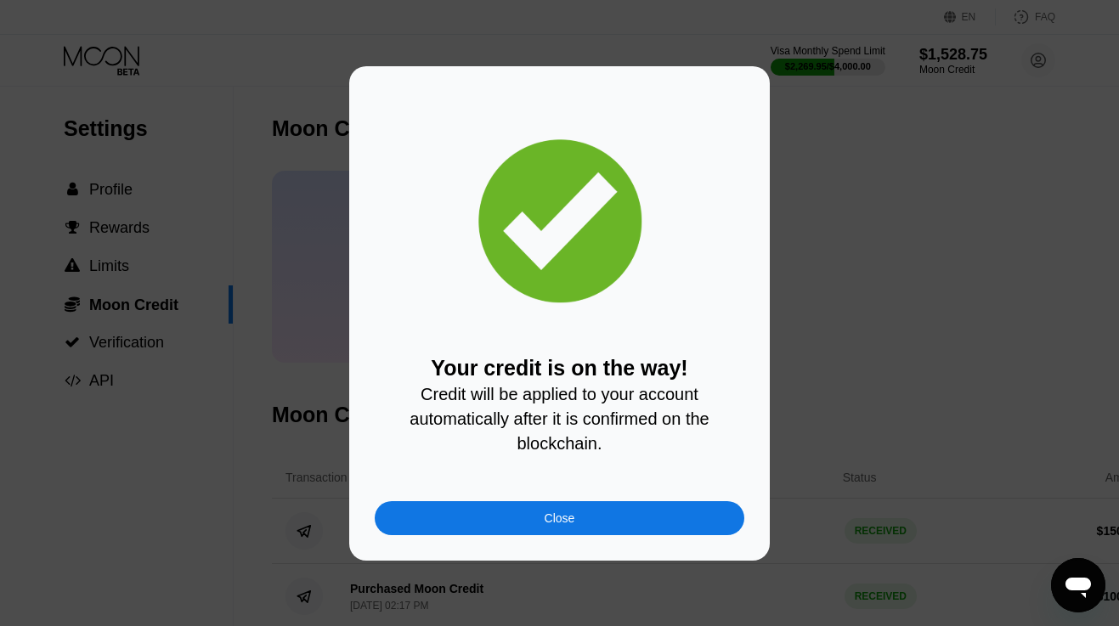
click at [546, 518] on div "Close" at bounding box center [560, 519] width 31 height 14
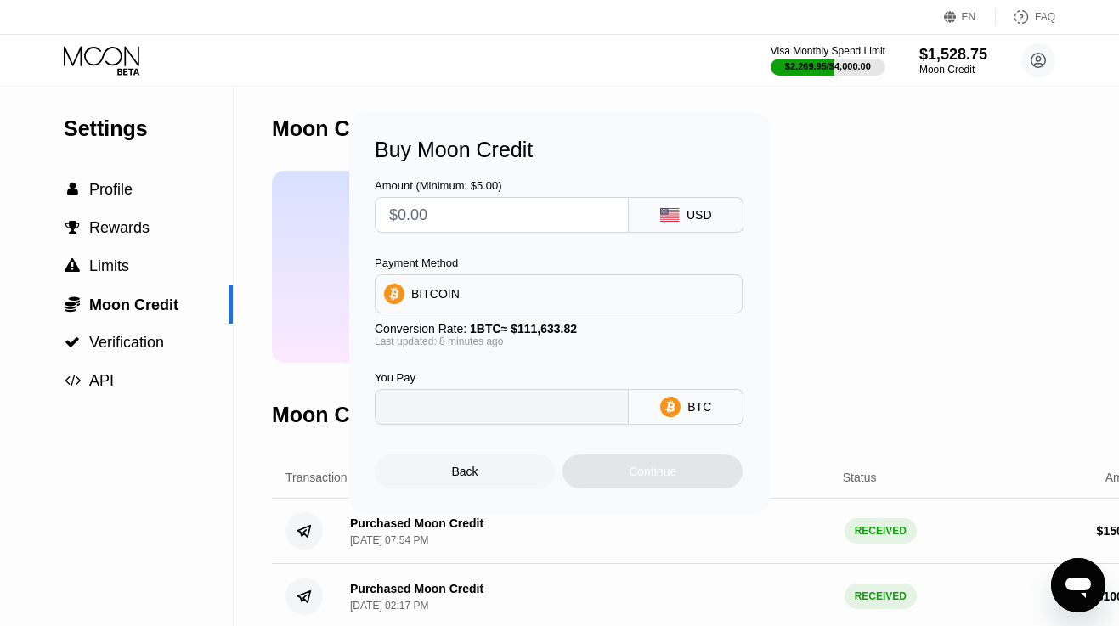
type input "0"
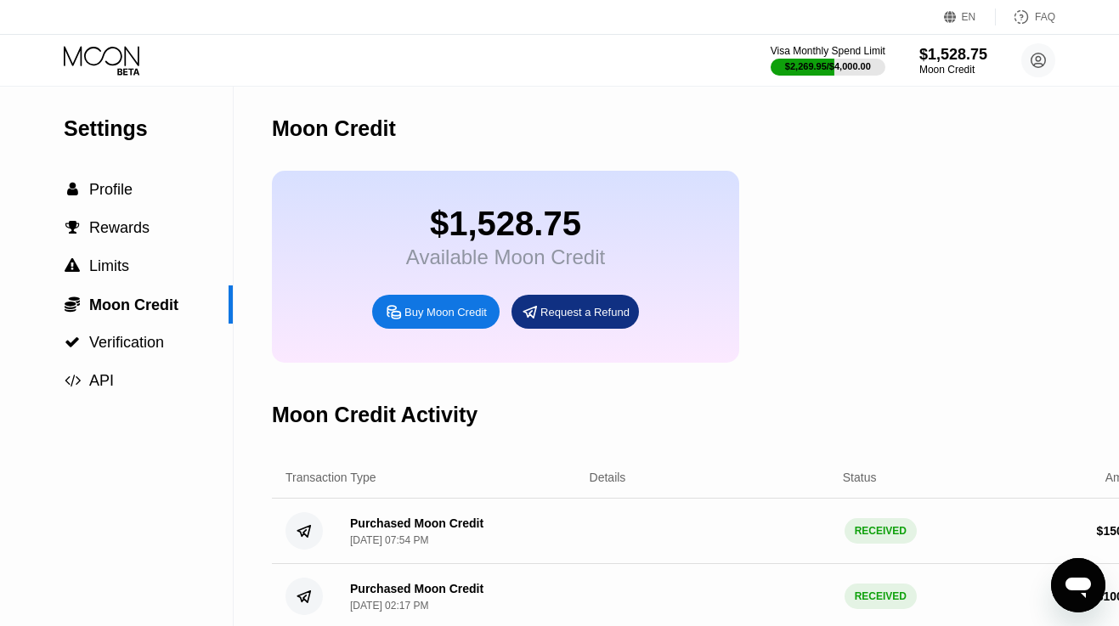
click at [117, 56] on icon at bounding box center [103, 61] width 79 height 30
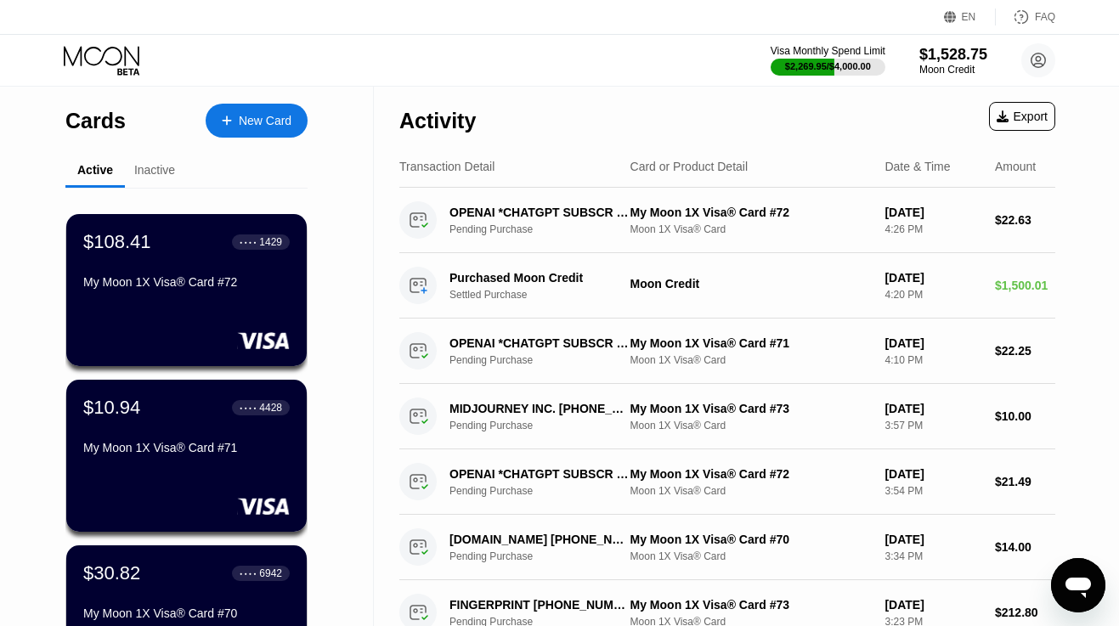
click at [121, 53] on icon at bounding box center [102, 56] width 76 height 20
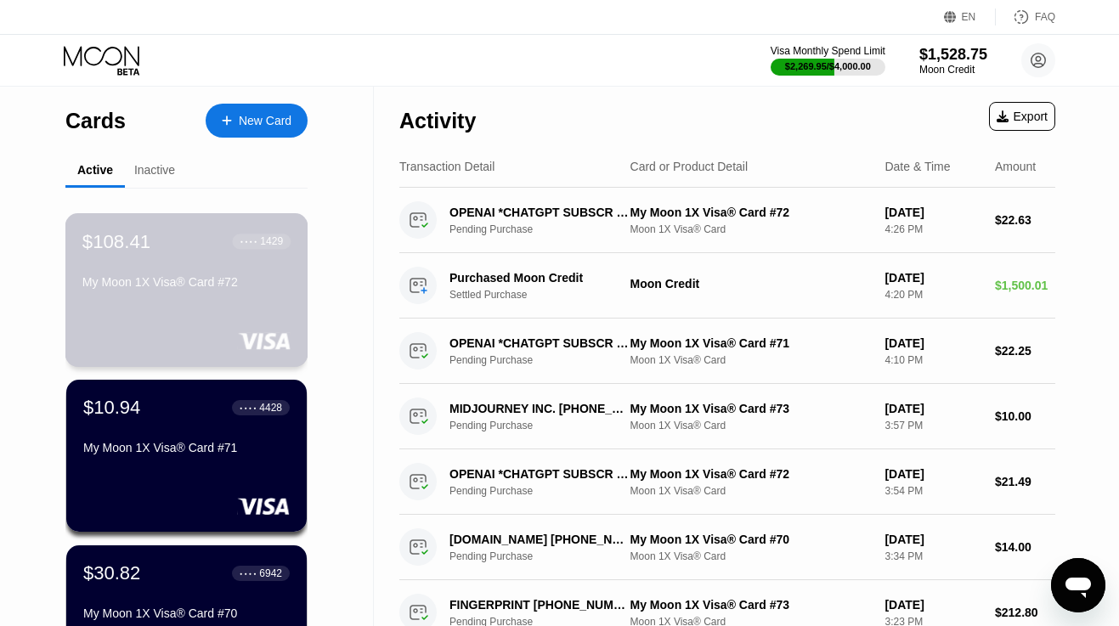
click at [173, 280] on div "My Moon 1X Visa® Card #72" at bounding box center [186, 282] width 208 height 14
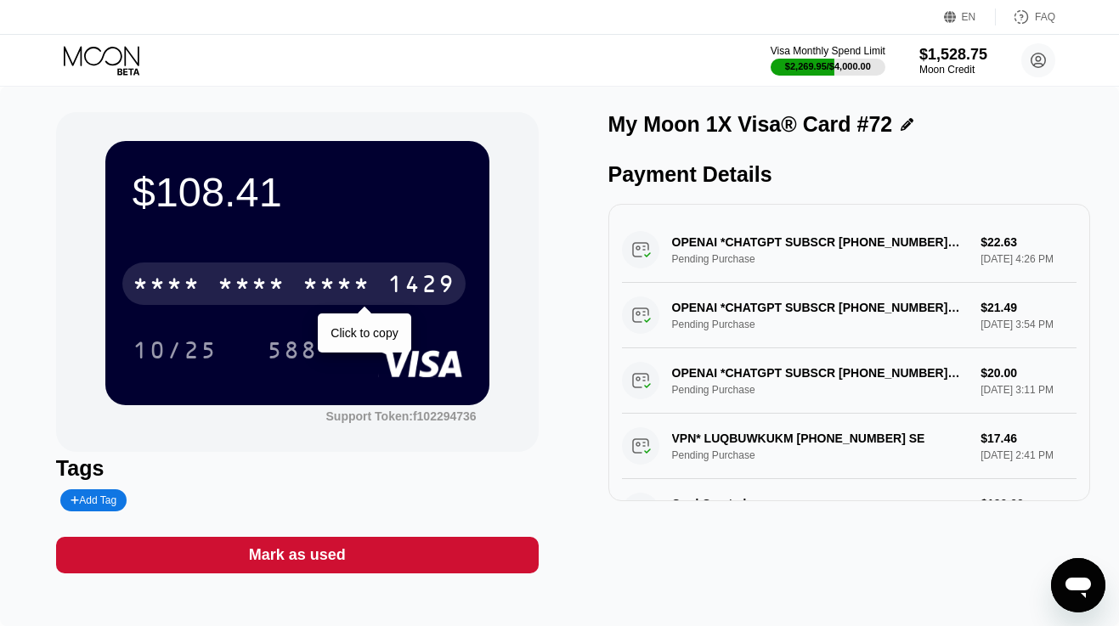
click at [188, 303] on div "* * * * * * * * * * * * 1429" at bounding box center [293, 284] width 343 height 42
click at [188, 303] on div "[CREDIT_CARD_NUMBER]" at bounding box center [293, 284] width 343 height 42
click at [235, 290] on div "* * * *" at bounding box center [252, 286] width 68 height 27
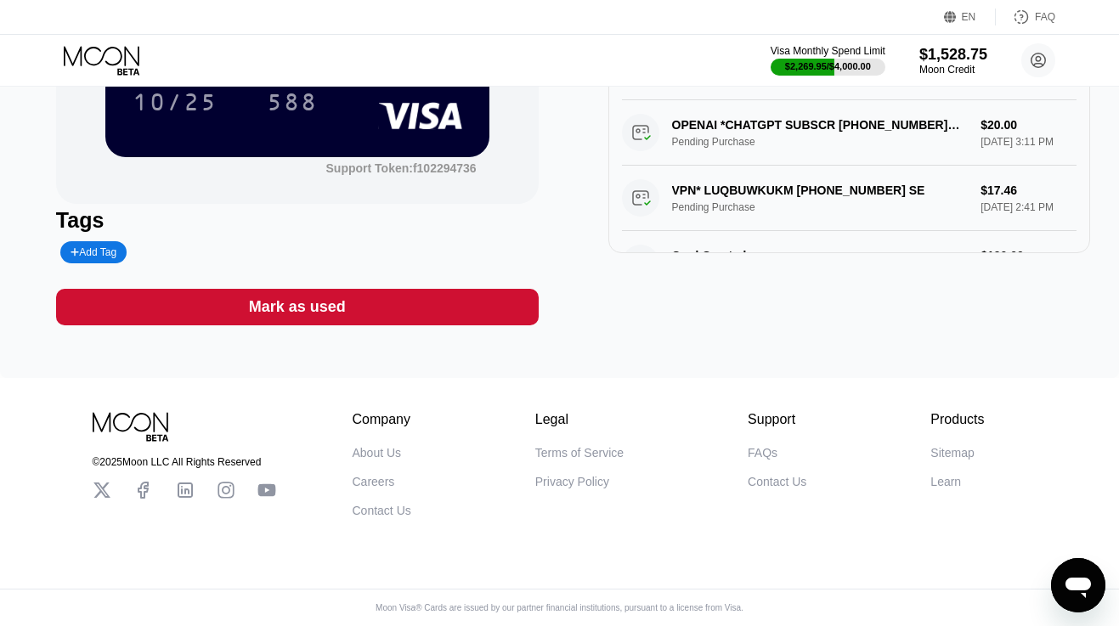
scroll to position [252, 0]
click at [99, 65] on icon at bounding box center [103, 61] width 79 height 30
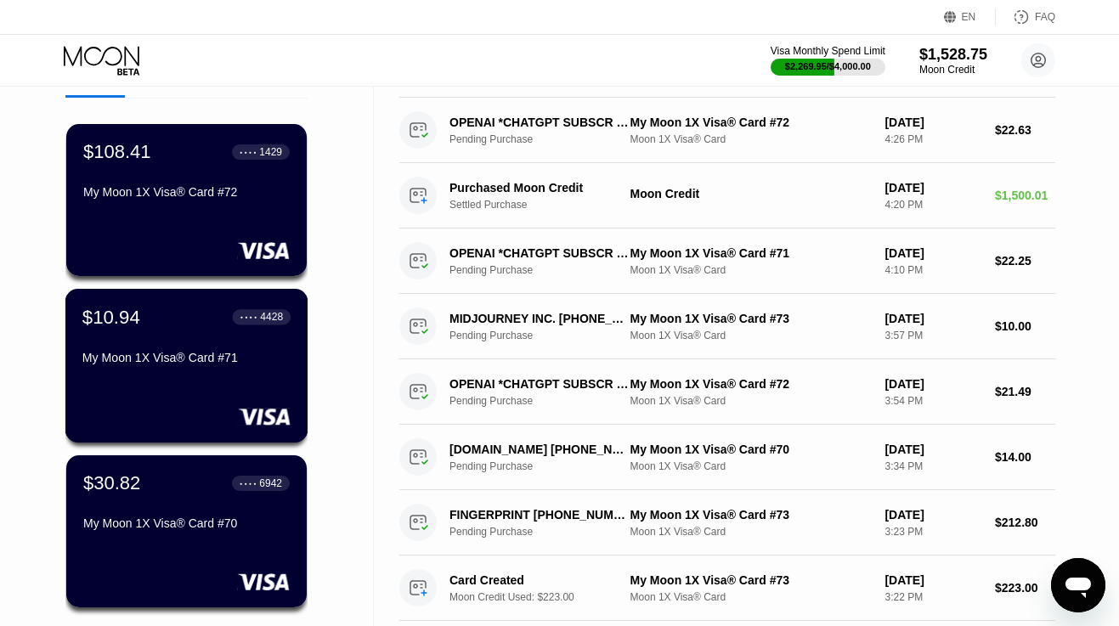
scroll to position [129, 0]
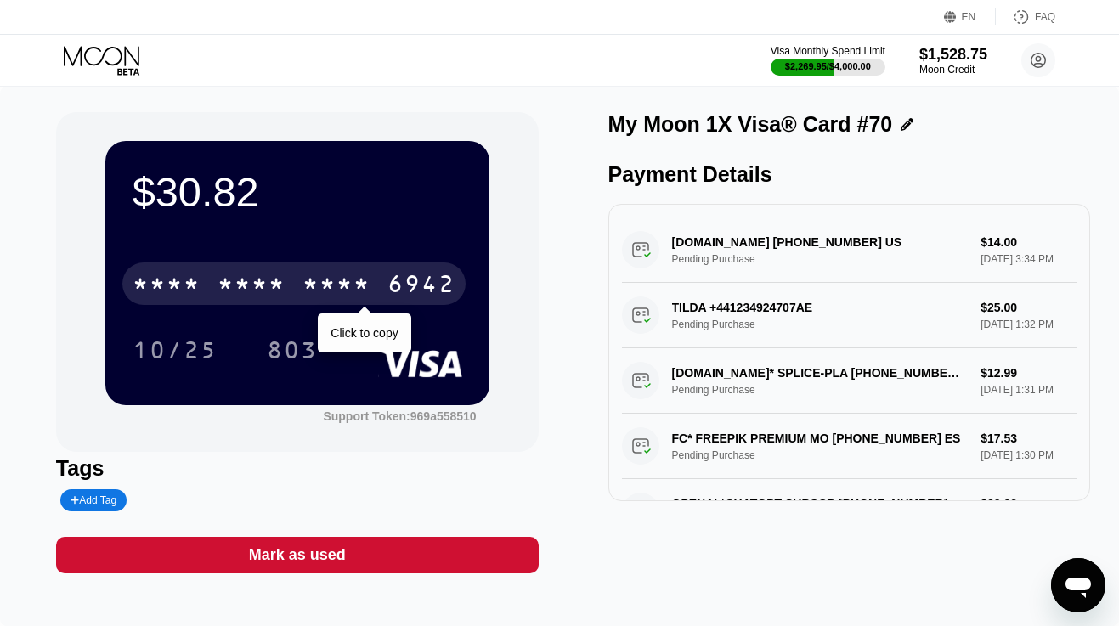
click at [314, 276] on div "* * * *" at bounding box center [337, 286] width 68 height 27
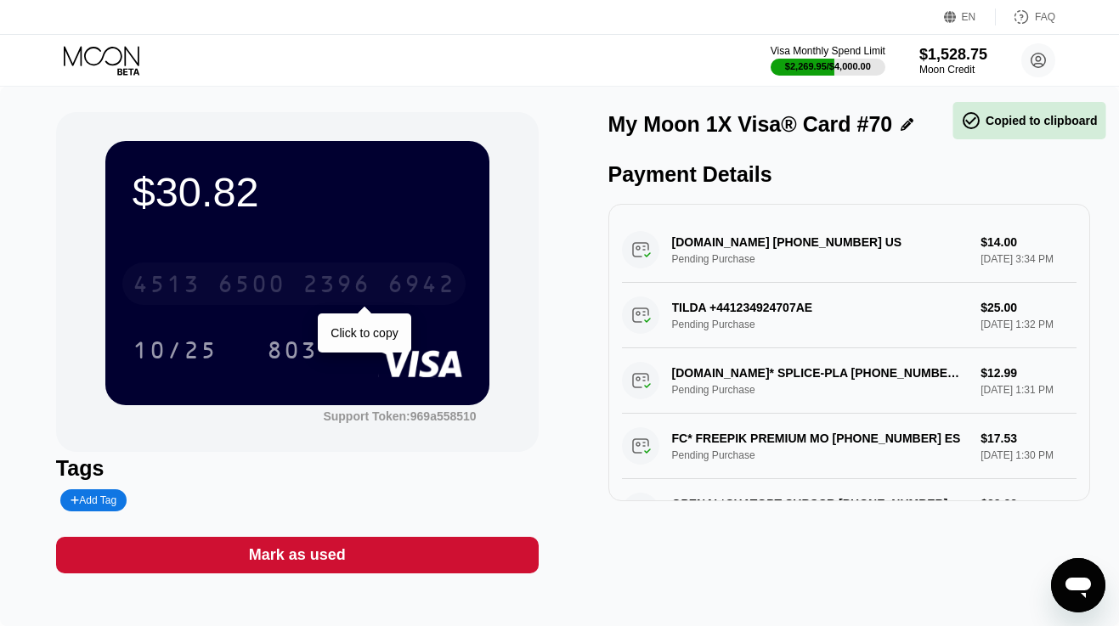
click at [314, 276] on div "2396" at bounding box center [337, 286] width 68 height 27
click at [314, 276] on div "* * * *" at bounding box center [337, 286] width 68 height 27
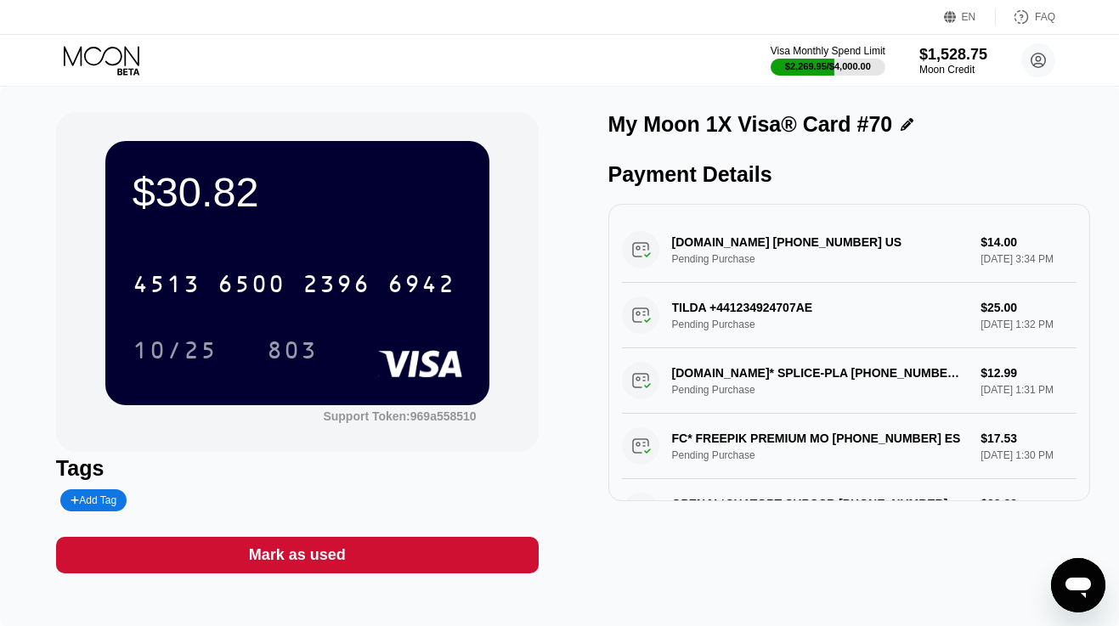
click at [112, 46] on icon at bounding box center [103, 61] width 79 height 30
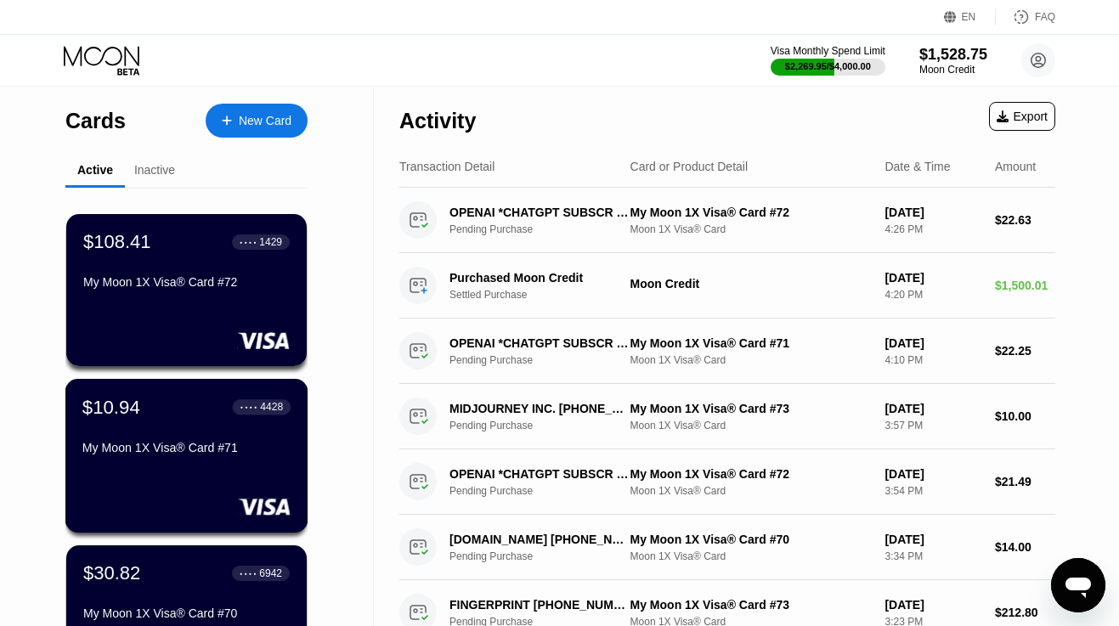
click at [246, 487] on div "$10.94 ● ● ● ● 4428 My Moon 1X Visa® Card #71" at bounding box center [186, 456] width 243 height 154
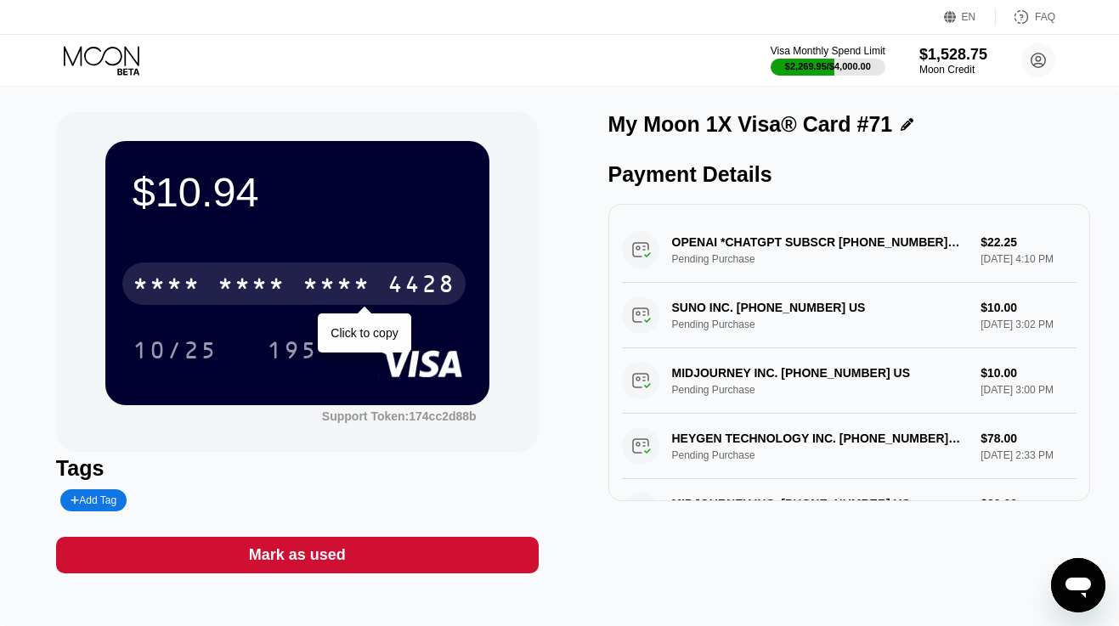
click at [337, 282] on div "* * * *" at bounding box center [337, 286] width 68 height 27
click at [337, 282] on div "2576" at bounding box center [337, 286] width 68 height 27
click at [337, 282] on div "* * * *" at bounding box center [337, 286] width 68 height 27
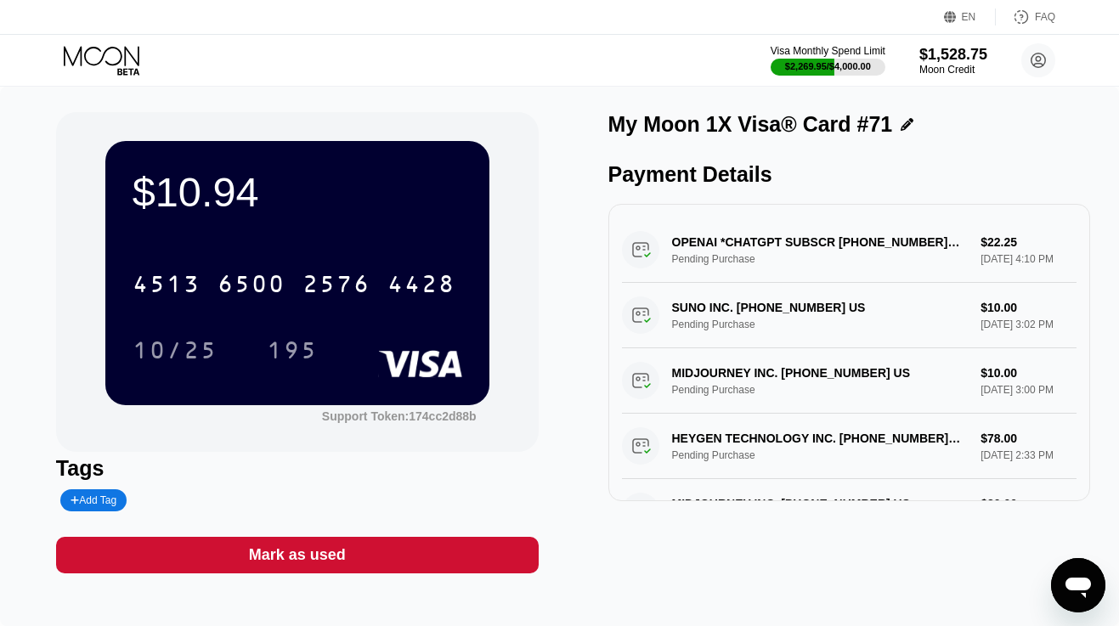
click at [119, 52] on icon at bounding box center [103, 61] width 79 height 30
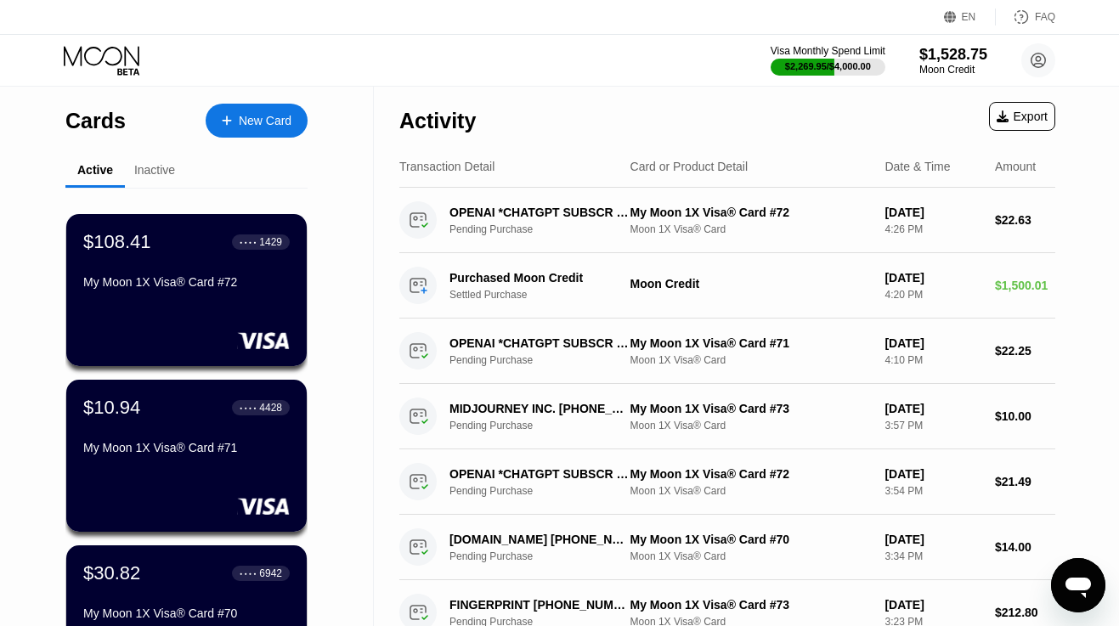
click at [206, 1] on div "EN Language Select an item Save FAQ" at bounding box center [559, 17] width 1119 height 35
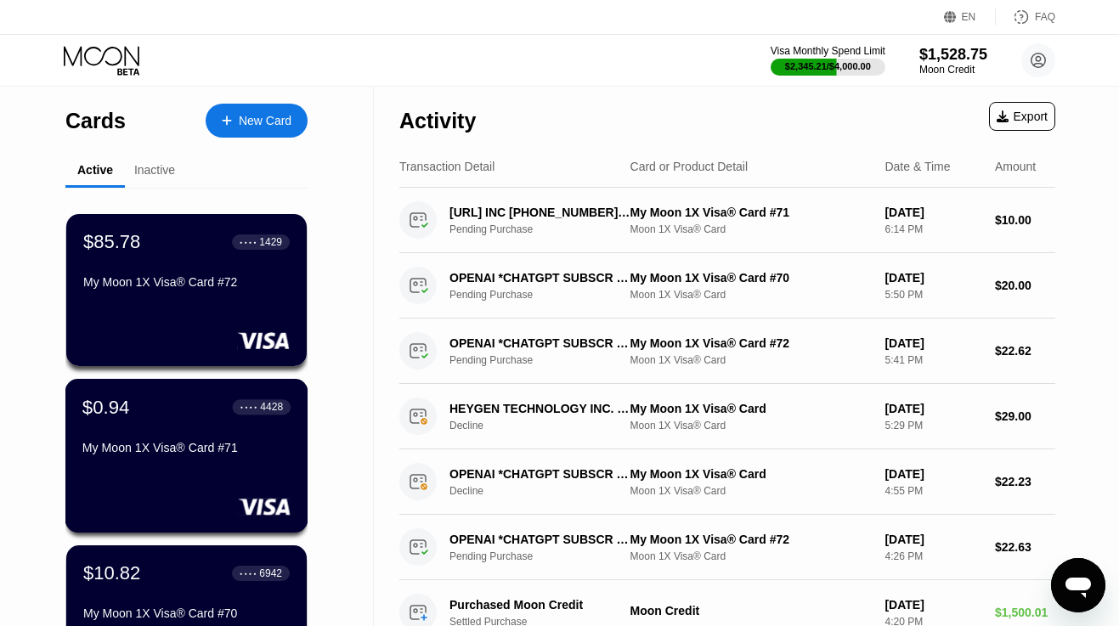
click at [180, 443] on div "My Moon 1X Visa® Card #71" at bounding box center [186, 448] width 208 height 14
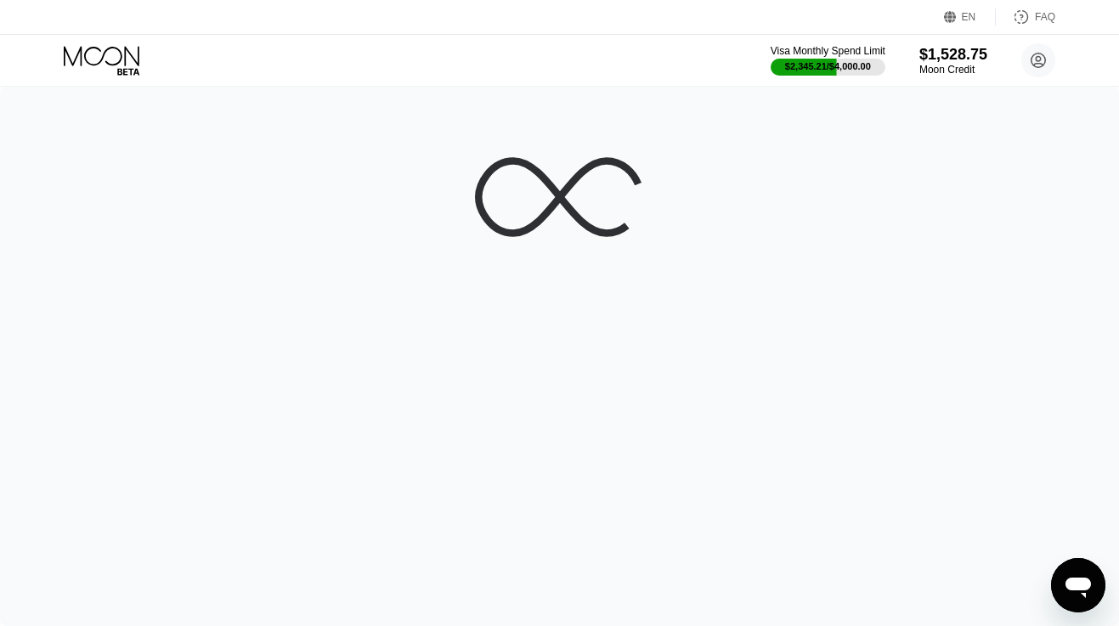
click at [192, 436] on div at bounding box center [559, 357] width 1119 height 540
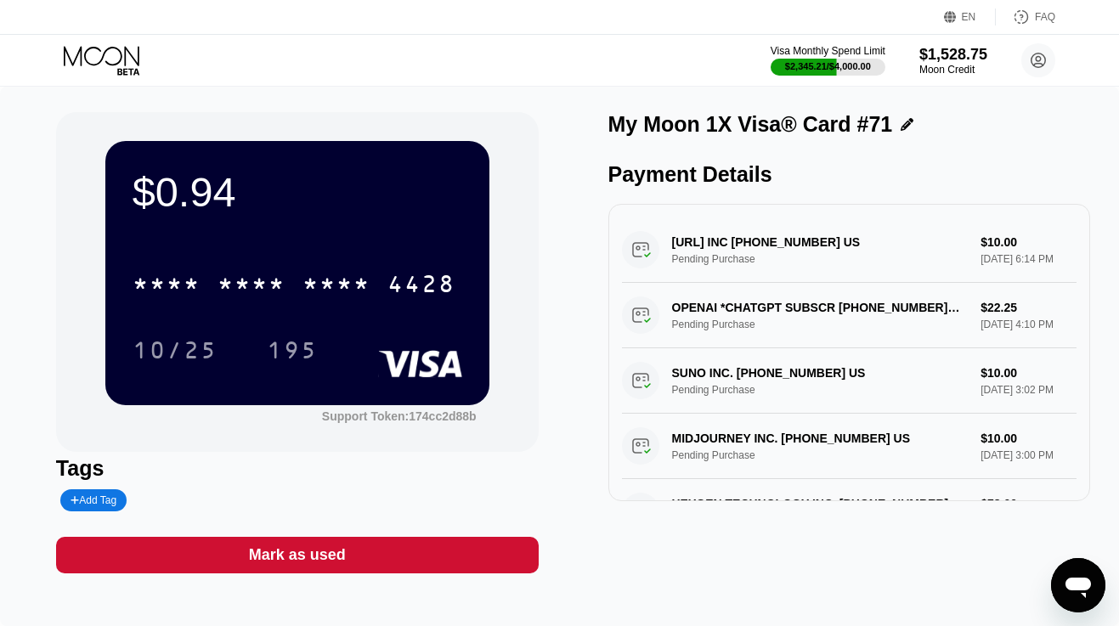
click at [374, 548] on div "Mark as used" at bounding box center [297, 555] width 483 height 37
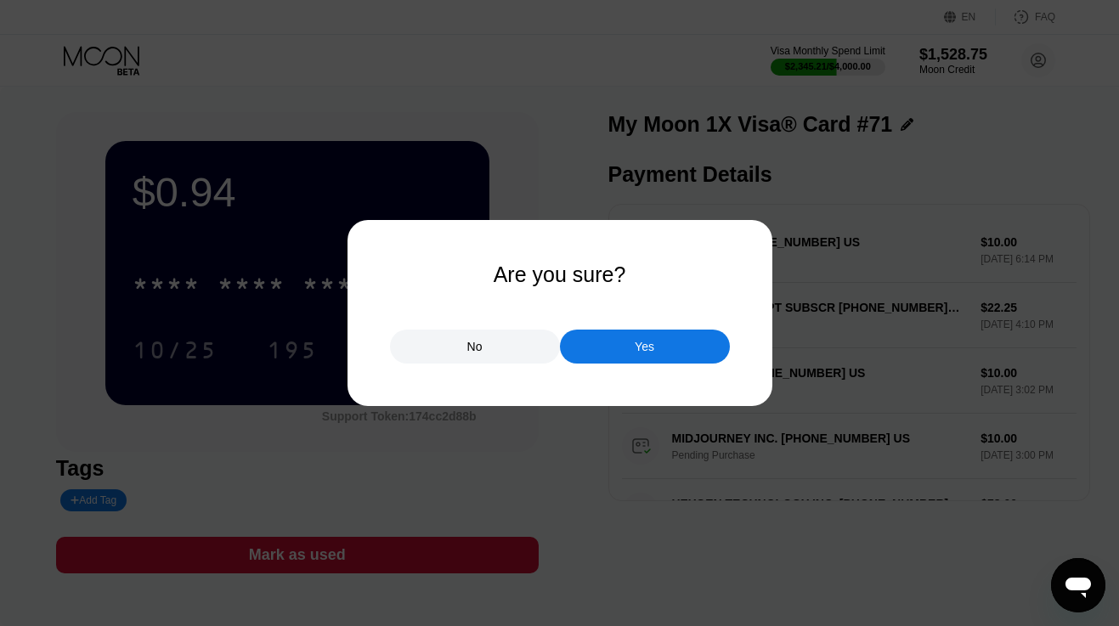
click at [592, 345] on div "Yes" at bounding box center [645, 347] width 170 height 34
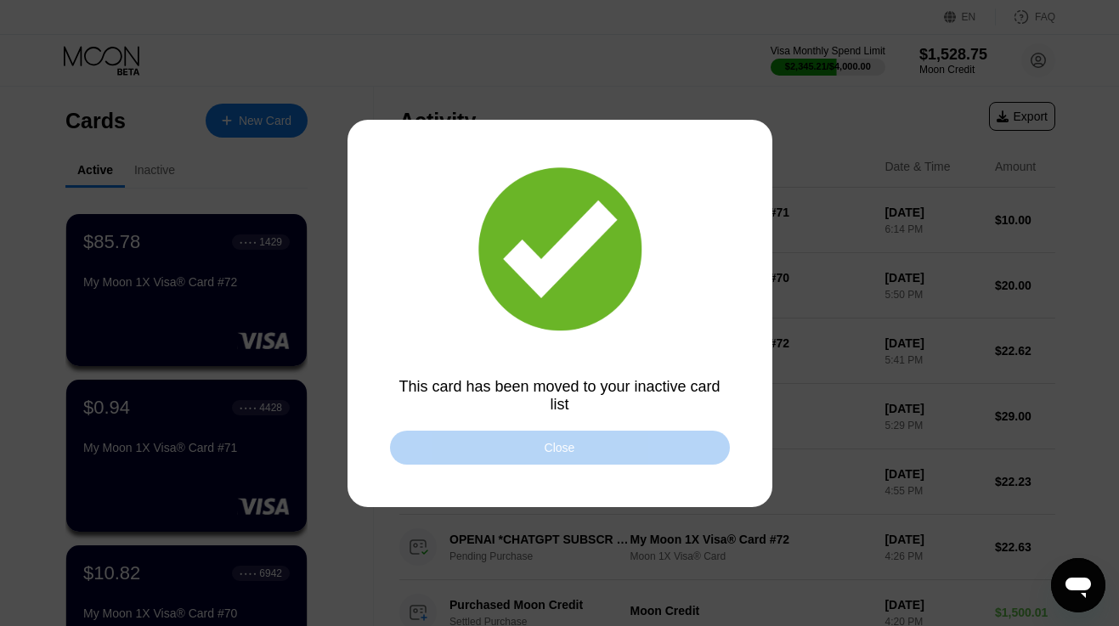
click at [569, 447] on div "Close" at bounding box center [560, 448] width 31 height 14
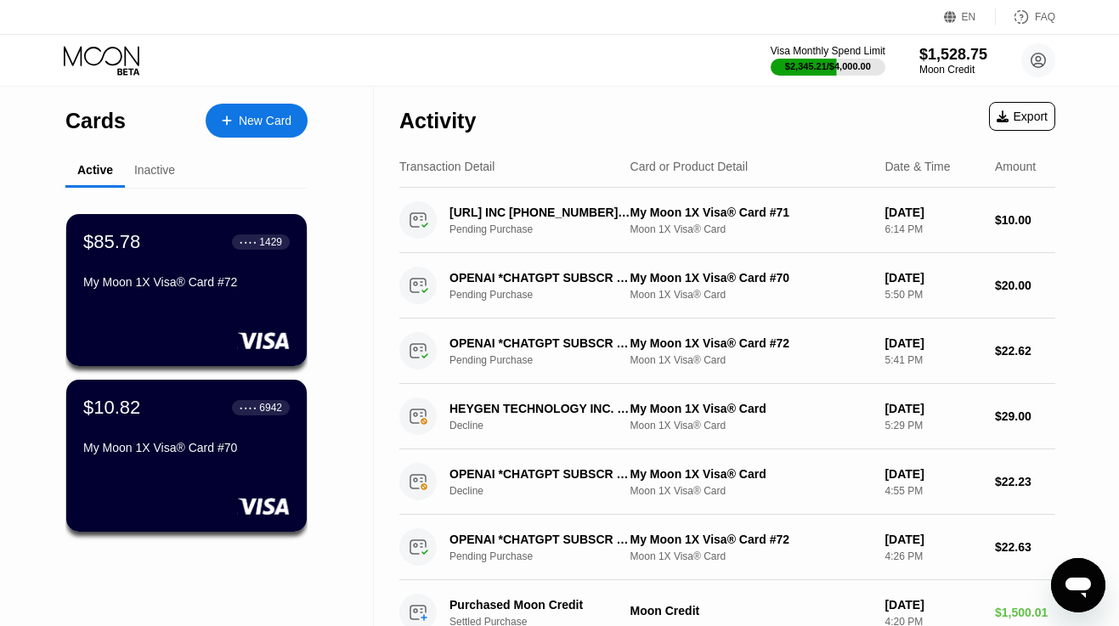
click at [154, 167] on div "Inactive" at bounding box center [154, 170] width 41 height 14
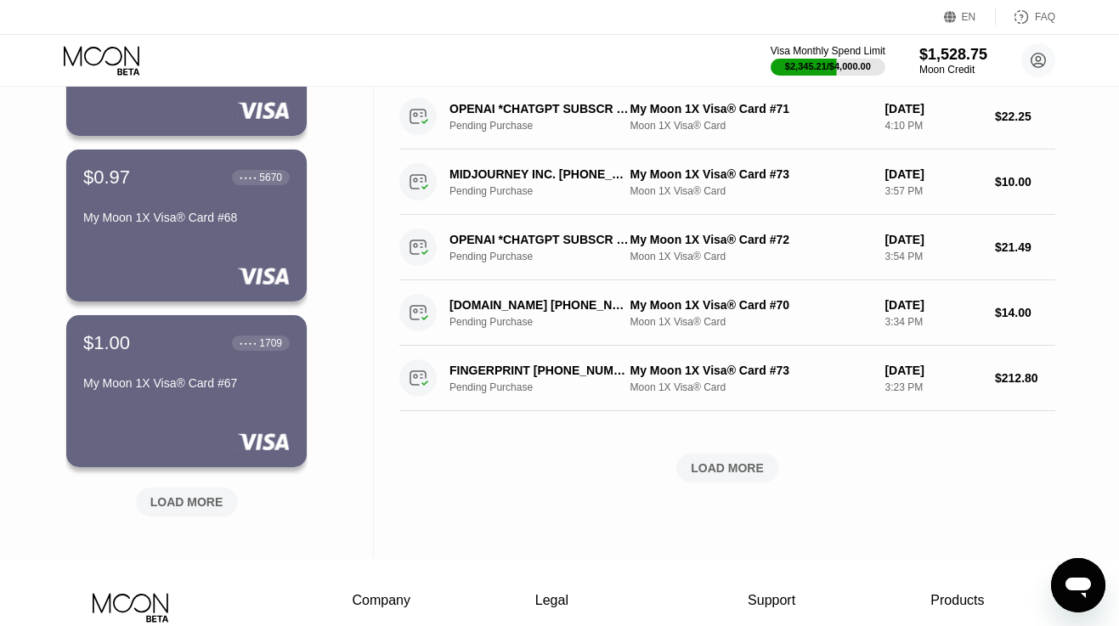
scroll to position [563, 0]
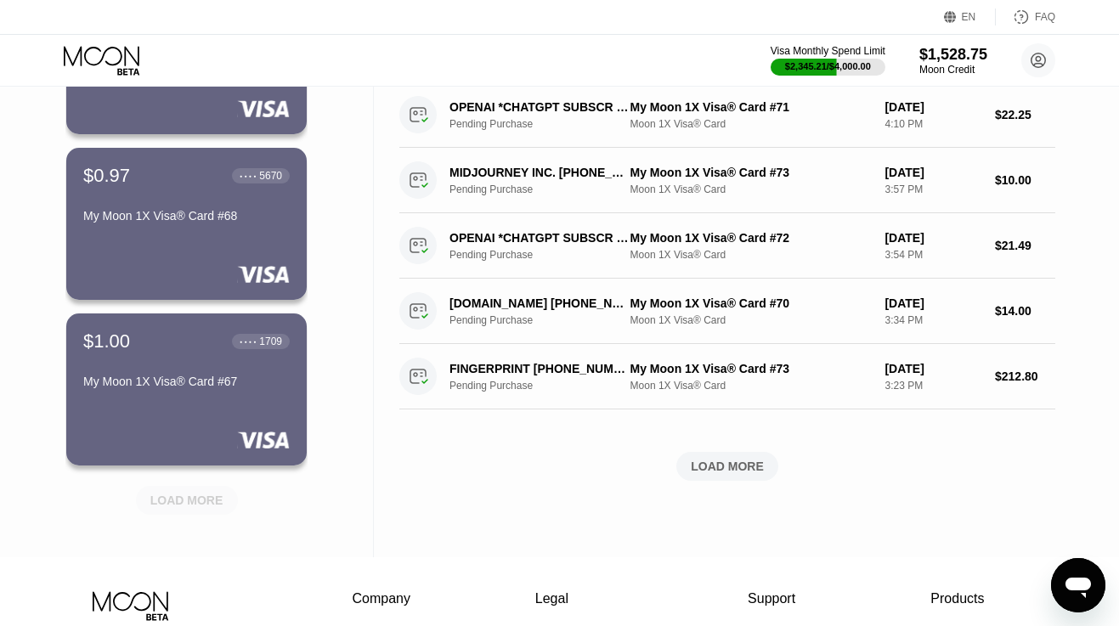
click at [202, 500] on div "LOAD MORE" at bounding box center [186, 500] width 73 height 15
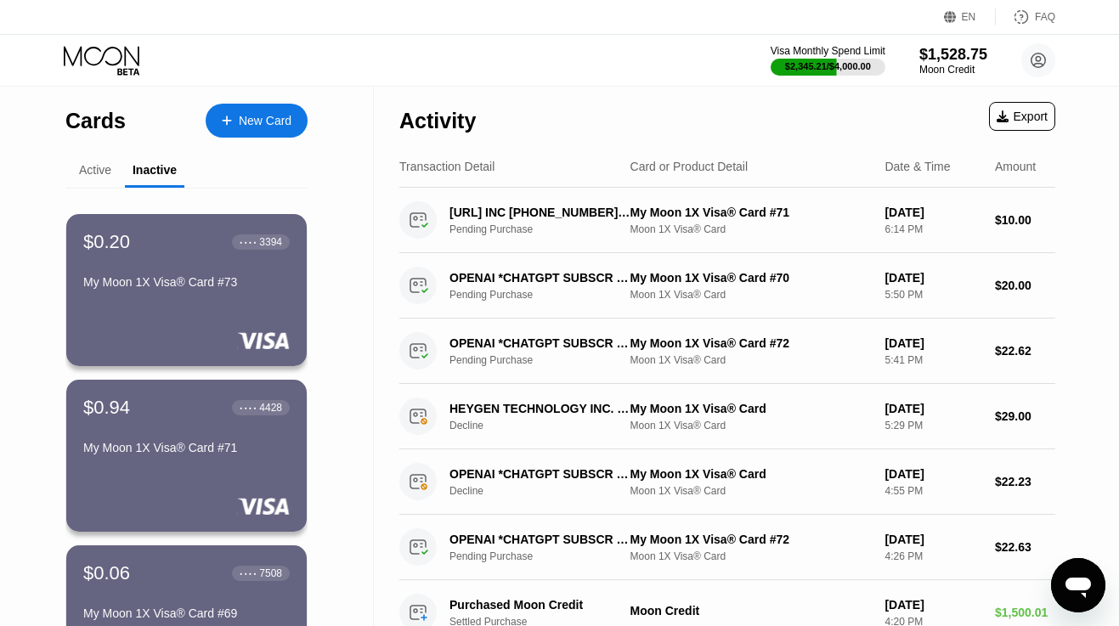
scroll to position [0, 0]
click at [92, 177] on div "Active" at bounding box center [95, 170] width 32 height 14
